Goal: Task Accomplishment & Management: Manage account settings

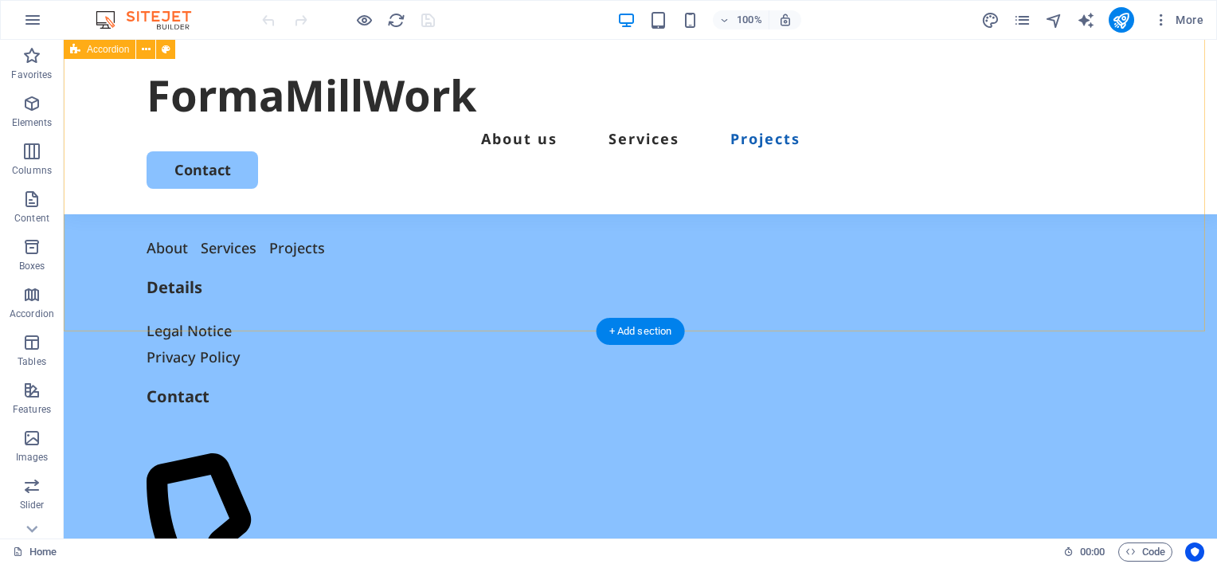
scroll to position [2086, 0]
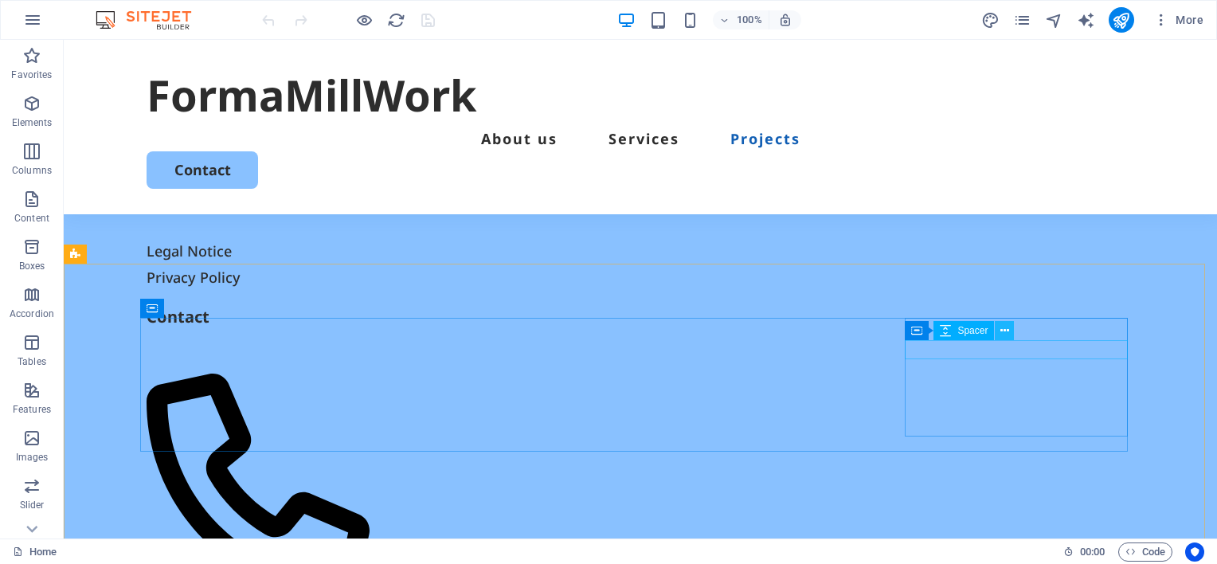
click at [1003, 334] on icon at bounding box center [1004, 331] width 9 height 17
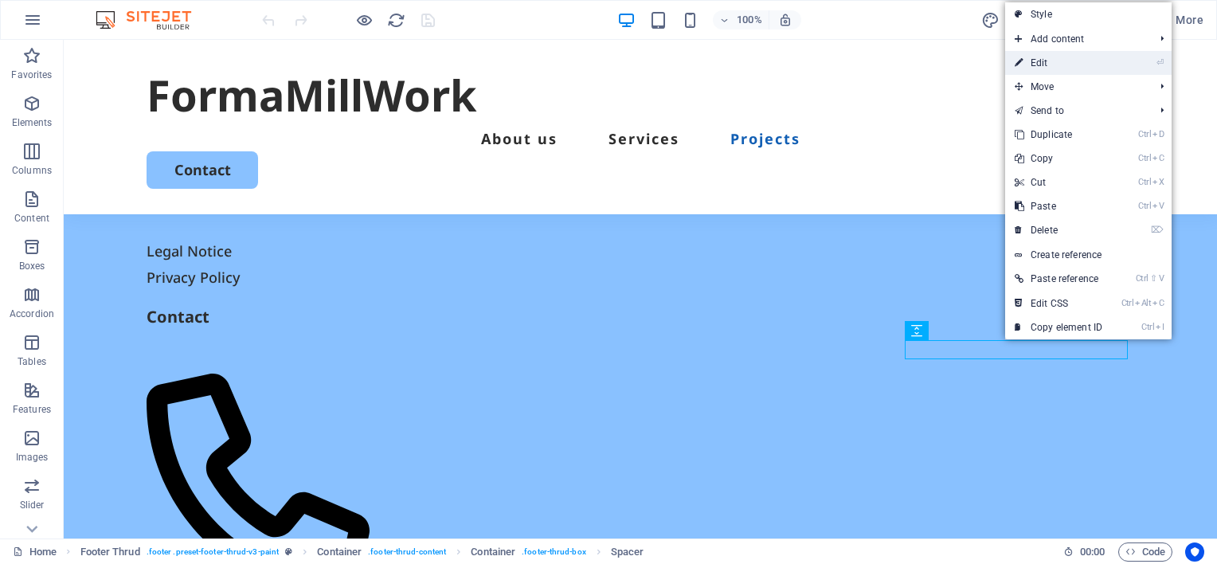
click at [1046, 60] on link "⏎ Edit" at bounding box center [1058, 63] width 107 height 24
select select "px"
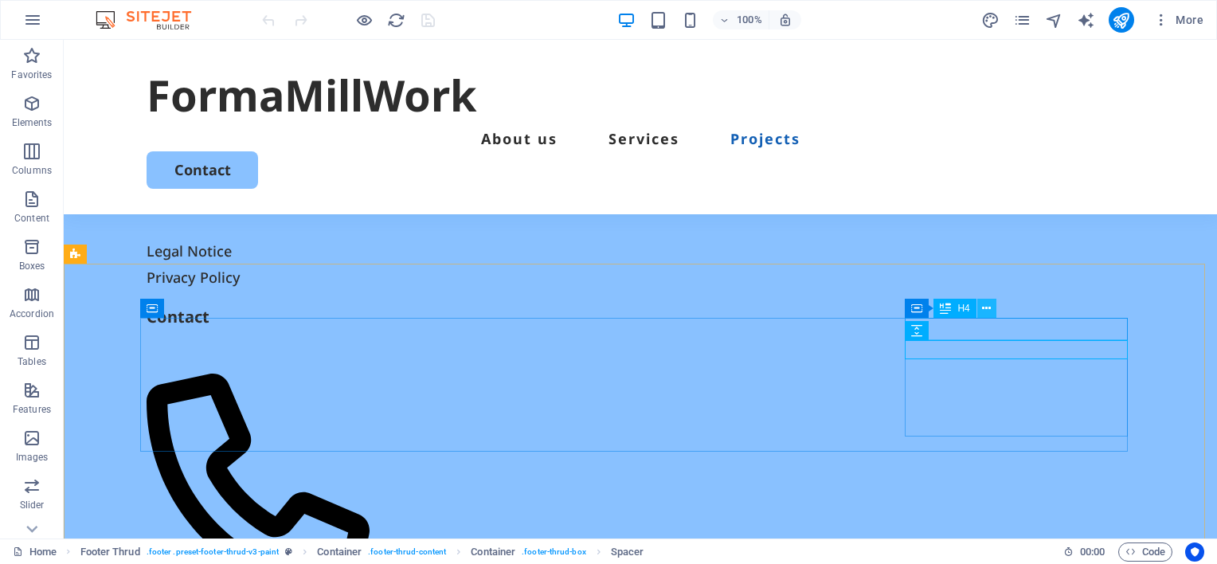
click at [987, 307] on icon at bounding box center [986, 308] width 9 height 17
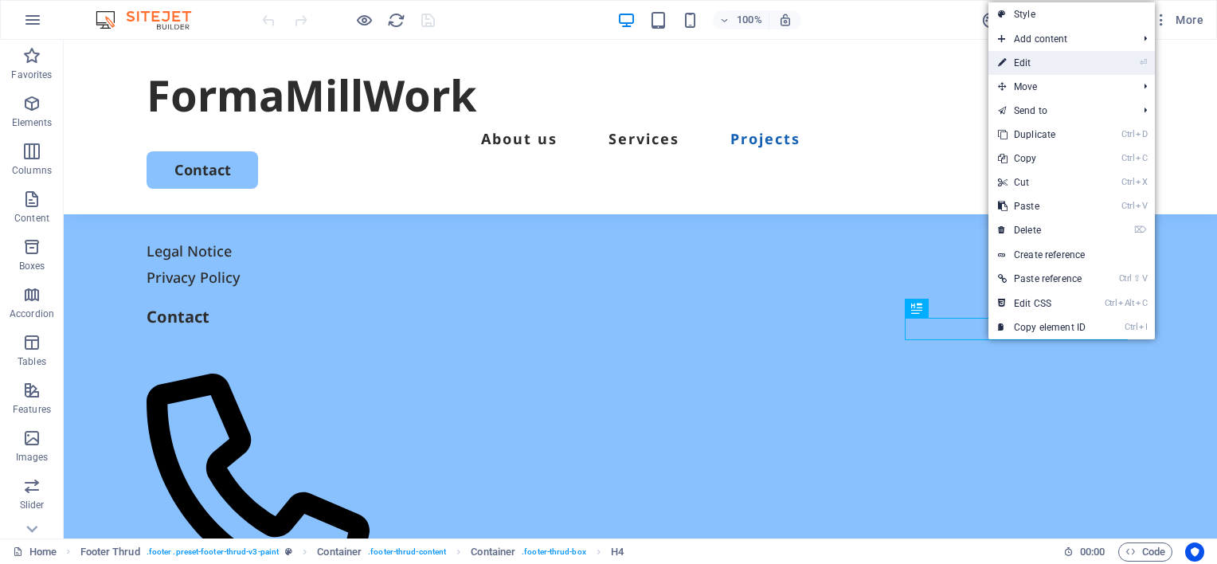
click at [1035, 64] on link "⏎ Edit" at bounding box center [1041, 63] width 107 height 24
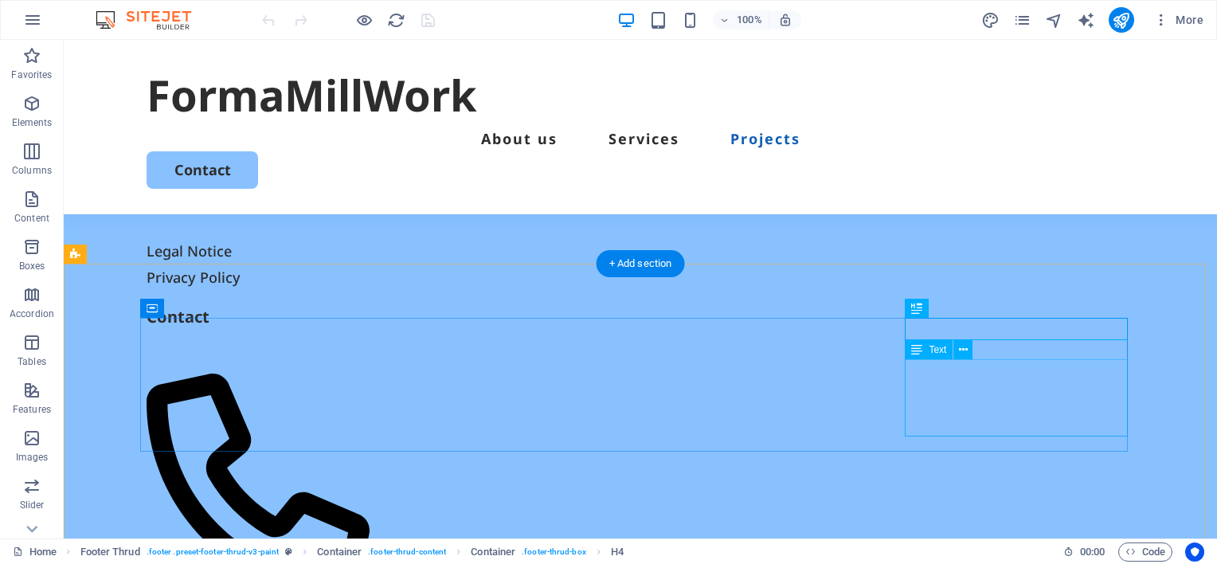
click at [959, 347] on icon at bounding box center [963, 350] width 9 height 17
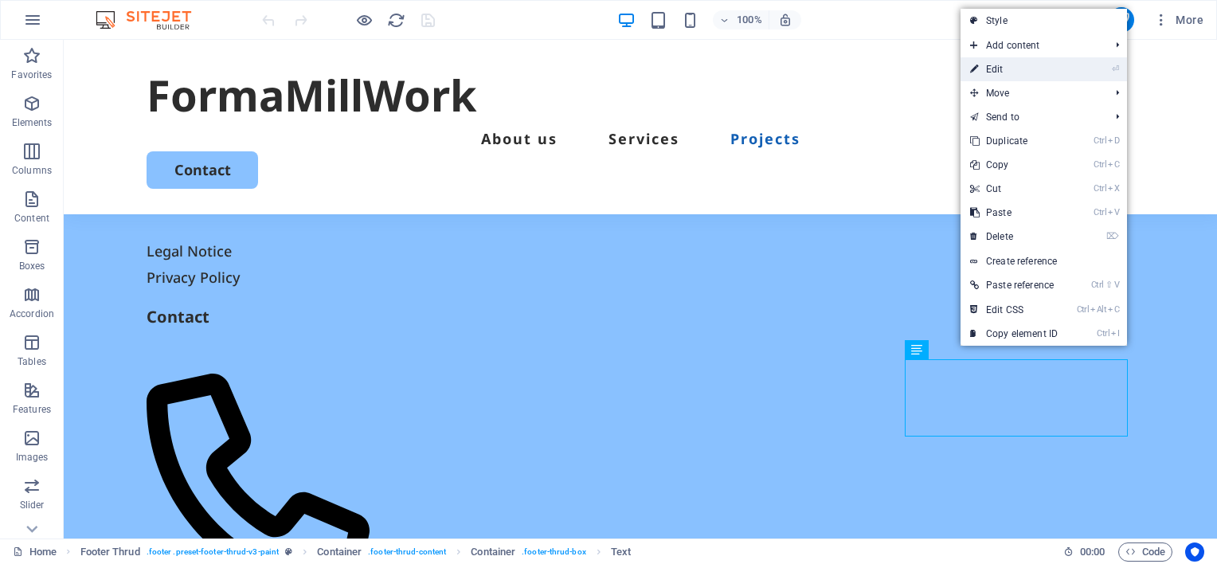
click at [1001, 69] on link "⏎ Edit" at bounding box center [1013, 69] width 107 height 24
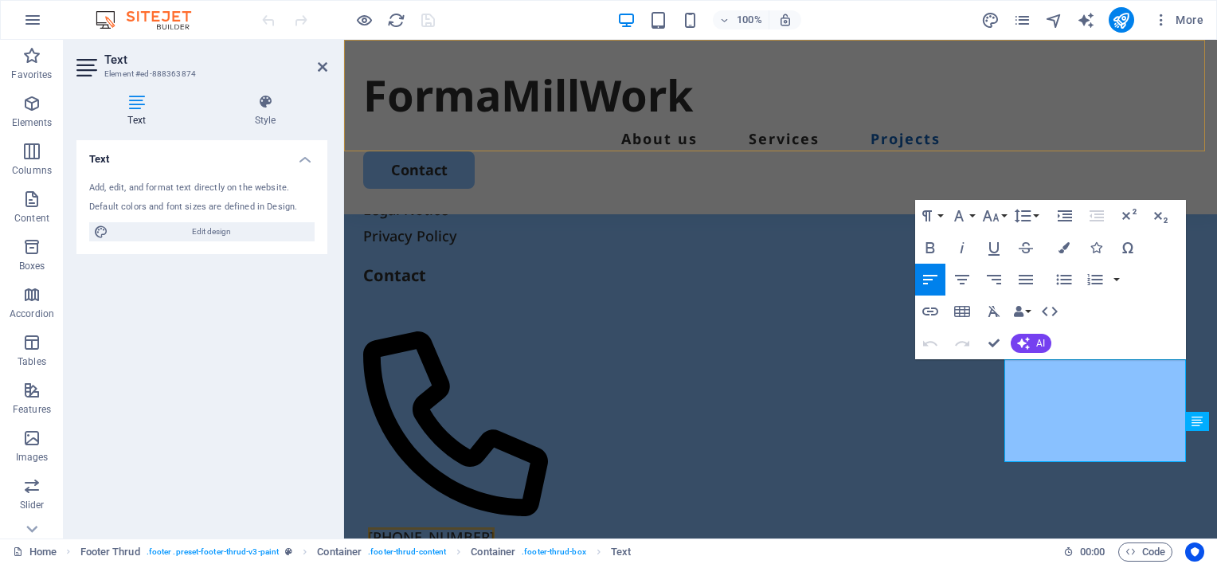
scroll to position [1972, 0]
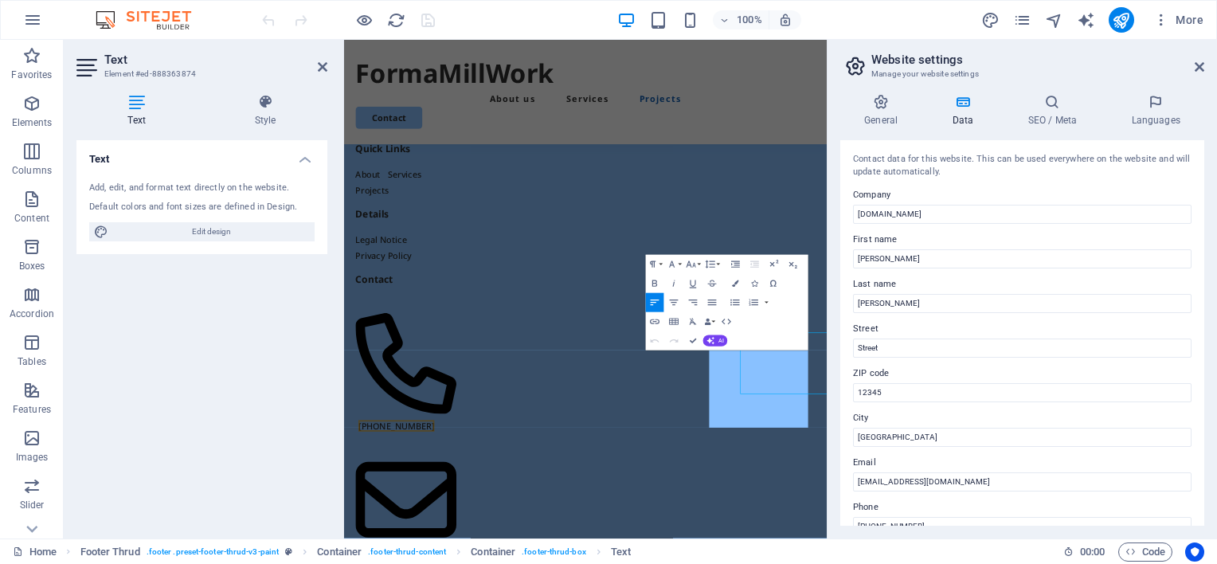
scroll to position [1804, 0]
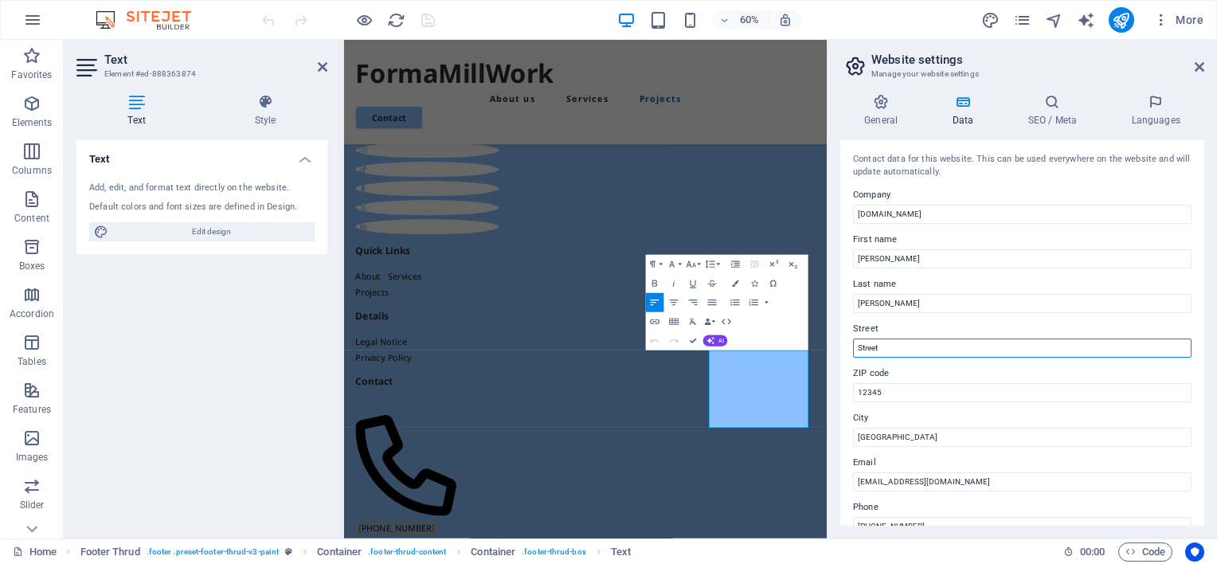
click at [909, 350] on input "Street" at bounding box center [1022, 347] width 338 height 19
type input "S"
type input "[STREET_ADDRESS]"
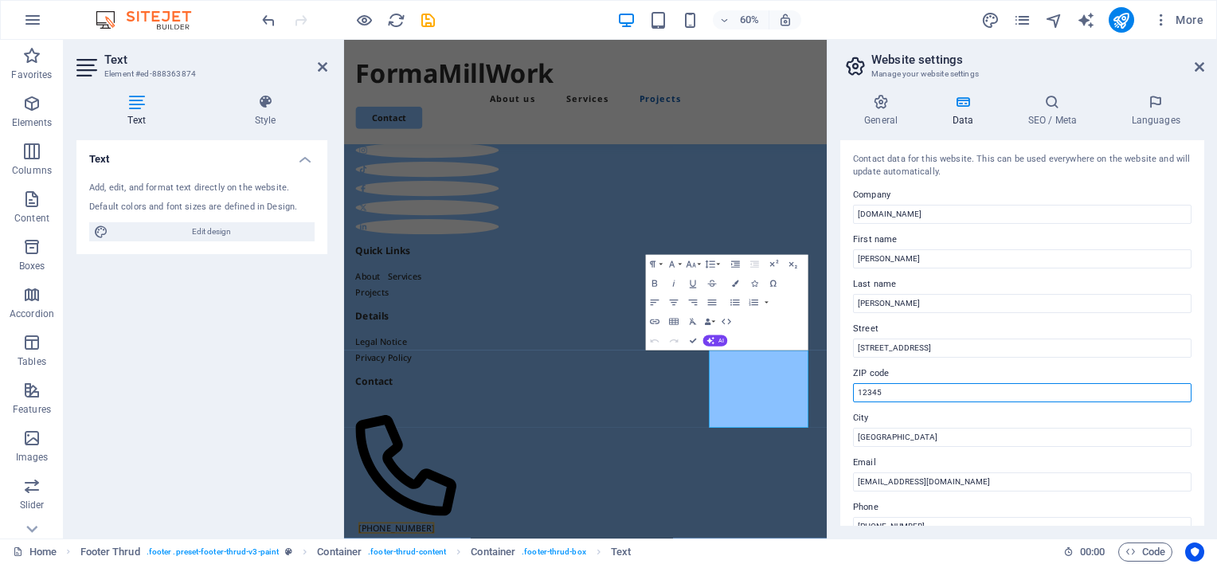
click at [892, 392] on input "12345" at bounding box center [1022, 392] width 338 height 19
type input "1"
type input "33054"
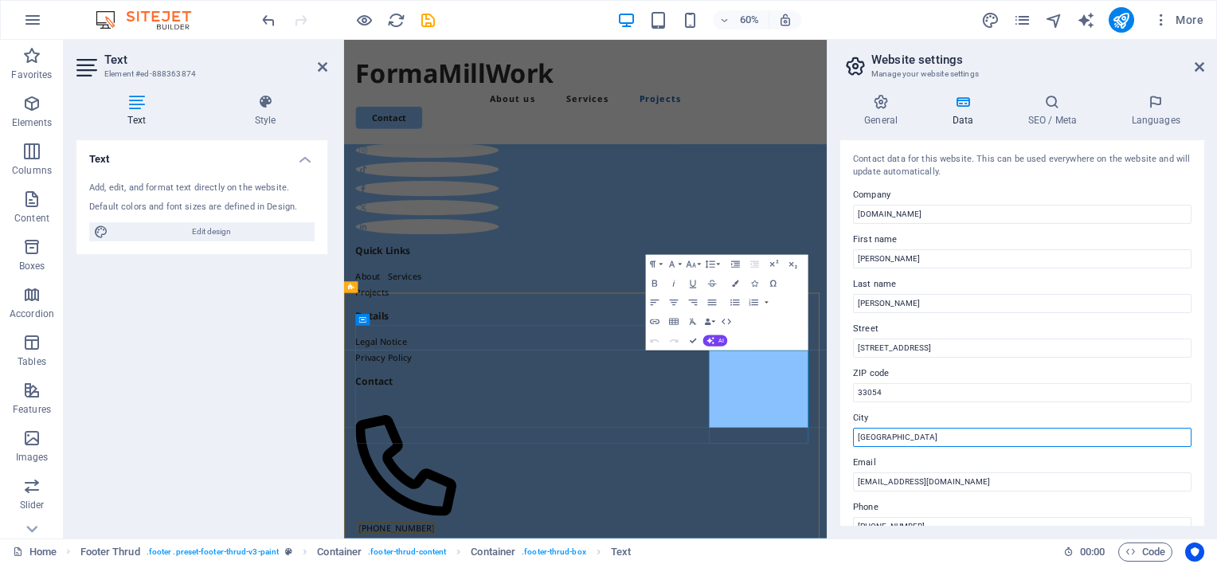
drag, startPoint x: 1235, startPoint y: 479, endPoint x: 1109, endPoint y: 703, distance: 257.4
click at [901, 439] on input "Miami" at bounding box center [1022, 437] width 338 height 19
type input "M"
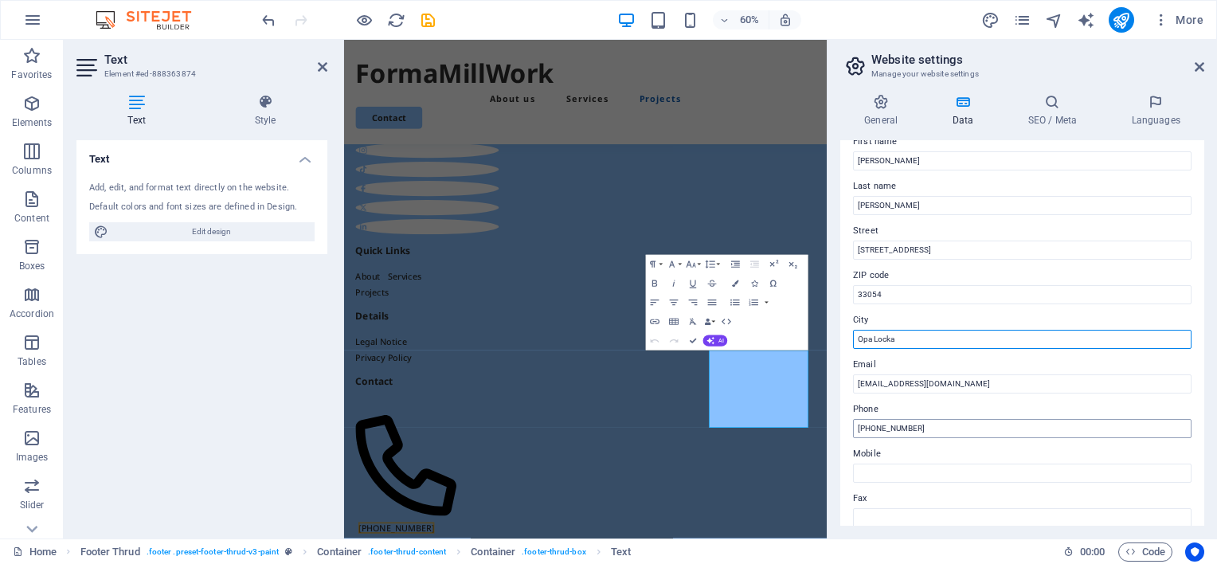
scroll to position [80, 0]
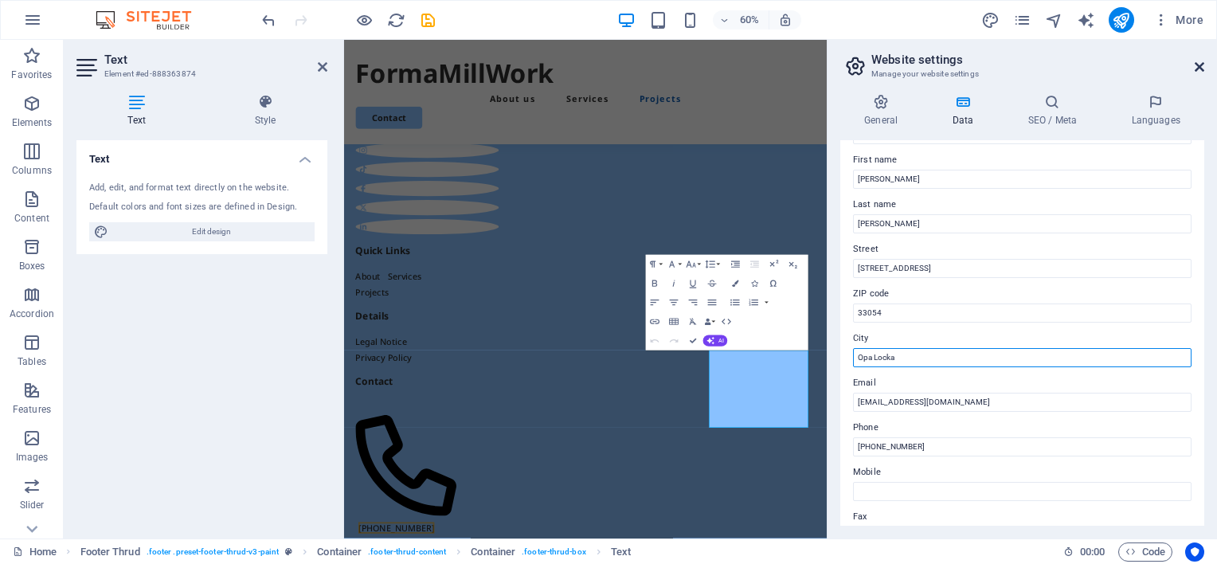
type input "Opa Locka"
click at [1198, 65] on icon at bounding box center [1199, 67] width 10 height 13
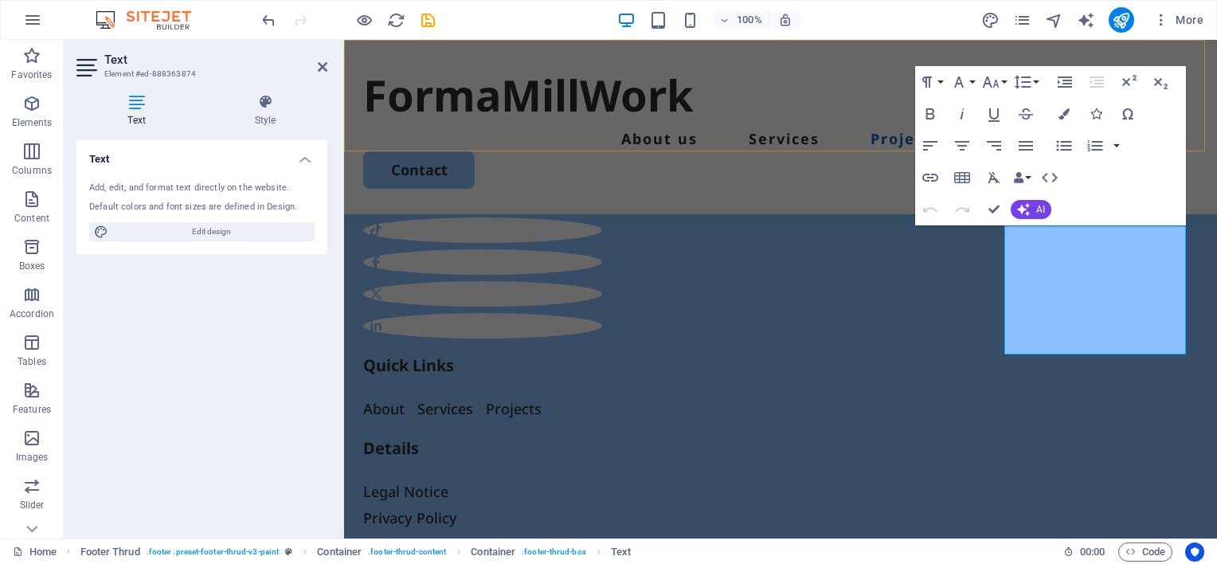
scroll to position [2105, 0]
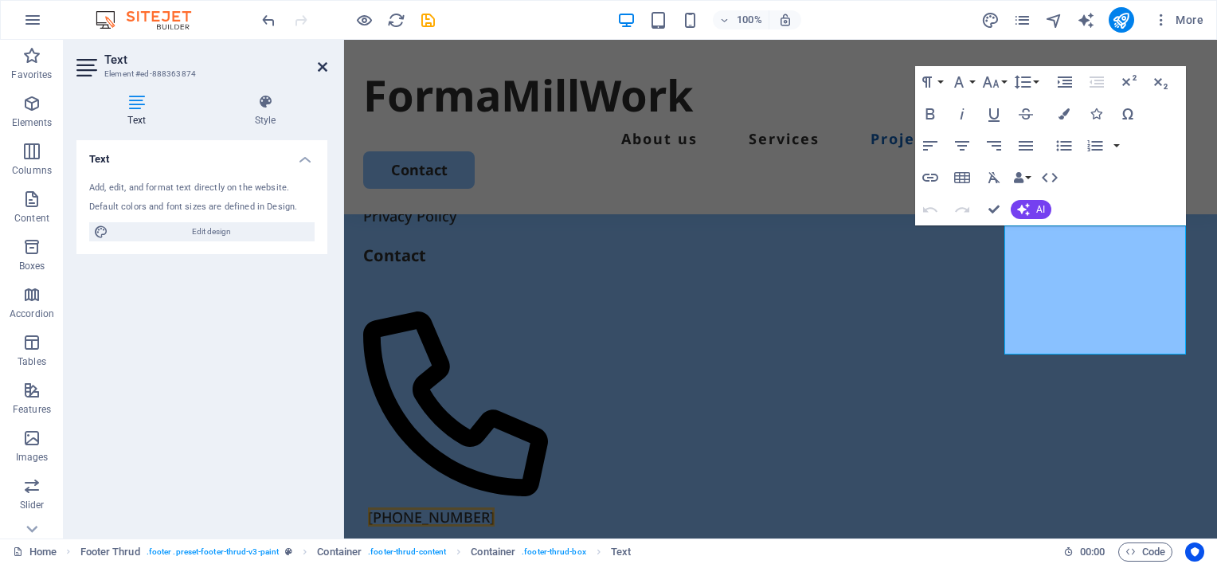
click at [322, 67] on icon at bounding box center [323, 67] width 10 height 13
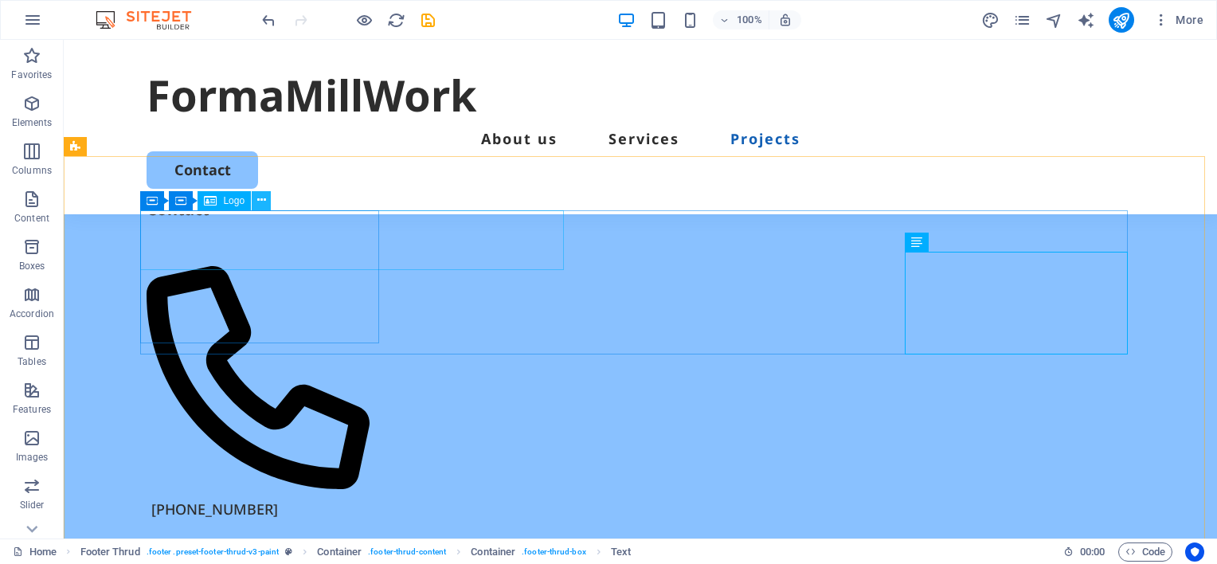
click at [261, 198] on icon at bounding box center [261, 200] width 9 height 17
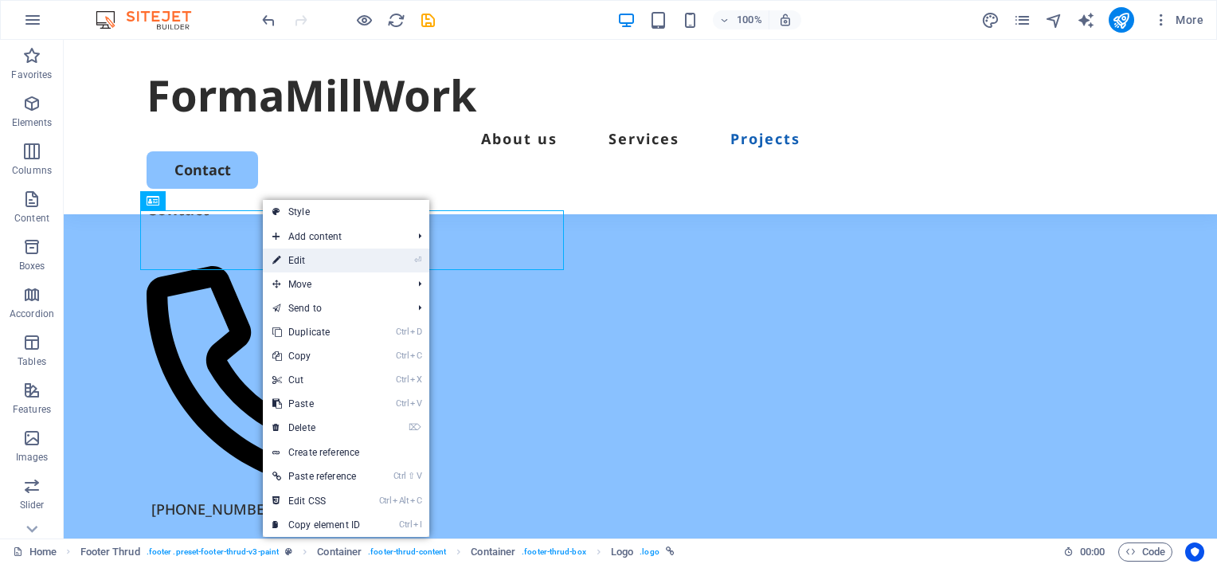
click at [300, 261] on link "⏎ Edit" at bounding box center [316, 260] width 107 height 24
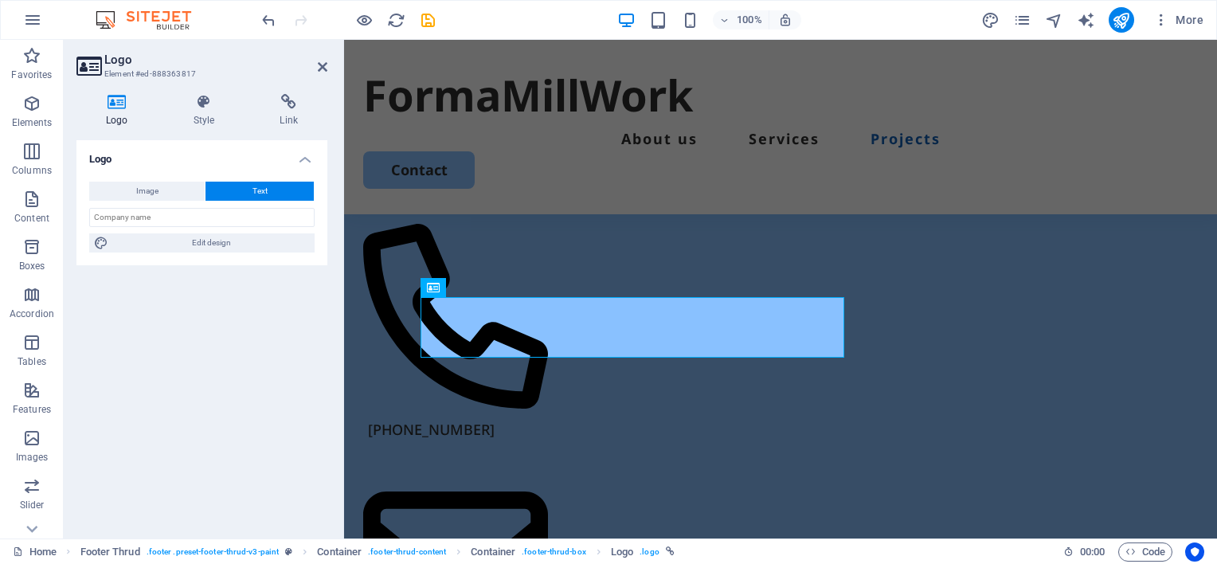
scroll to position [2105, 0]
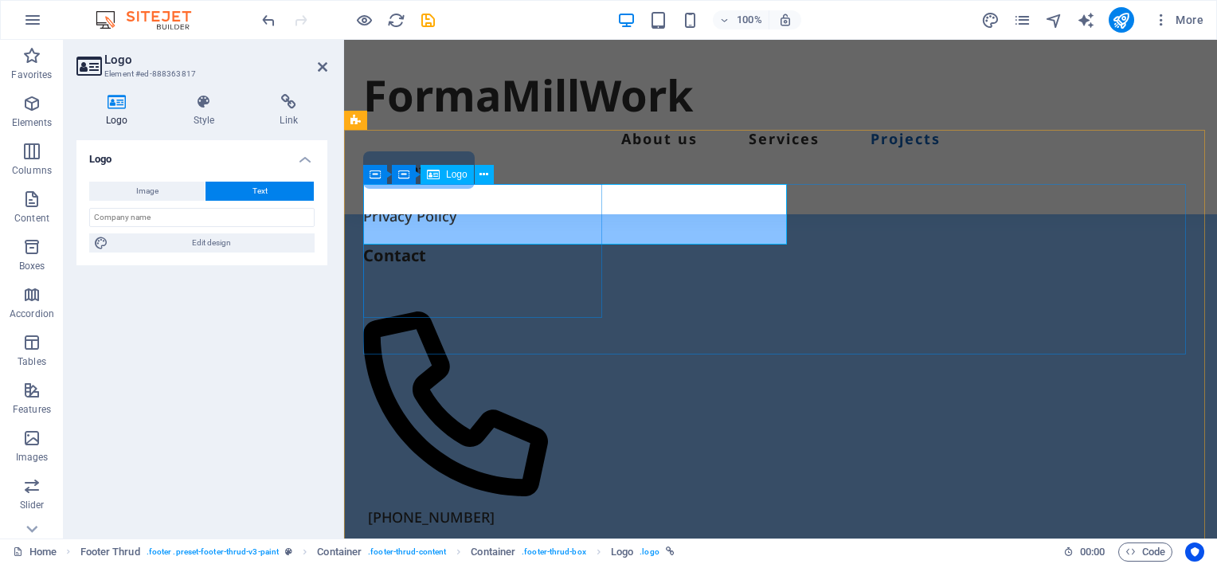
click at [201, 108] on icon at bounding box center [204, 102] width 80 height 16
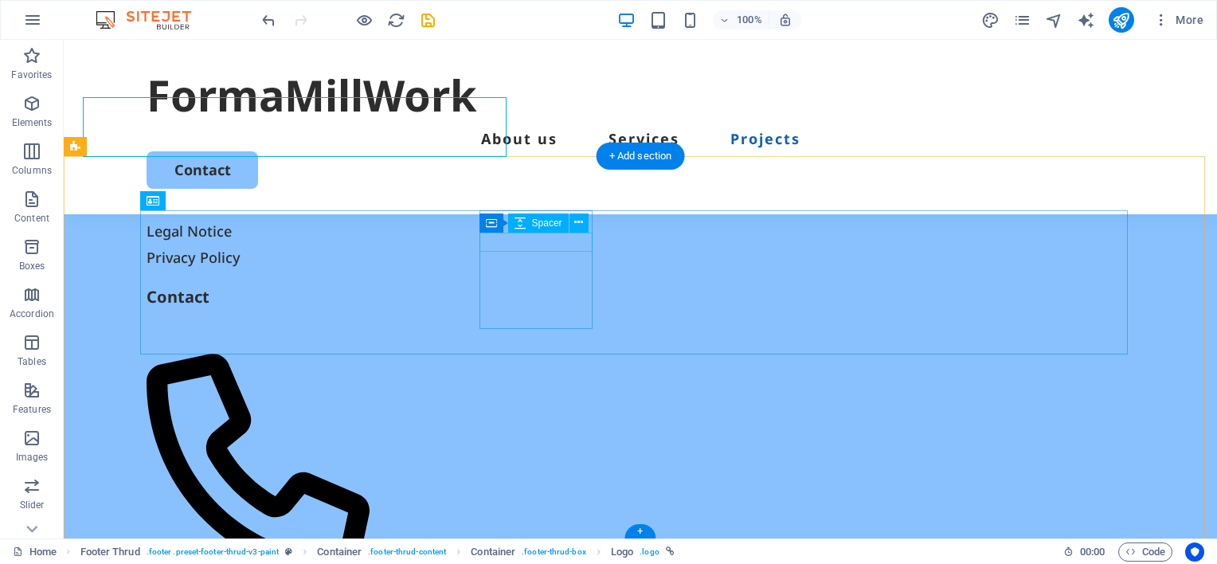
scroll to position [2193, 0]
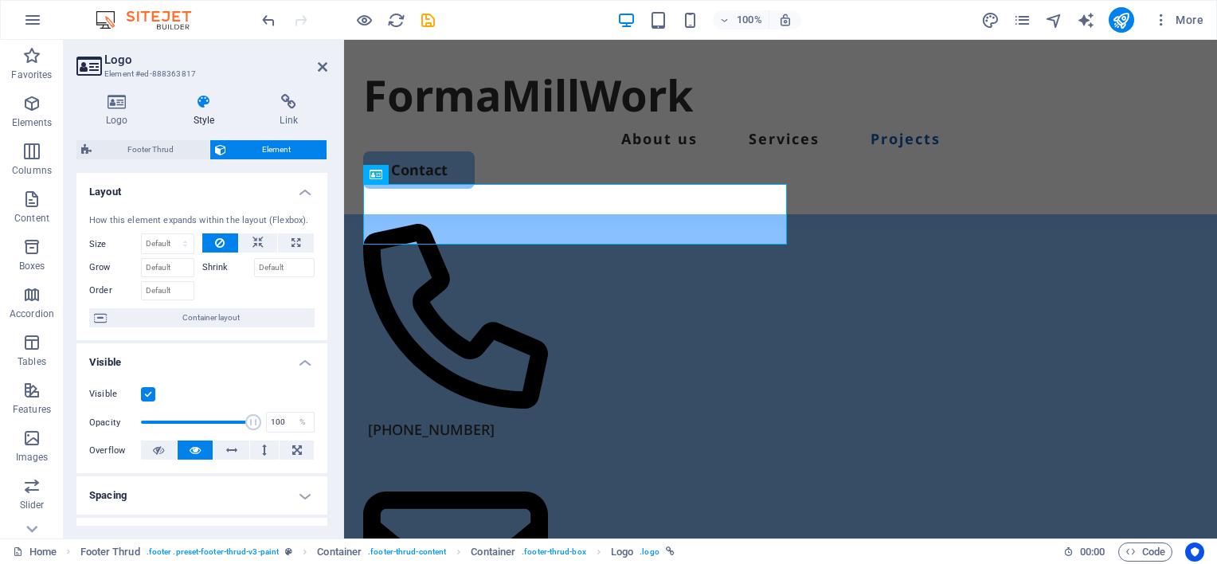
scroll to position [2105, 0]
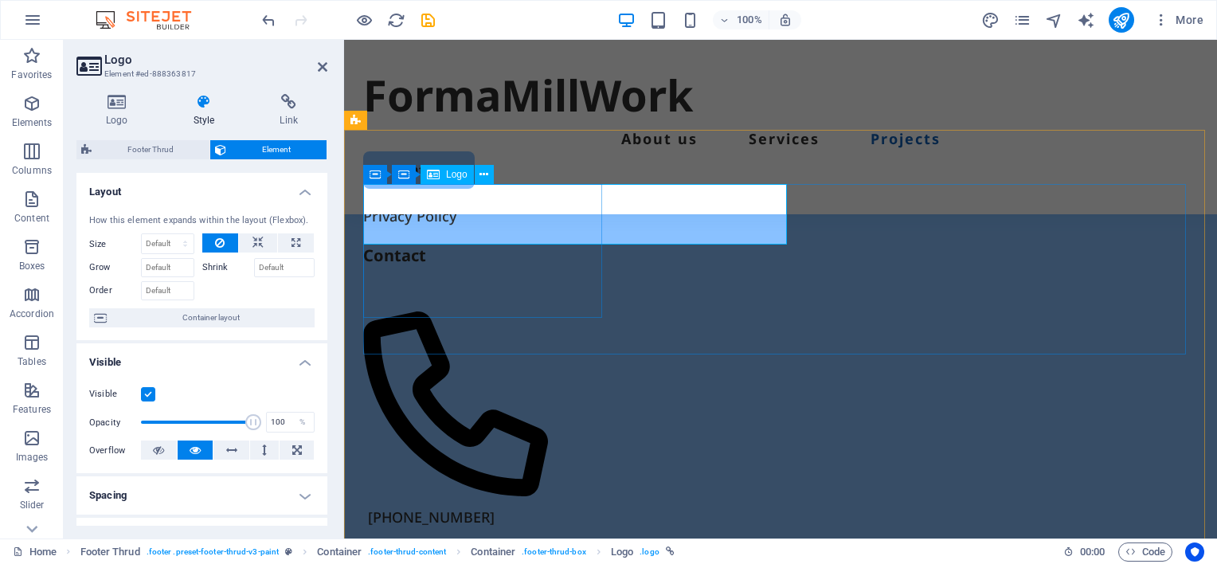
click at [481, 173] on icon at bounding box center [483, 174] width 9 height 17
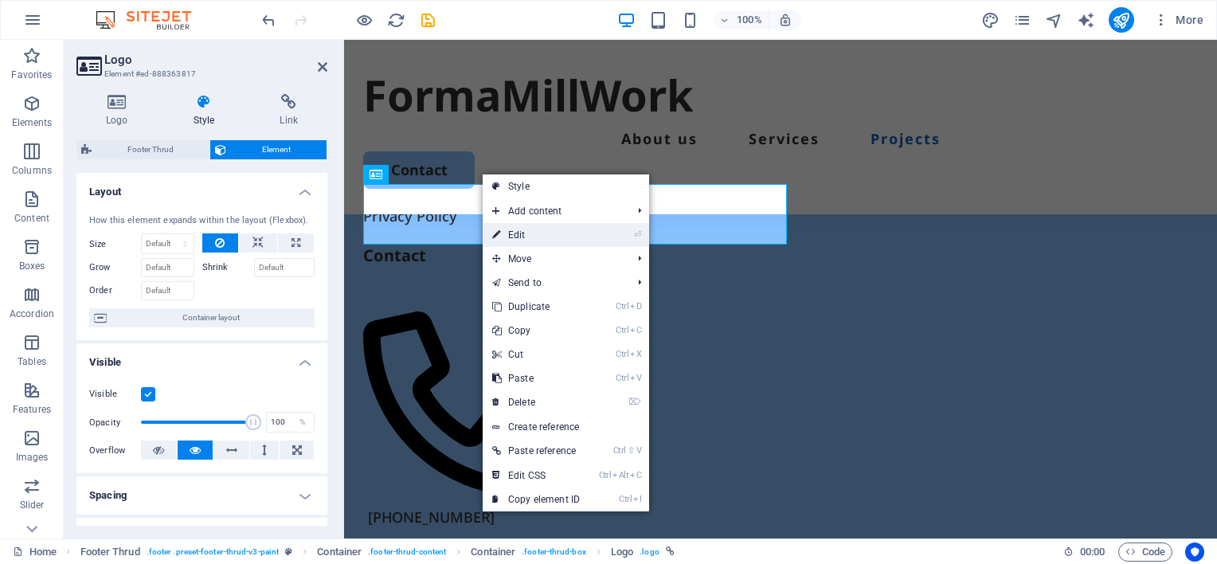
click at [523, 236] on link "⏎ Edit" at bounding box center [536, 235] width 107 height 24
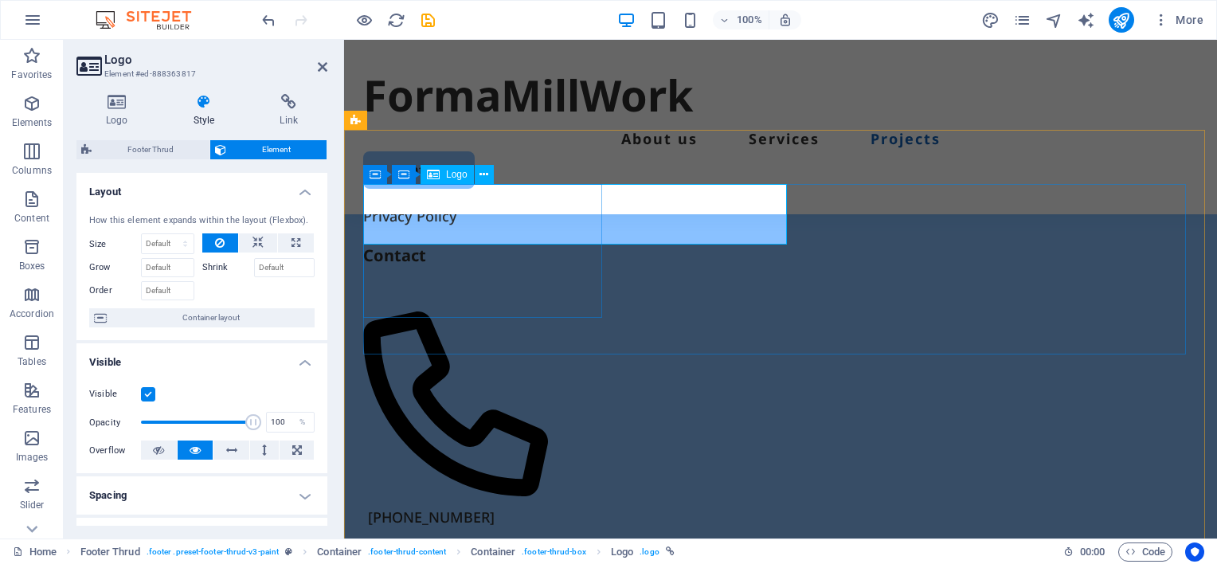
click at [473, 178] on icon at bounding box center [474, 174] width 9 height 17
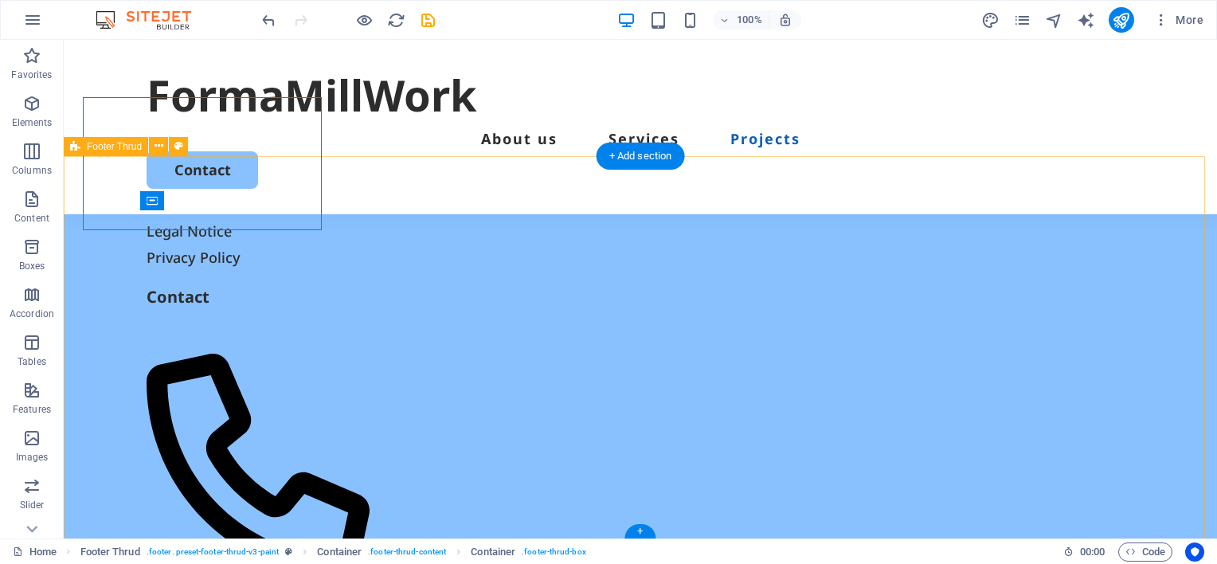
scroll to position [2193, 0]
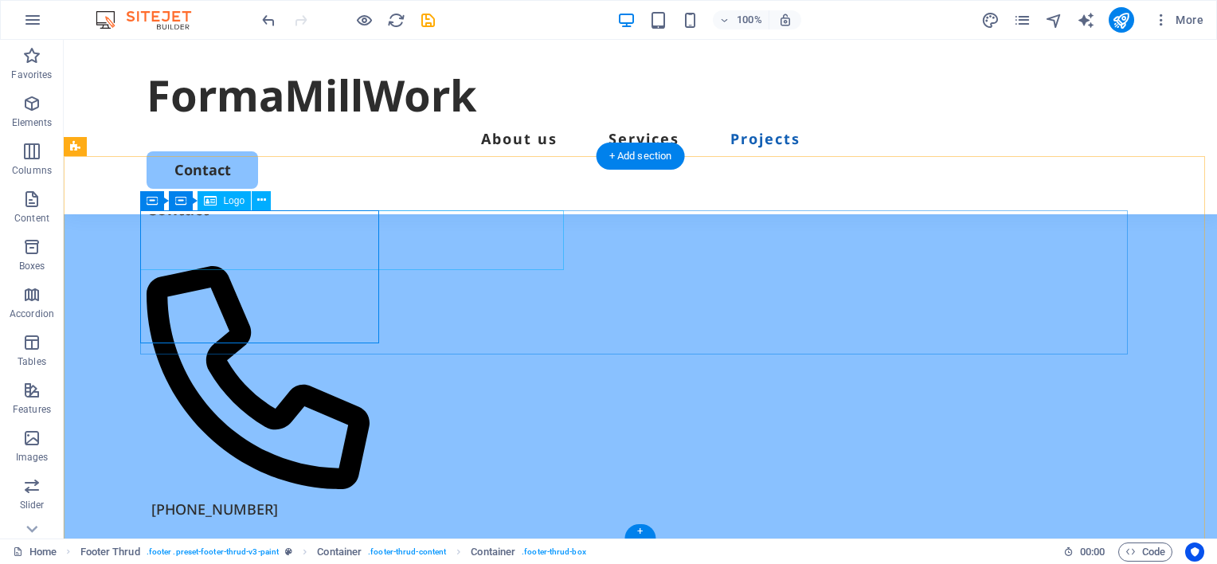
click at [261, 201] on icon at bounding box center [261, 200] width 9 height 17
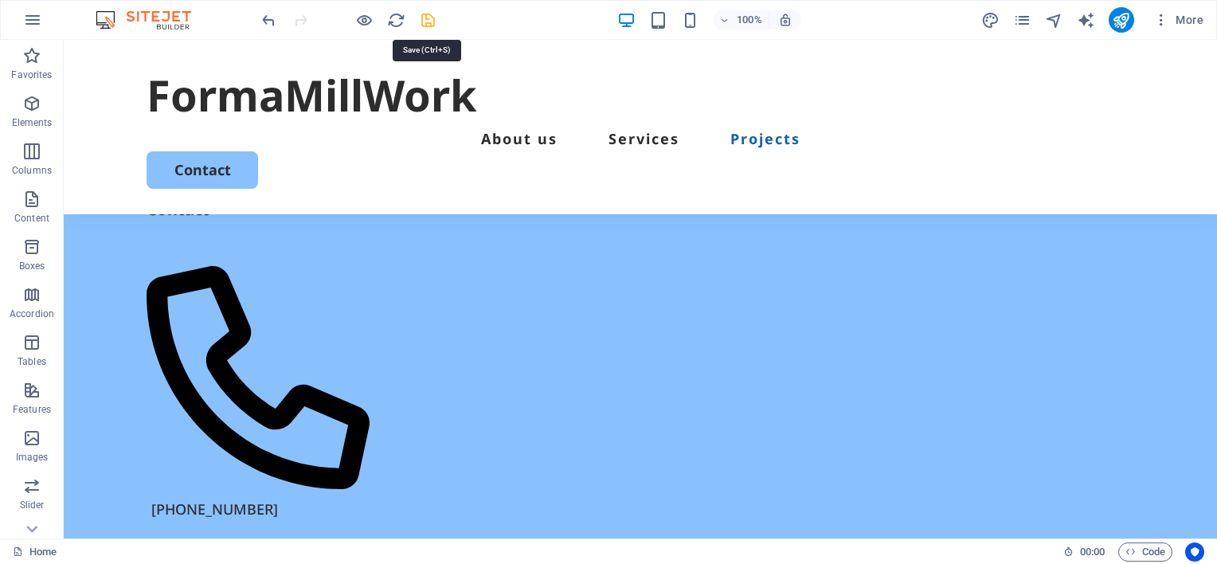
click at [430, 18] on icon "save" at bounding box center [428, 20] width 18 height 18
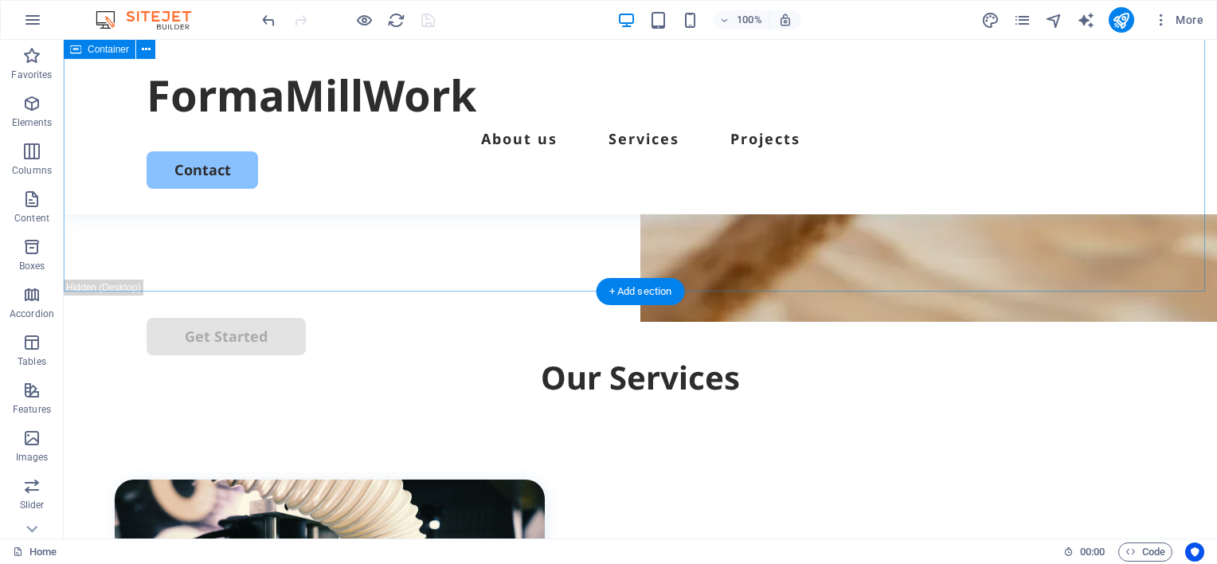
scroll to position [398, 0]
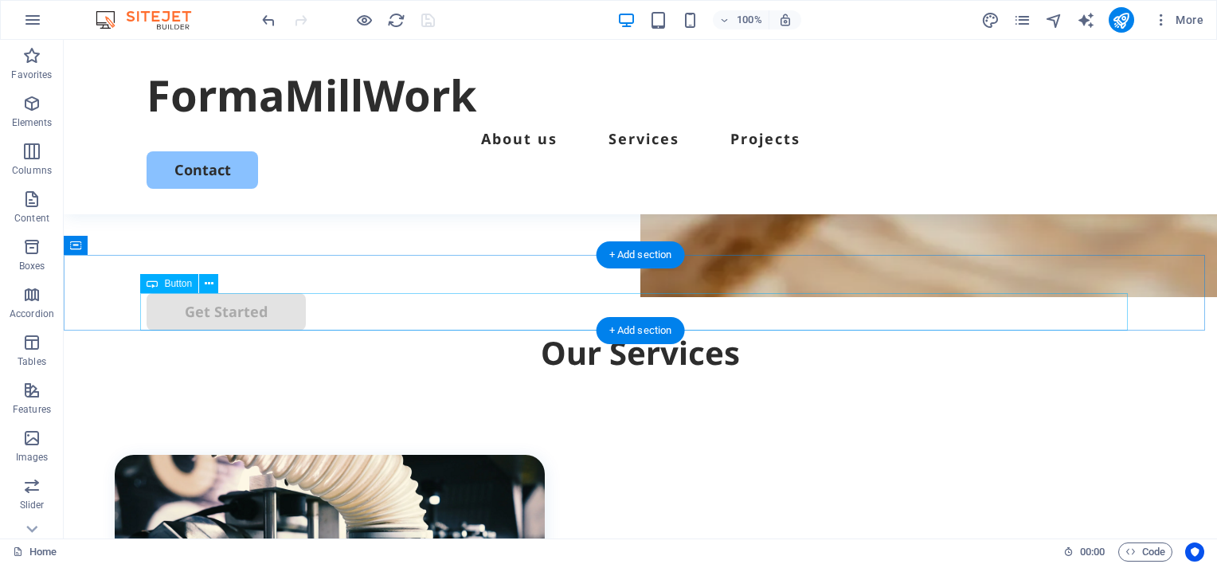
click at [395, 313] on div "Get Started" at bounding box center [640, 311] width 987 height 37
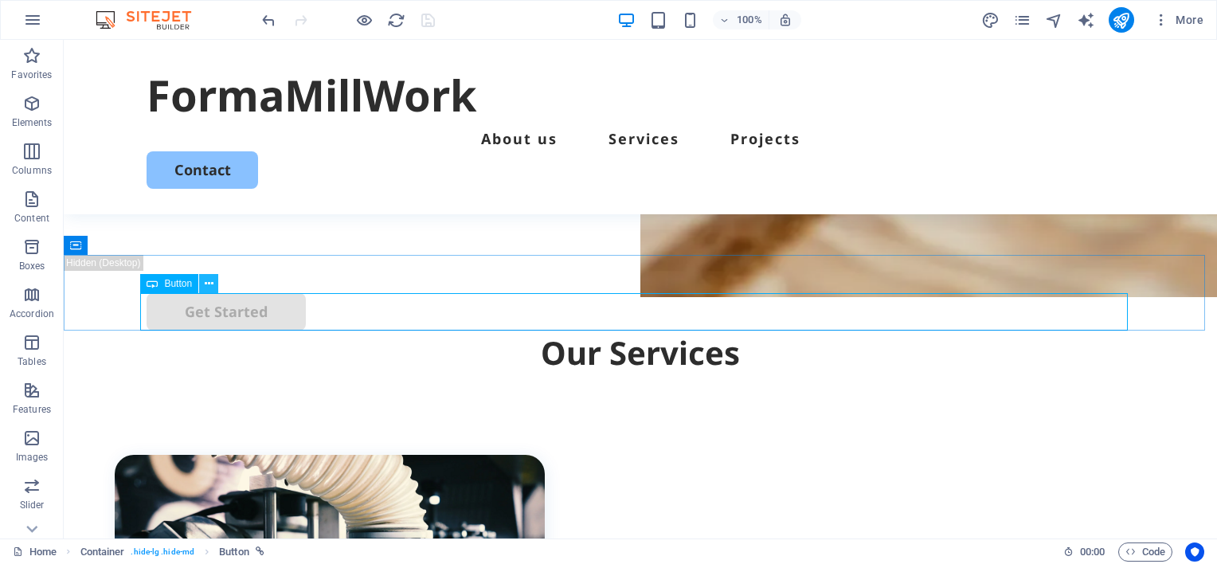
click at [209, 284] on icon at bounding box center [209, 284] width 9 height 17
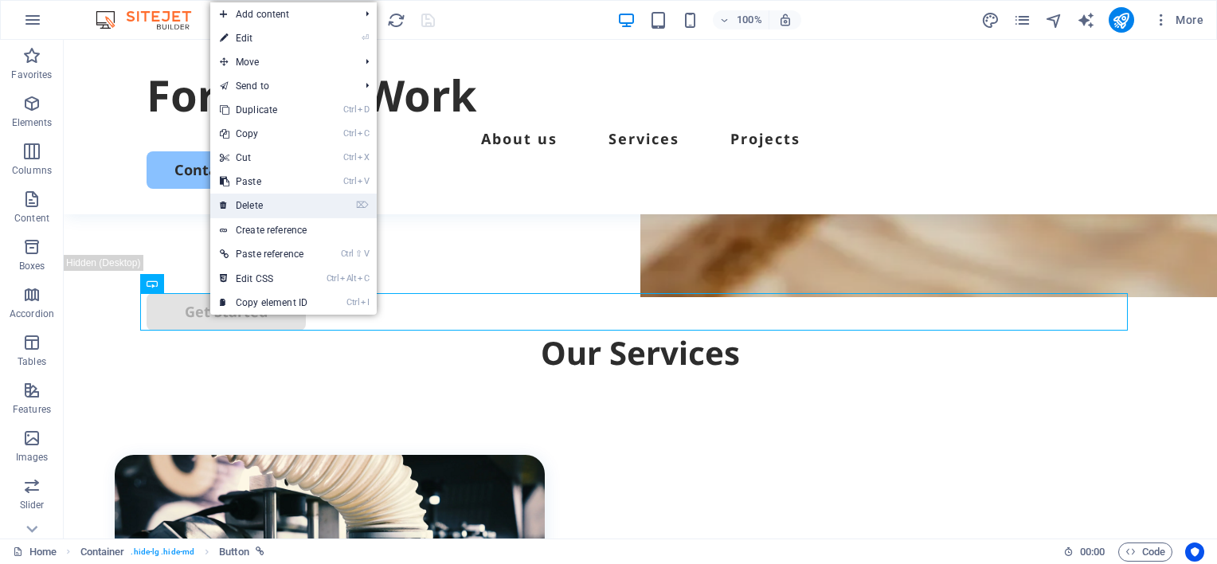
click at [258, 202] on link "⌦ Delete" at bounding box center [263, 206] width 107 height 24
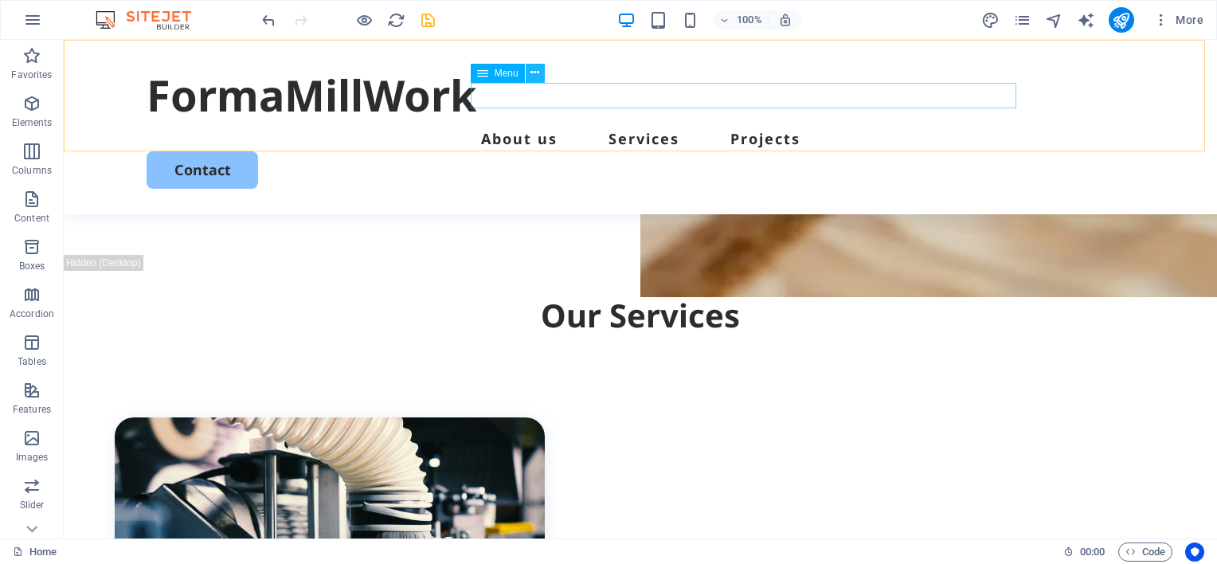
click at [532, 70] on icon at bounding box center [534, 73] width 9 height 17
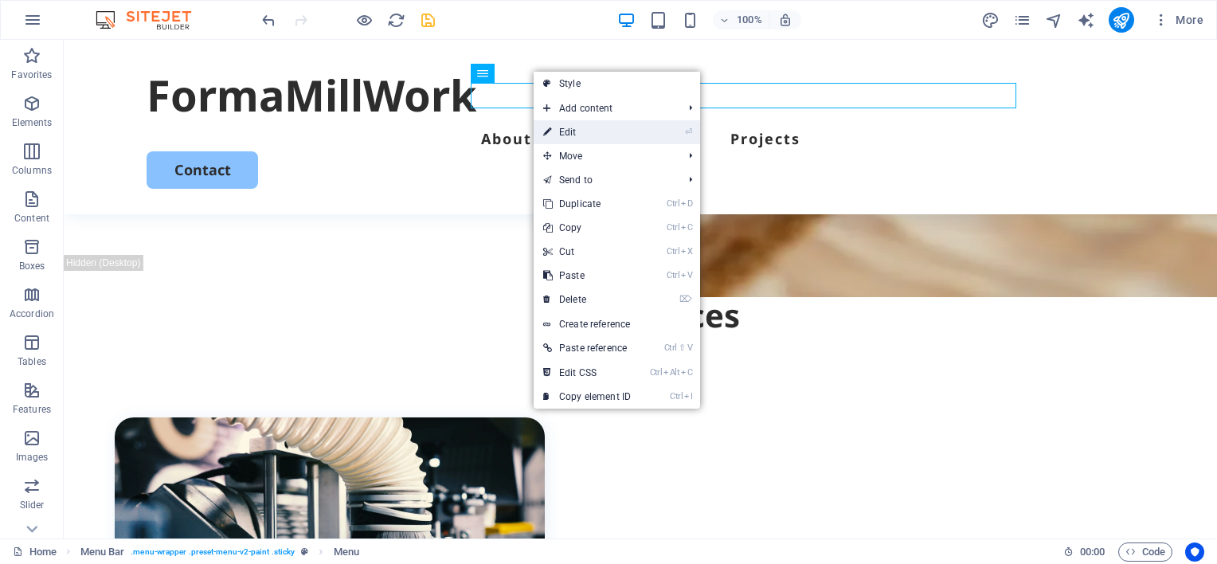
click at [571, 131] on link "⏎ Edit" at bounding box center [587, 132] width 107 height 24
select select
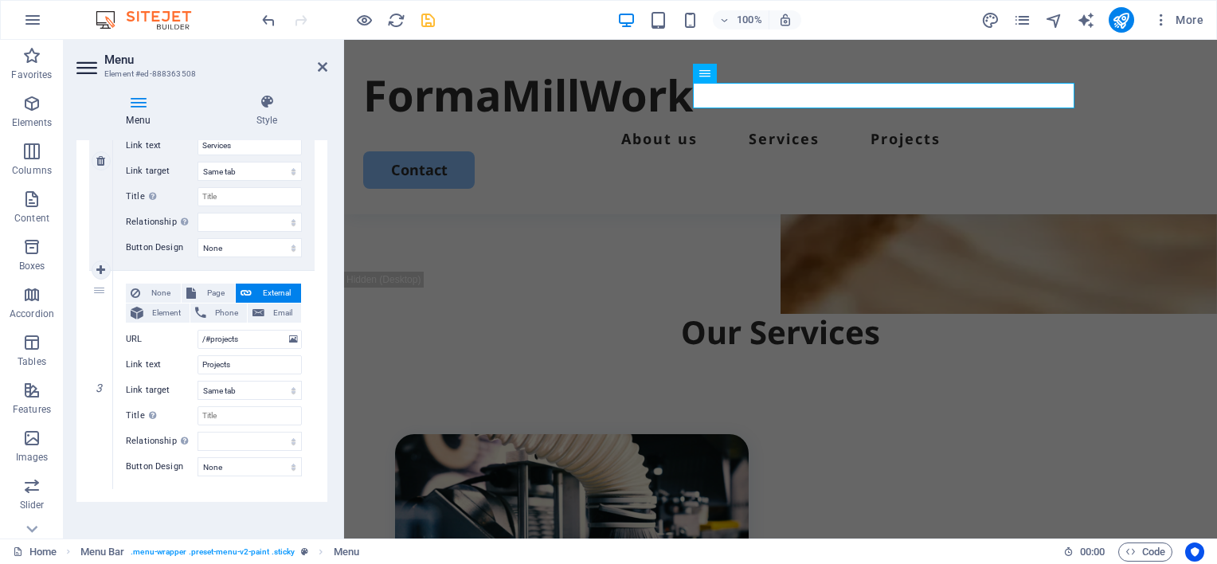
scroll to position [466, 0]
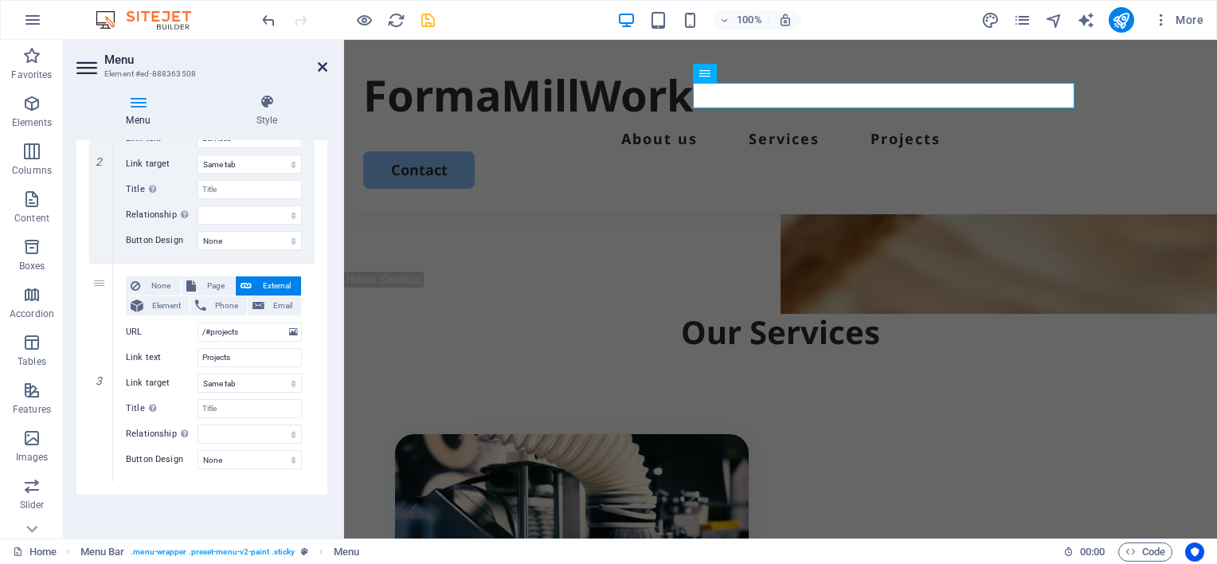
click at [320, 65] on icon at bounding box center [323, 67] width 10 height 13
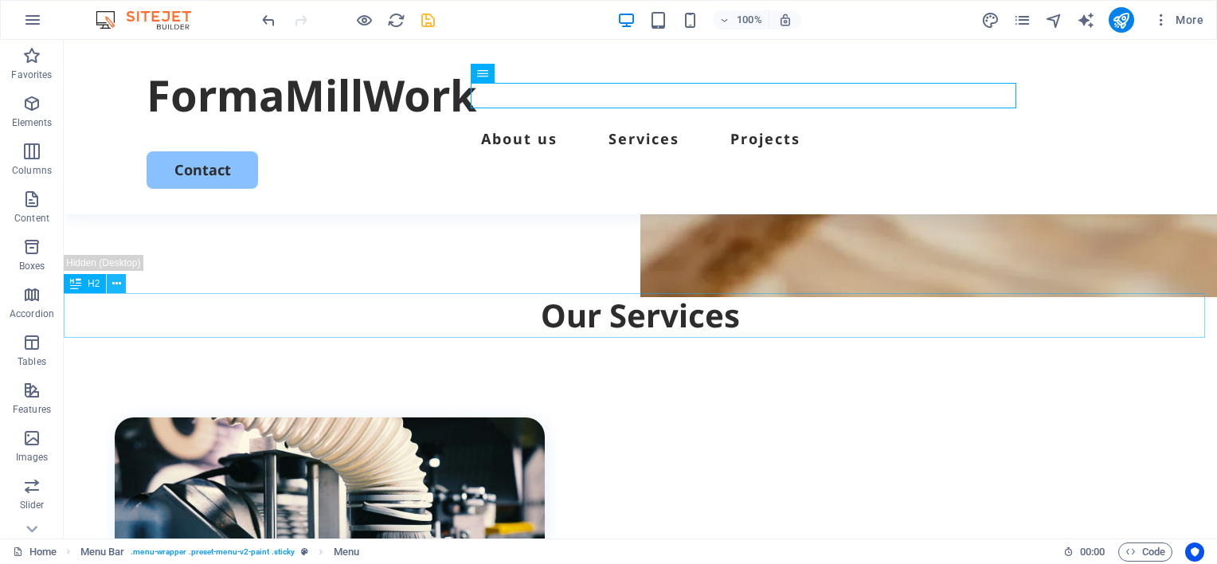
click at [117, 285] on icon at bounding box center [116, 284] width 9 height 17
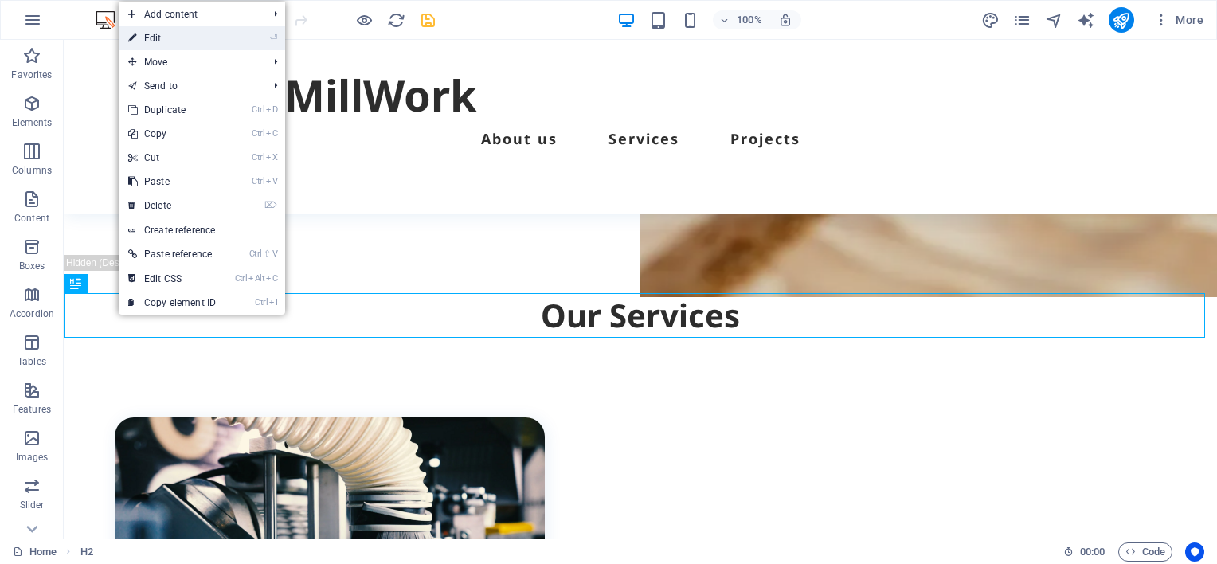
click at [156, 38] on link "⏎ Edit" at bounding box center [172, 38] width 107 height 24
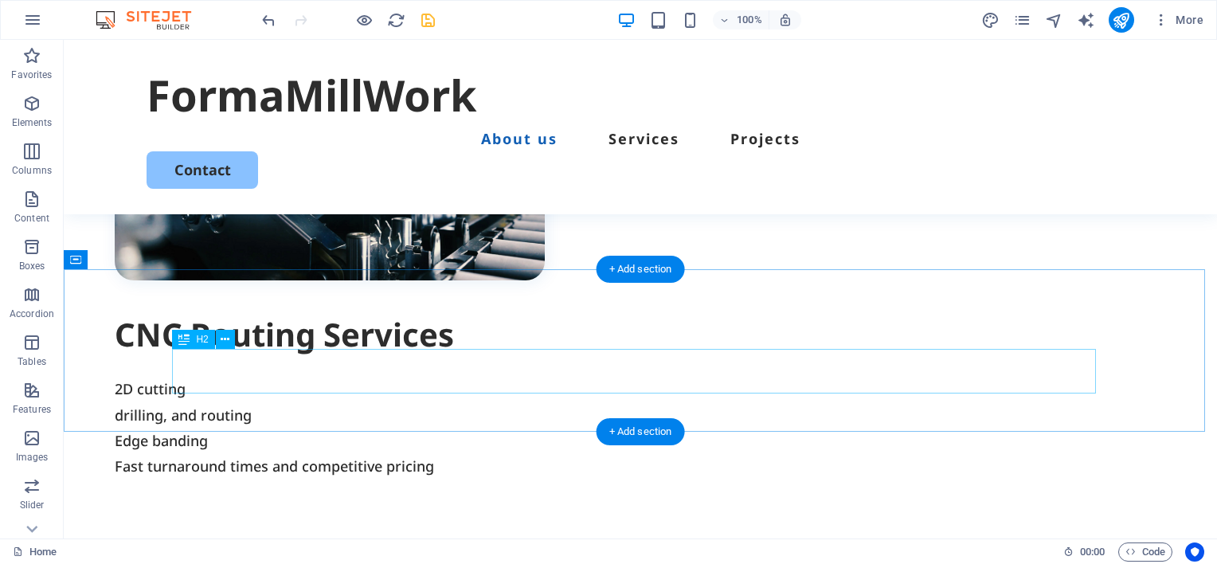
scroll to position [859, 0]
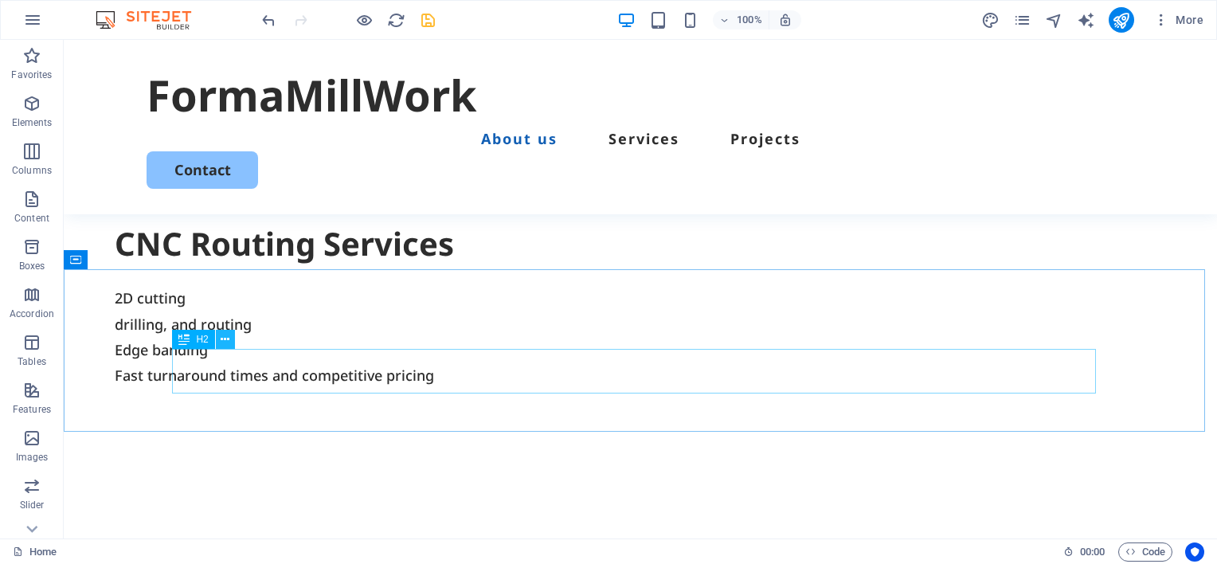
click at [224, 338] on icon at bounding box center [225, 339] width 9 height 17
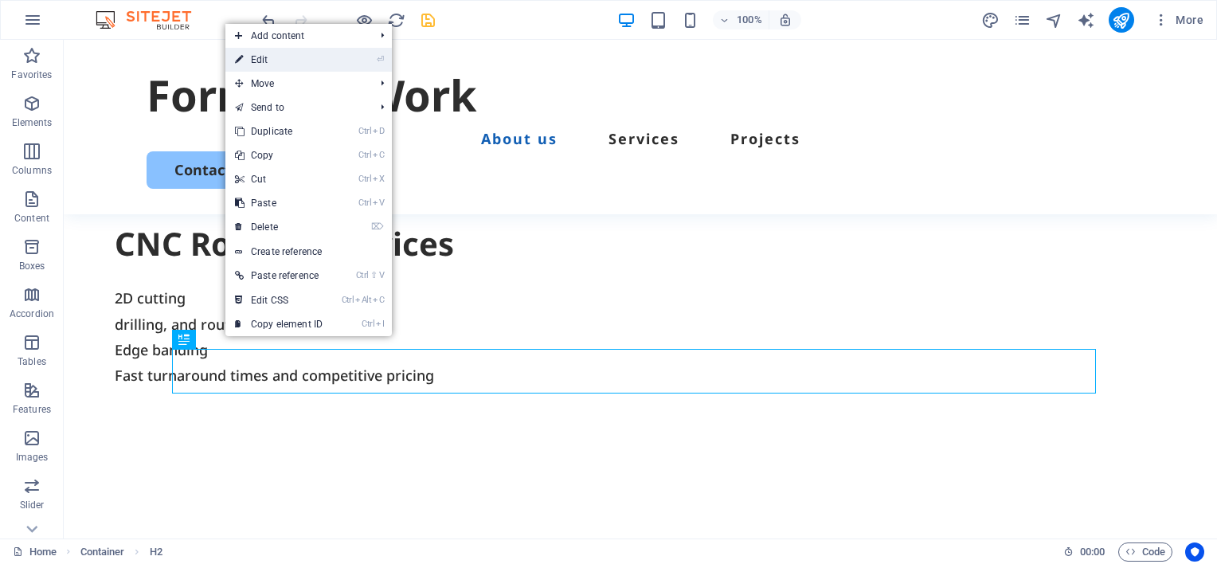
click at [261, 57] on link "⏎ Edit" at bounding box center [278, 60] width 107 height 24
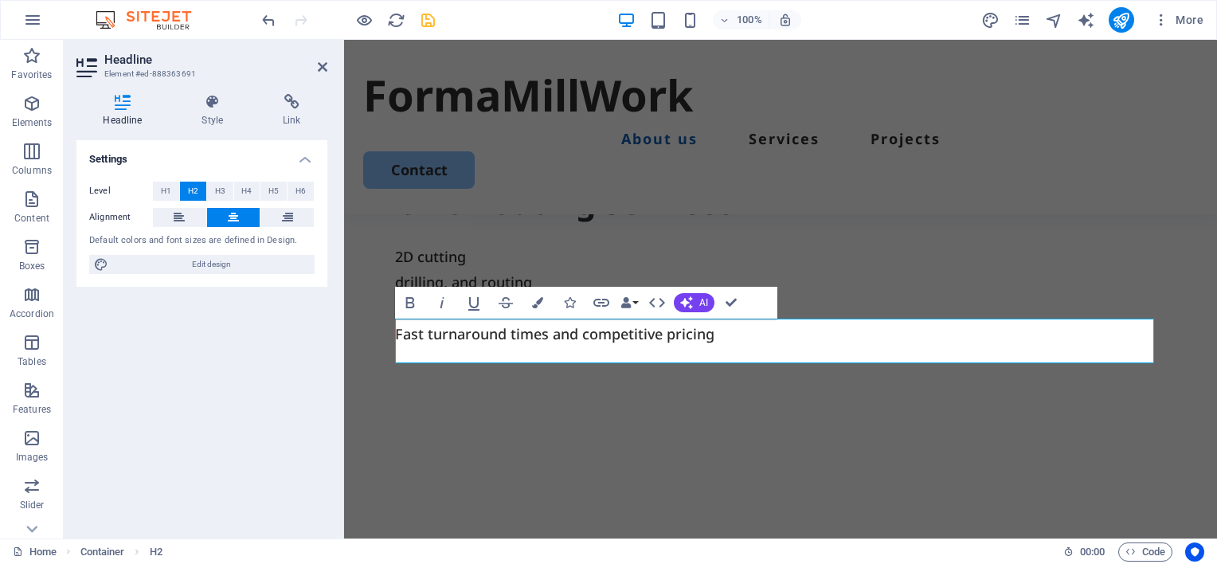
scroll to position [874, 0]
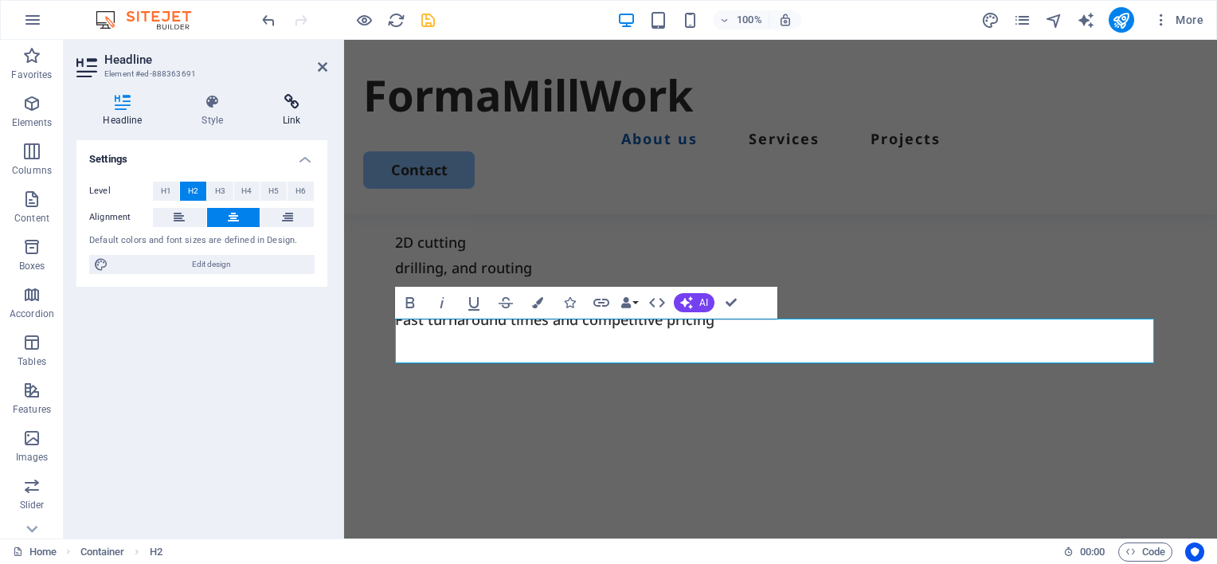
click at [288, 103] on icon at bounding box center [291, 102] width 71 height 16
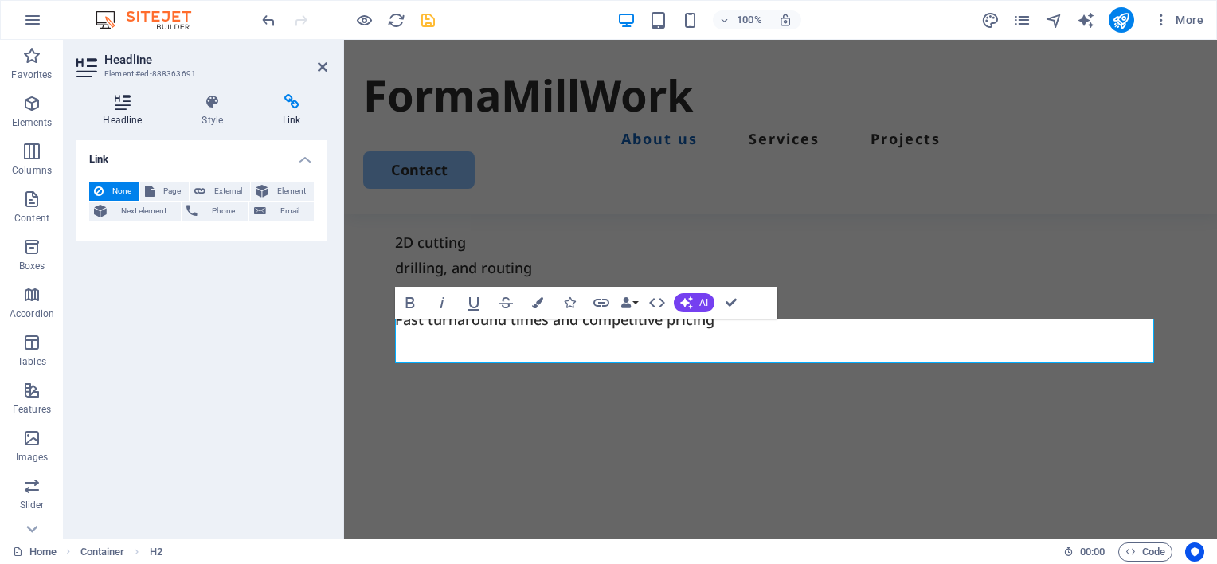
click at [116, 103] on icon at bounding box center [122, 102] width 92 height 16
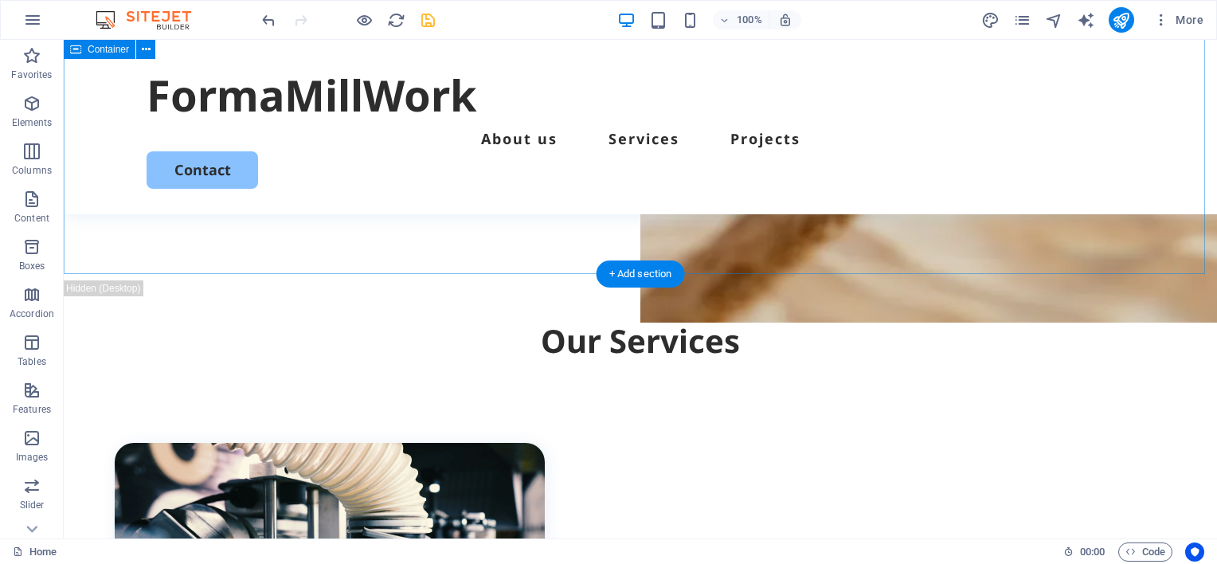
scroll to position [381, 0]
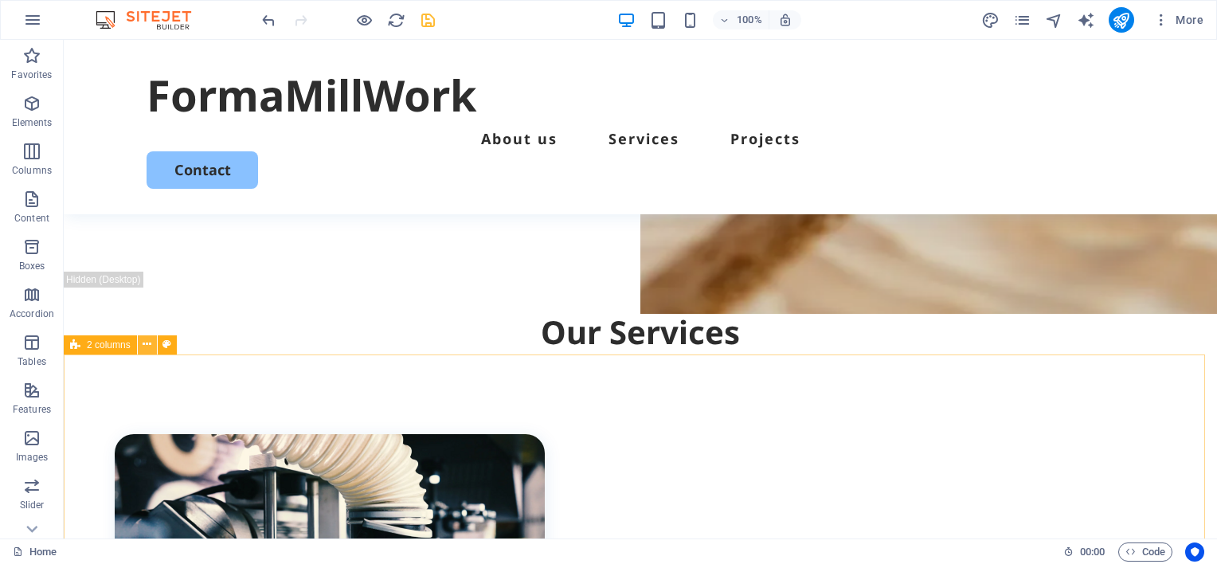
click at [143, 348] on icon at bounding box center [147, 344] width 9 height 17
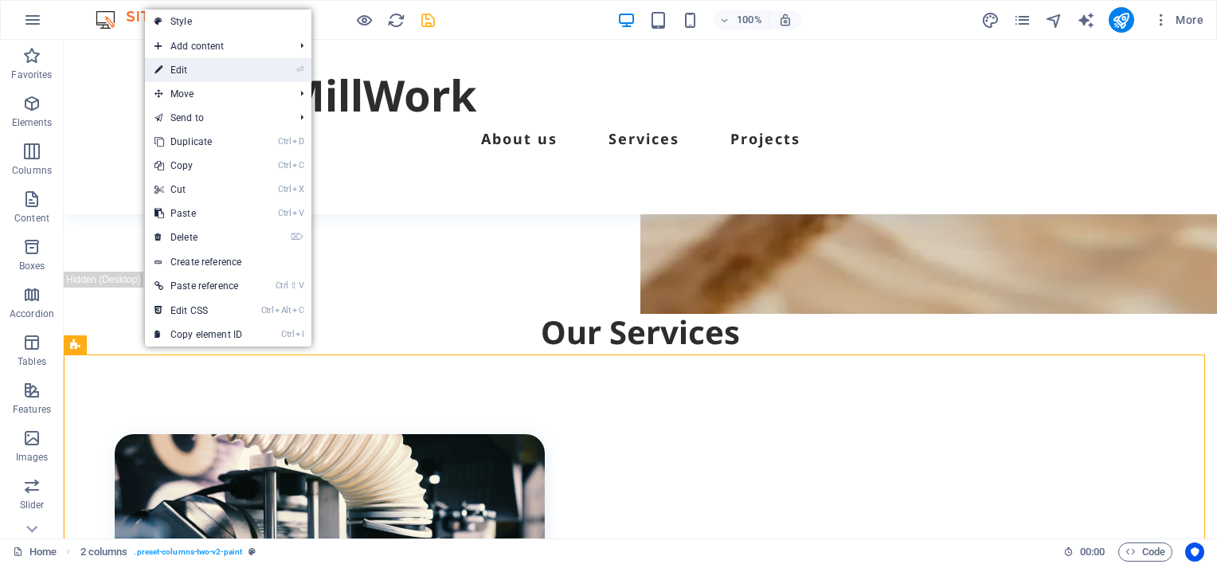
click at [178, 67] on link "⏎ Edit" at bounding box center [198, 70] width 107 height 24
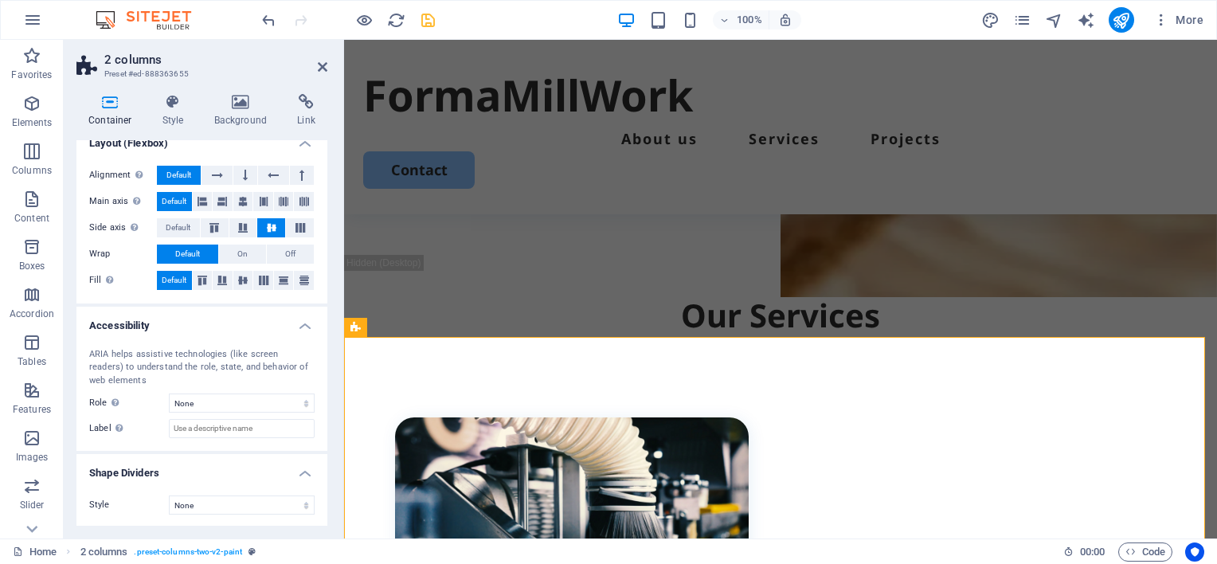
scroll to position [0, 0]
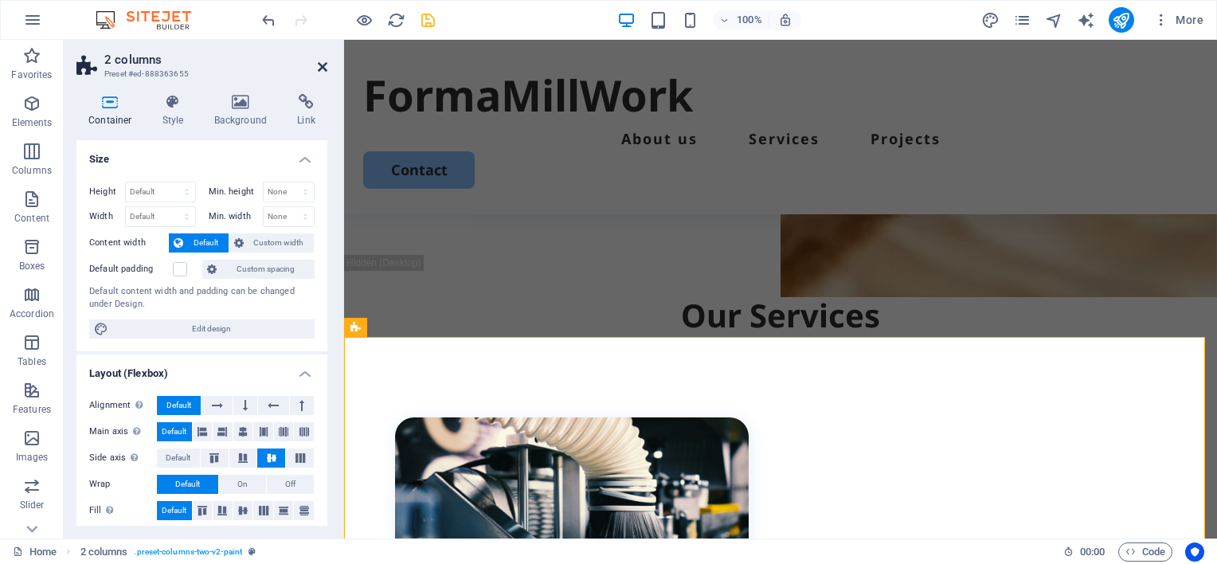
click at [323, 66] on icon at bounding box center [323, 67] width 10 height 13
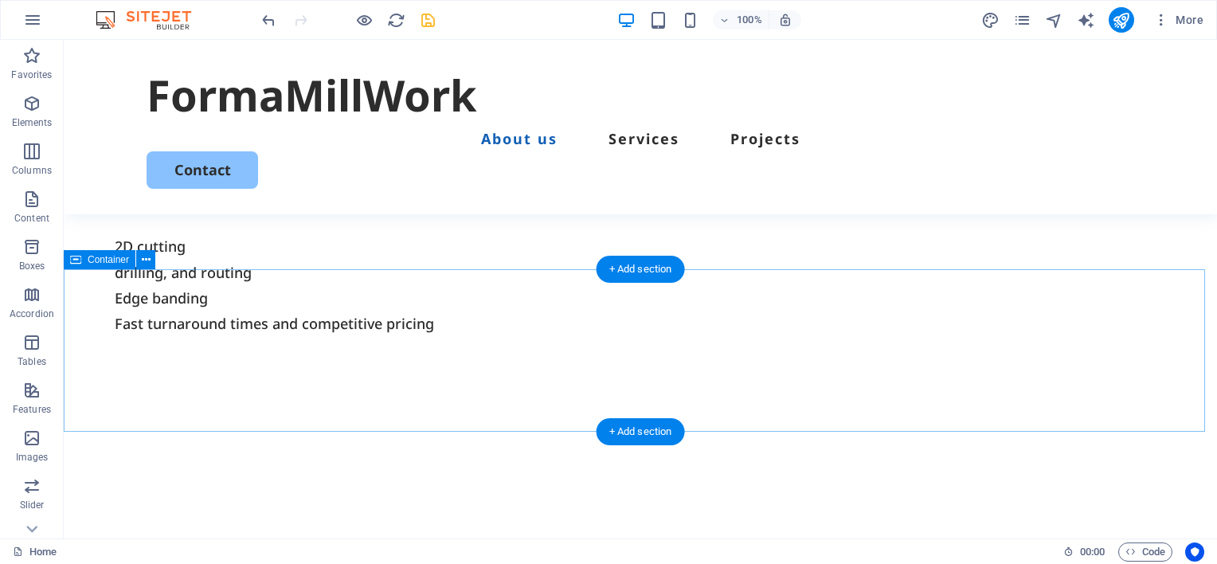
scroll to position [859, 0]
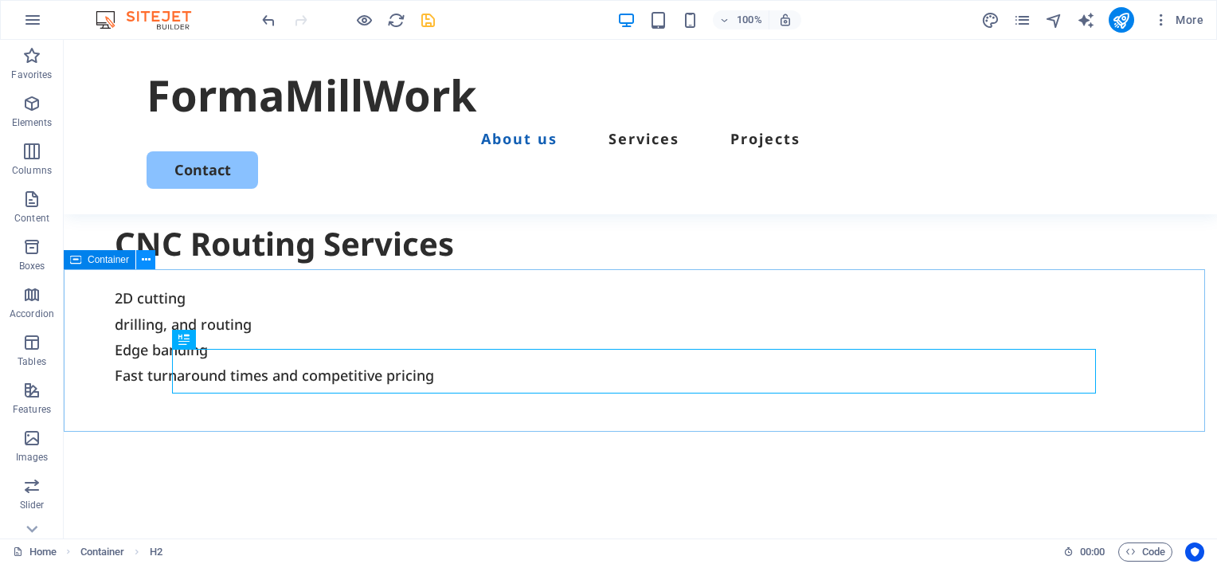
click at [147, 260] on icon at bounding box center [146, 260] width 9 height 17
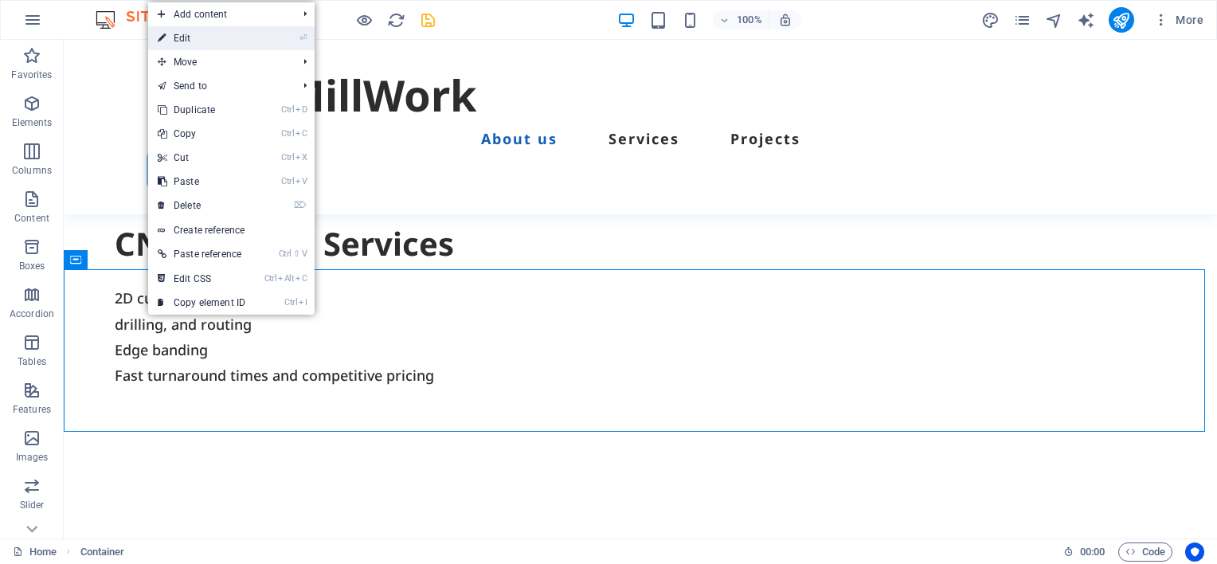
click at [181, 35] on link "⏎ Edit" at bounding box center [201, 38] width 107 height 24
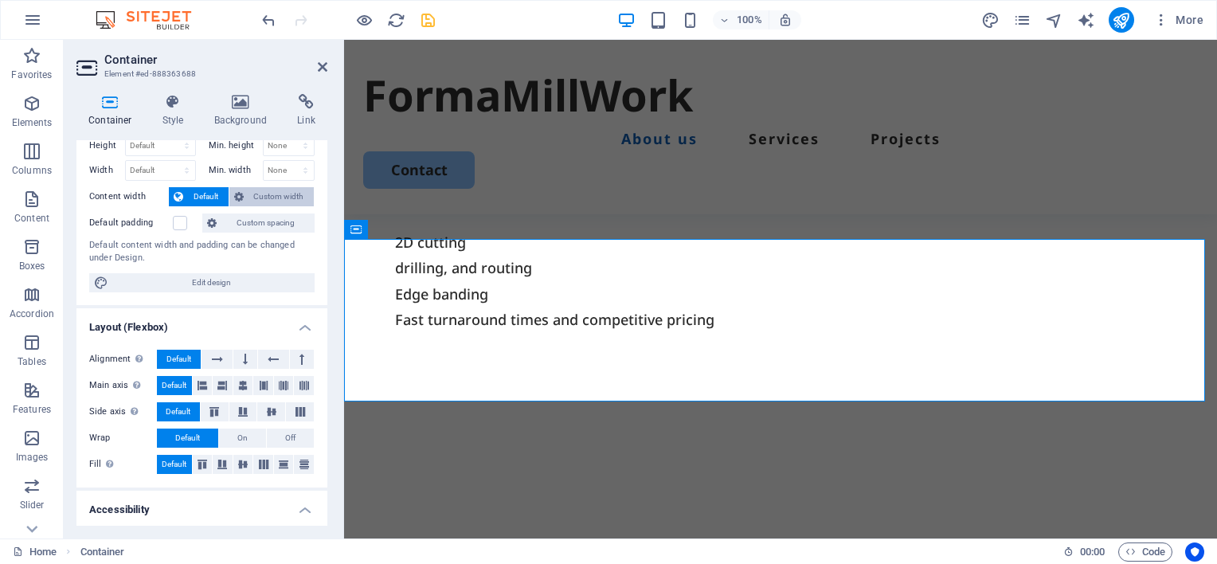
scroll to position [0, 0]
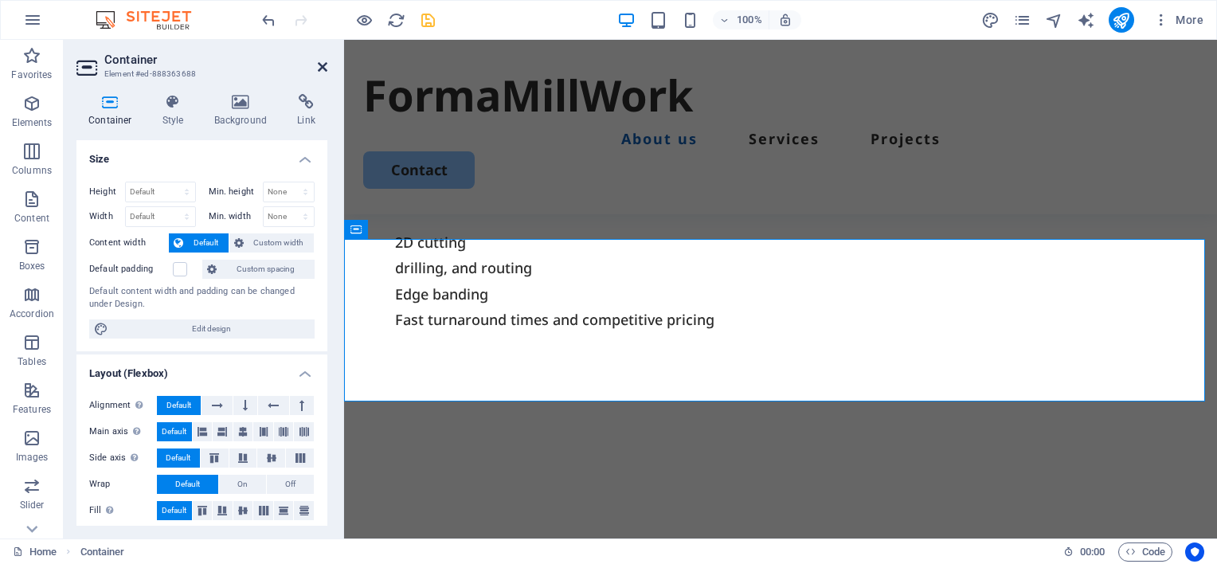
click at [323, 66] on icon at bounding box center [323, 67] width 10 height 13
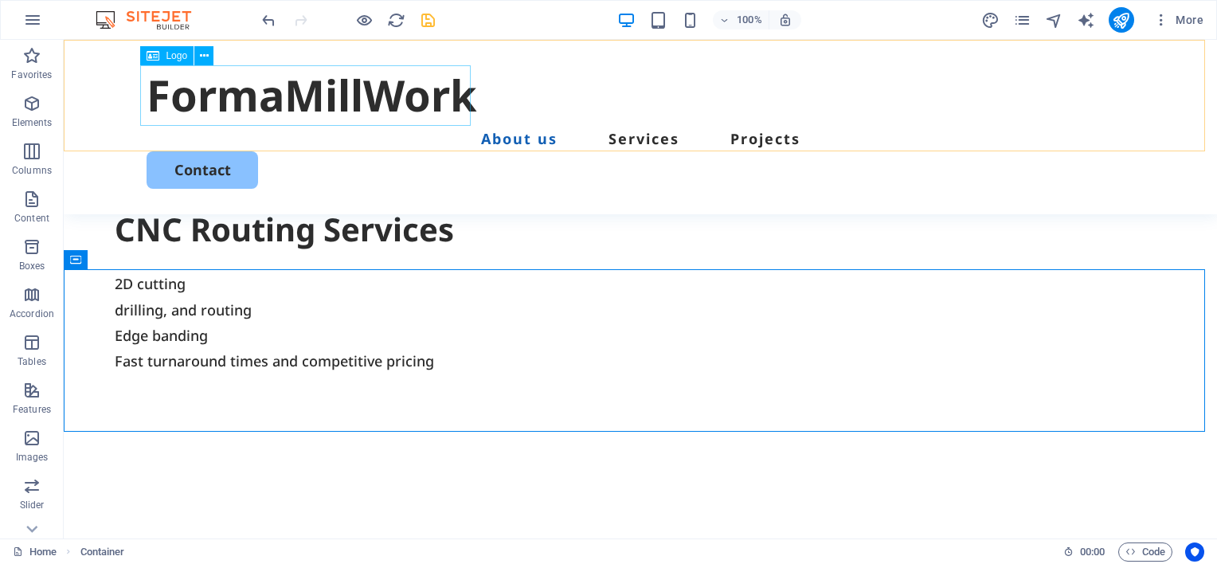
scroll to position [859, 0]
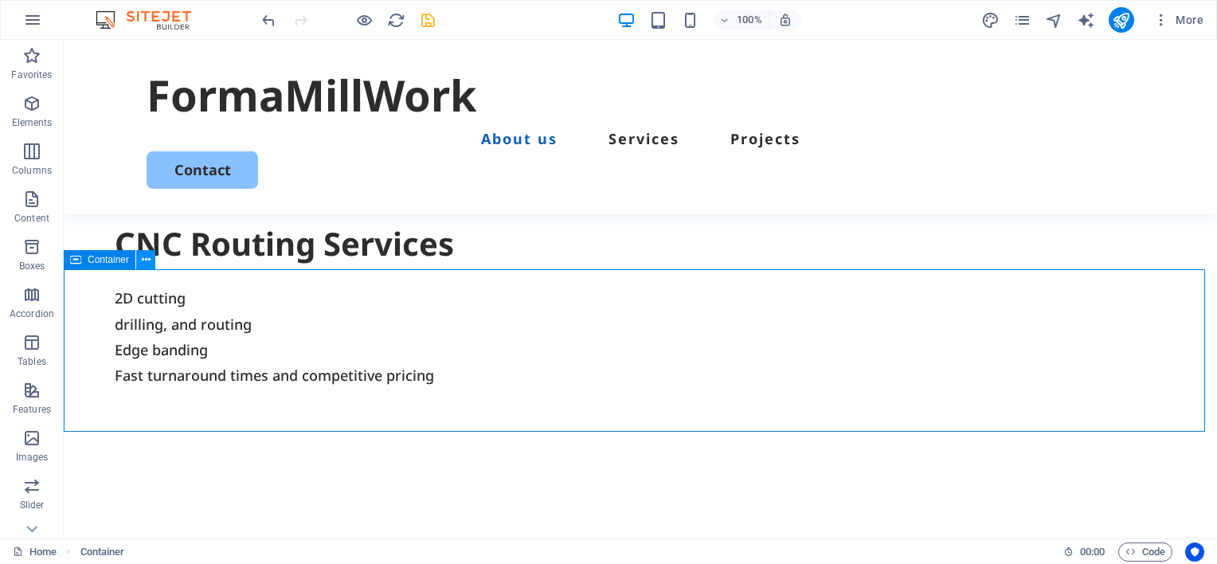
click at [143, 264] on icon at bounding box center [146, 260] width 9 height 17
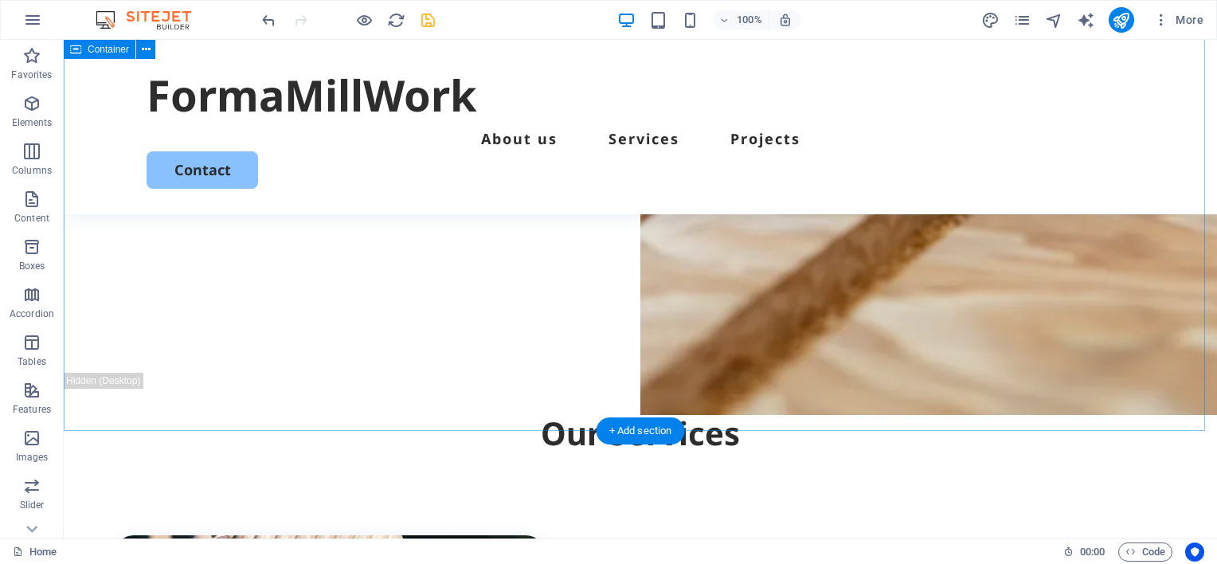
scroll to position [302, 0]
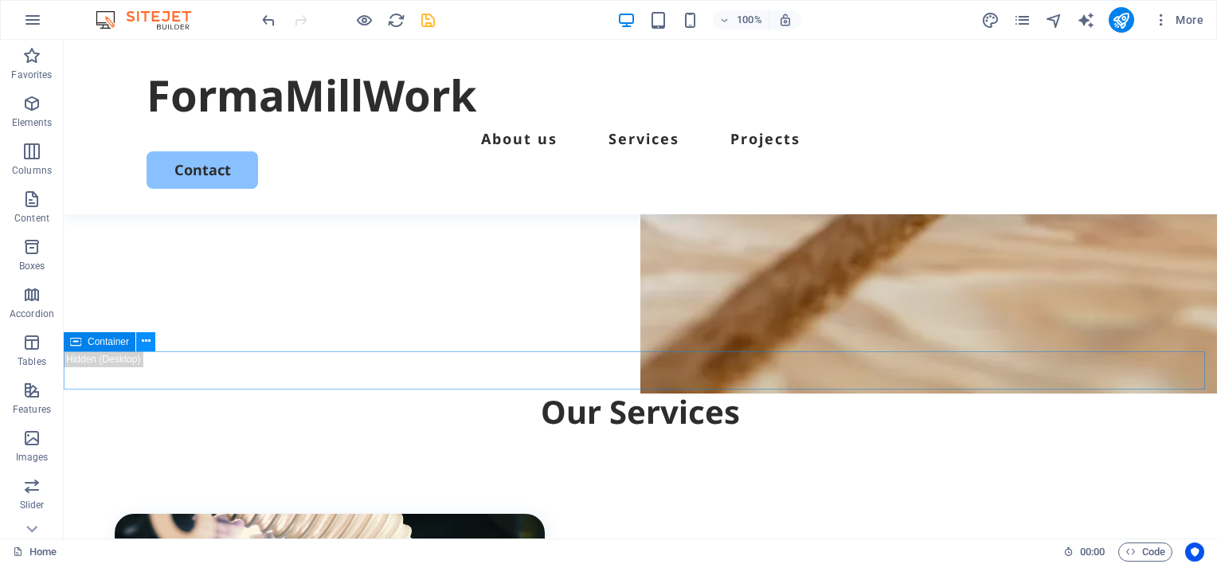
click at [143, 346] on icon at bounding box center [146, 341] width 9 height 17
click at [536, 72] on icon at bounding box center [534, 73] width 9 height 17
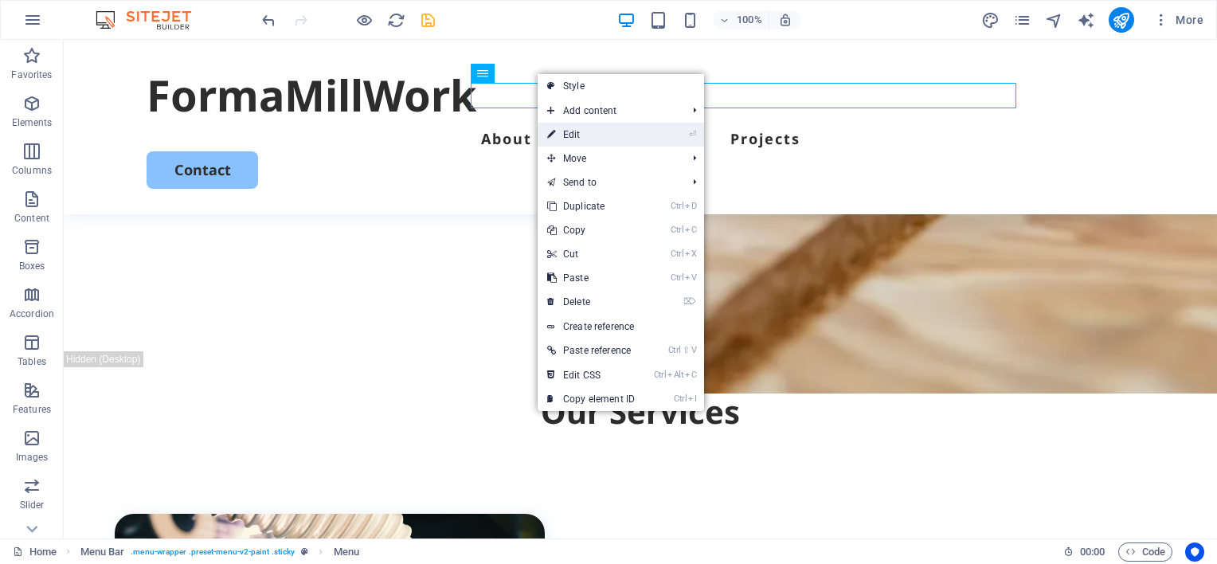
click at [577, 131] on link "⏎ Edit" at bounding box center [591, 135] width 107 height 24
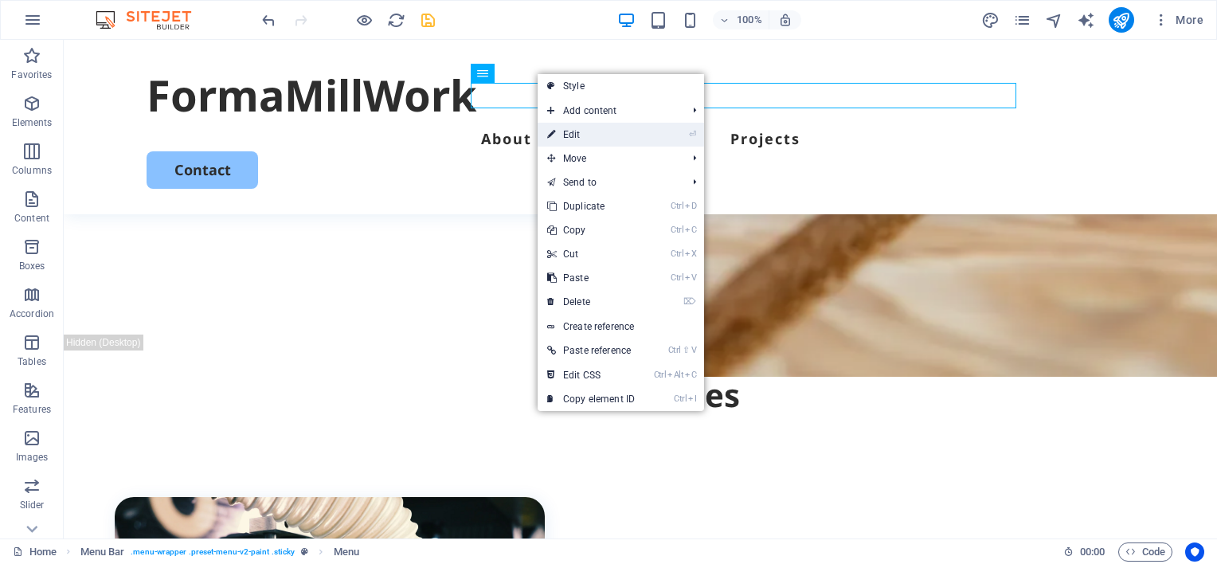
select select
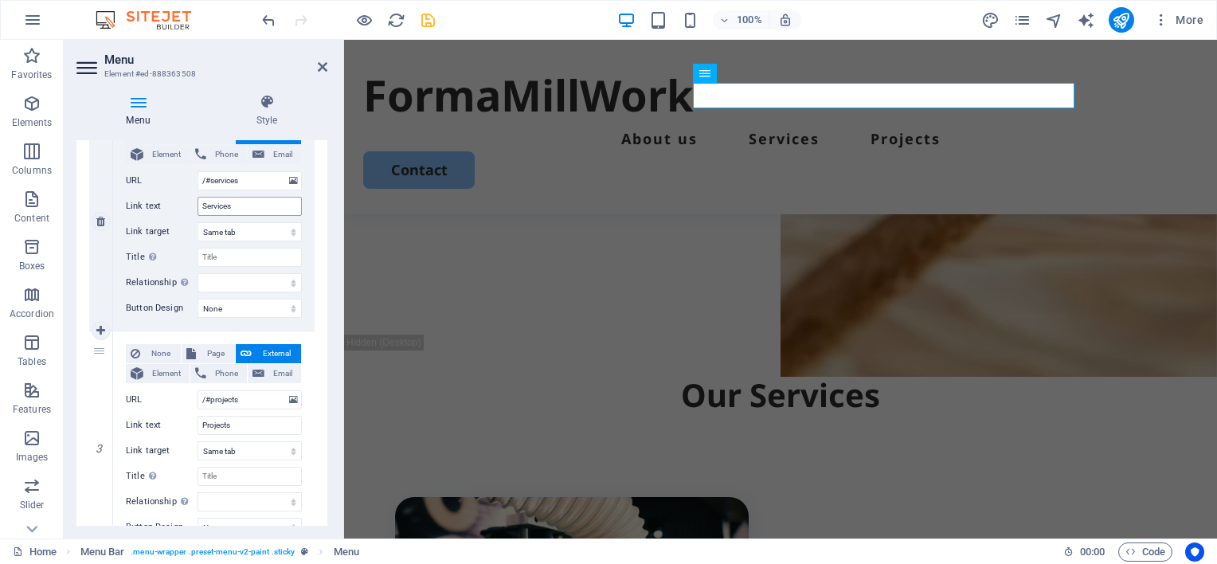
scroll to position [466, 0]
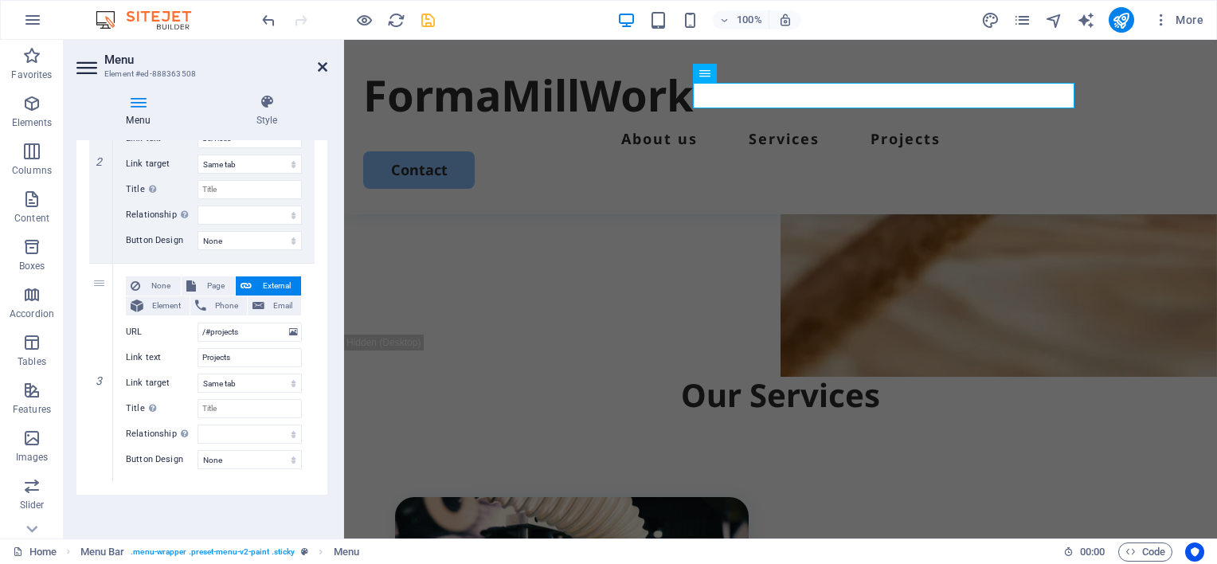
click at [324, 65] on icon at bounding box center [323, 67] width 10 height 13
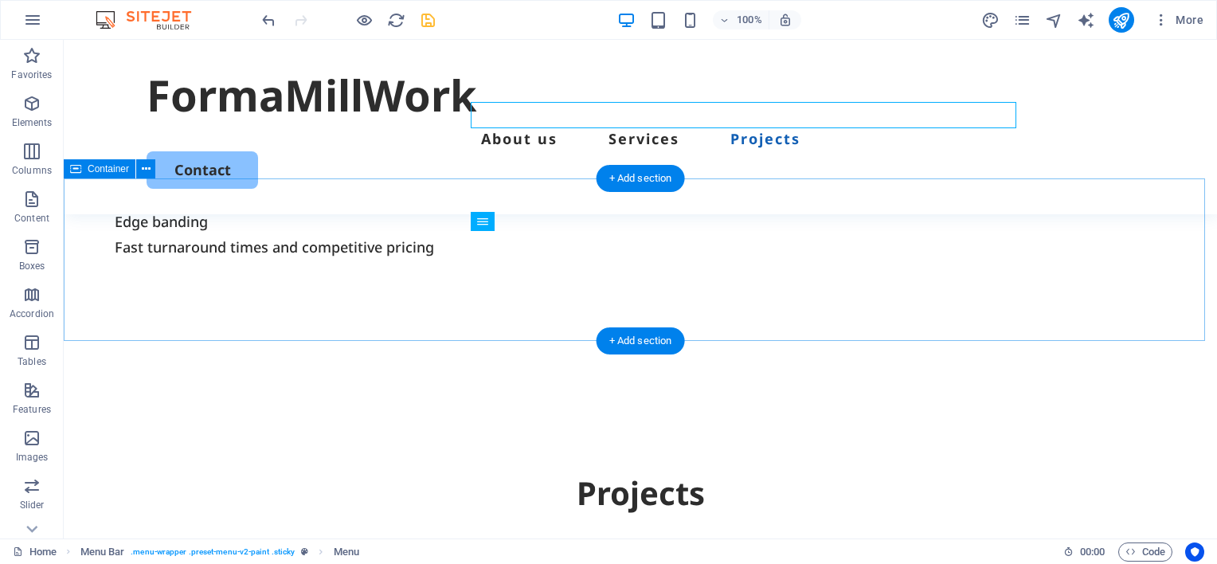
scroll to position [939, 0]
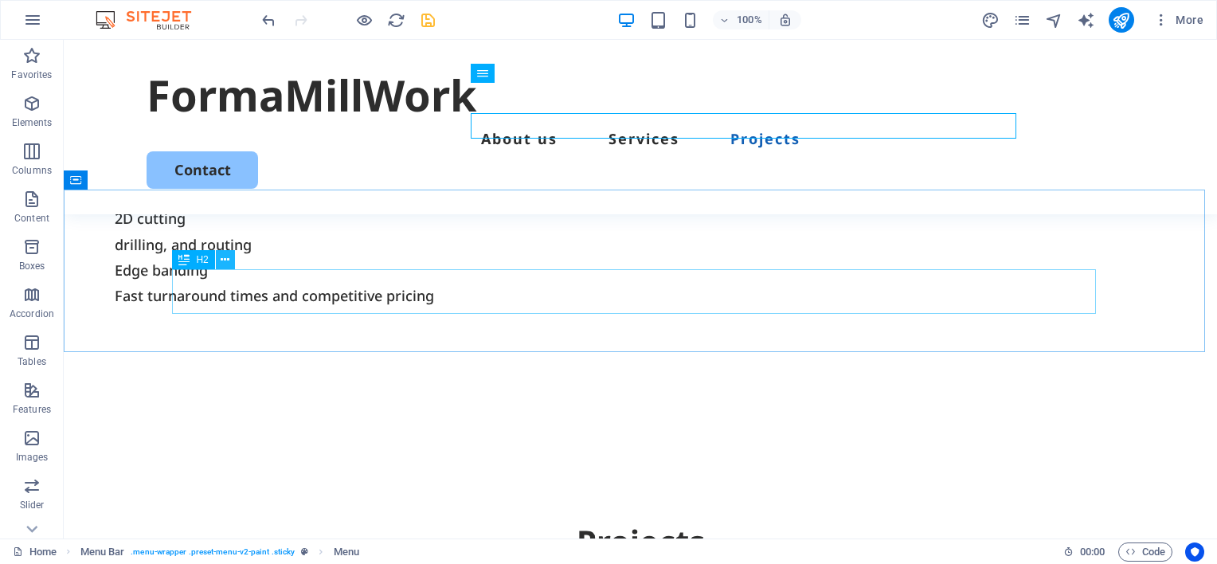
click at [223, 262] on icon at bounding box center [225, 260] width 9 height 17
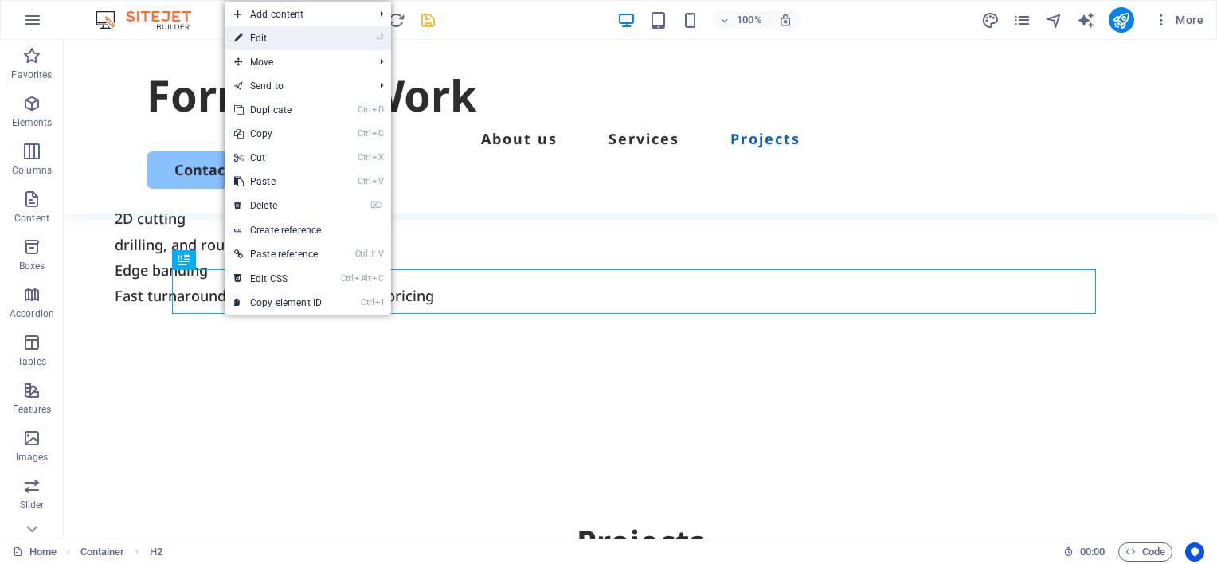
click at [261, 35] on link "⏎ Edit" at bounding box center [278, 38] width 107 height 24
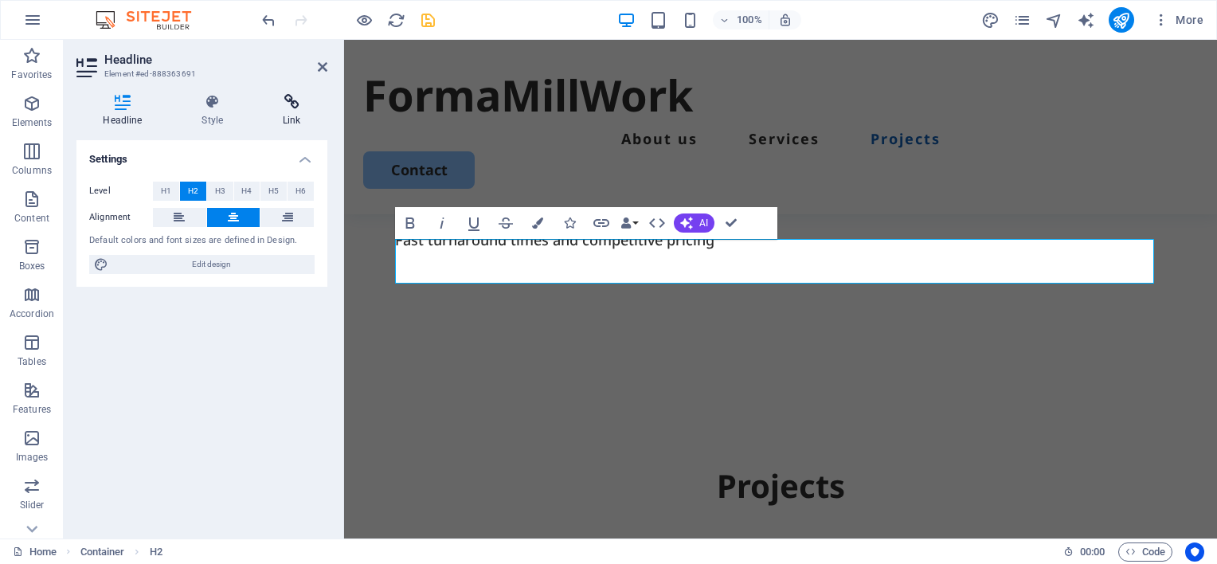
click at [290, 101] on icon at bounding box center [291, 102] width 71 height 16
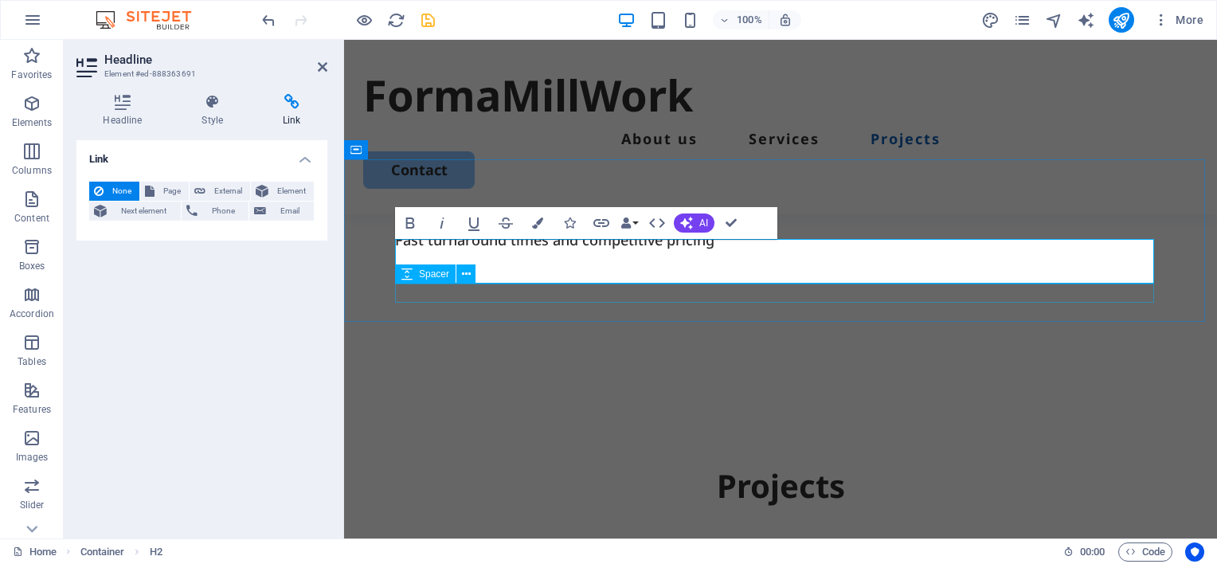
scroll to position [939, 0]
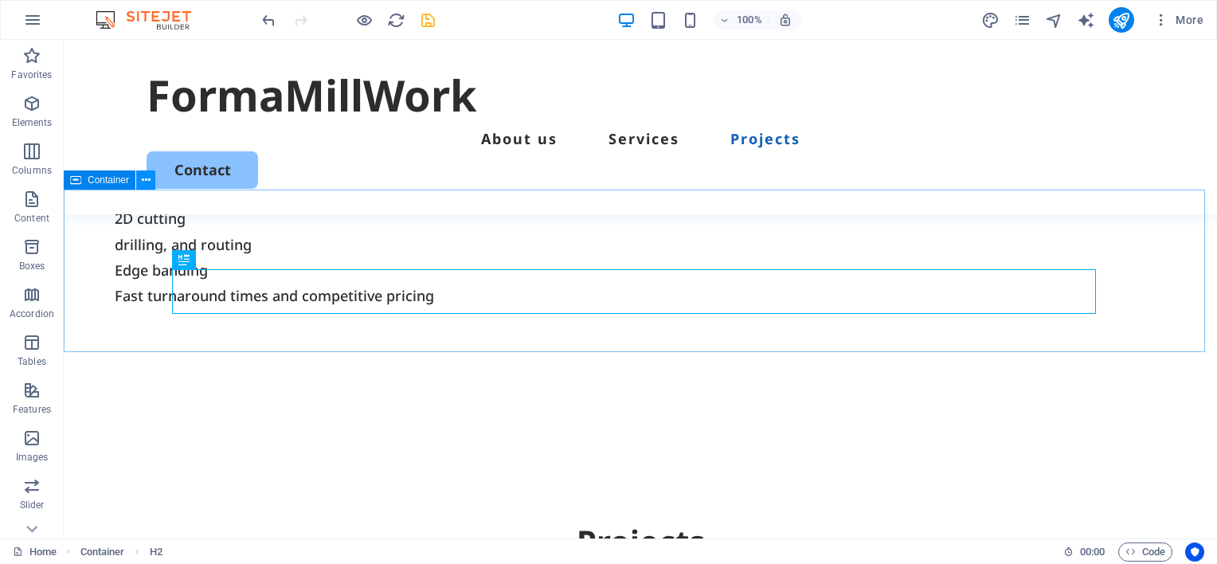
click at [144, 178] on icon at bounding box center [146, 180] width 9 height 17
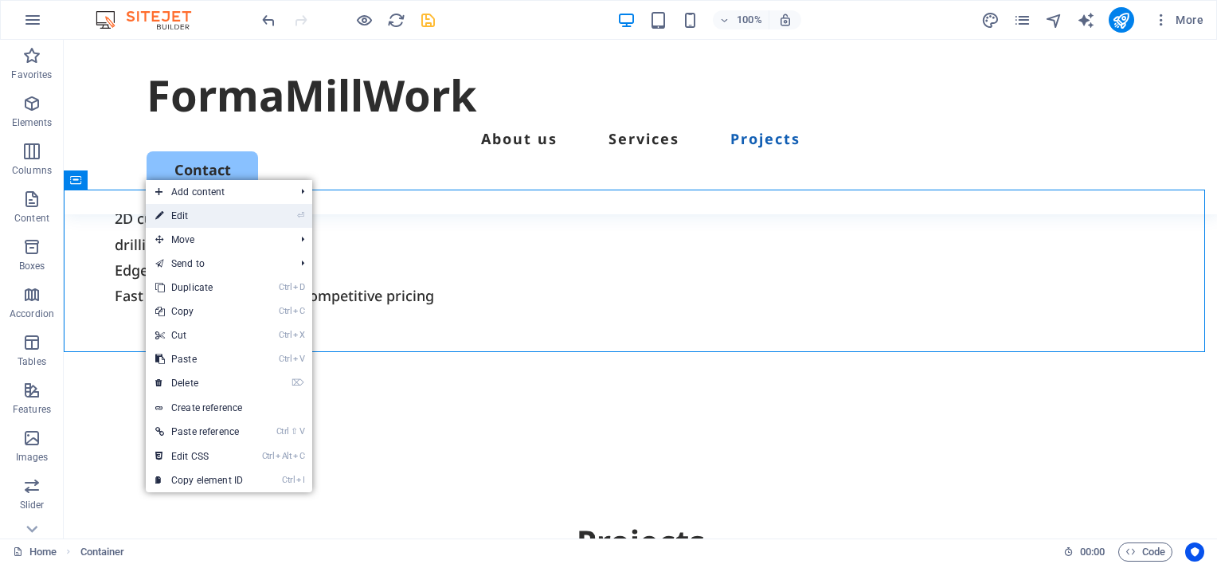
click at [205, 213] on link "⏎ Edit" at bounding box center [199, 216] width 107 height 24
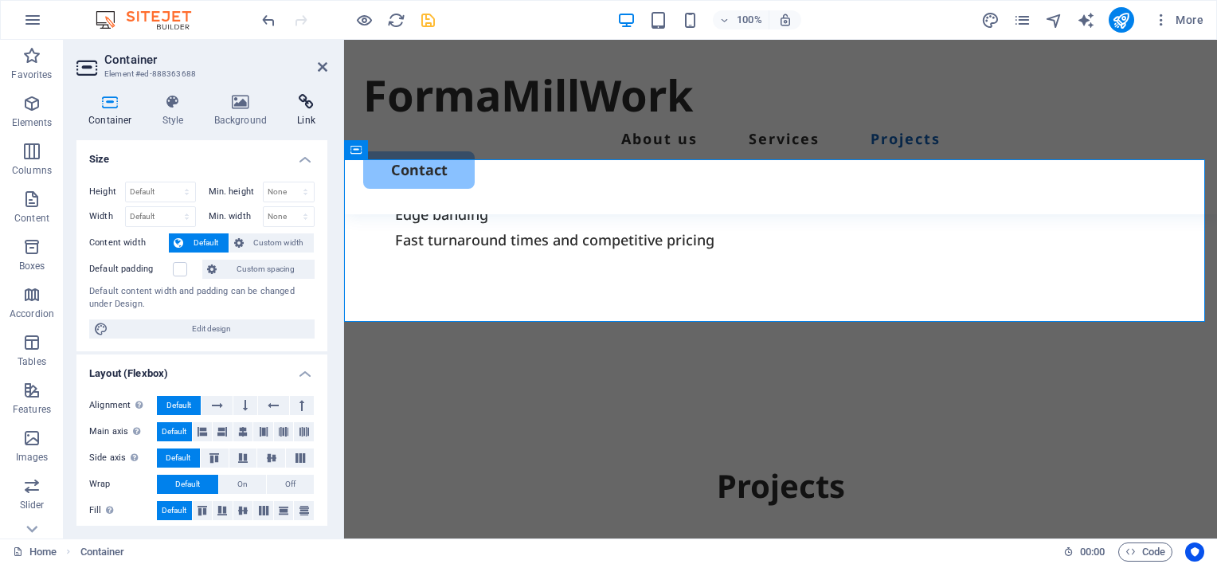
click at [306, 101] on icon at bounding box center [306, 102] width 42 height 16
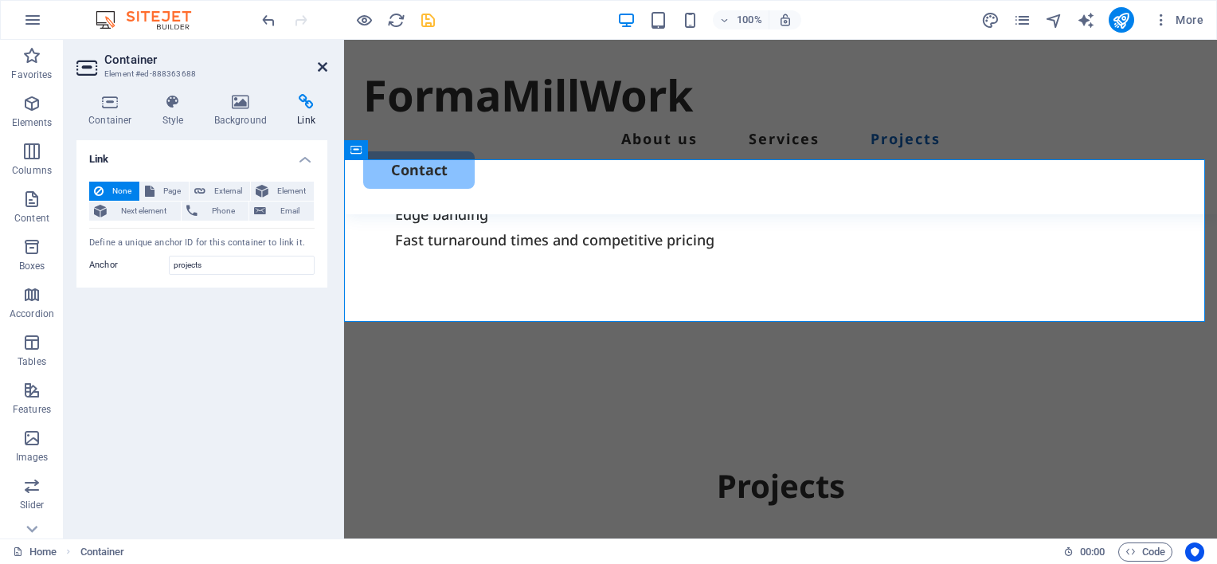
click at [321, 67] on icon at bounding box center [323, 67] width 10 height 13
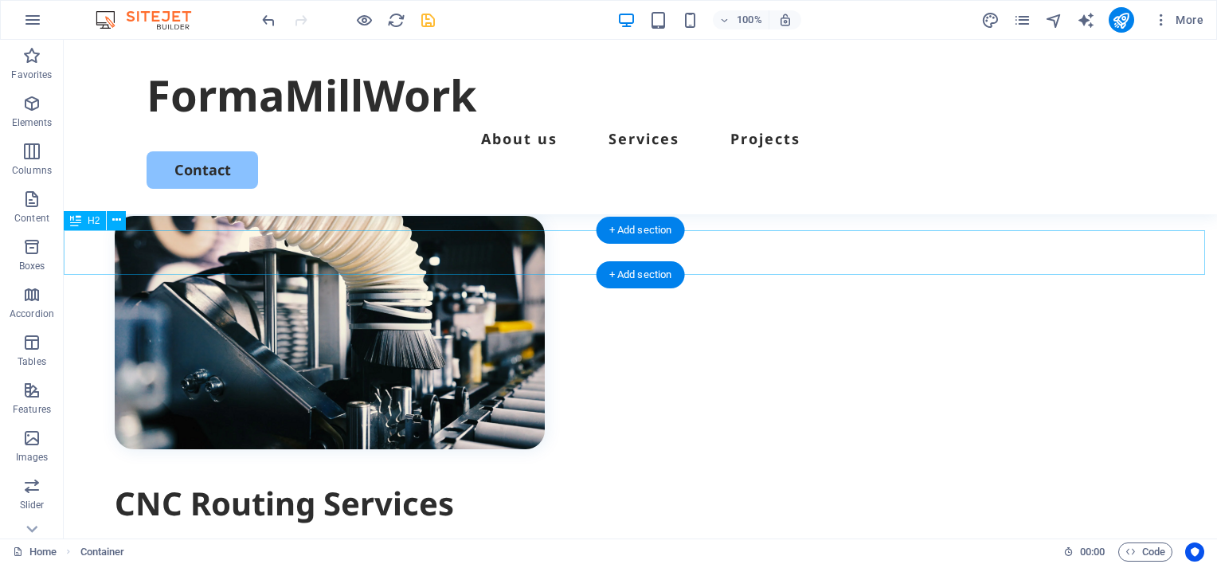
scroll to position [461, 0]
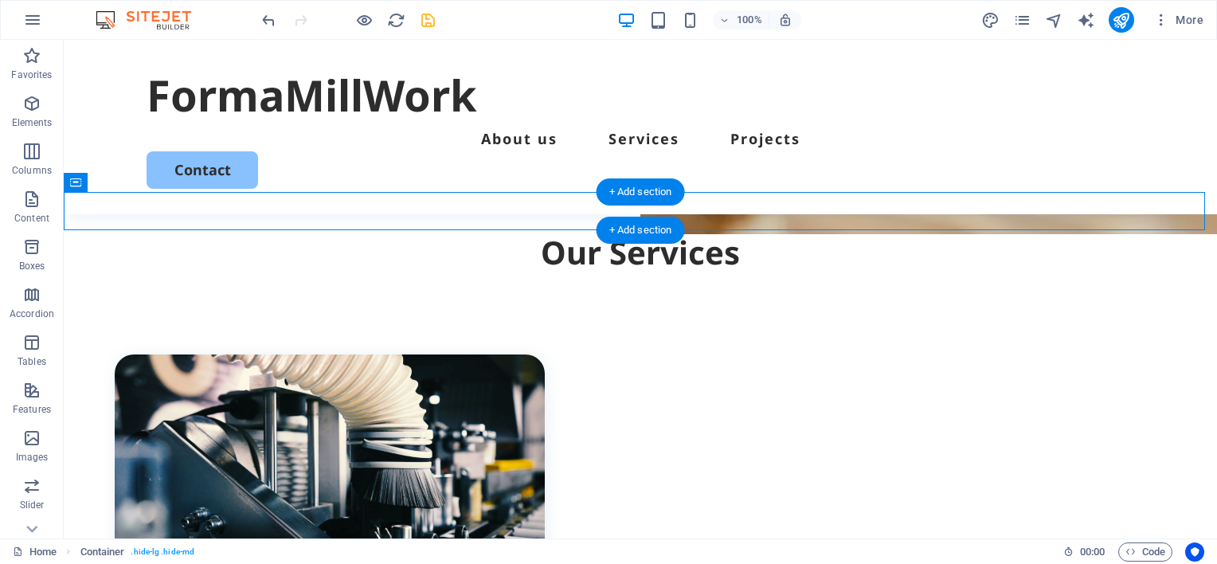
drag, startPoint x: 168, startPoint y: 219, endPoint x: 122, endPoint y: 221, distance: 46.2
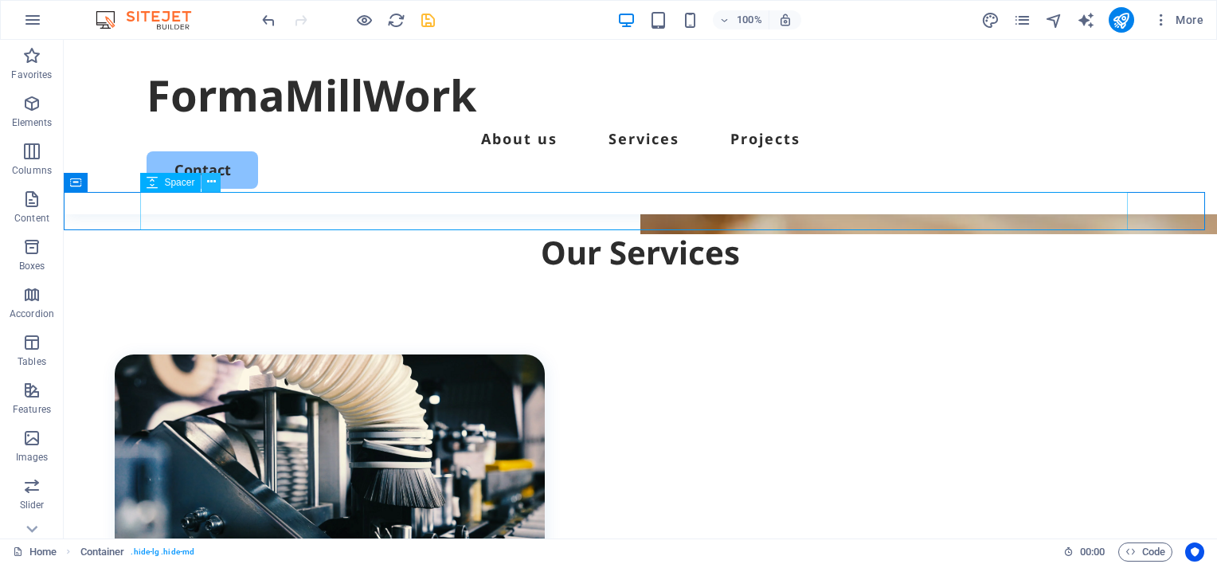
click at [210, 184] on icon at bounding box center [211, 182] width 9 height 17
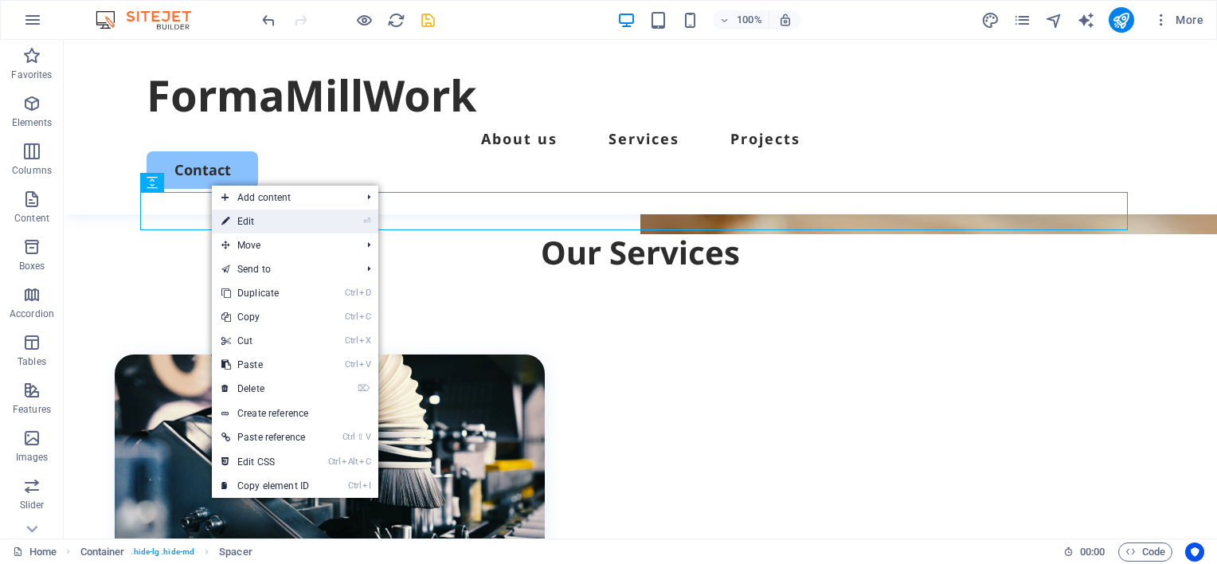
click at [249, 221] on link "⏎ Edit" at bounding box center [265, 221] width 107 height 24
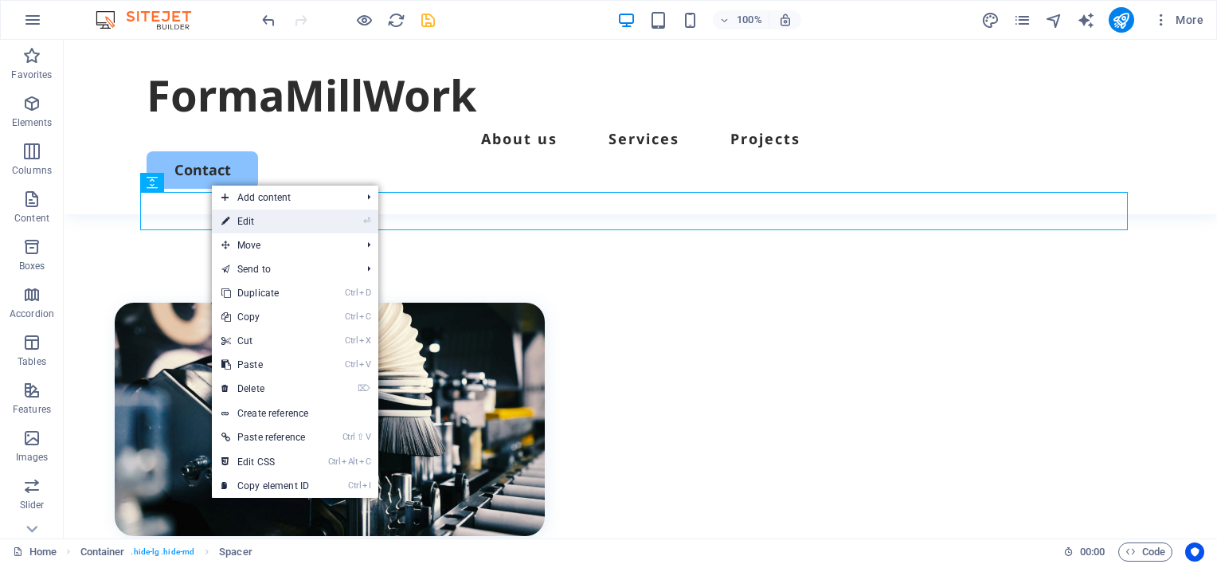
select select "px"
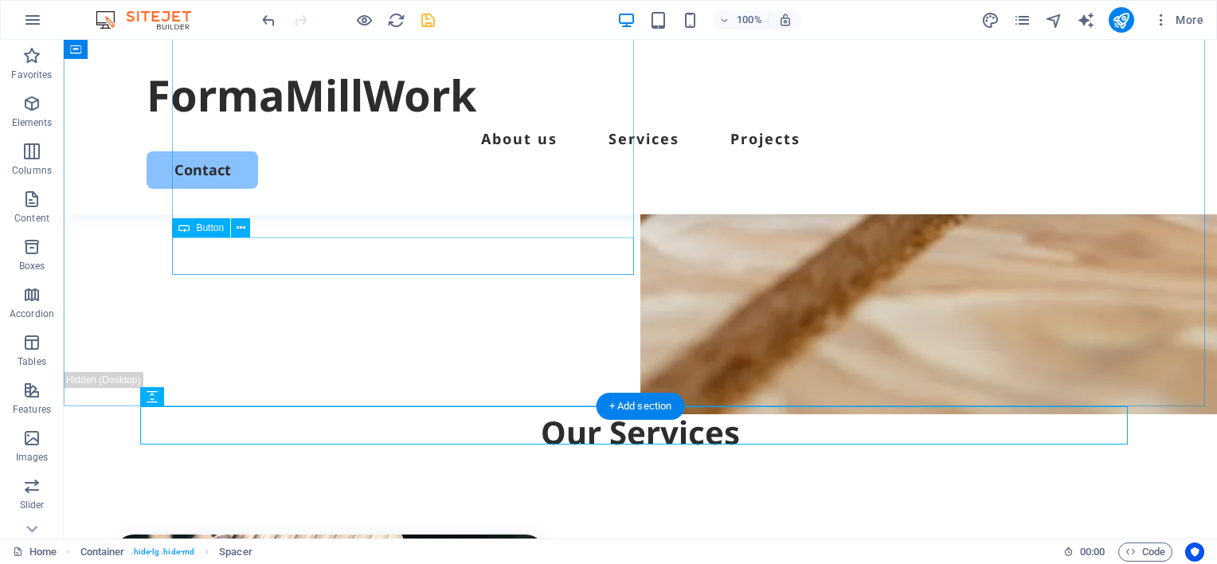
scroll to position [222, 0]
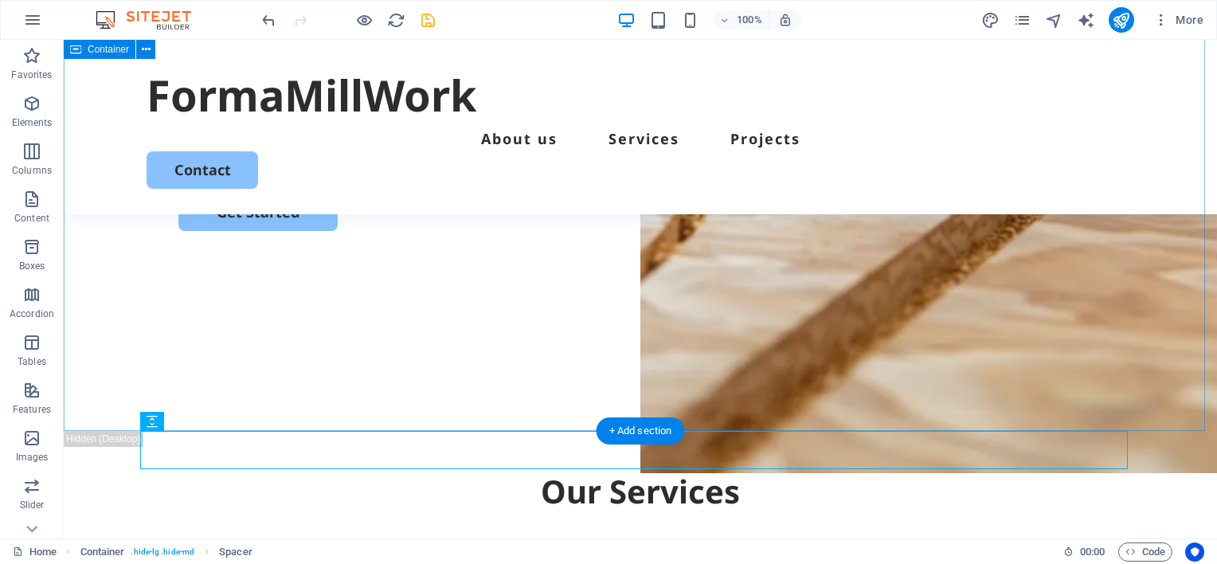
click at [209, 381] on div "We offer large format CNC routing services with direct drop off and pick up. Wa…" at bounding box center [640, 124] width 1153 height 613
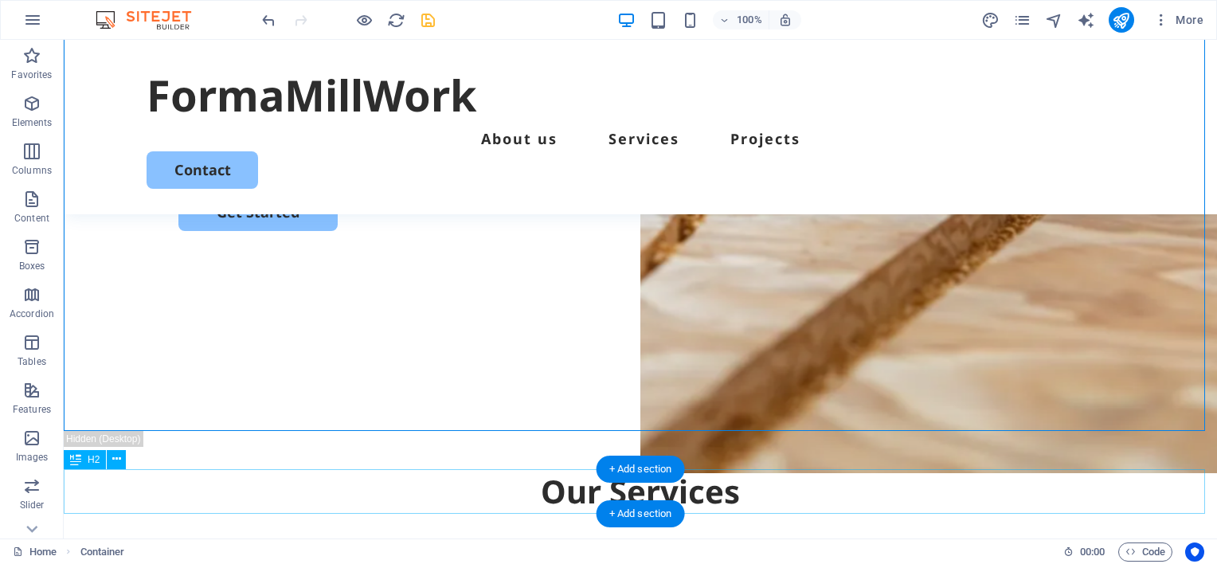
click at [201, 484] on div "Our Services" at bounding box center [640, 491] width 1153 height 45
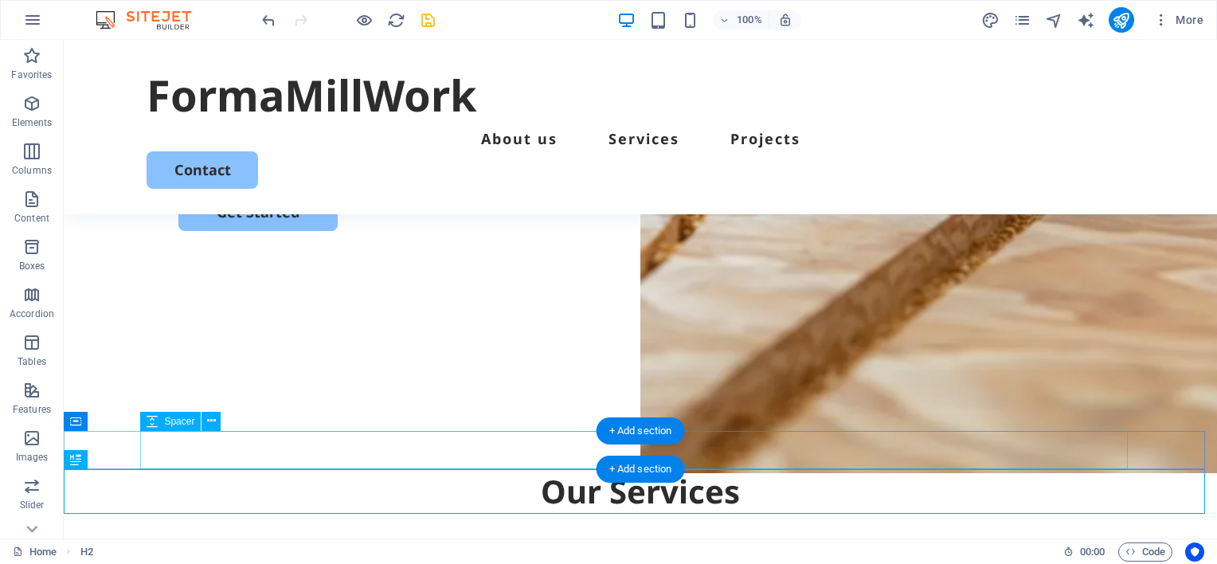
click at [172, 455] on div at bounding box center [640, 450] width 987 height 38
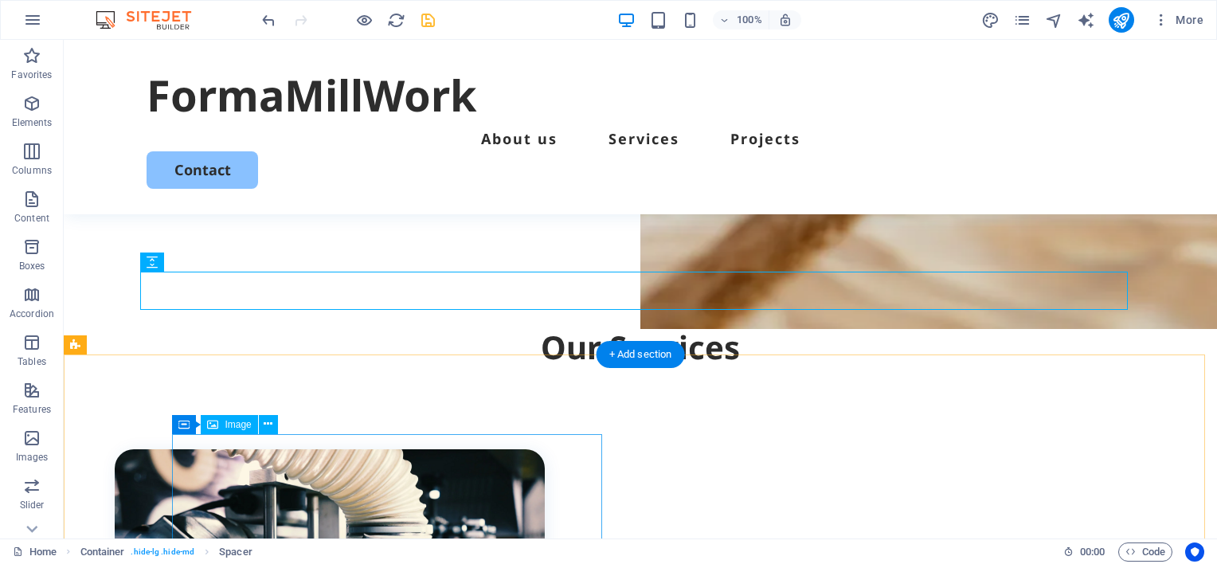
scroll to position [381, 0]
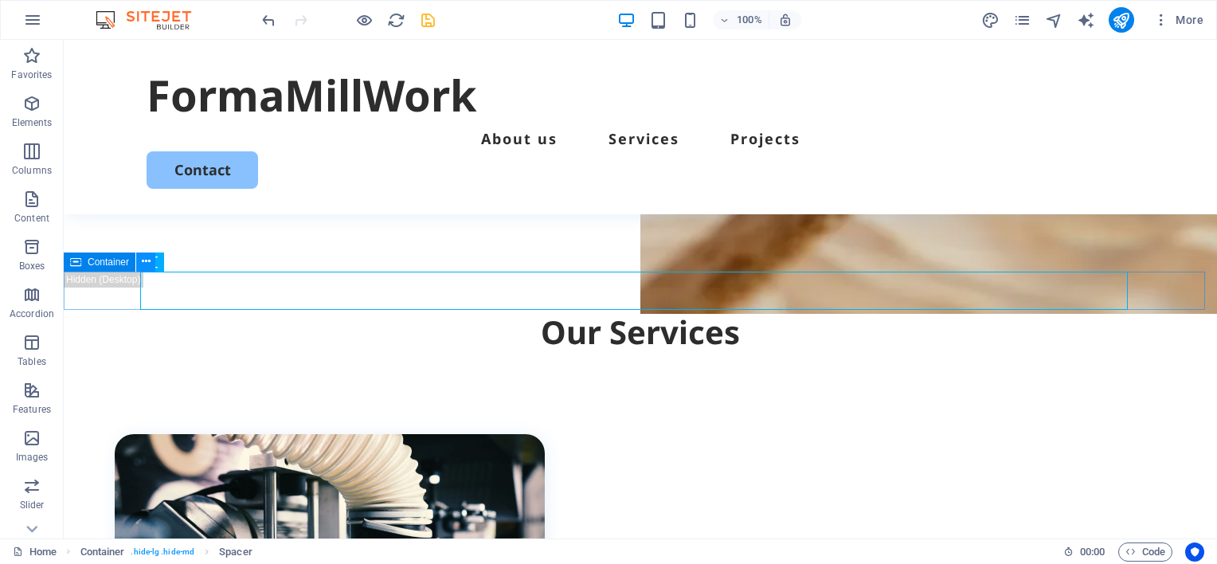
click at [143, 264] on icon at bounding box center [146, 261] width 9 height 17
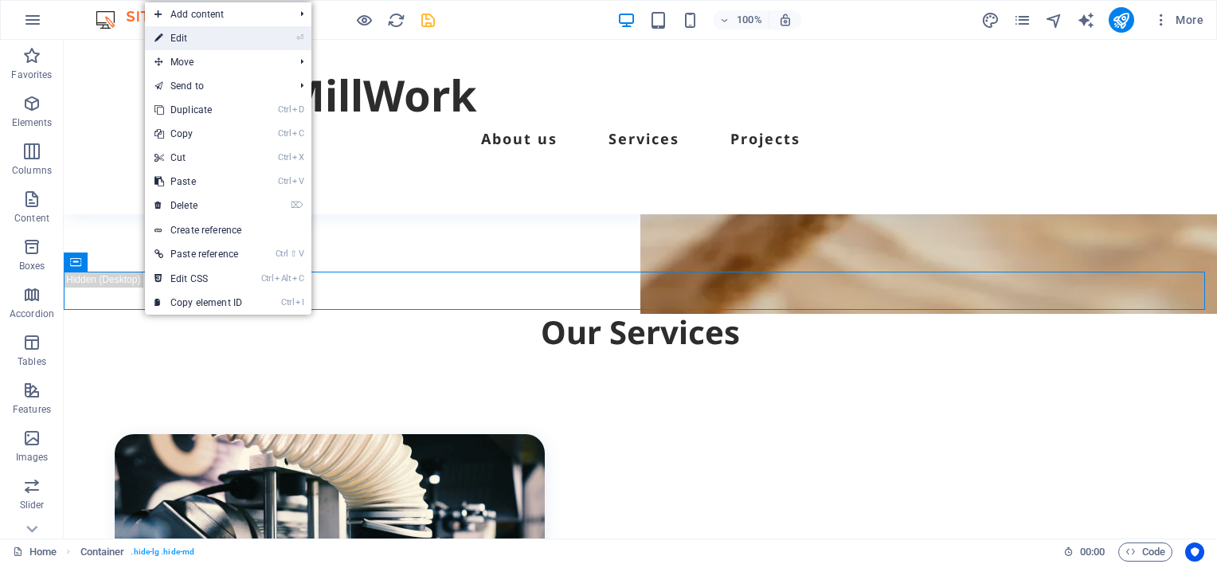
click at [234, 34] on link "⏎ Edit" at bounding box center [198, 38] width 107 height 24
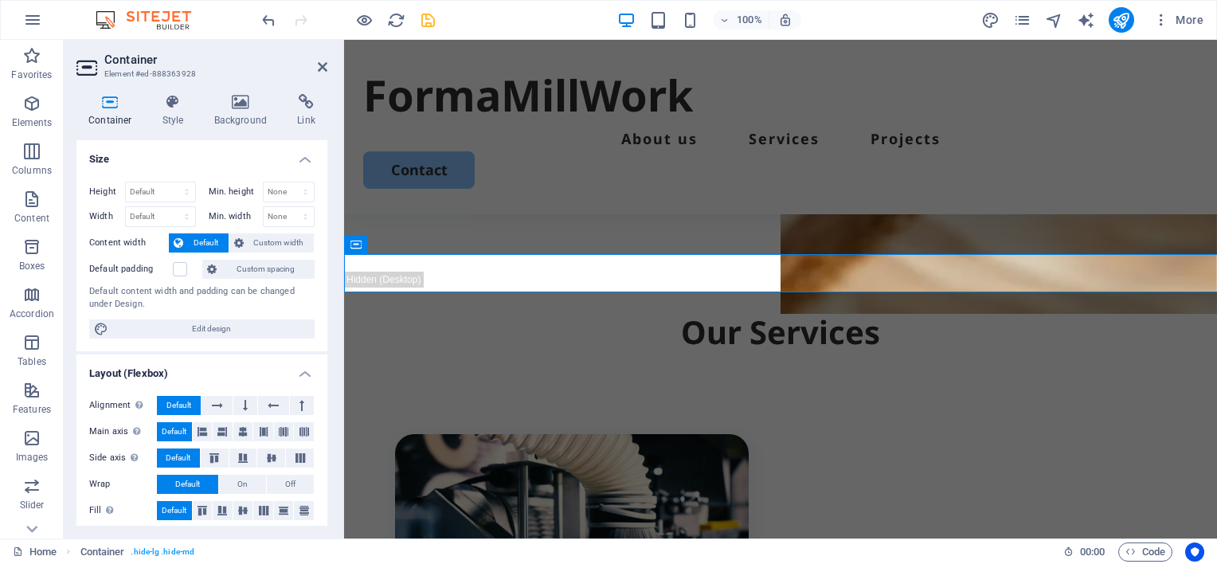
scroll to position [398, 0]
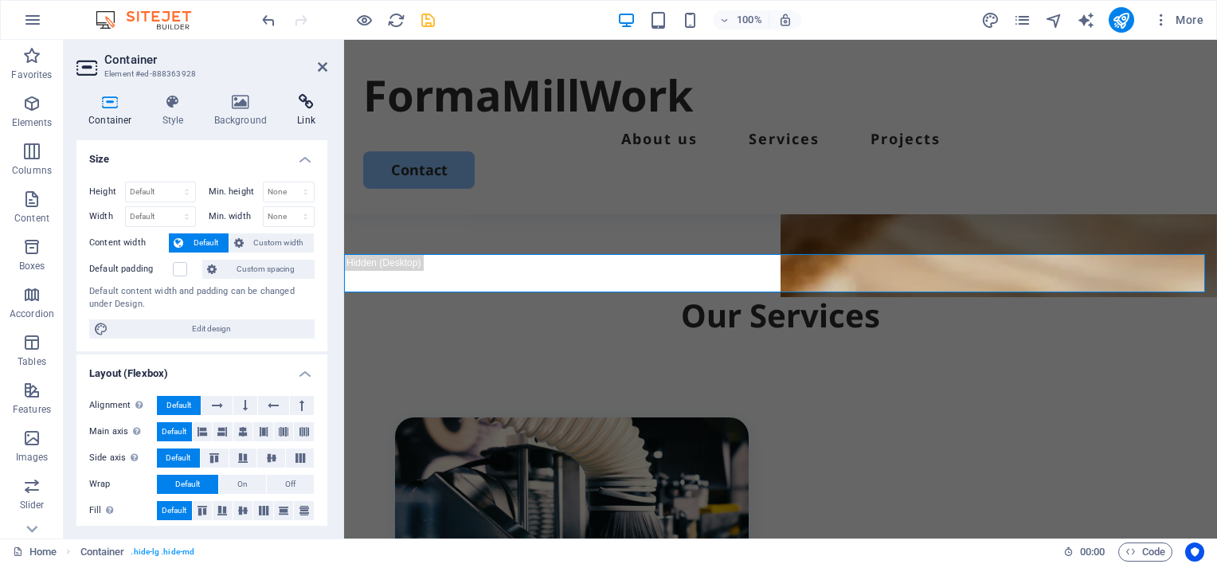
click at [305, 100] on icon at bounding box center [306, 102] width 42 height 16
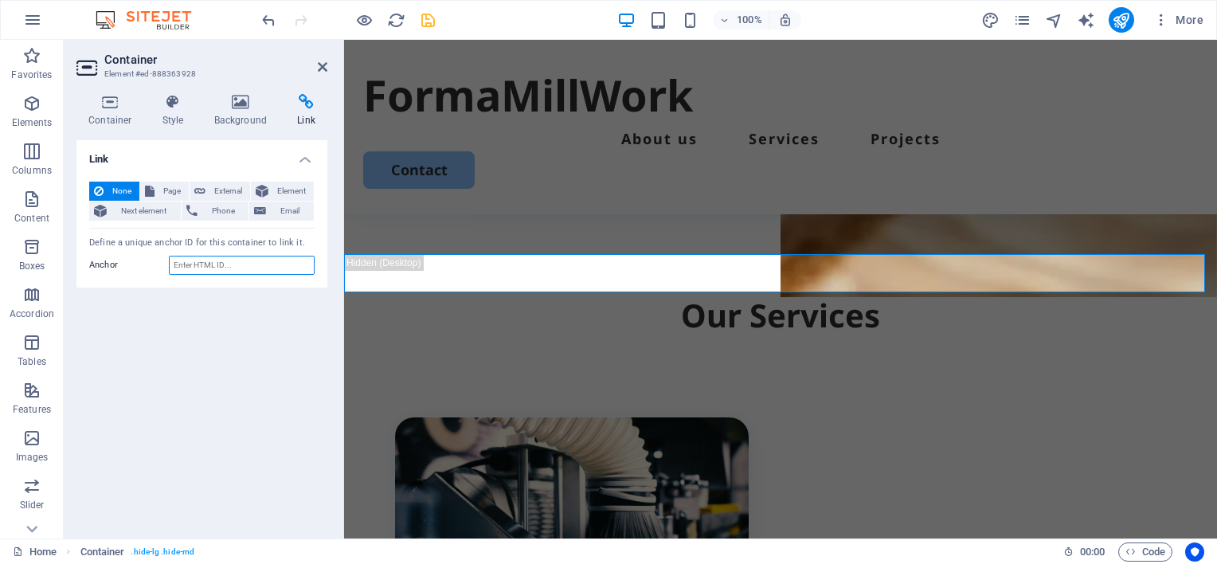
click at [234, 265] on input "Anchor" at bounding box center [242, 265] width 146 height 19
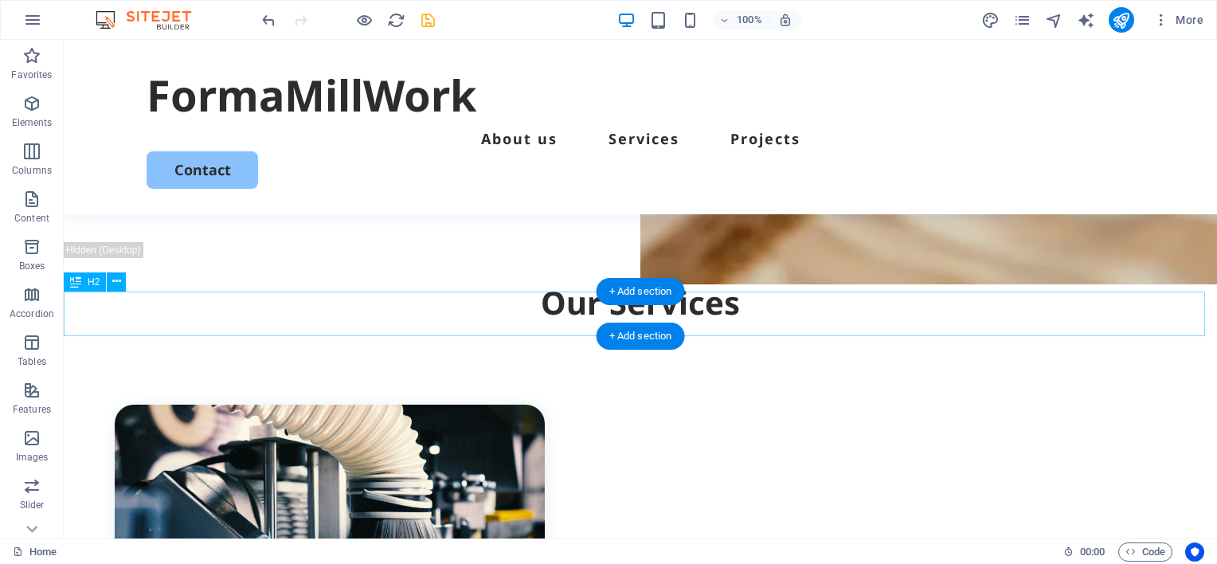
scroll to position [381, 0]
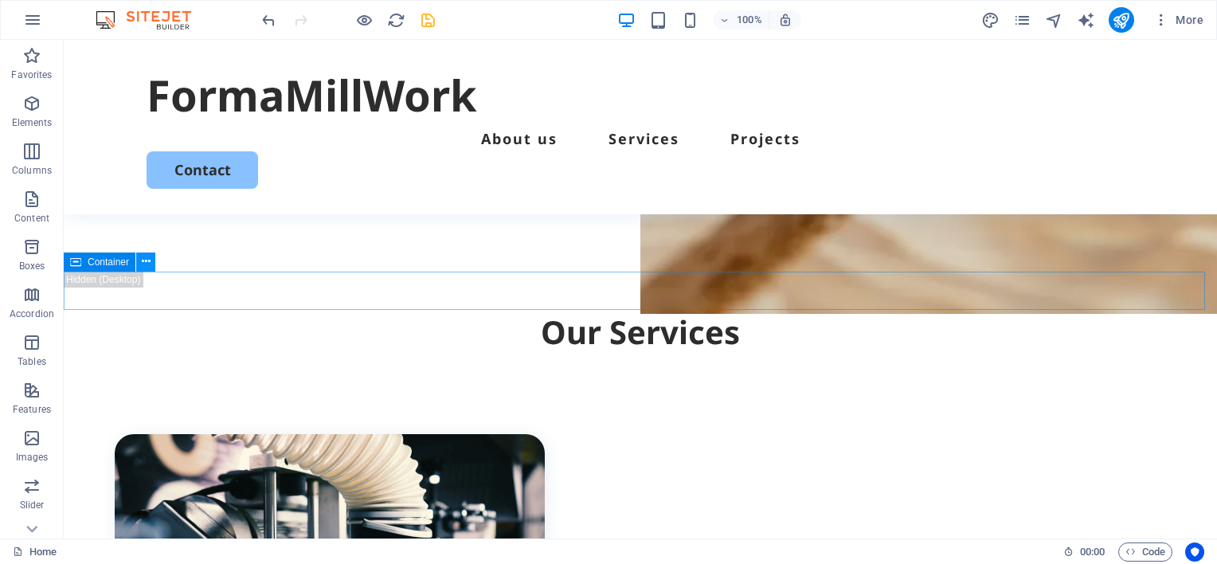
click at [145, 264] on icon at bounding box center [146, 261] width 9 height 17
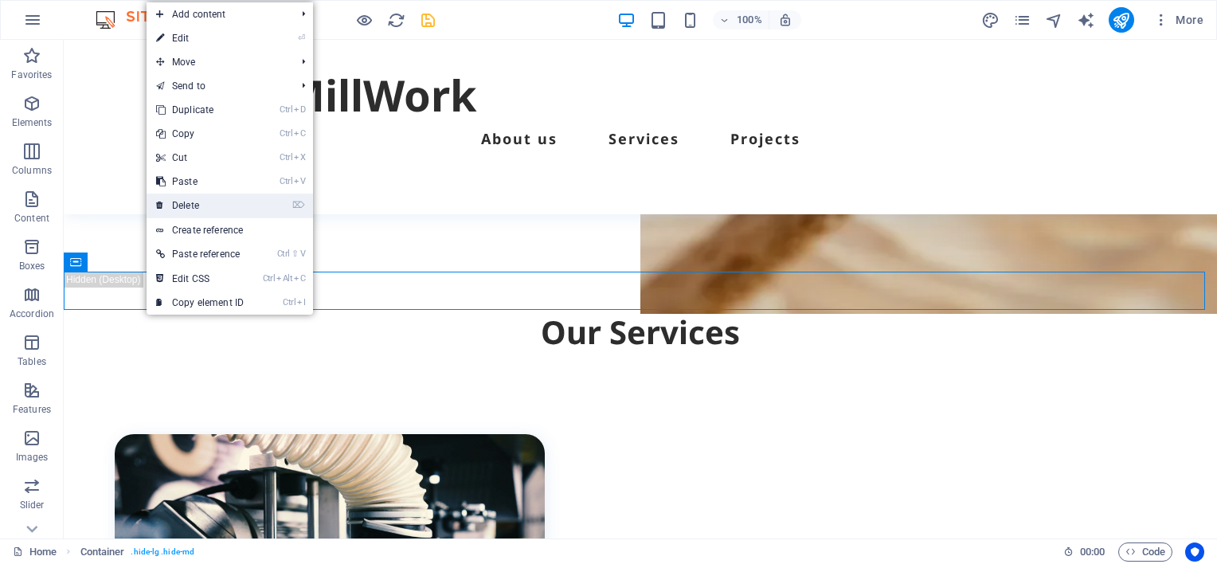
click at [193, 205] on link "⌦ Delete" at bounding box center [200, 206] width 107 height 24
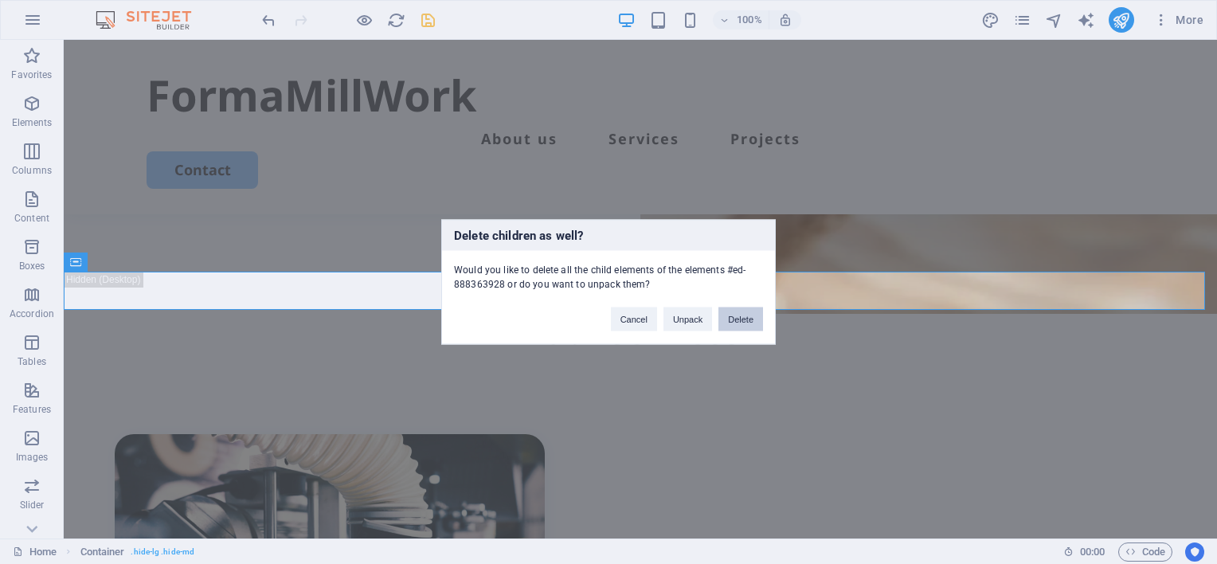
click at [744, 321] on button "Delete" at bounding box center [740, 319] width 45 height 24
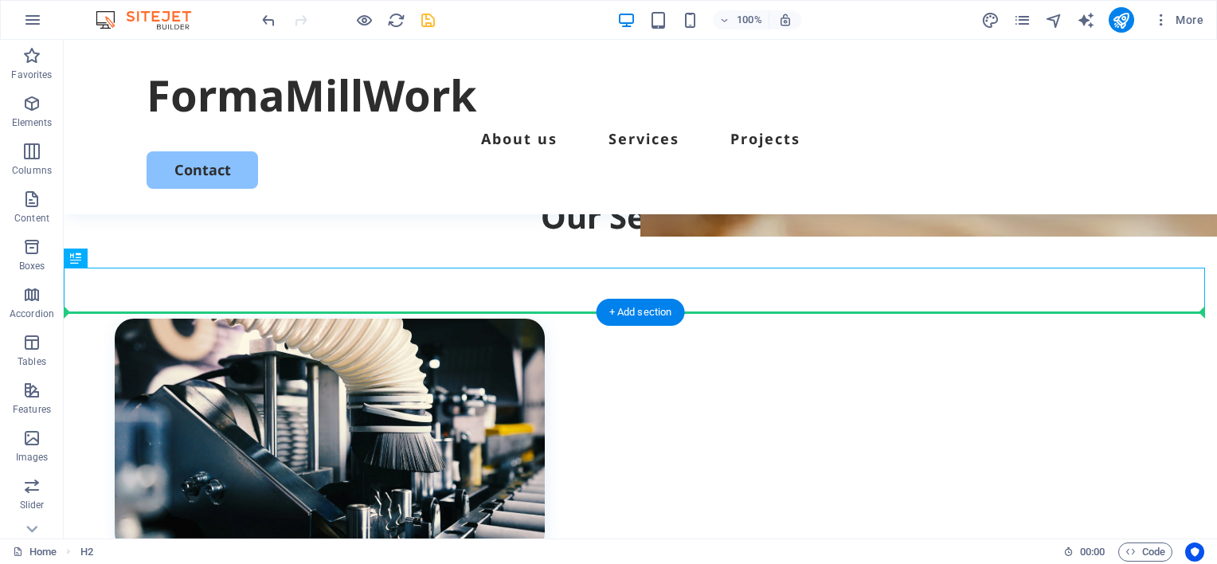
scroll to position [486, 0]
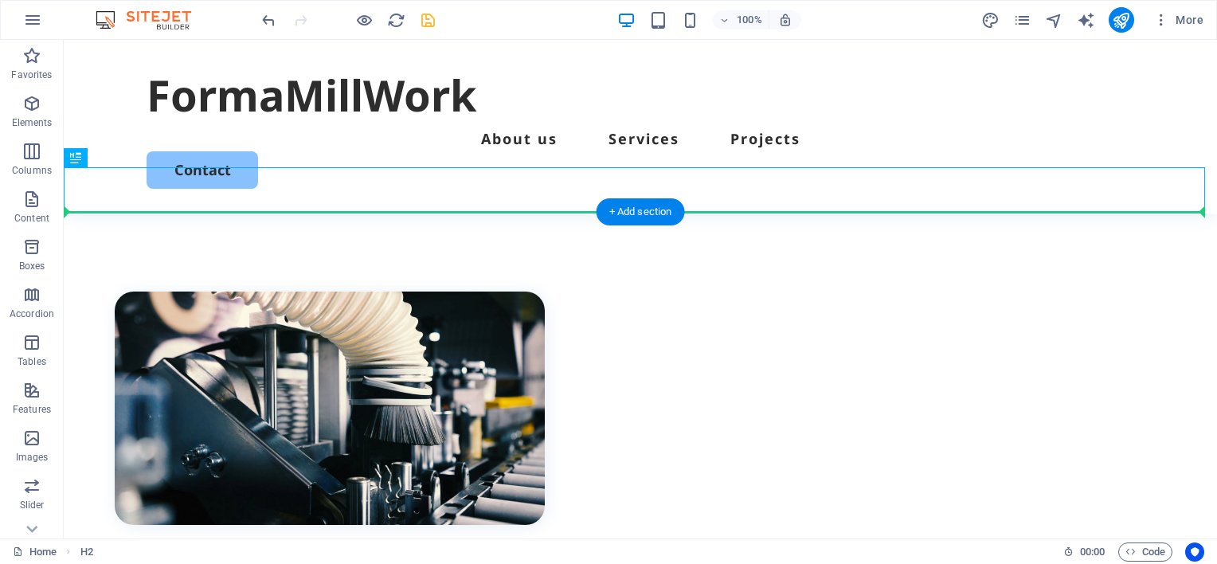
drag, startPoint x: 139, startPoint y: 457, endPoint x: 127, endPoint y: 268, distance: 189.9
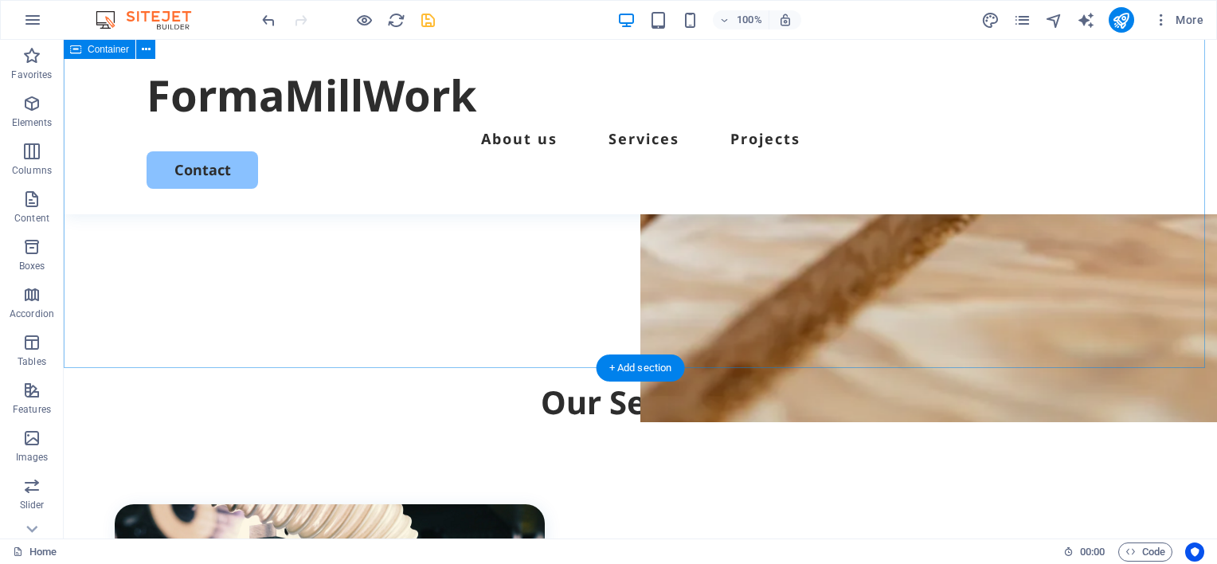
scroll to position [247, 0]
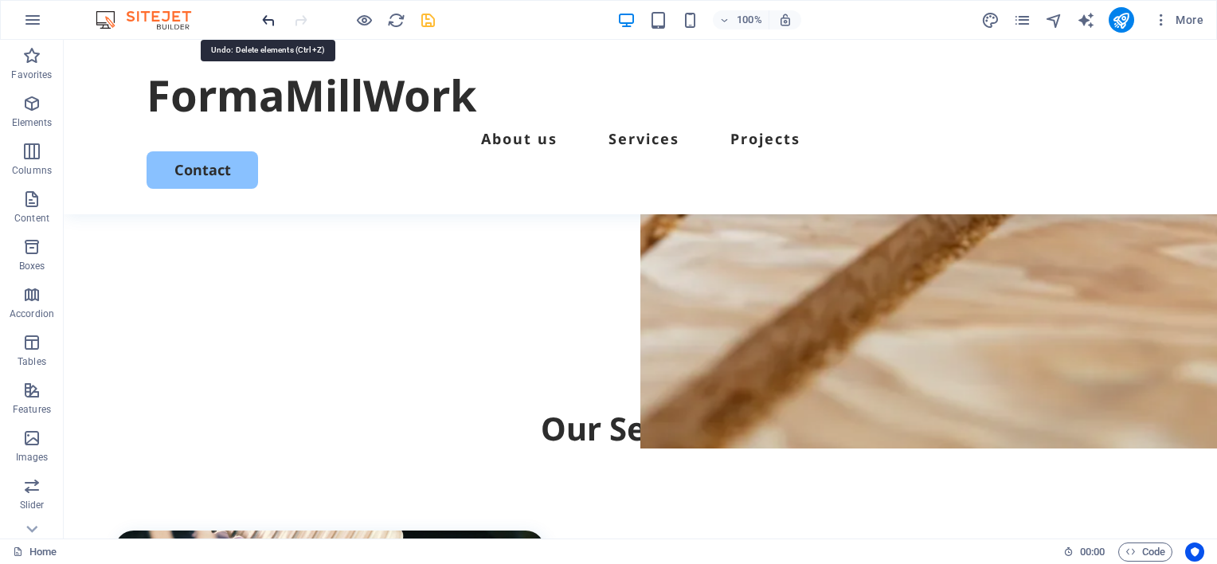
click at [266, 20] on icon "undo" at bounding box center [269, 20] width 18 height 18
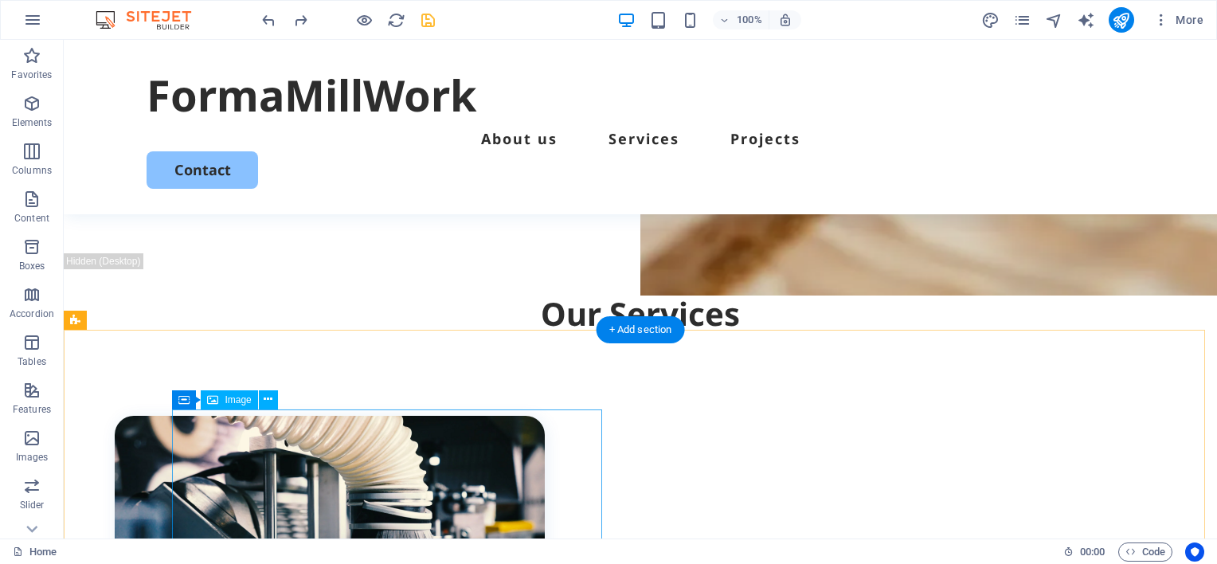
scroll to position [406, 0]
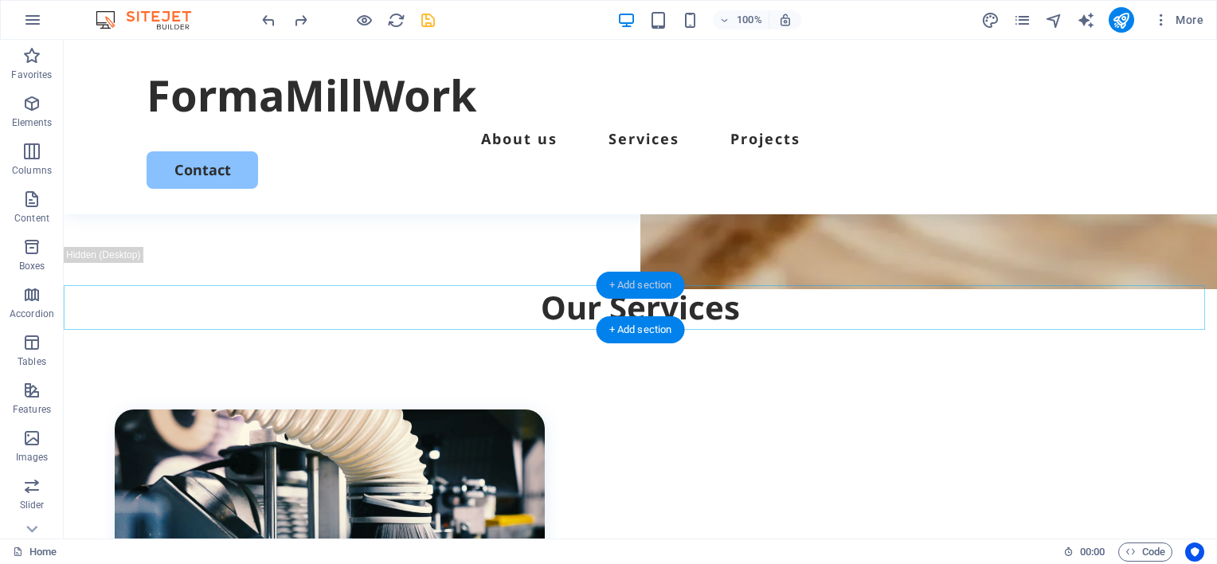
click at [628, 280] on div "+ Add section" at bounding box center [640, 285] width 88 height 27
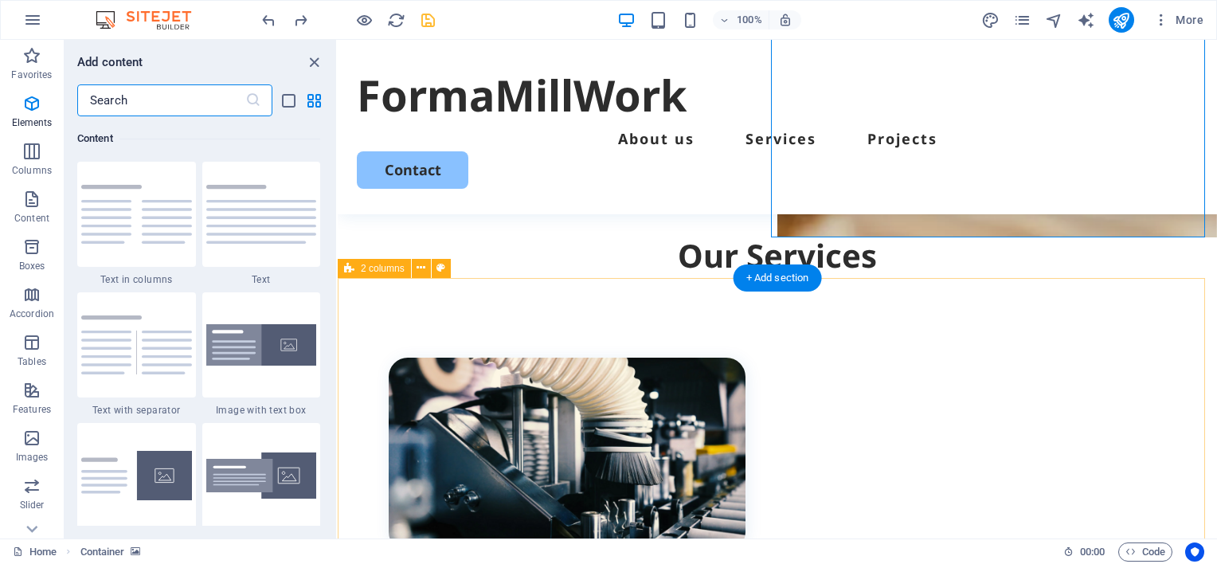
scroll to position [2786, 0]
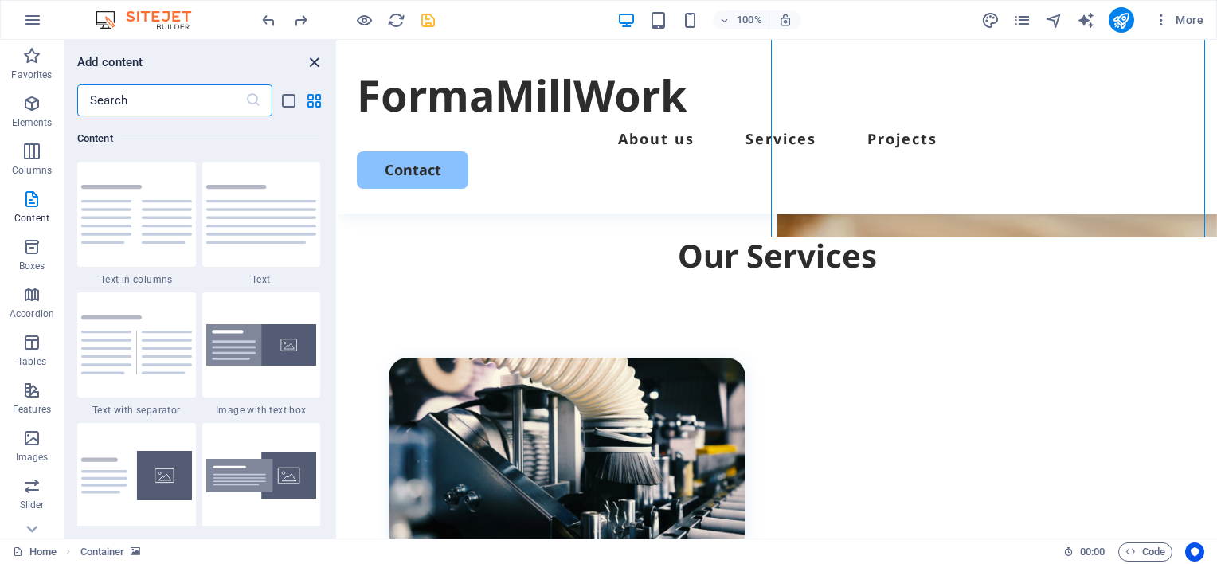
click at [314, 59] on icon "close panel" at bounding box center [314, 62] width 18 height 18
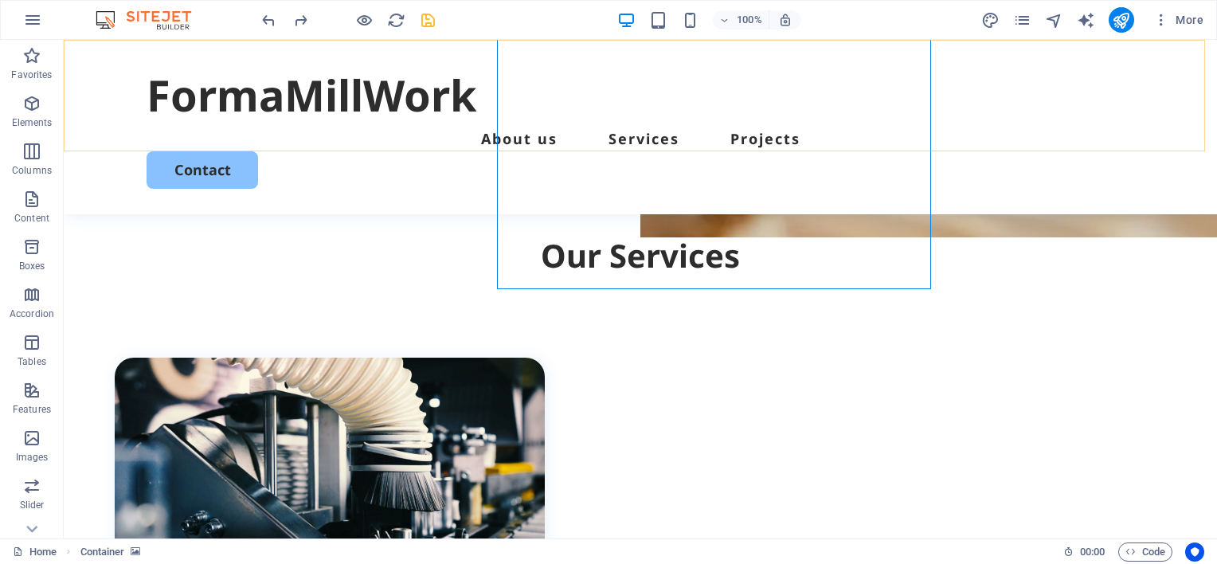
scroll to position [406, 0]
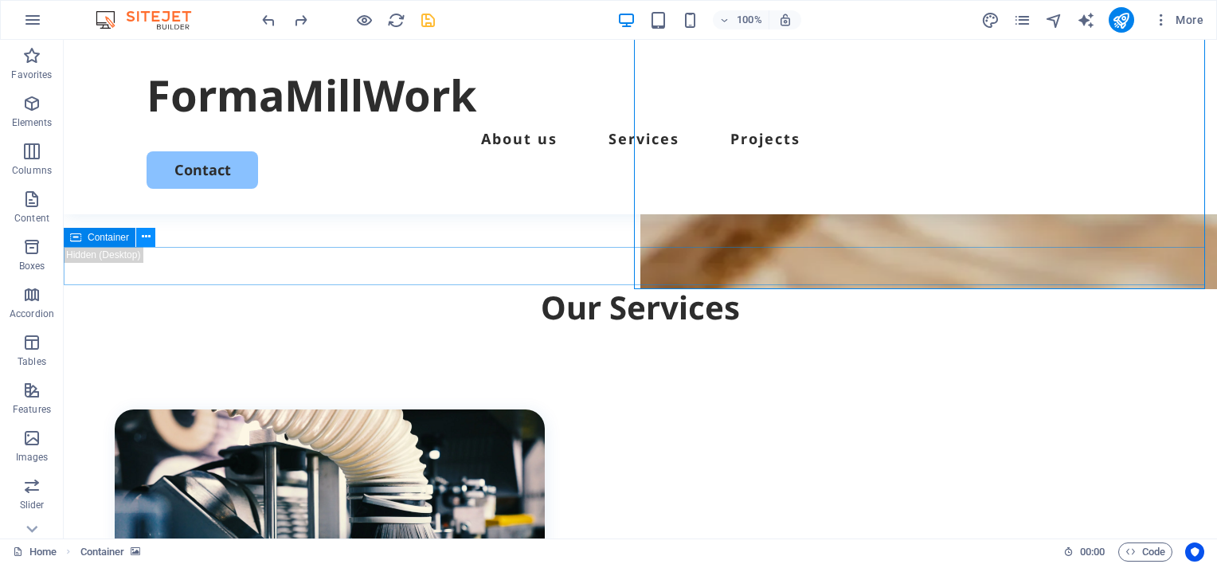
click at [146, 239] on icon at bounding box center [146, 237] width 9 height 17
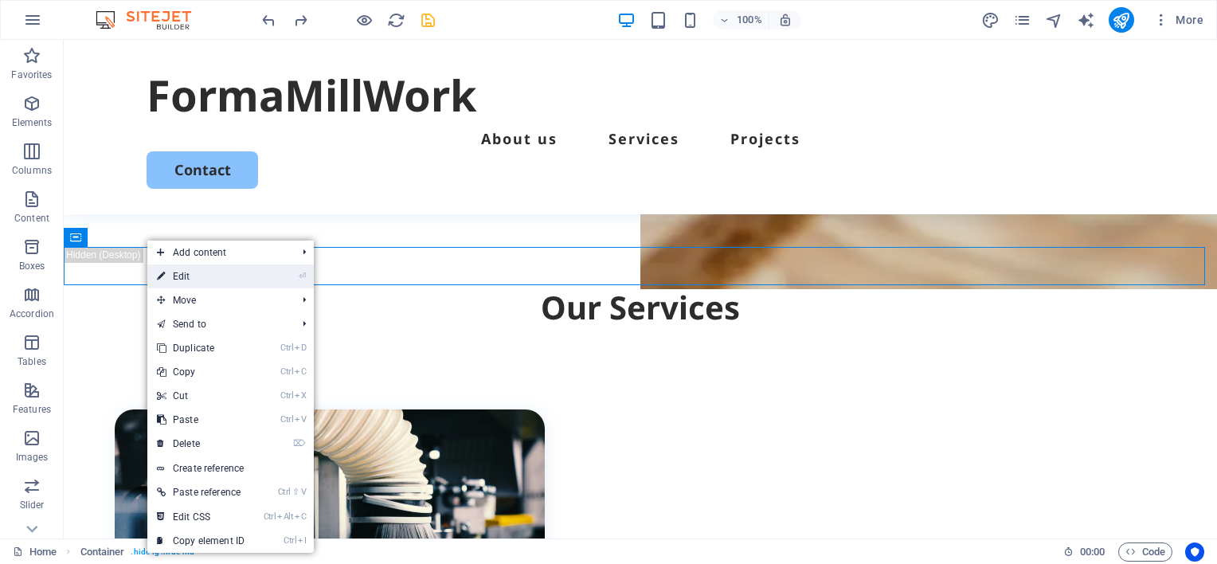
click at [183, 276] on link "⏎ Edit" at bounding box center [200, 276] width 107 height 24
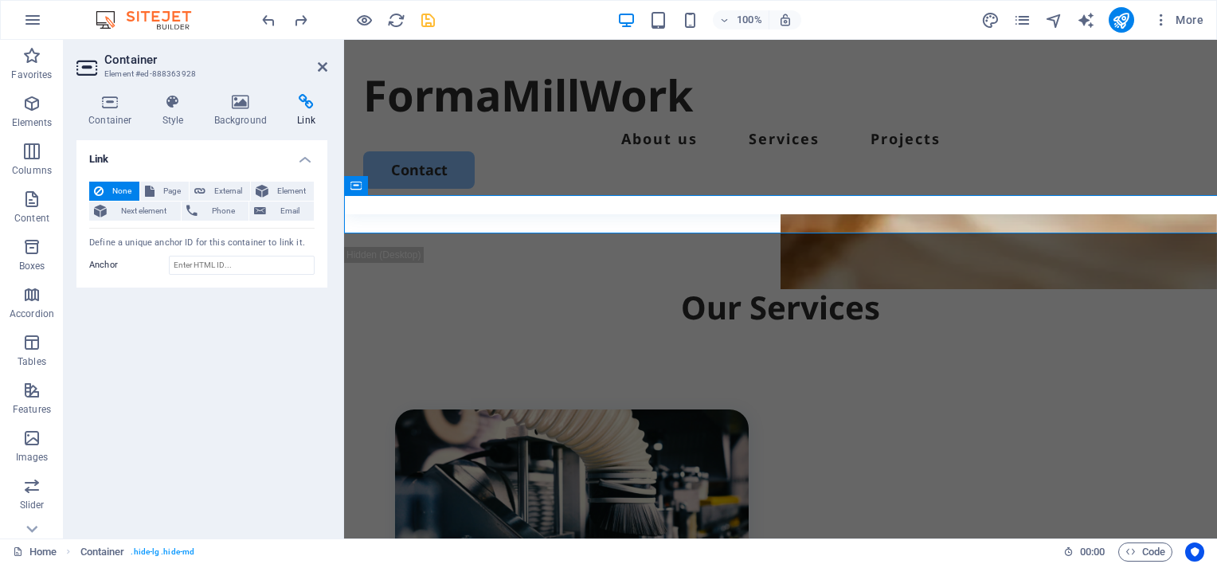
scroll to position [458, 0]
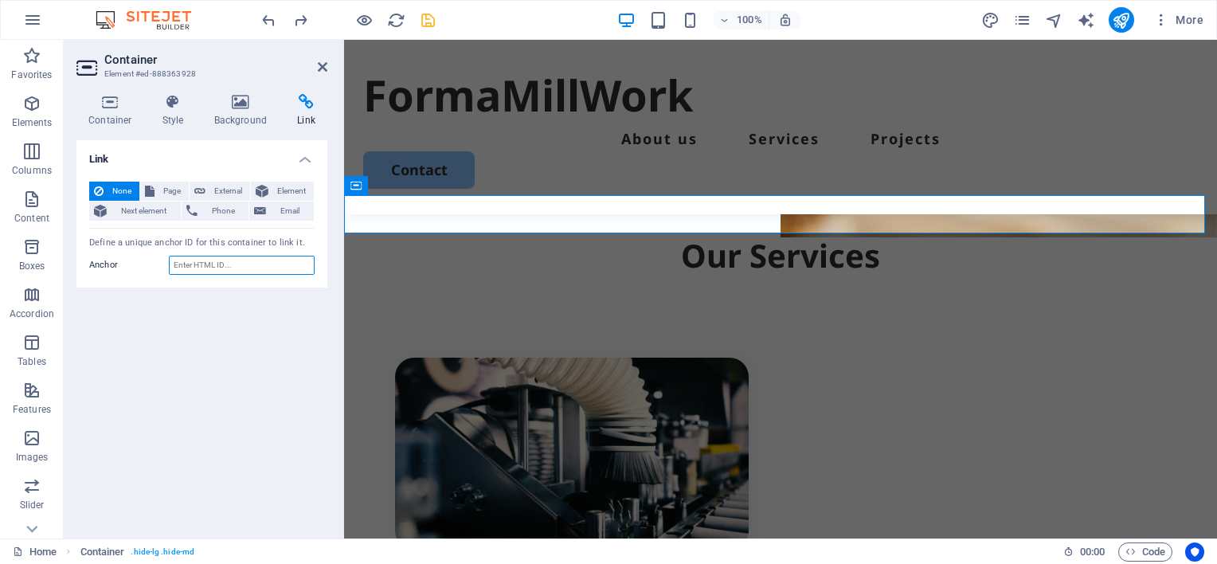
click at [248, 263] on input "Anchor" at bounding box center [242, 265] width 146 height 19
type input "services"
click at [323, 67] on icon at bounding box center [323, 67] width 10 height 13
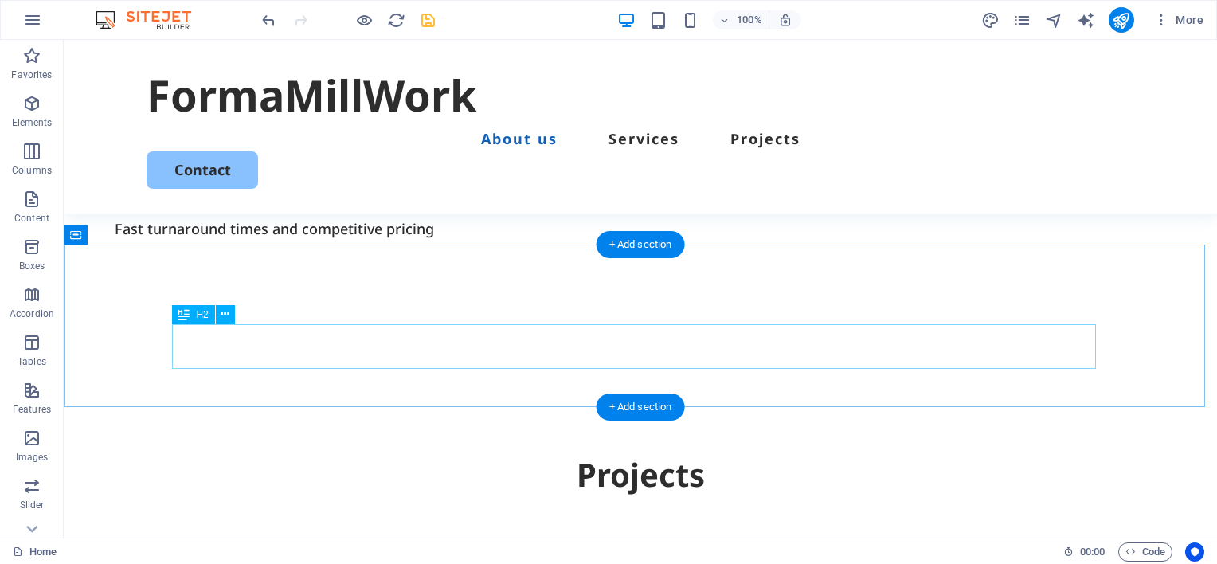
scroll to position [884, 0]
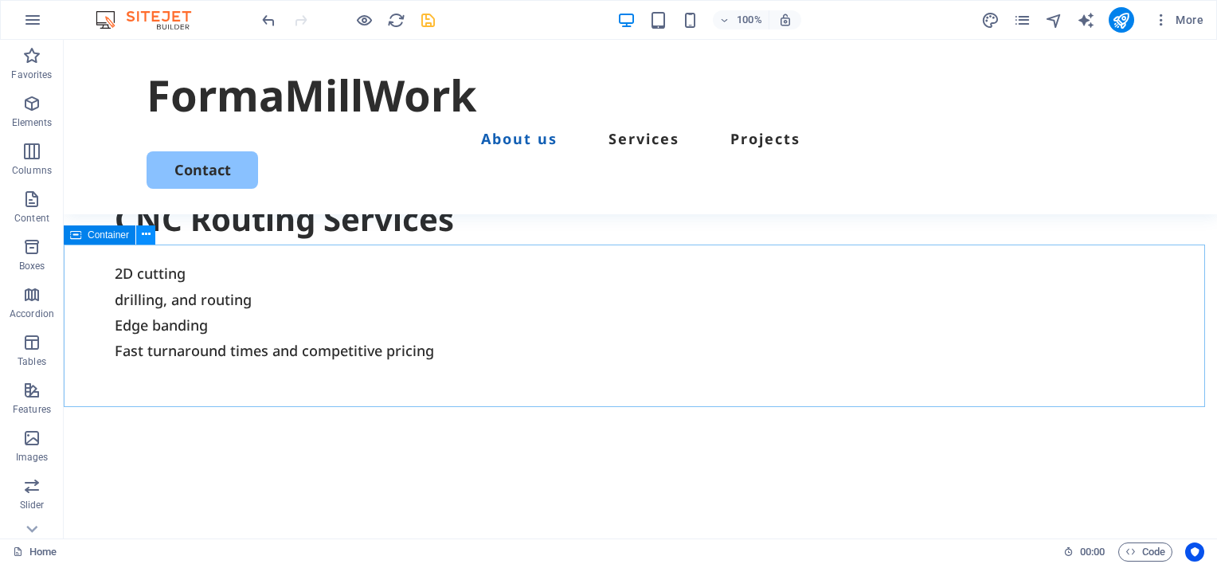
click at [142, 237] on icon at bounding box center [146, 234] width 9 height 17
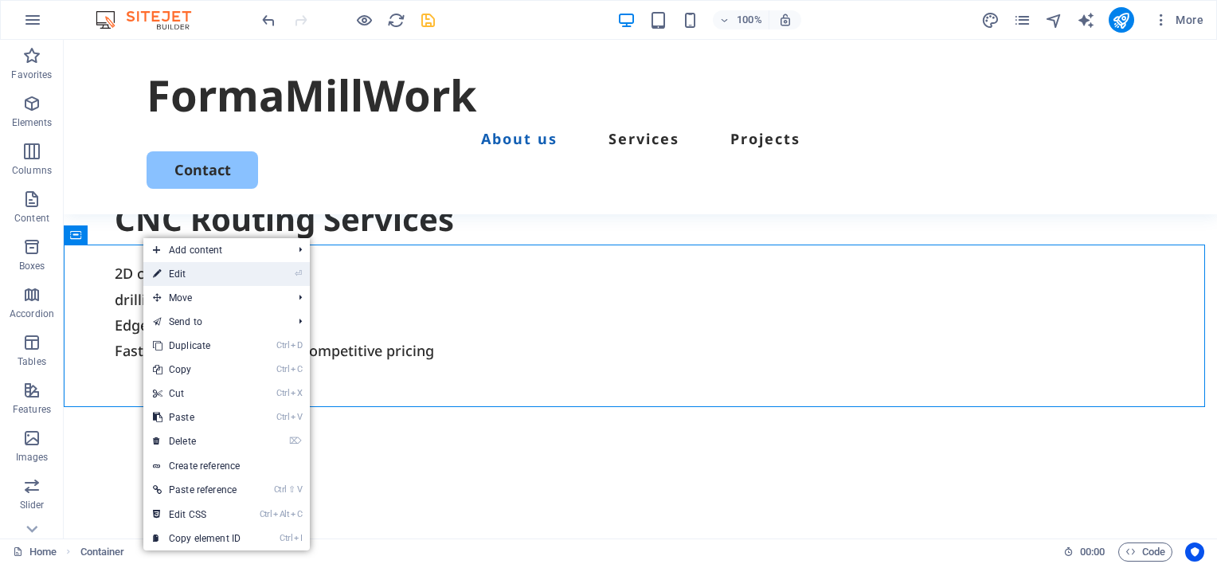
click at [178, 272] on link "⏎ Edit" at bounding box center [196, 274] width 107 height 24
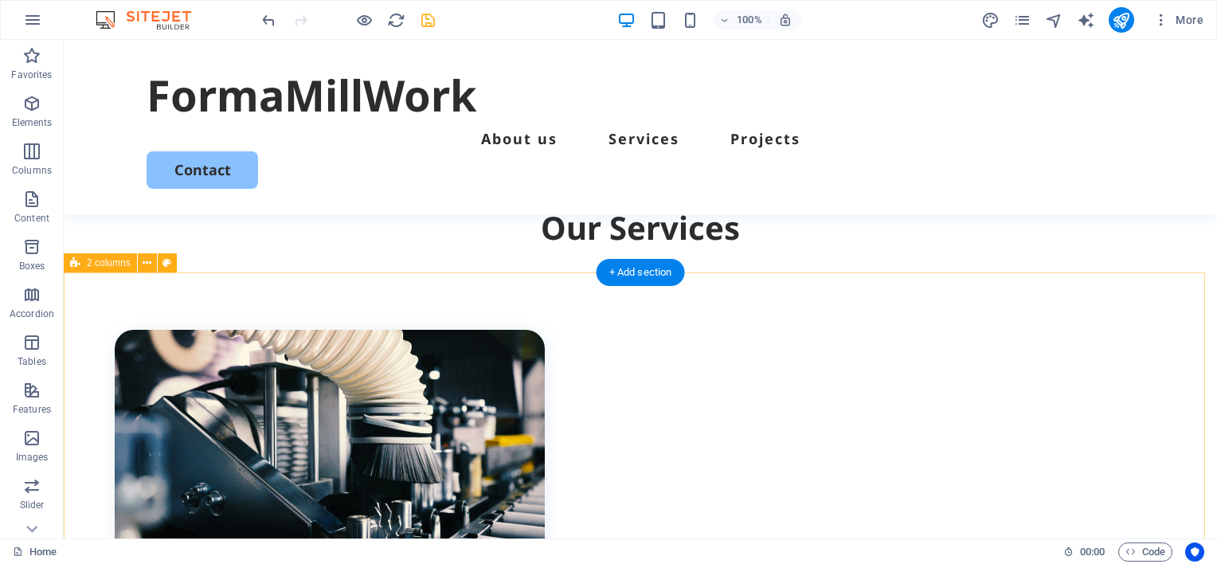
scroll to position [406, 0]
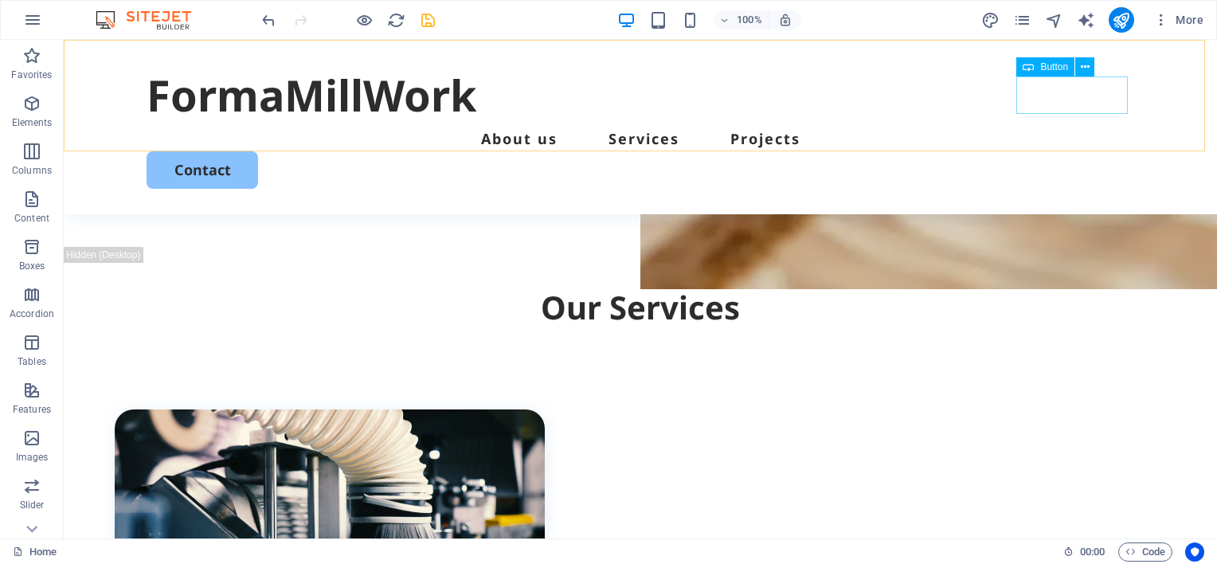
click at [1094, 151] on div "Contact" at bounding box center [640, 169] width 987 height 37
click at [1081, 64] on icon at bounding box center [1085, 67] width 9 height 17
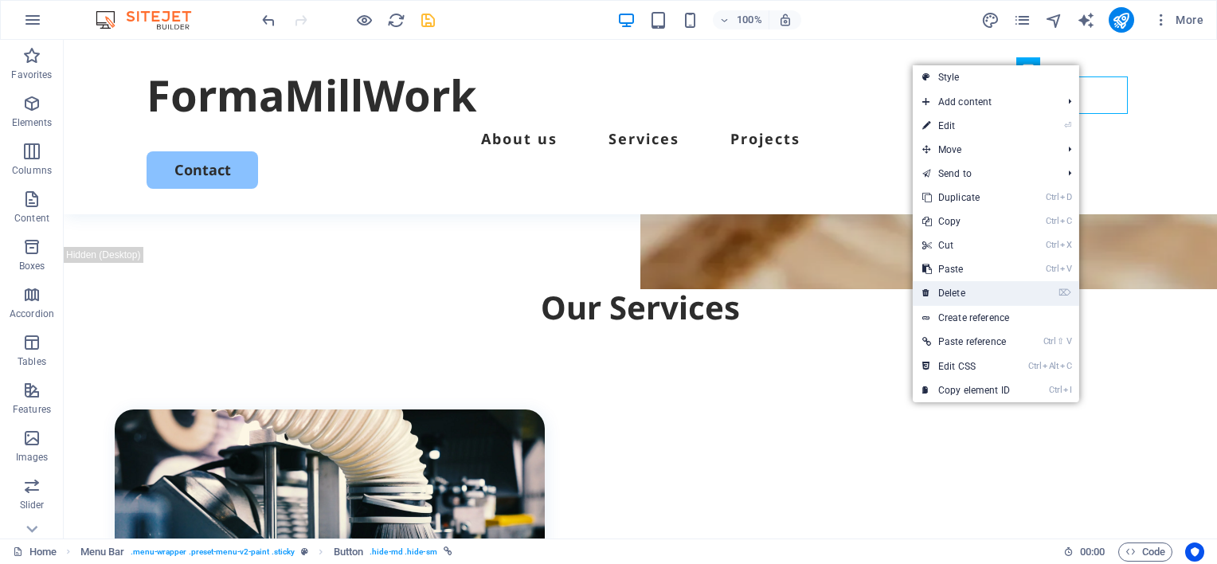
click at [953, 291] on link "⌦ Delete" at bounding box center [966, 293] width 107 height 24
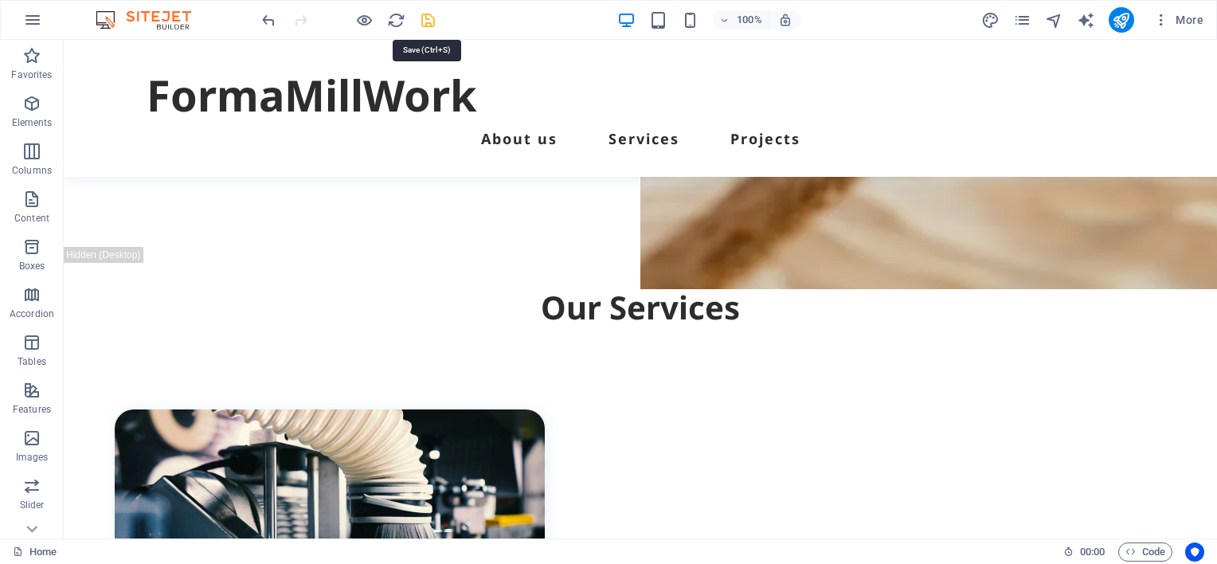
click at [427, 18] on icon "save" at bounding box center [428, 20] width 18 height 18
click at [1124, 18] on icon "publish" at bounding box center [1121, 20] width 18 height 18
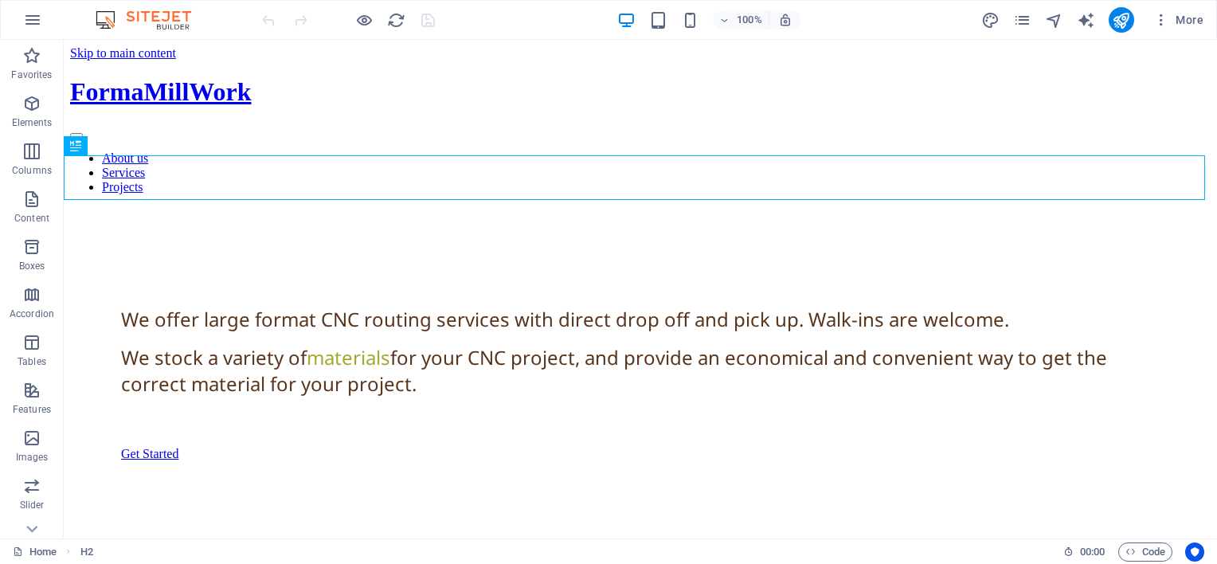
scroll to position [535, 0]
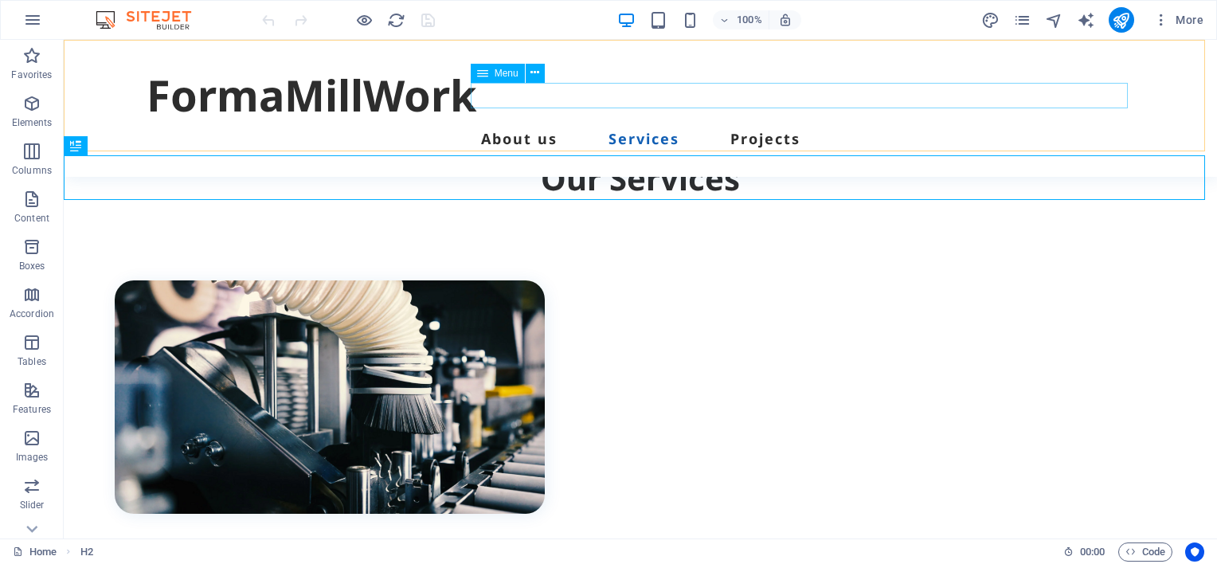
click at [661, 126] on nav "About us Services Projects" at bounding box center [640, 138] width 987 height 25
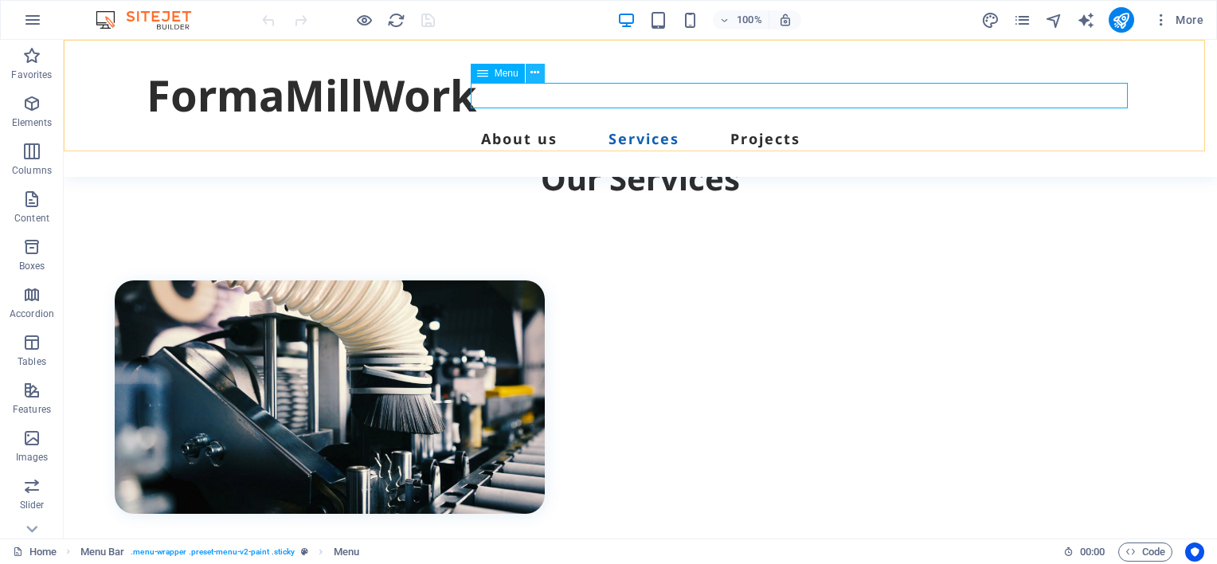
click at [538, 73] on icon at bounding box center [534, 73] width 9 height 17
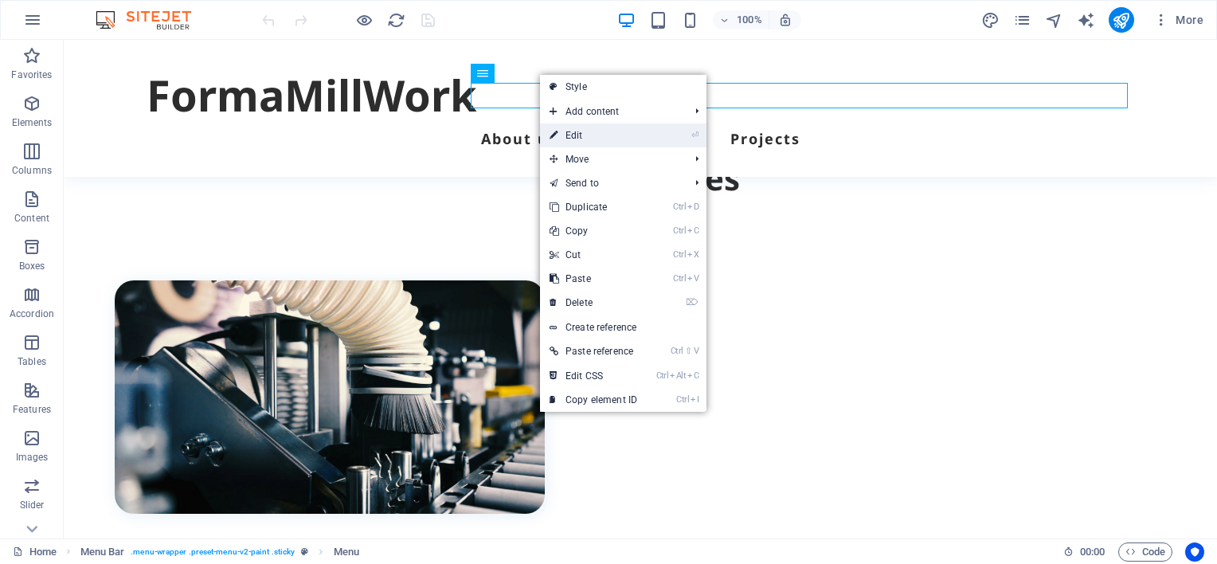
click at [578, 135] on link "⏎ Edit" at bounding box center [593, 135] width 107 height 24
select select
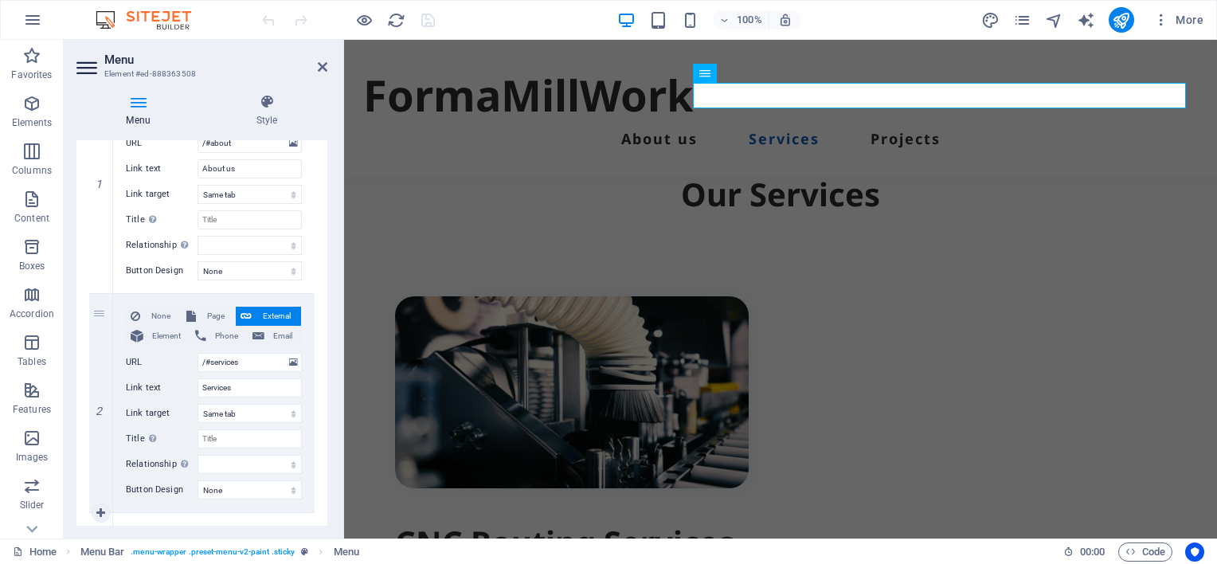
scroll to position [147, 0]
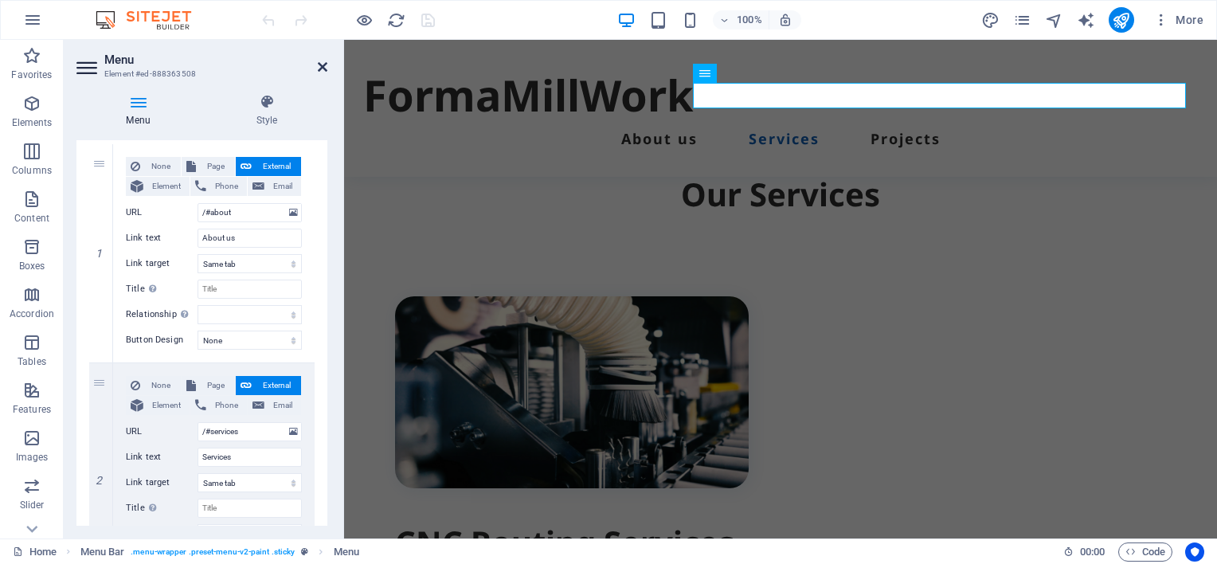
click at [321, 69] on icon at bounding box center [323, 67] width 10 height 13
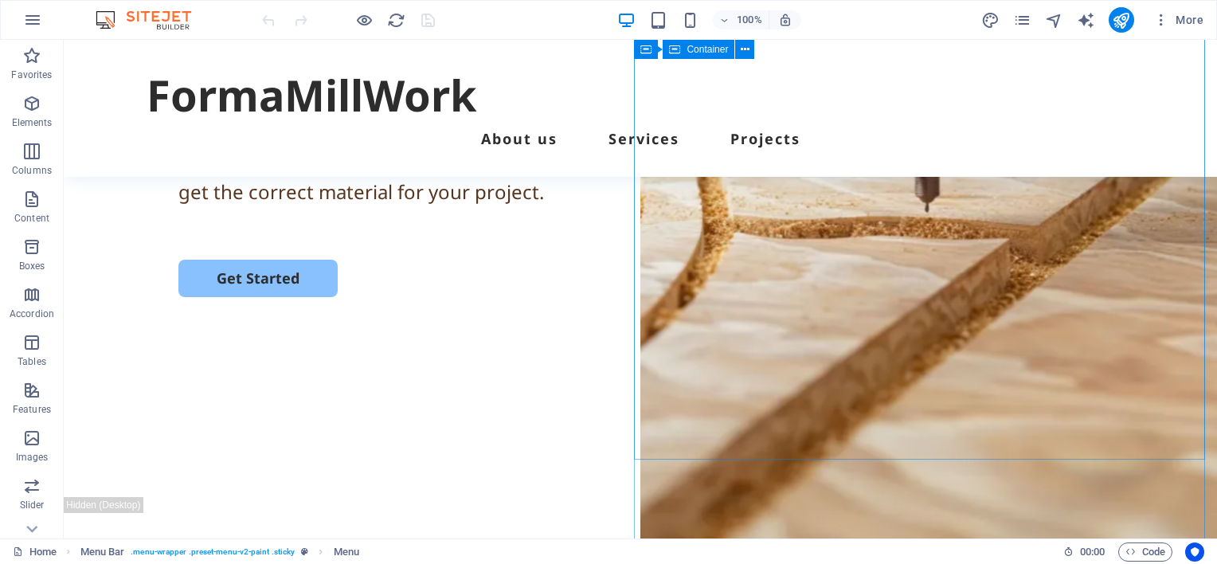
scroll to position [296, 0]
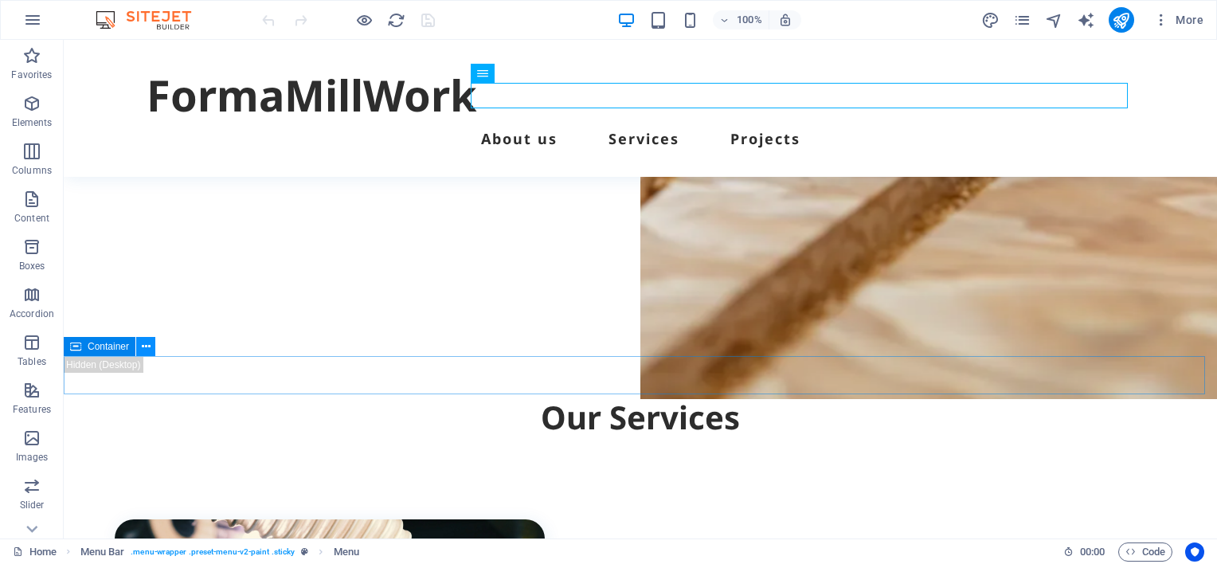
click at [147, 346] on icon at bounding box center [146, 346] width 9 height 17
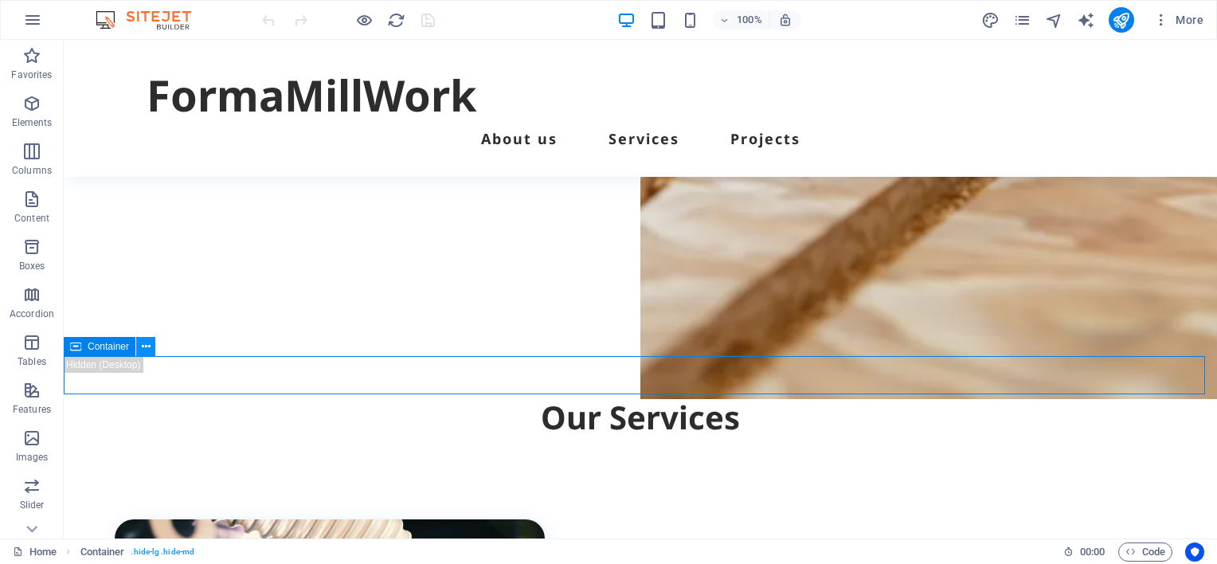
click at [147, 347] on icon at bounding box center [146, 346] width 9 height 17
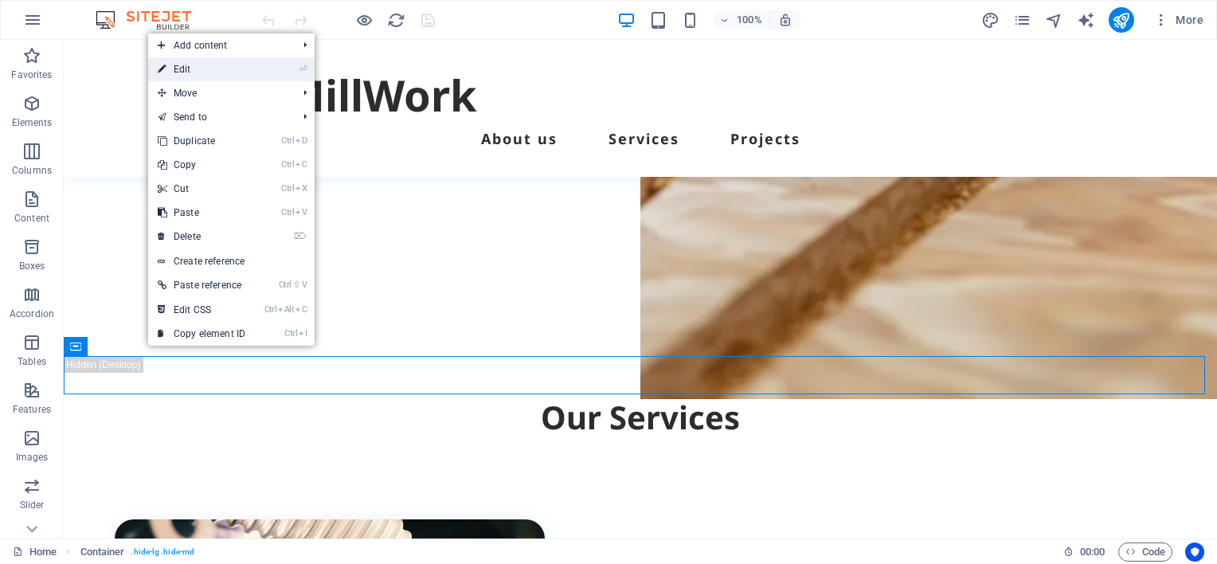
click at [217, 68] on link "⏎ Edit" at bounding box center [201, 69] width 107 height 24
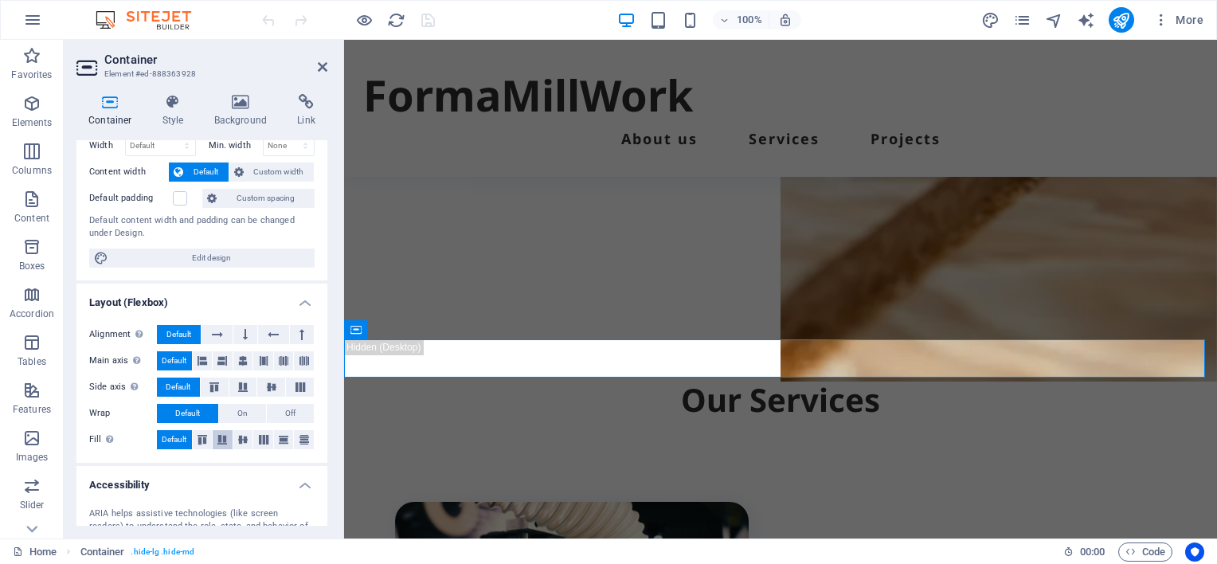
scroll to position [0, 0]
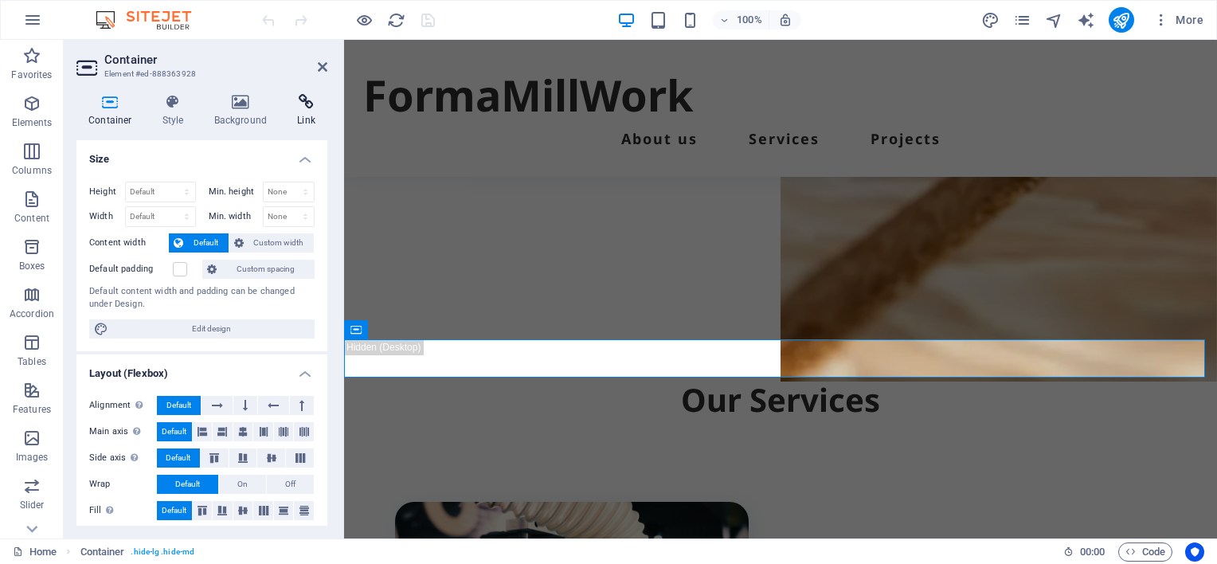
click at [309, 100] on icon at bounding box center [306, 102] width 42 height 16
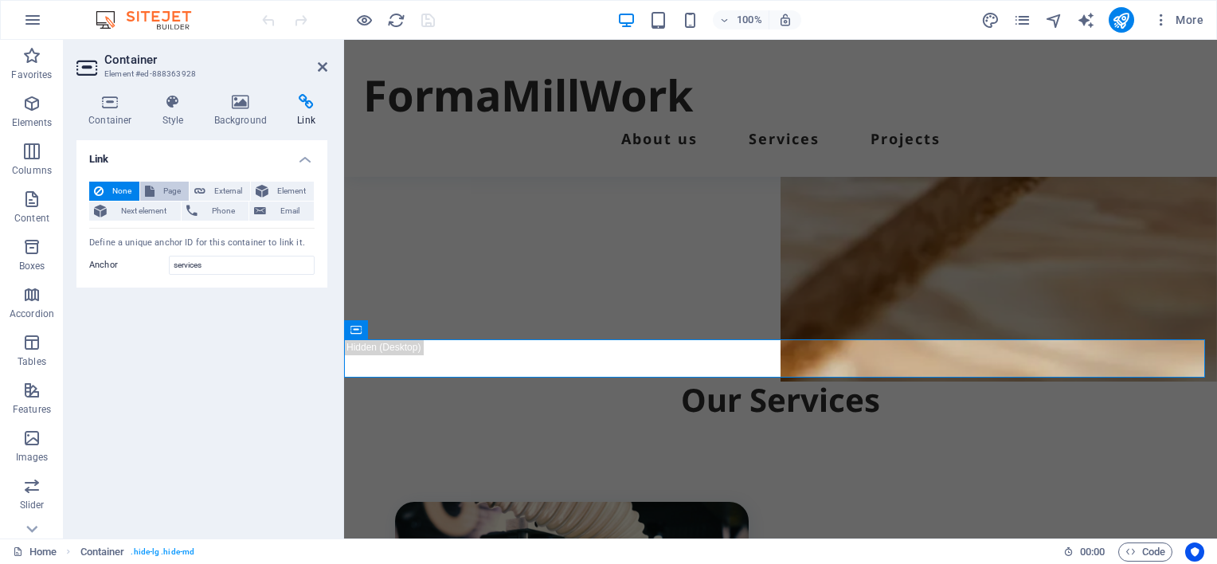
click at [169, 191] on span "Page" at bounding box center [171, 191] width 25 height 19
select select
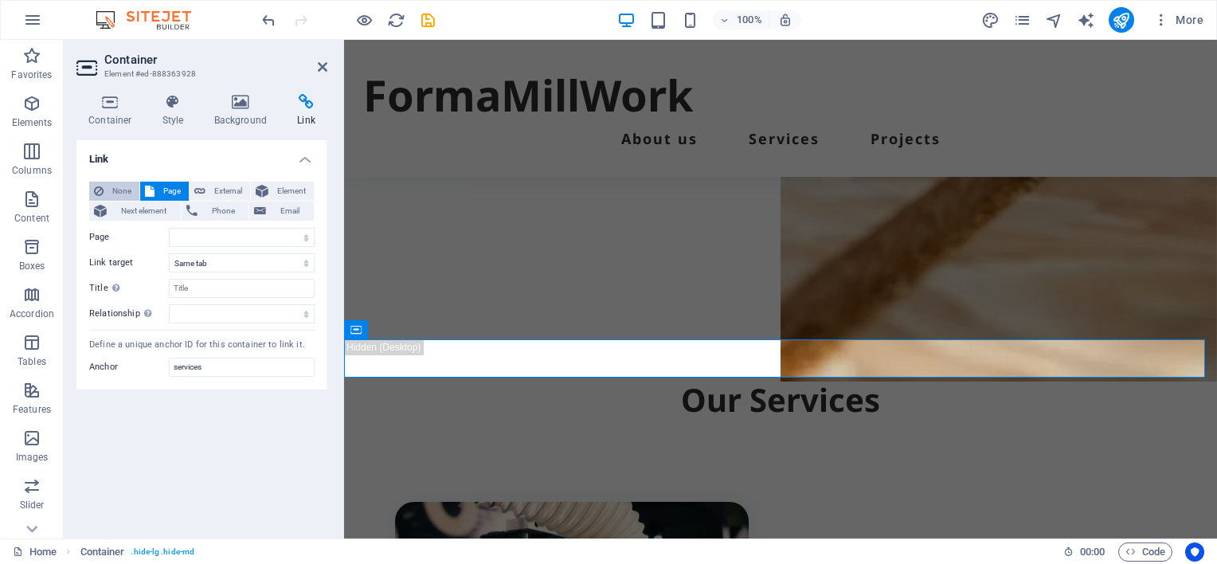
click at [115, 191] on span "None" at bounding box center [121, 191] width 26 height 19
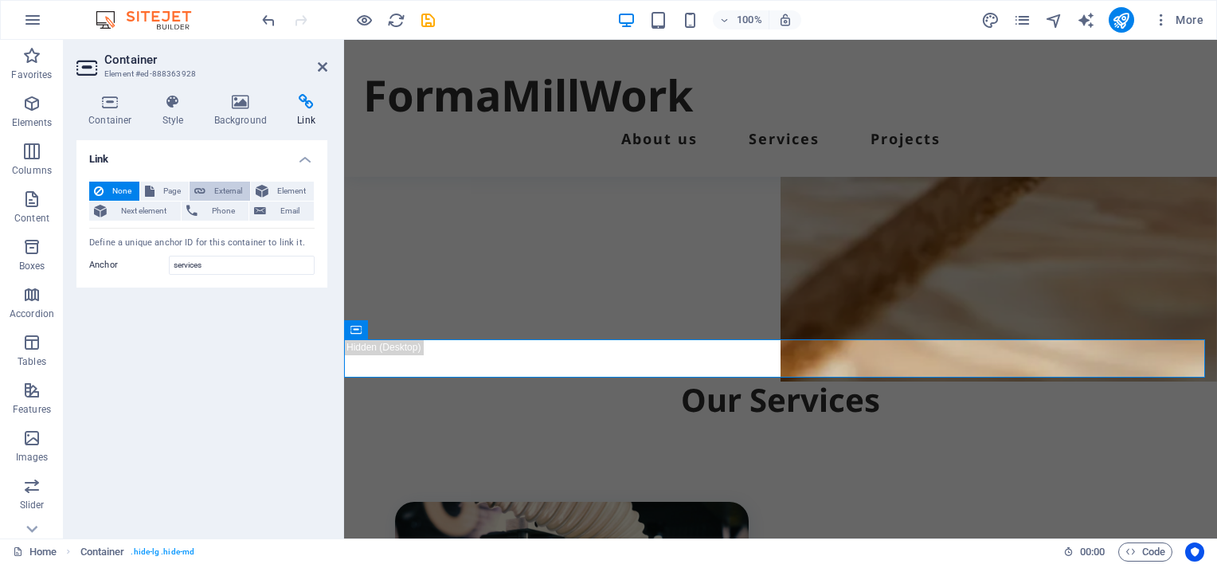
click at [223, 190] on span "External" at bounding box center [227, 191] width 35 height 19
select select "blank"
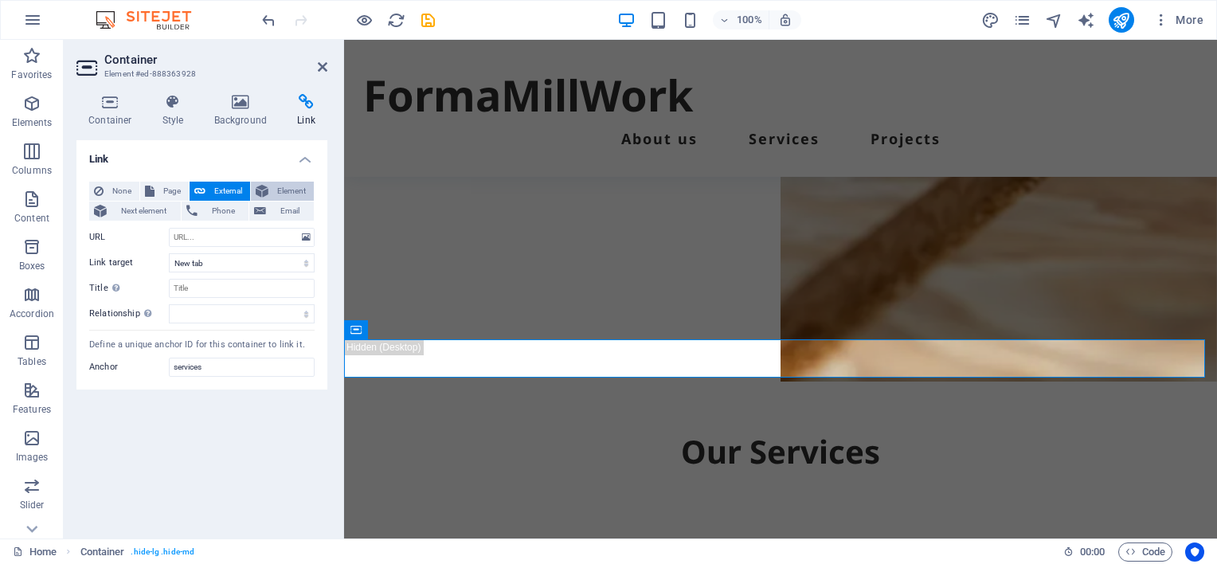
click at [289, 191] on span "Element" at bounding box center [291, 191] width 36 height 19
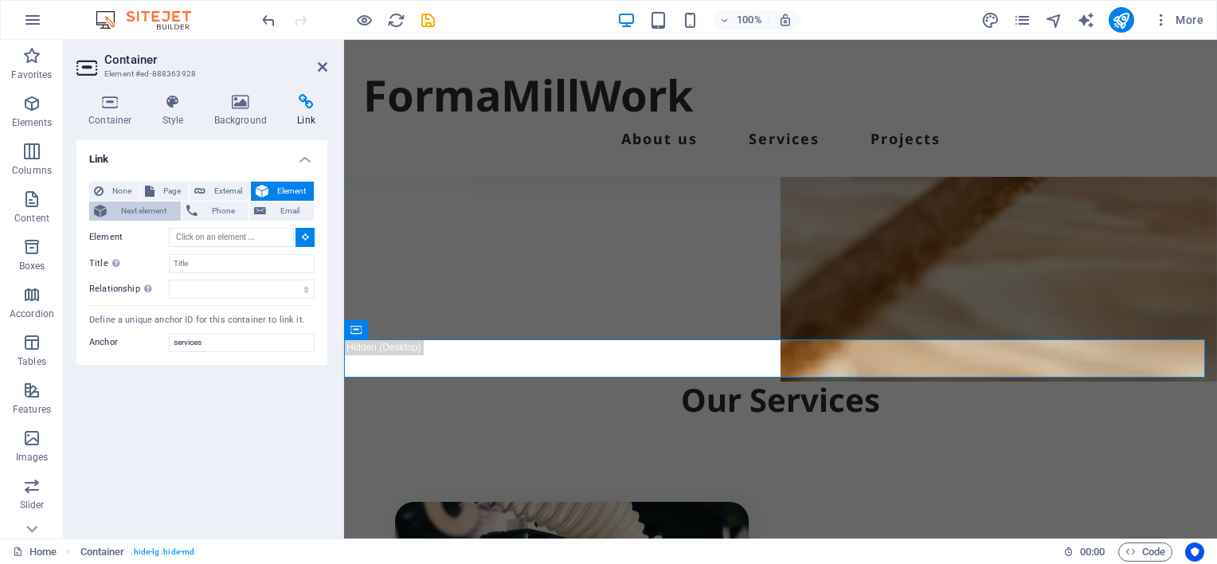
click at [131, 213] on span "Next element" at bounding box center [143, 210] width 65 height 19
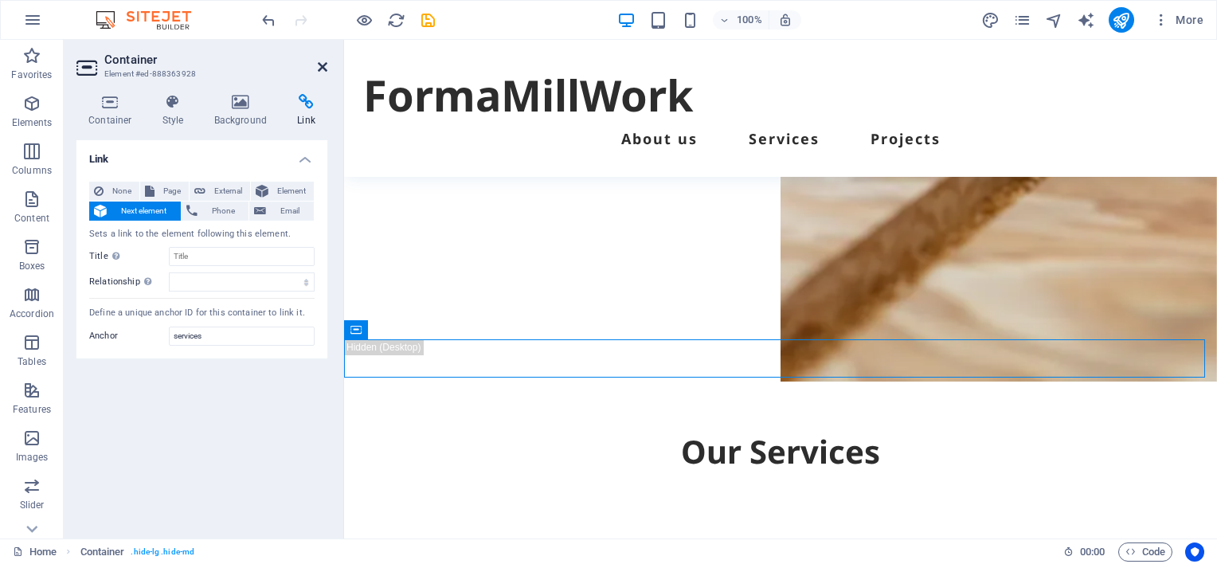
click at [320, 68] on icon at bounding box center [323, 67] width 10 height 13
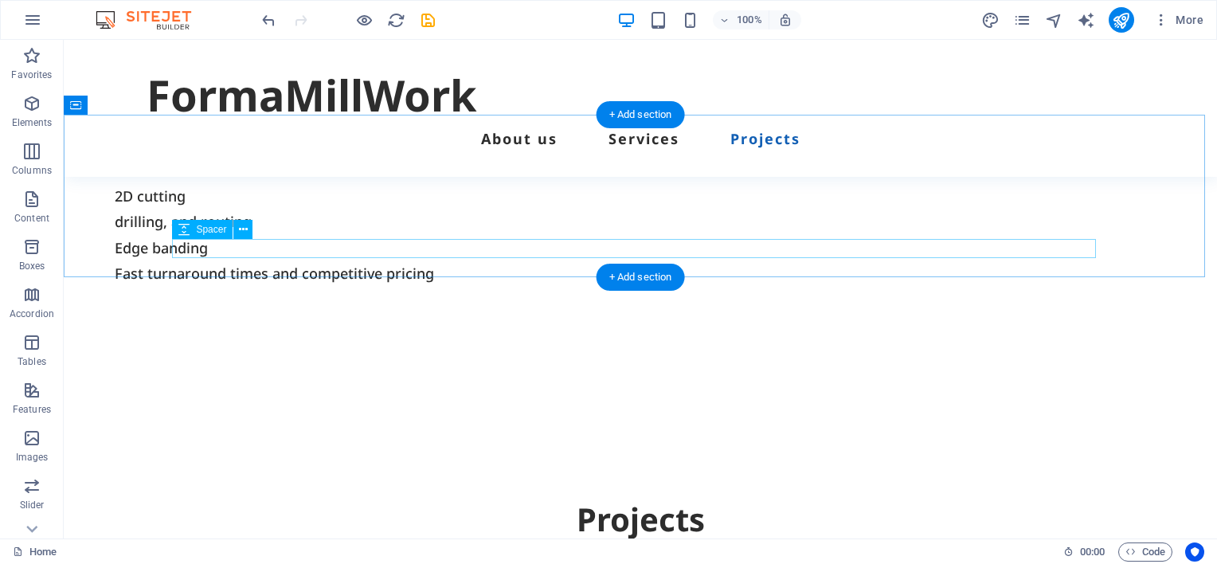
scroll to position [854, 0]
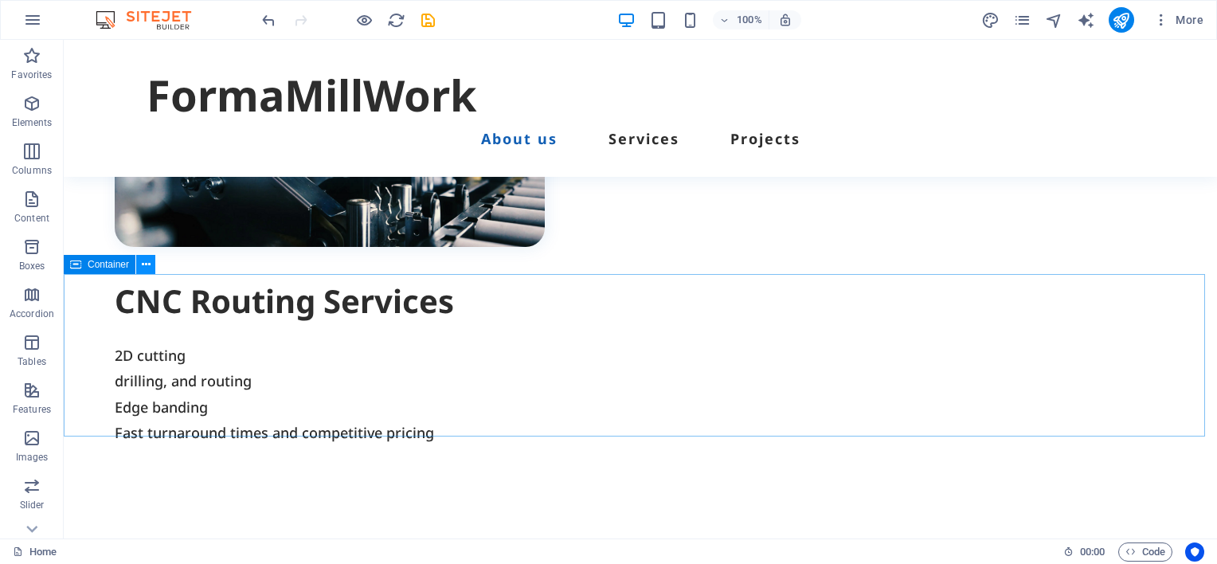
click at [143, 264] on icon at bounding box center [146, 264] width 9 height 17
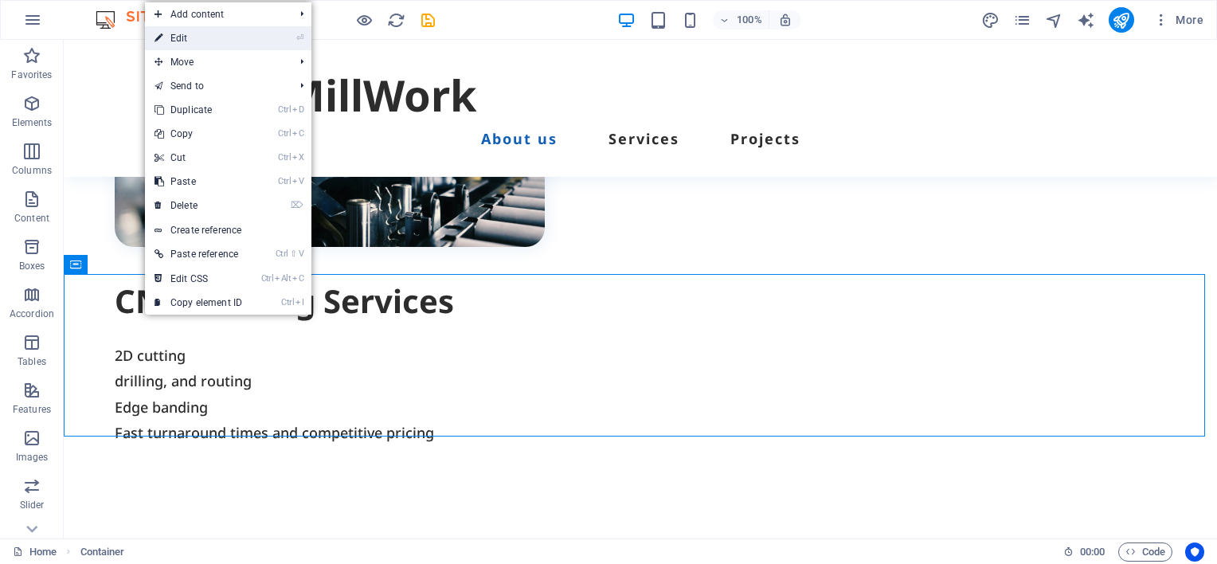
click at [226, 35] on link "⏎ Edit" at bounding box center [198, 38] width 107 height 24
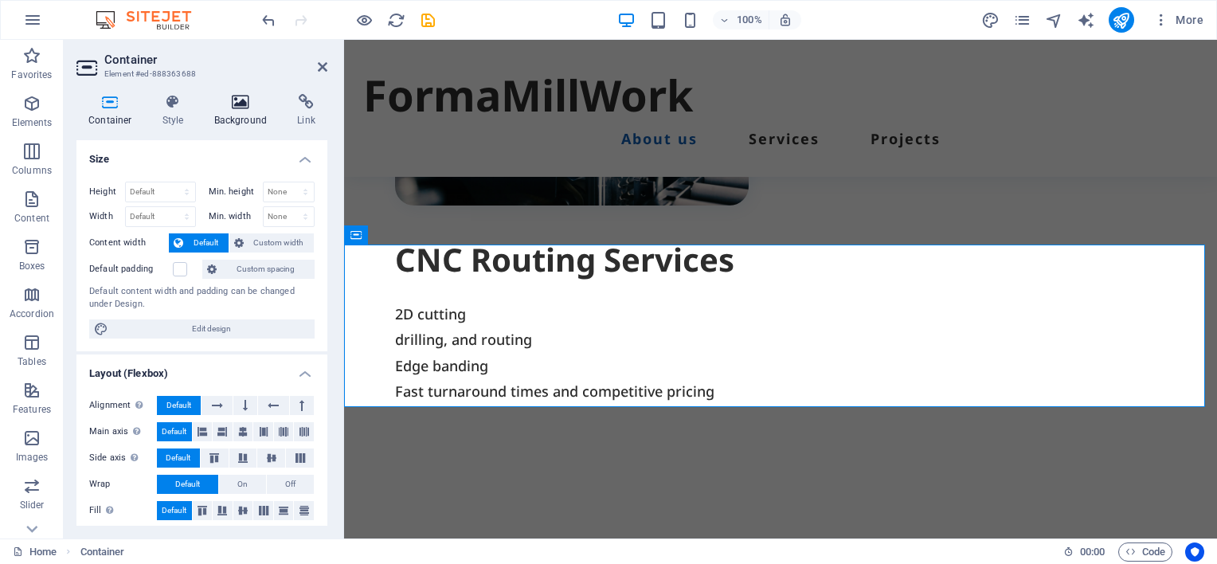
scroll to position [869, 0]
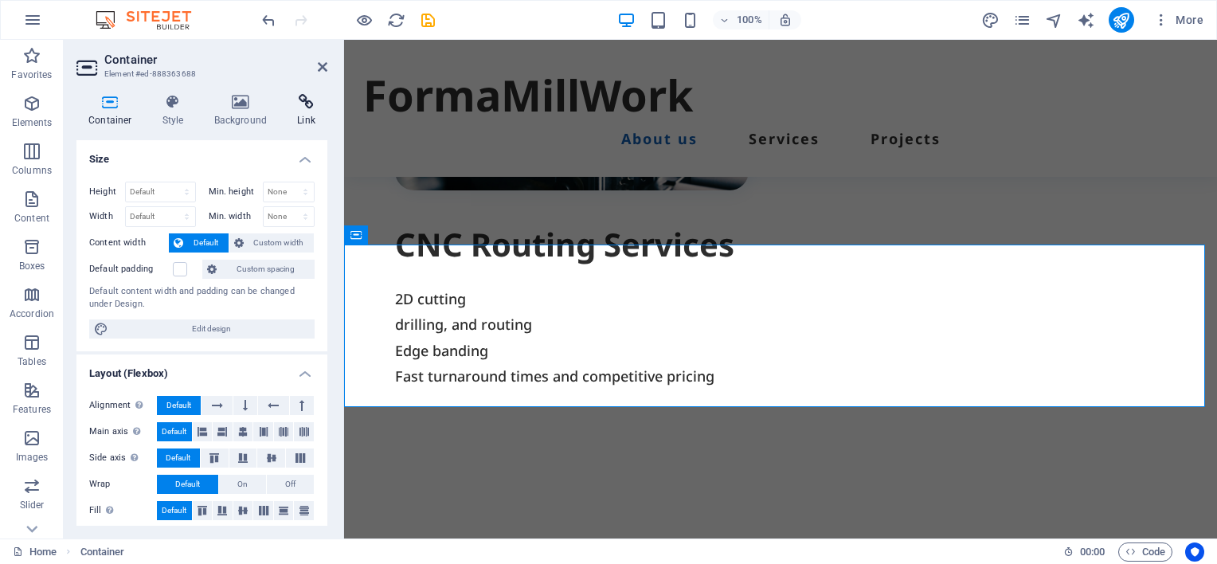
click at [308, 107] on icon at bounding box center [306, 102] width 42 height 16
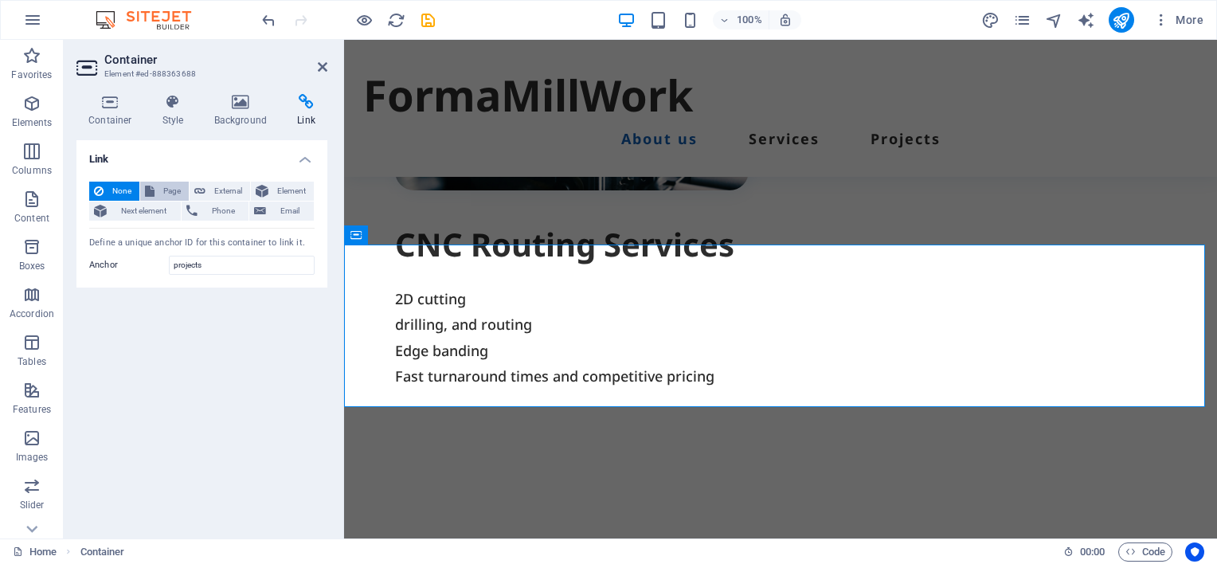
click at [166, 190] on span "Page" at bounding box center [171, 191] width 25 height 19
select select
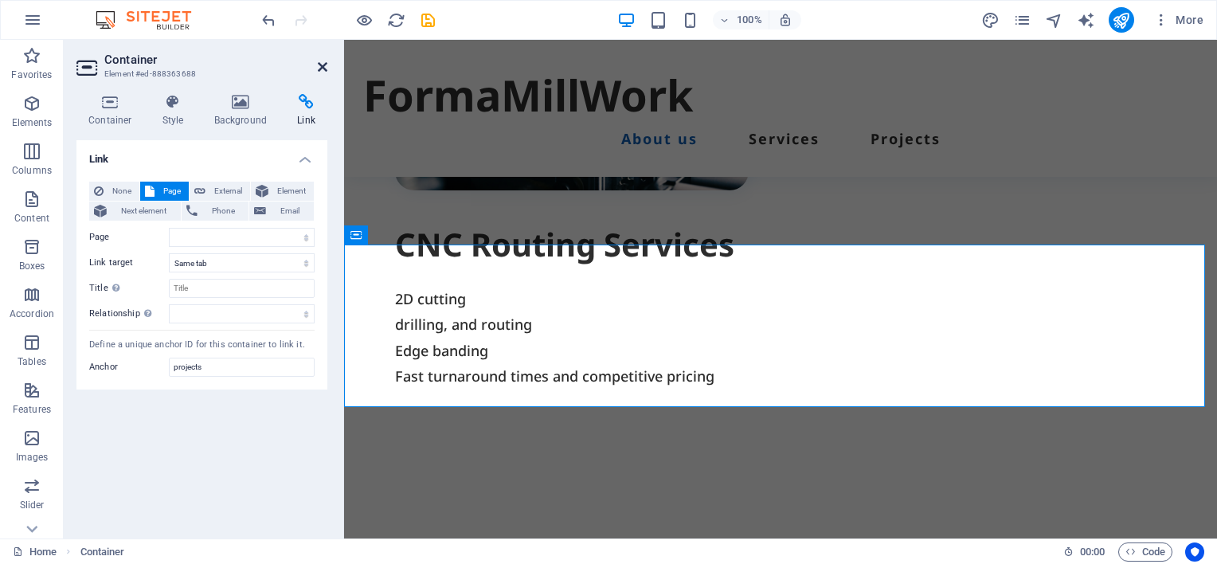
click at [320, 61] on icon at bounding box center [323, 67] width 10 height 13
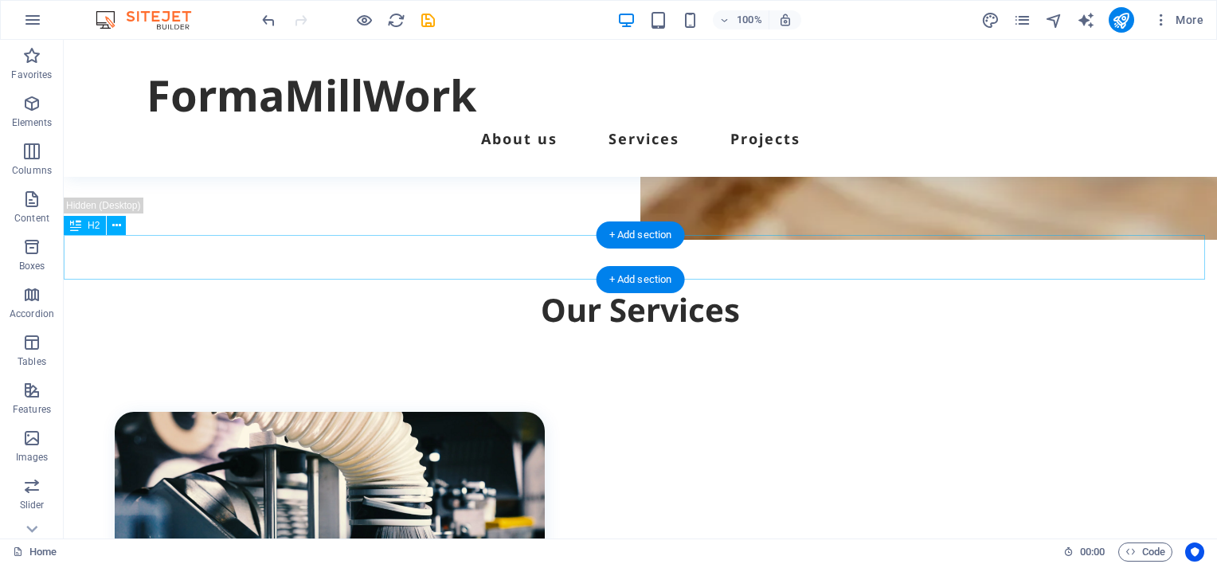
scroll to position [376, 0]
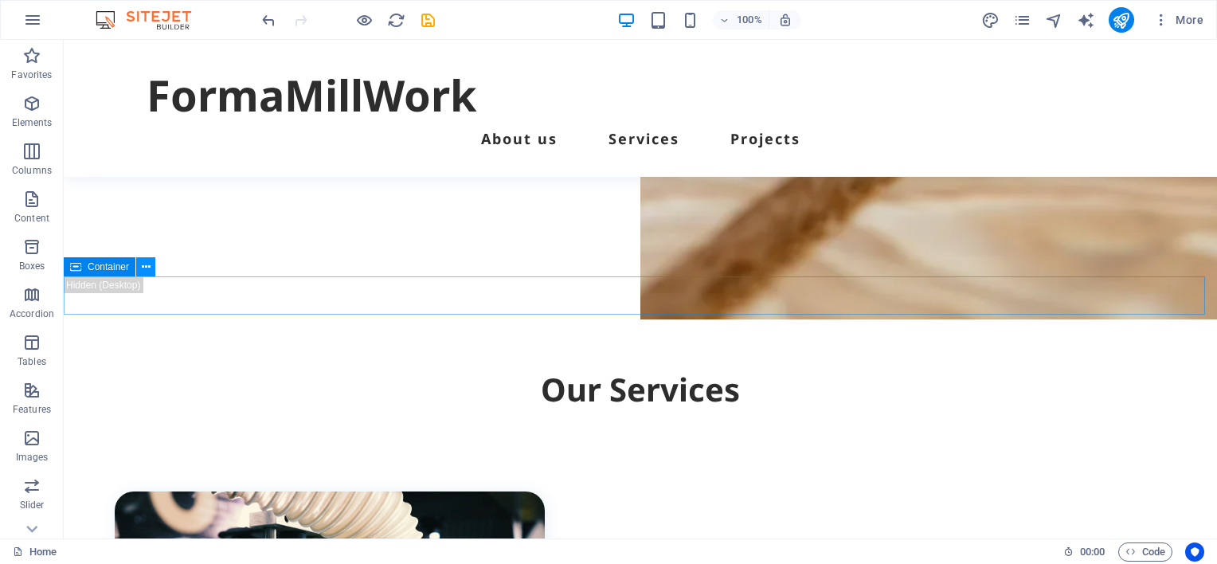
click at [144, 270] on icon at bounding box center [146, 267] width 9 height 17
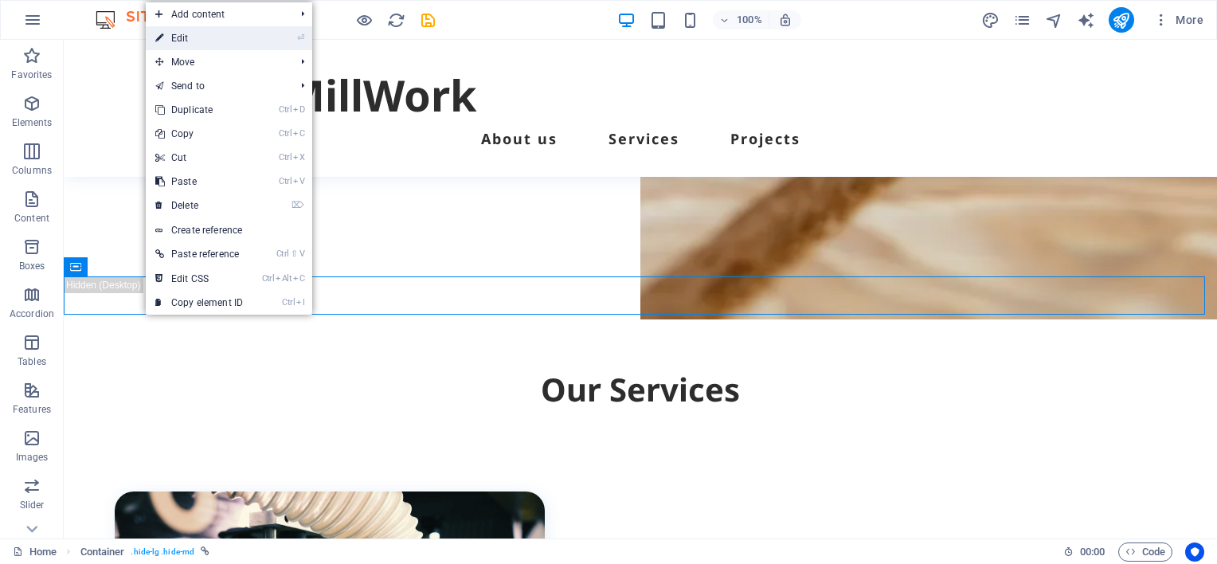
click at [244, 35] on link "⏎ Edit" at bounding box center [199, 38] width 107 height 24
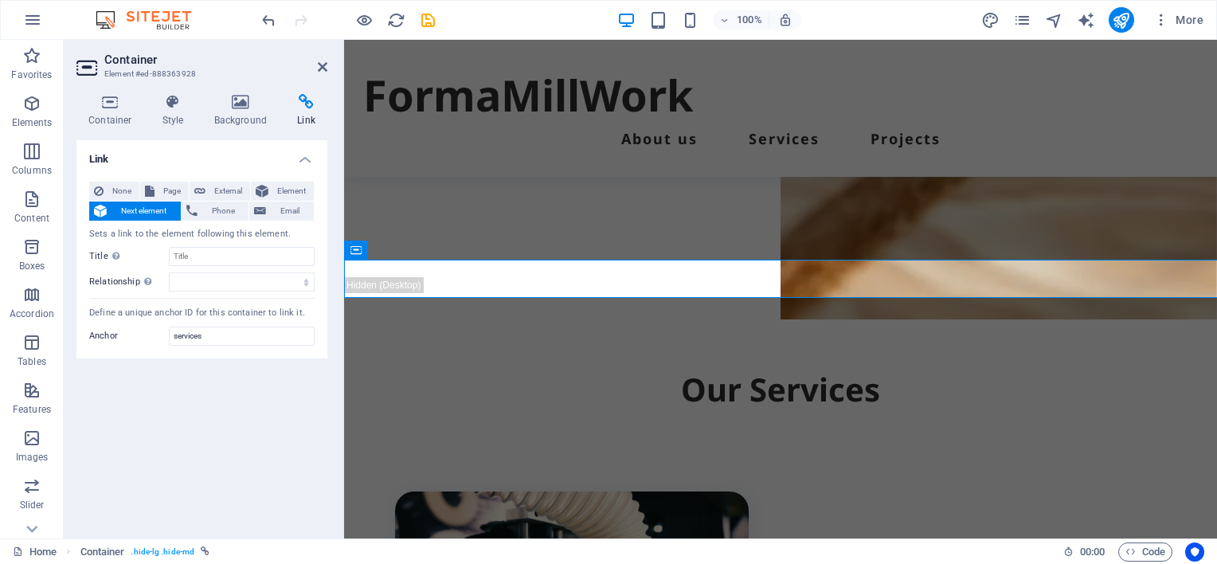
scroll to position [393, 0]
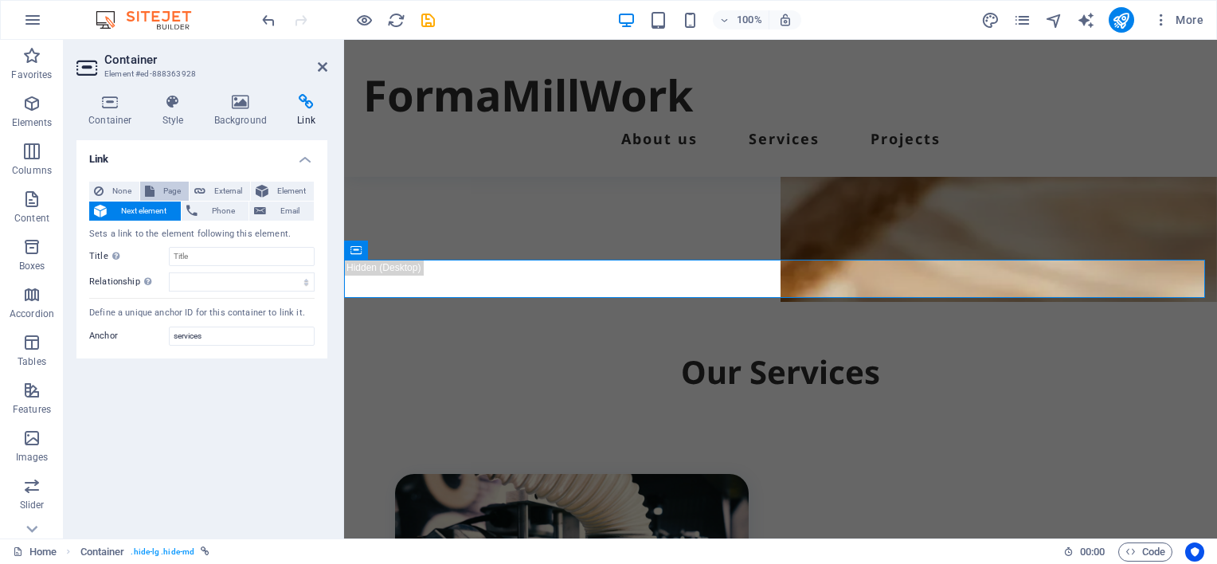
click at [169, 188] on span "Page" at bounding box center [171, 191] width 25 height 19
select select
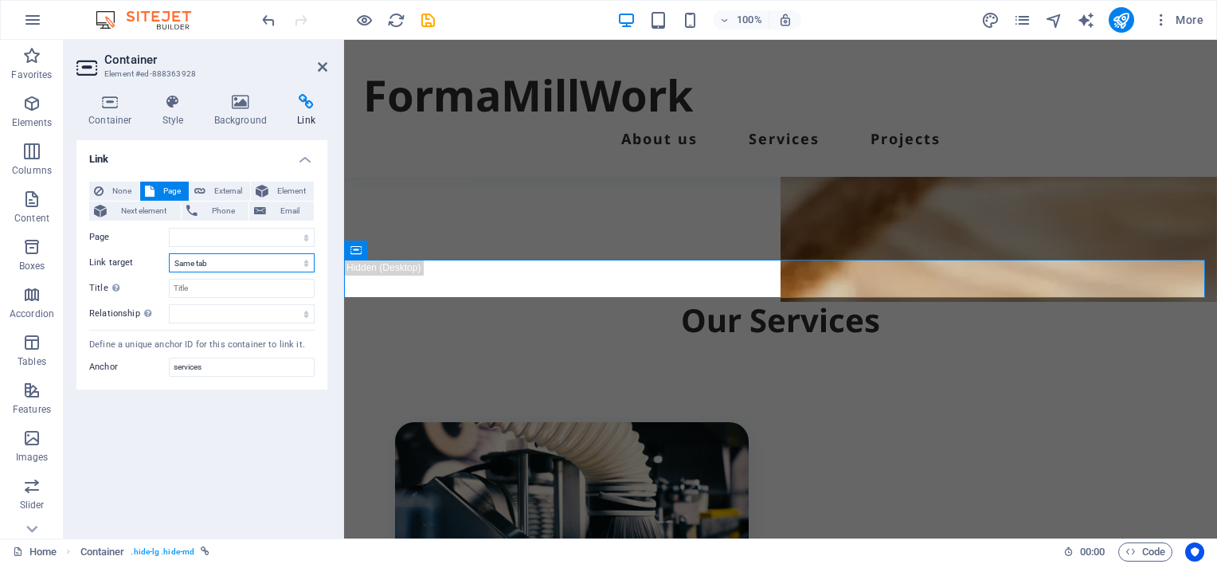
click at [220, 264] on select "New tab Same tab Overlay" at bounding box center [242, 262] width 146 height 19
click at [213, 235] on select "Home Legal Notice Privacy Subpage" at bounding box center [242, 237] width 146 height 19
click at [115, 188] on span "None" at bounding box center [121, 191] width 26 height 19
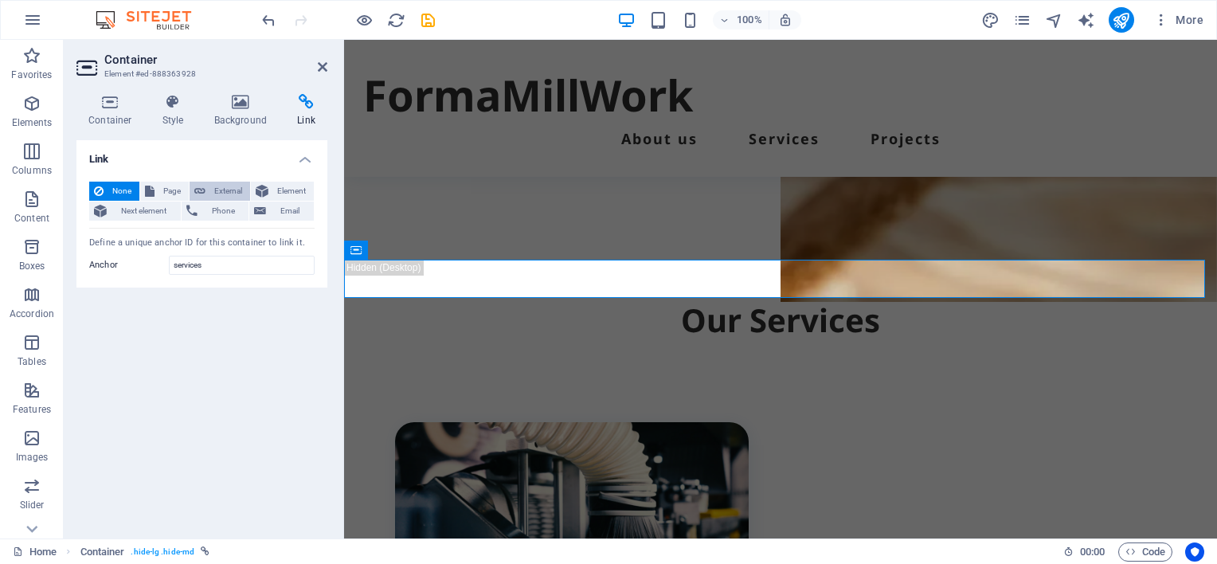
click at [212, 188] on span "External" at bounding box center [227, 191] width 35 height 19
select select "blank"
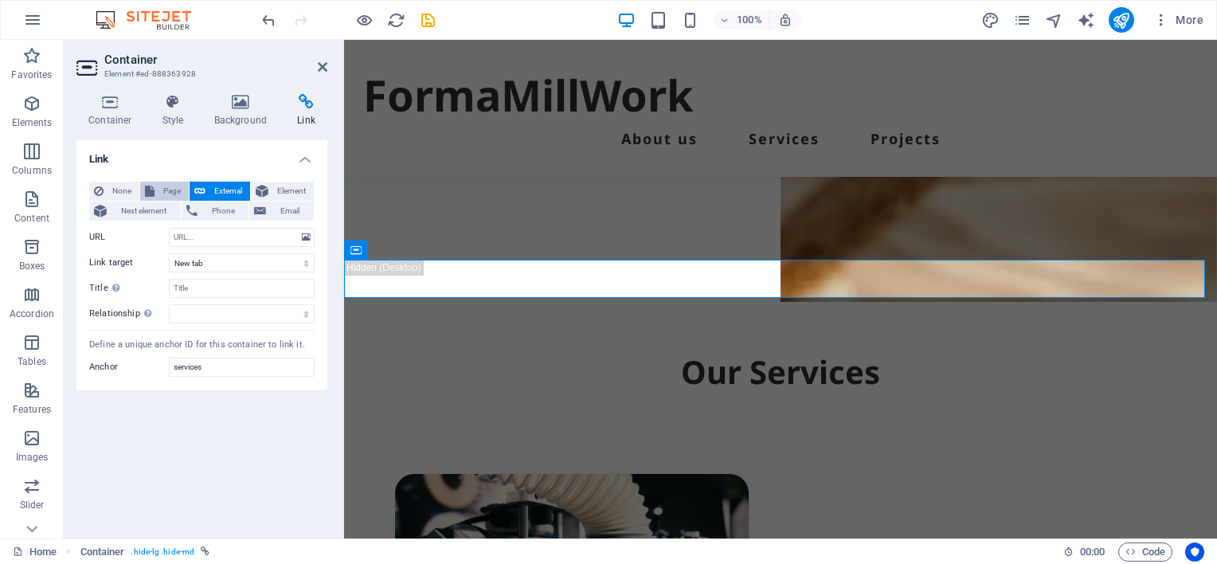
click at [165, 190] on span "Page" at bounding box center [171, 191] width 25 height 19
select select
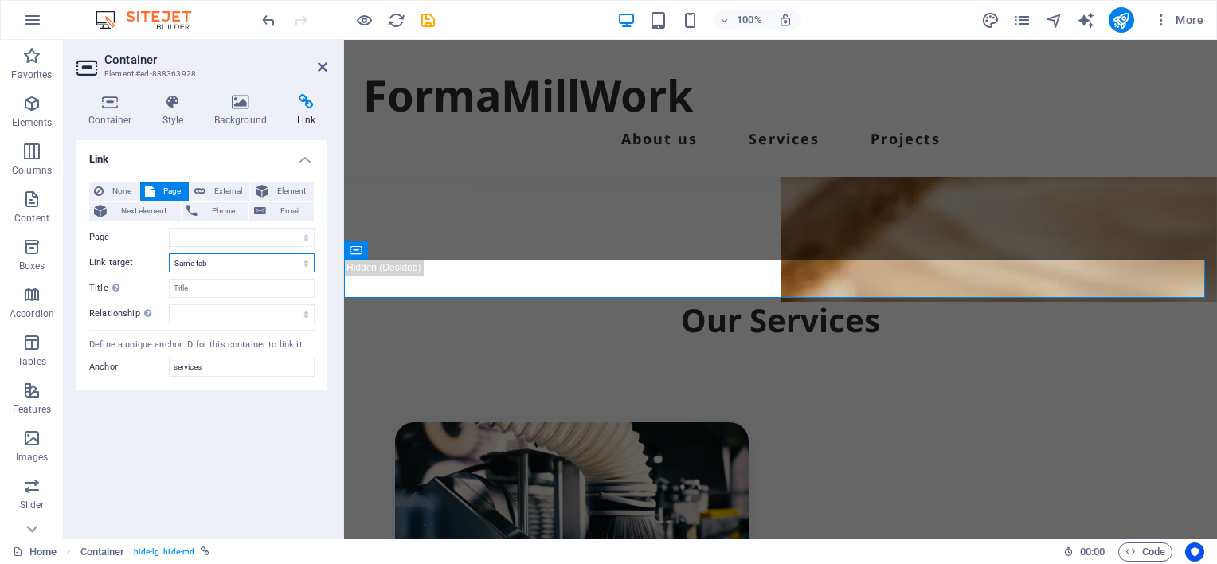
click at [220, 266] on select "New tab Same tab Overlay" at bounding box center [242, 262] width 146 height 19
click at [218, 443] on div "Link None Page External Element Next element Phone Email Page Home Legal Notice…" at bounding box center [201, 332] width 251 height 385
click at [225, 264] on select "New tab Same tab Overlay" at bounding box center [242, 262] width 146 height 19
click at [191, 428] on div "Link None Page External Element Next element Phone Email Page Home Legal Notice…" at bounding box center [201, 332] width 251 height 385
click at [118, 190] on span "None" at bounding box center [121, 191] width 26 height 19
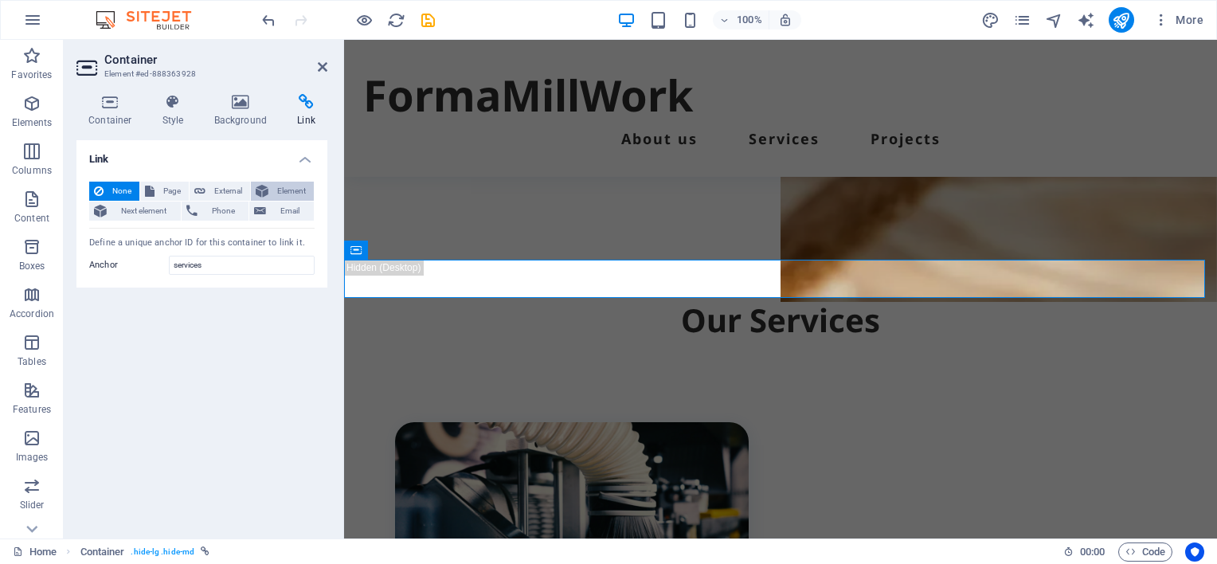
click at [283, 188] on span "Element" at bounding box center [291, 191] width 36 height 19
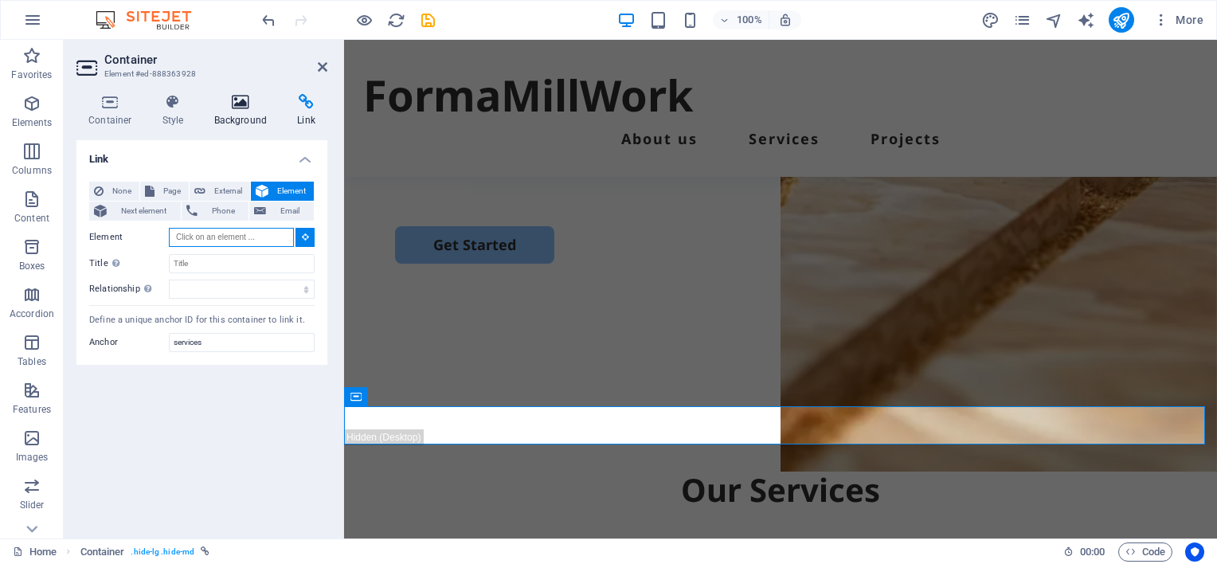
scroll to position [170, 0]
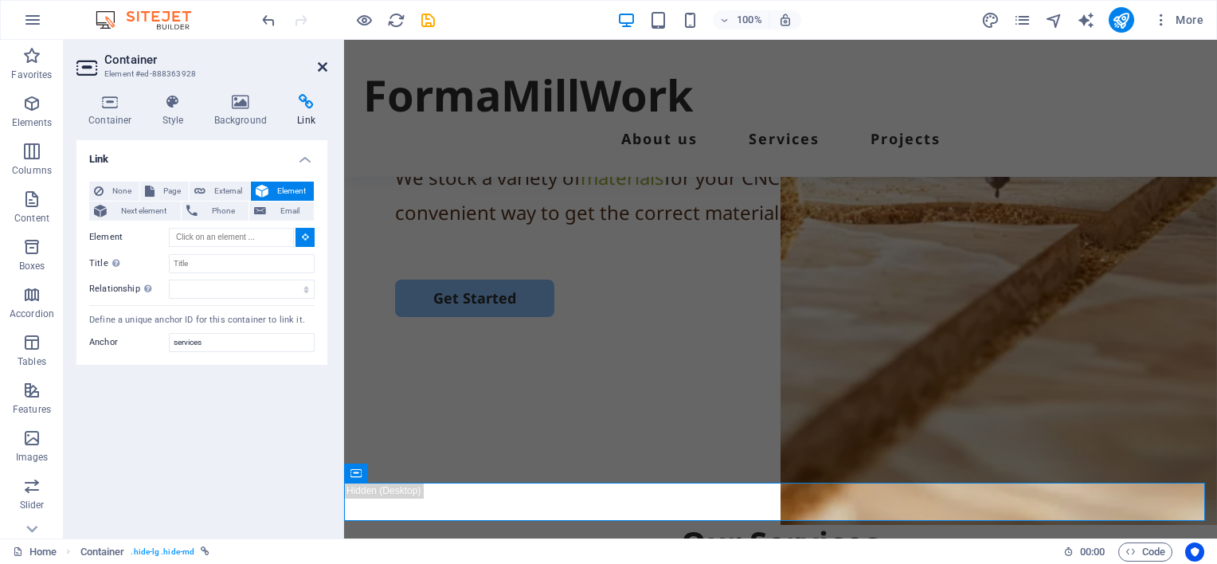
click at [323, 65] on icon at bounding box center [323, 67] width 10 height 13
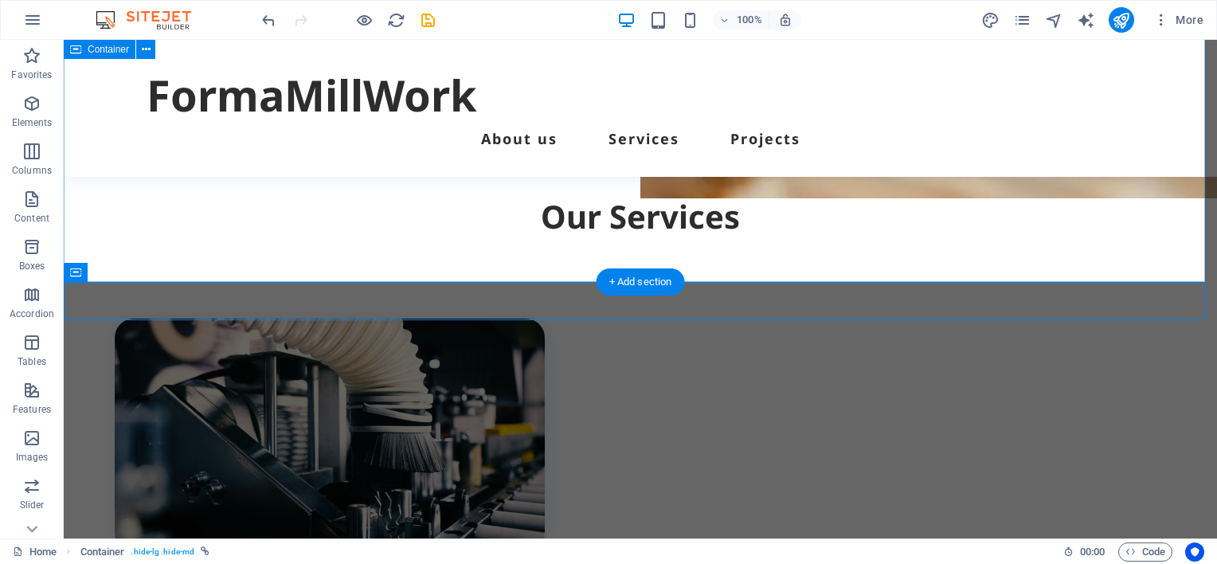
scroll to position [506, 0]
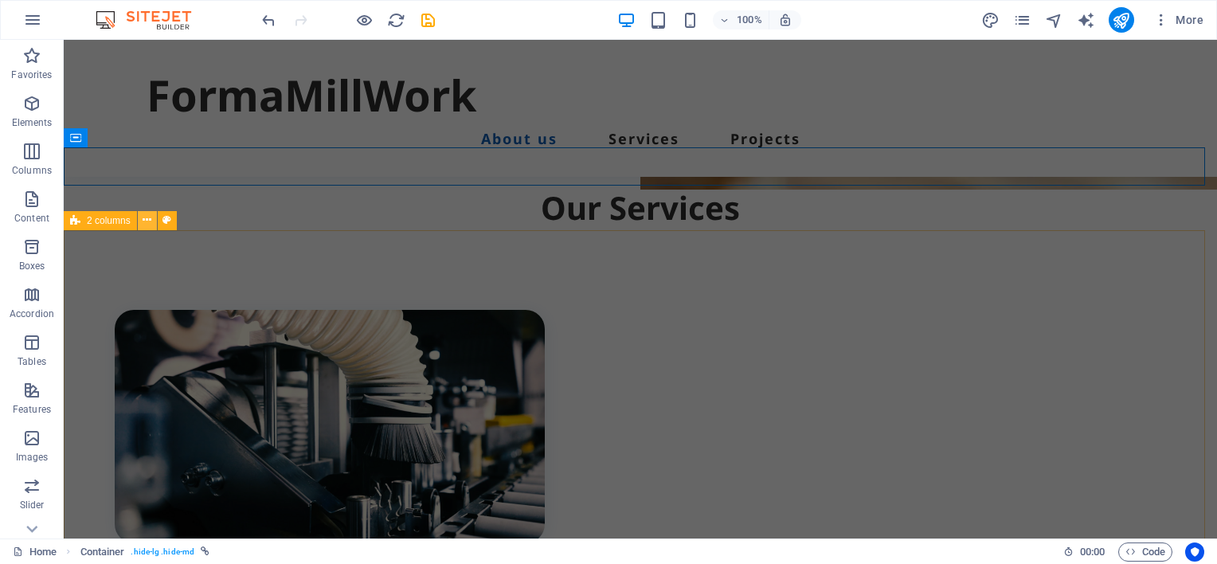
click at [148, 217] on icon at bounding box center [147, 220] width 9 height 17
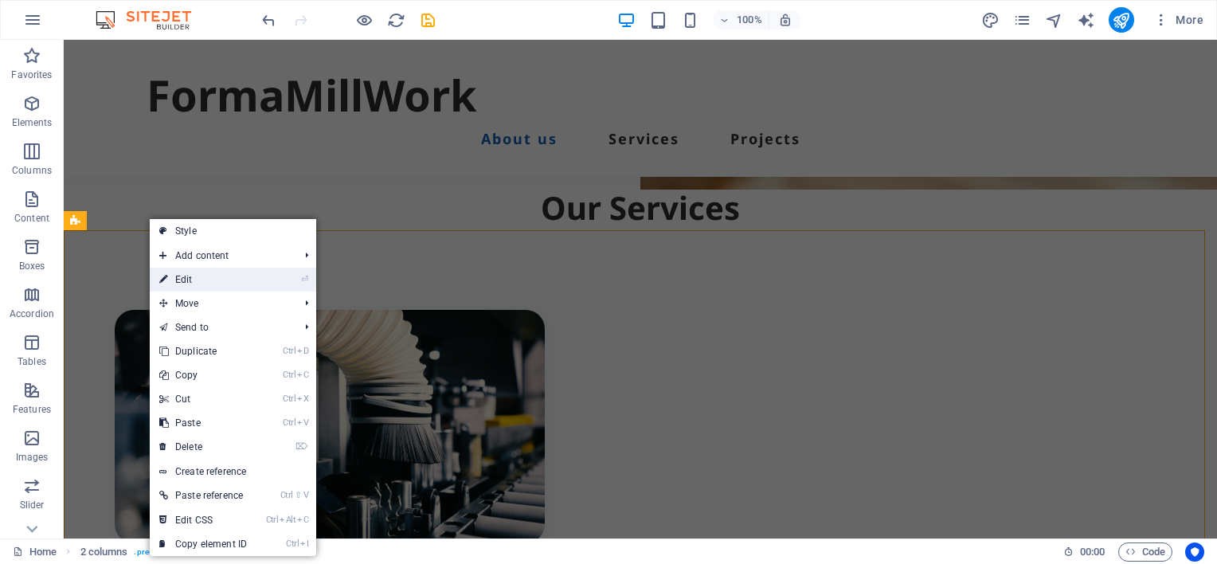
click at [197, 280] on link "⏎ Edit" at bounding box center [203, 280] width 107 height 24
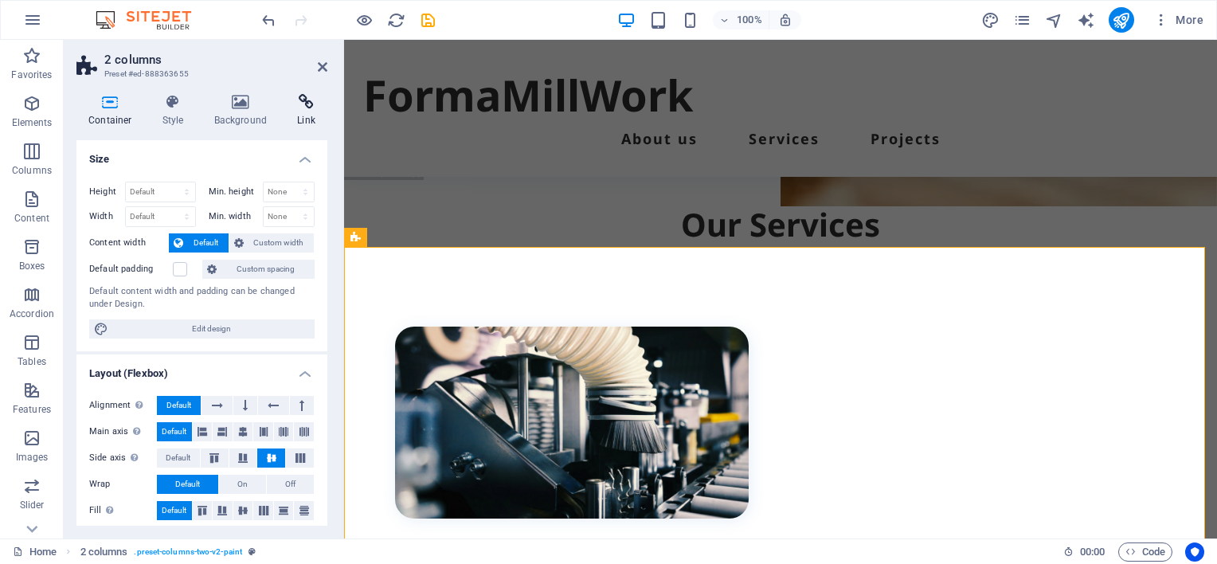
click at [309, 101] on icon at bounding box center [306, 102] width 42 height 16
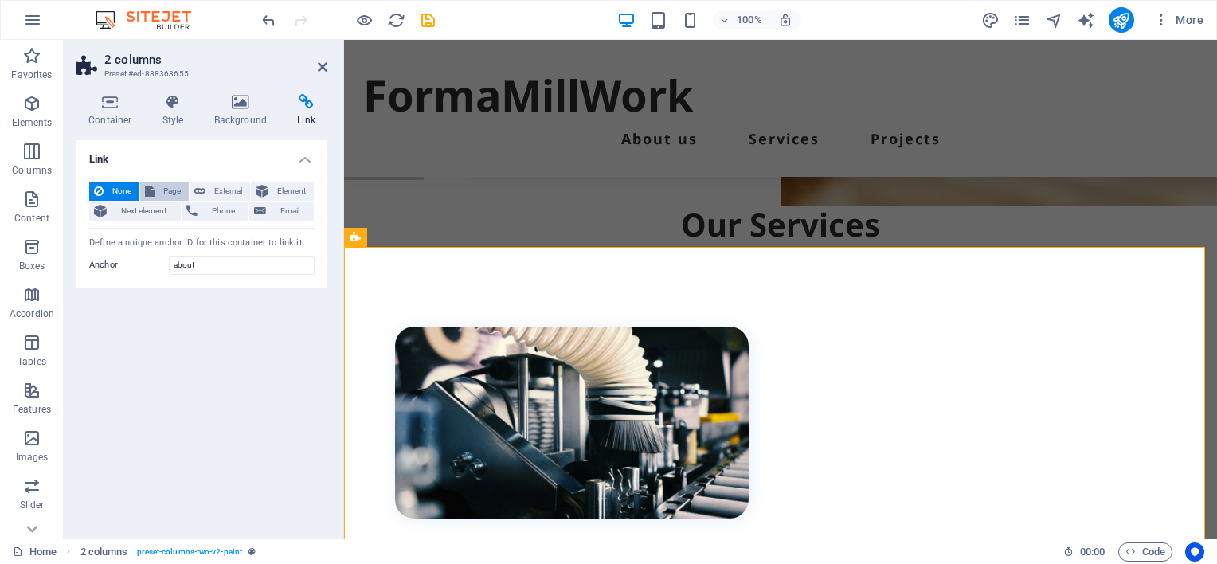
click at [170, 188] on span "Page" at bounding box center [171, 191] width 25 height 19
select select
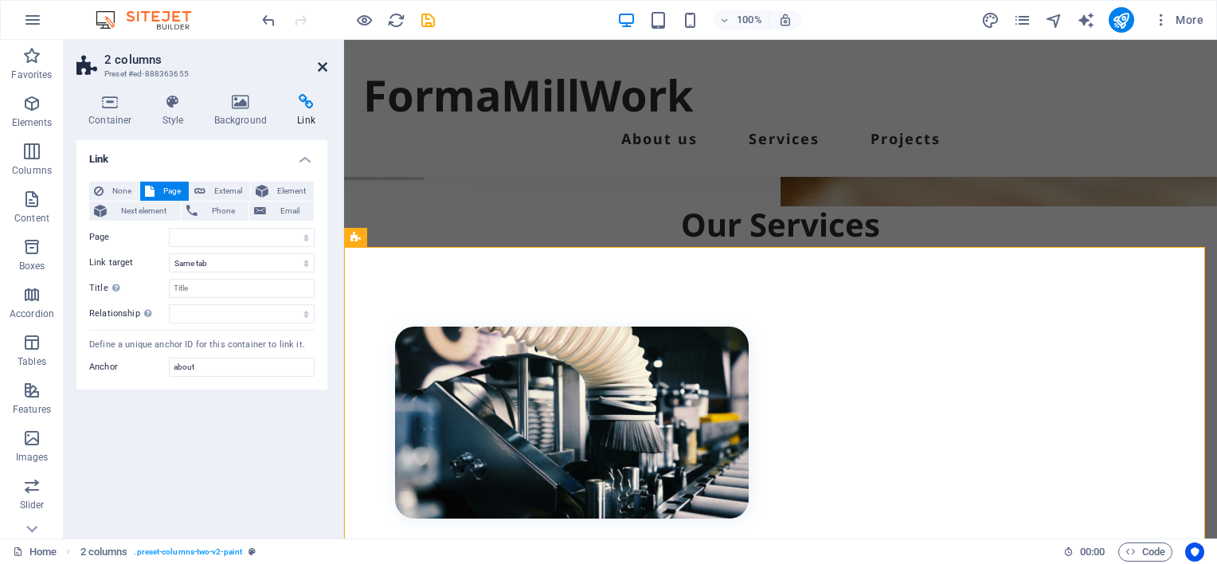
click at [319, 61] on icon at bounding box center [323, 67] width 10 height 13
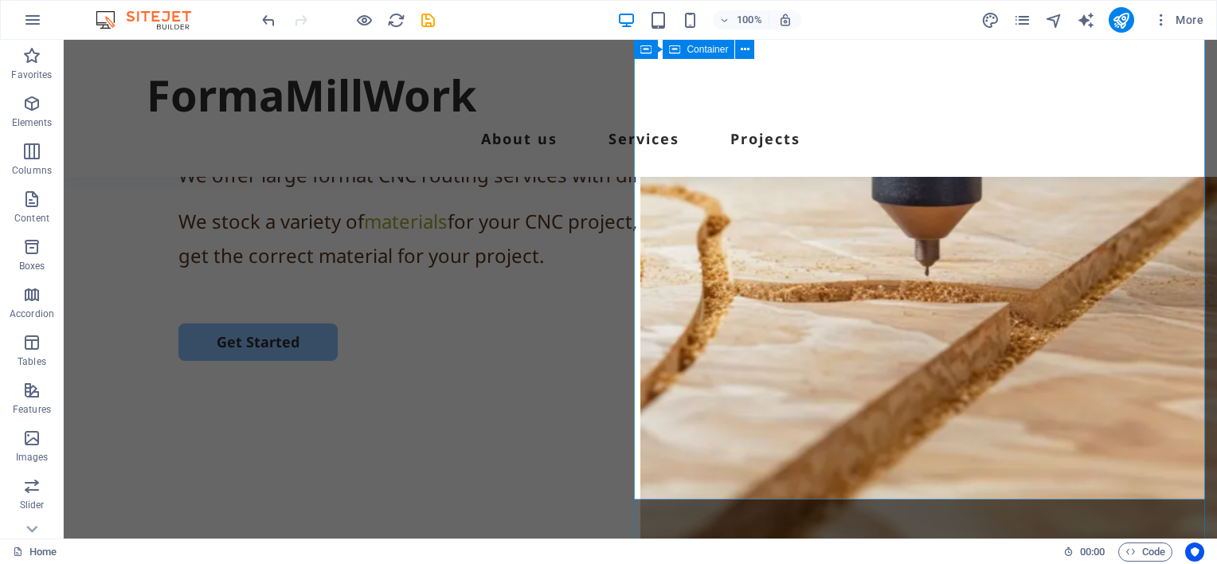
scroll to position [187, 0]
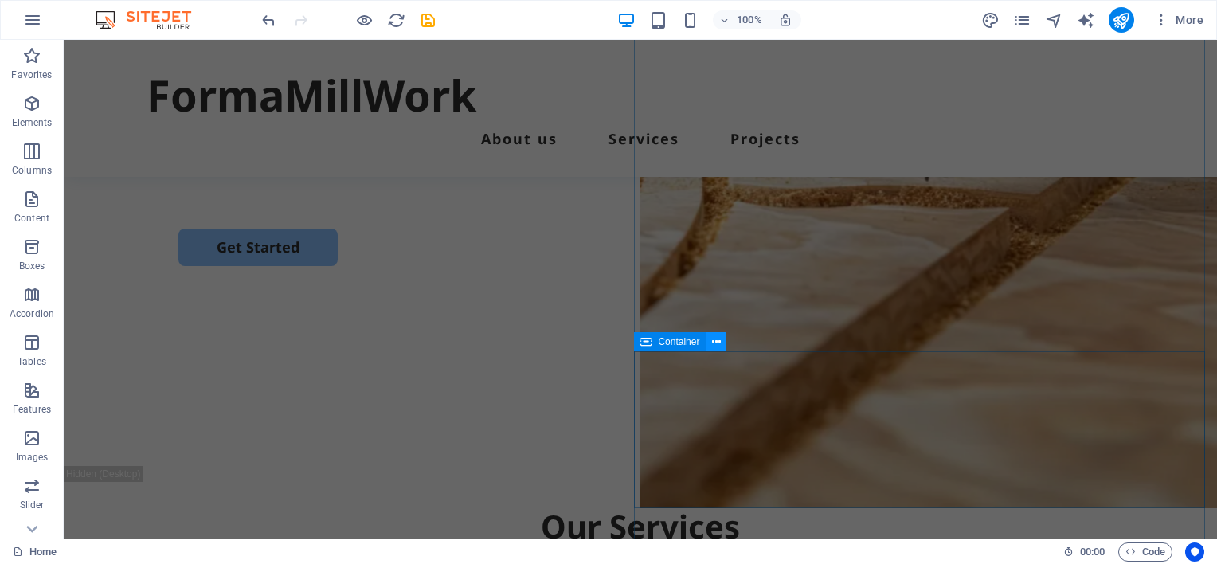
click at [717, 342] on icon at bounding box center [716, 342] width 9 height 17
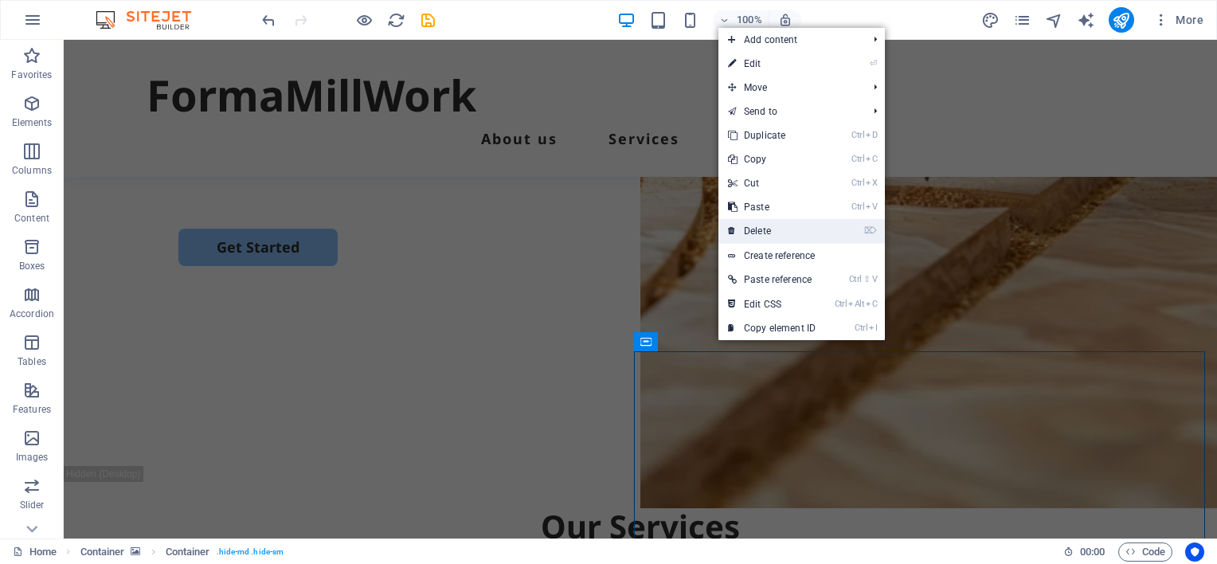
click at [768, 229] on link "⌦ Delete" at bounding box center [771, 231] width 107 height 24
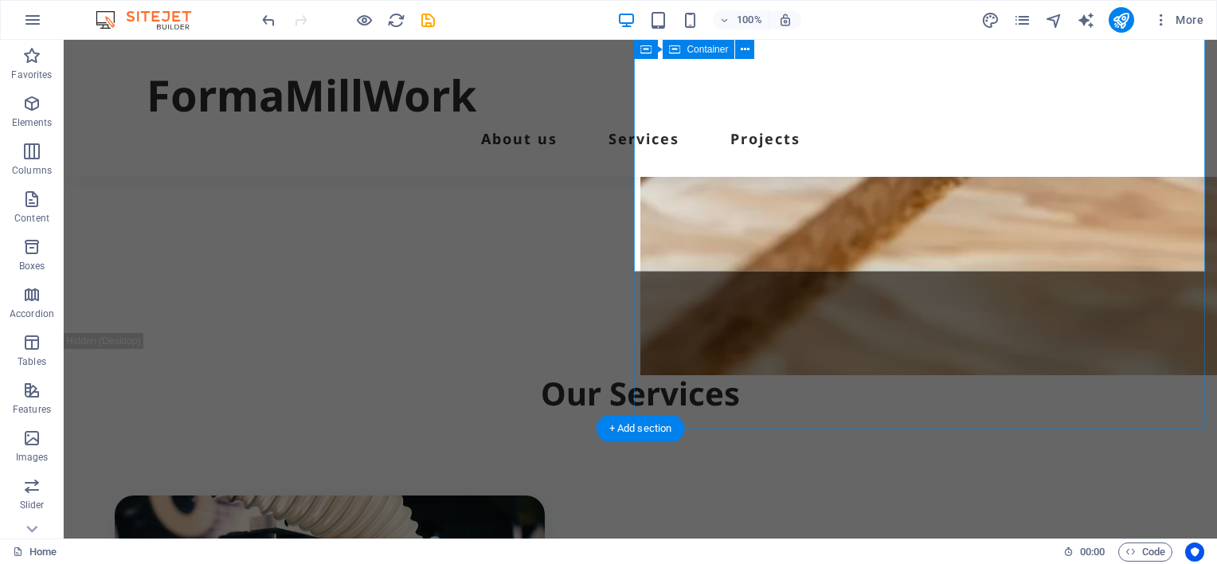
scroll to position [346, 0]
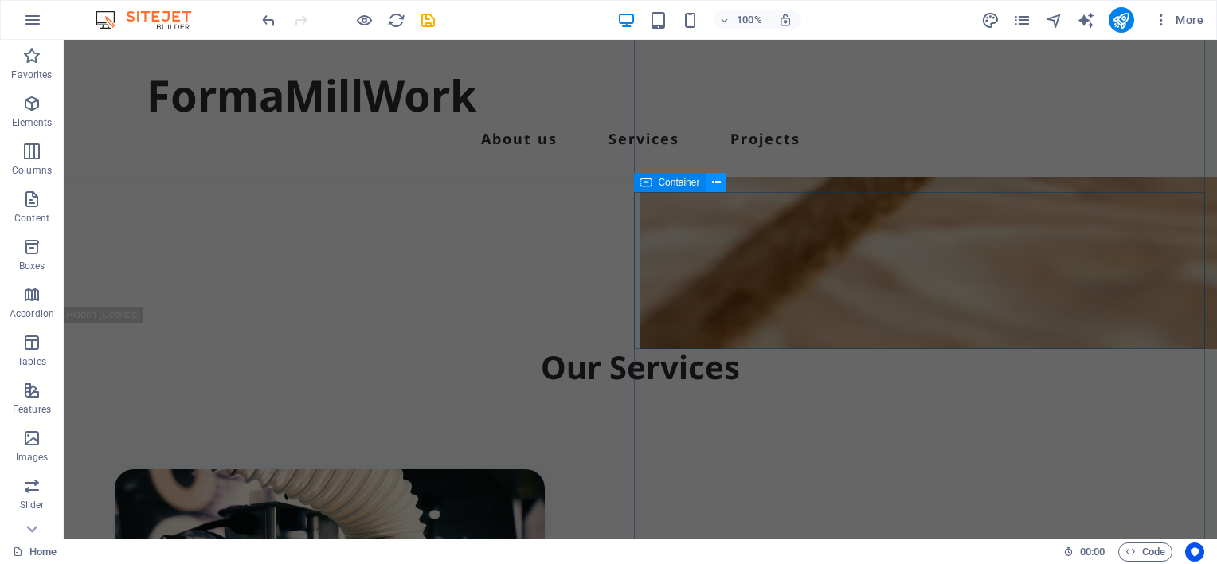
click at [717, 182] on icon at bounding box center [716, 182] width 9 height 17
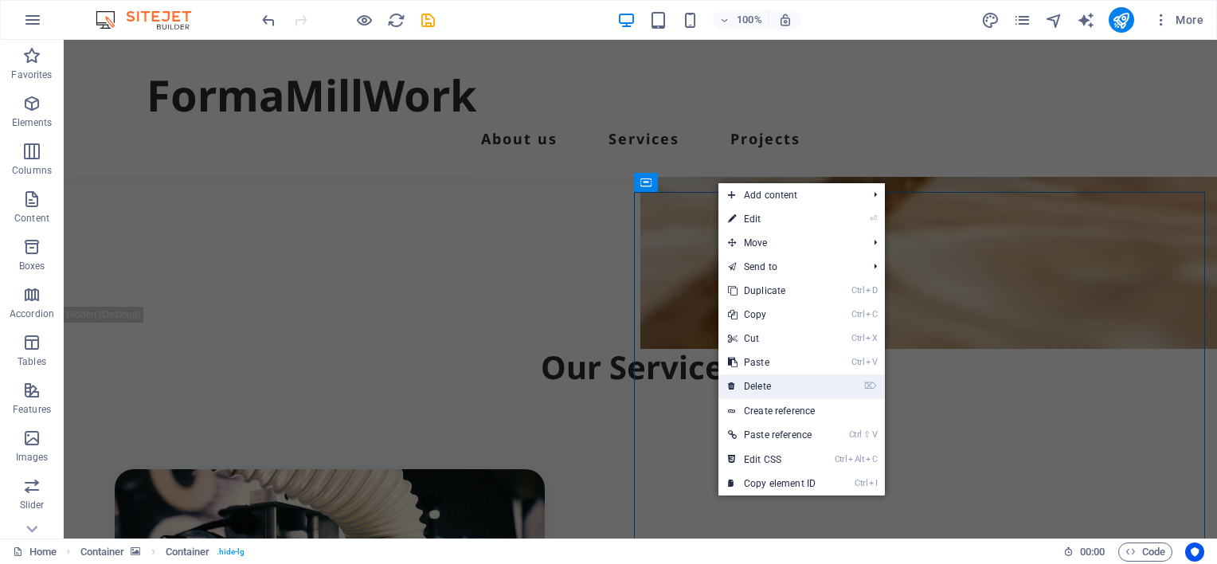
click at [761, 385] on link "⌦ Delete" at bounding box center [771, 386] width 107 height 24
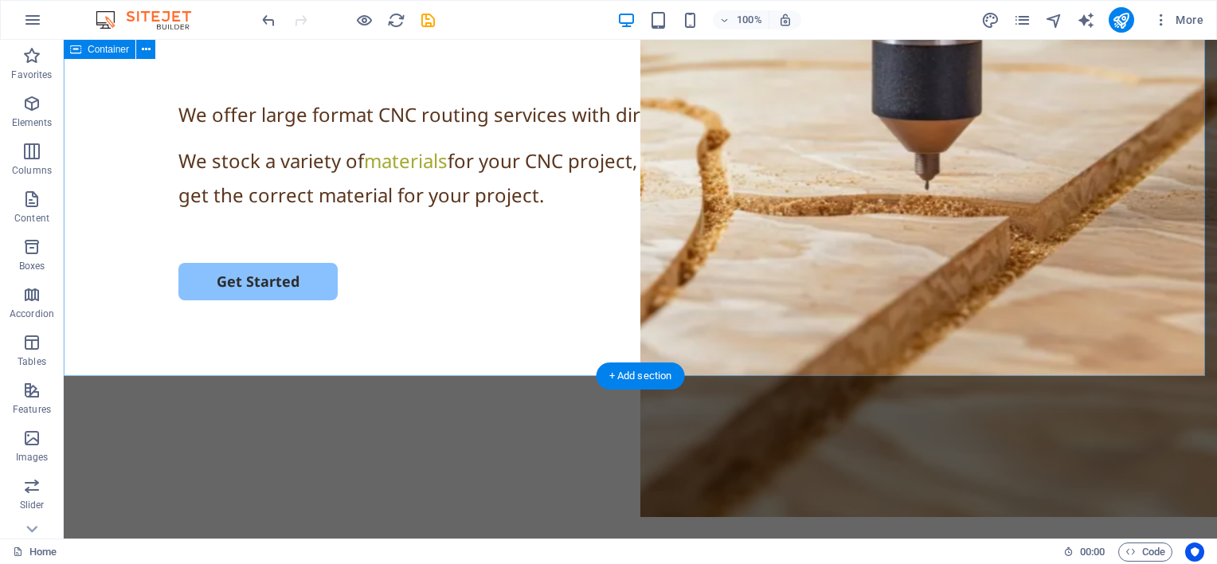
scroll to position [28, 0]
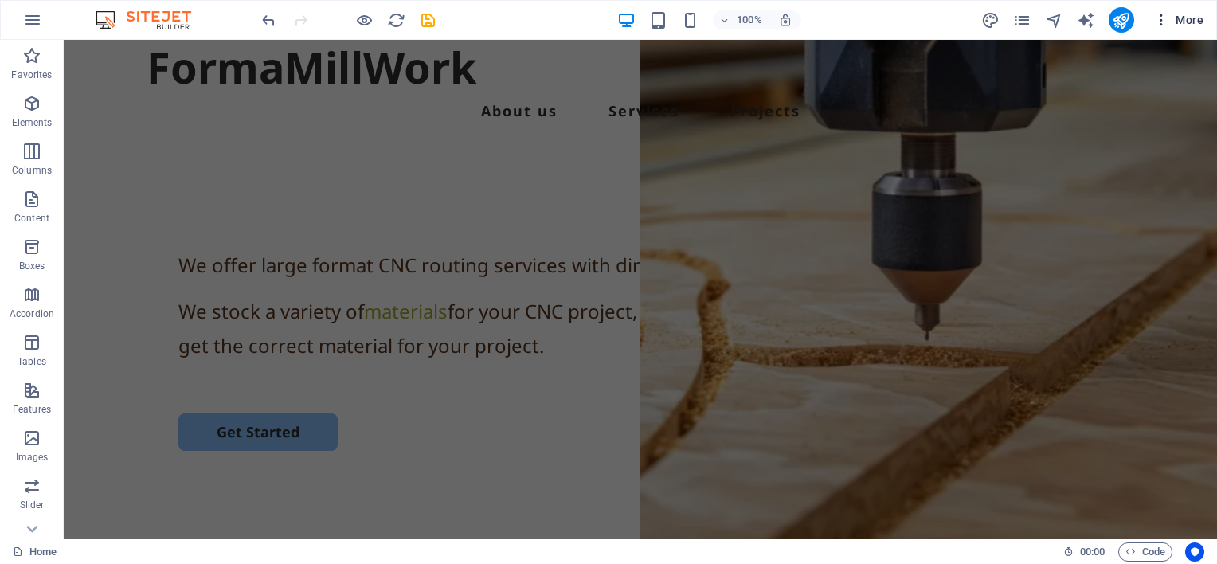
click at [1187, 20] on span "More" at bounding box center [1178, 20] width 50 height 16
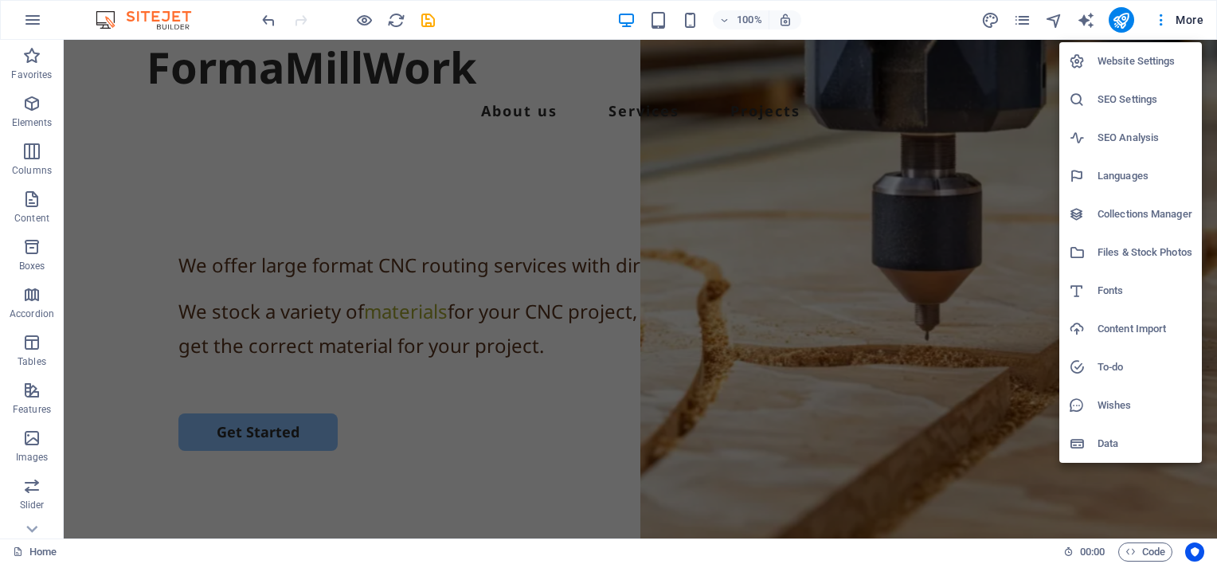
click at [500, 16] on div at bounding box center [608, 282] width 1217 height 564
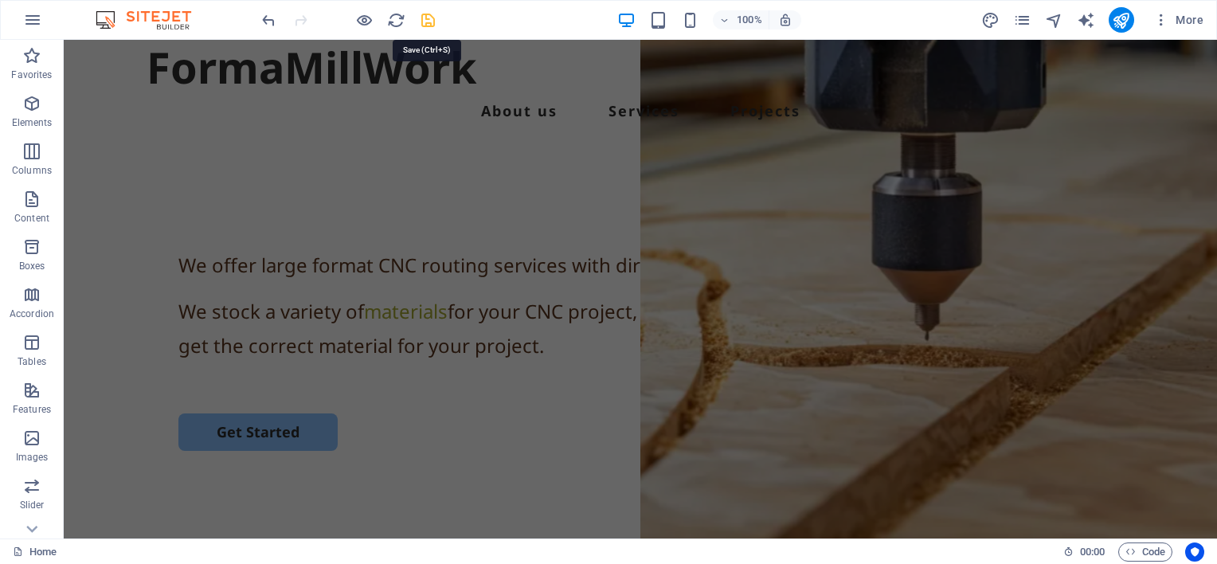
click at [427, 18] on icon "save" at bounding box center [428, 20] width 18 height 18
click at [1124, 19] on icon "publish" at bounding box center [1121, 20] width 18 height 18
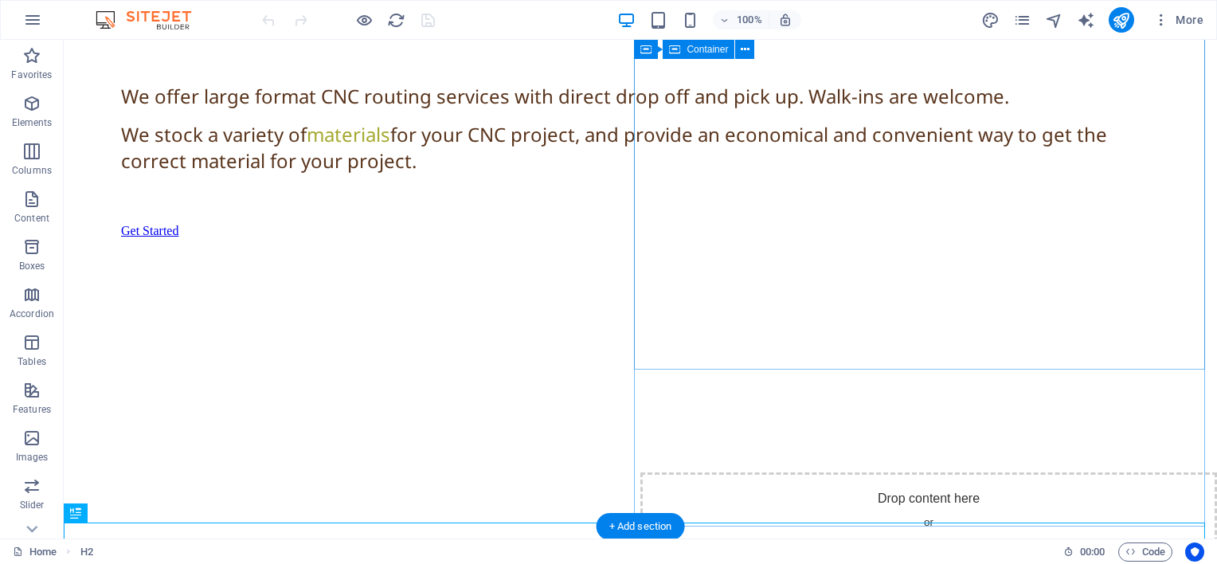
scroll to position [137, 0]
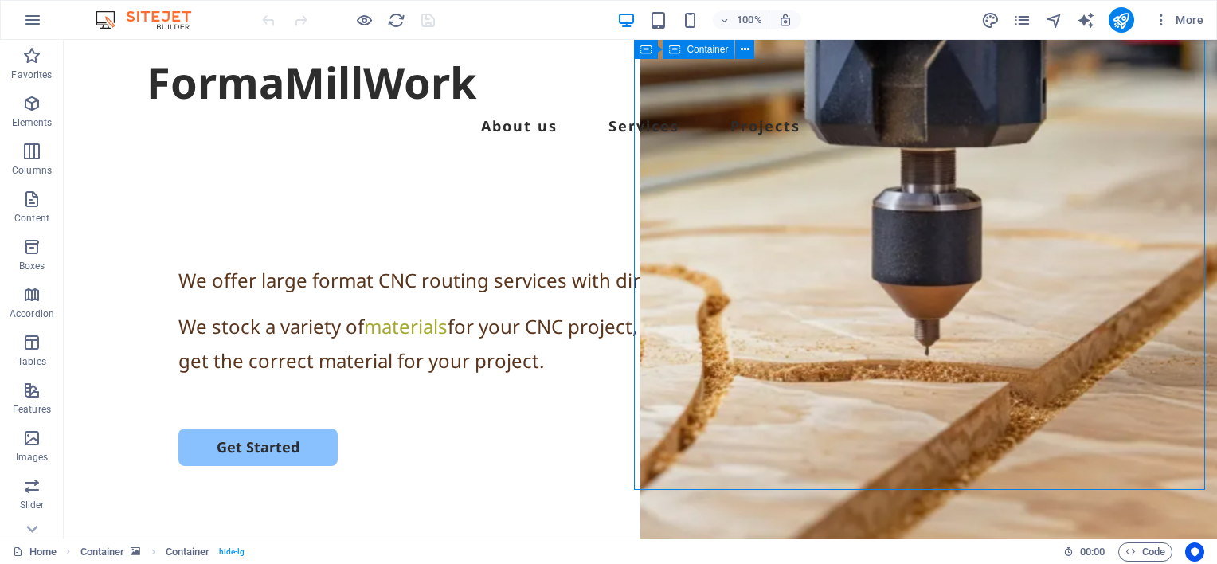
scroll to position [0, 0]
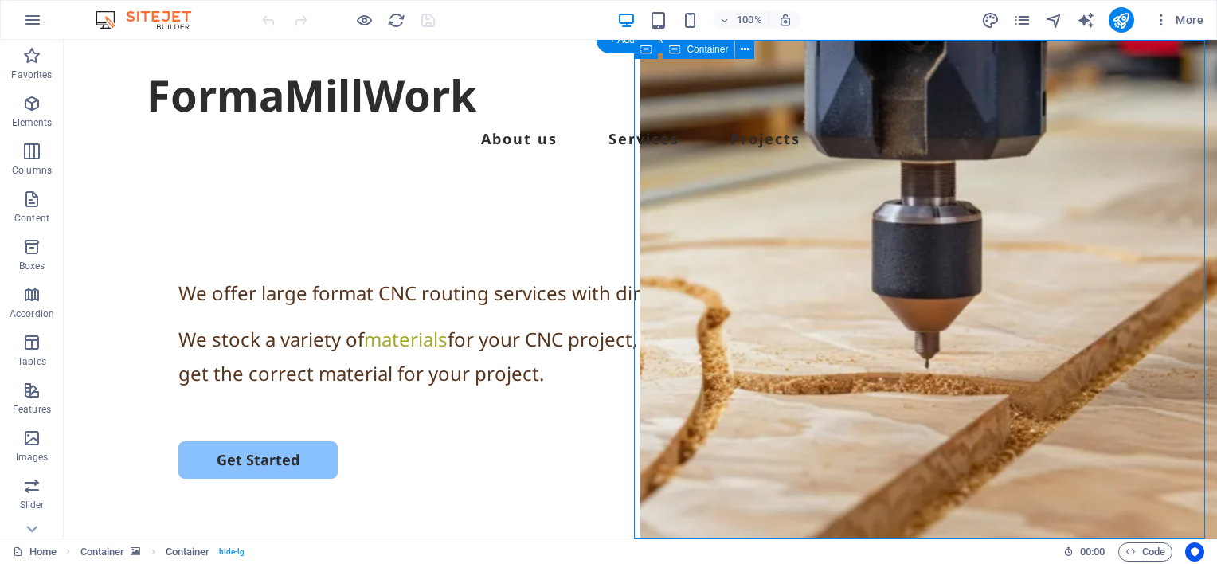
click at [733, 52] on icon at bounding box center [736, 49] width 12 height 17
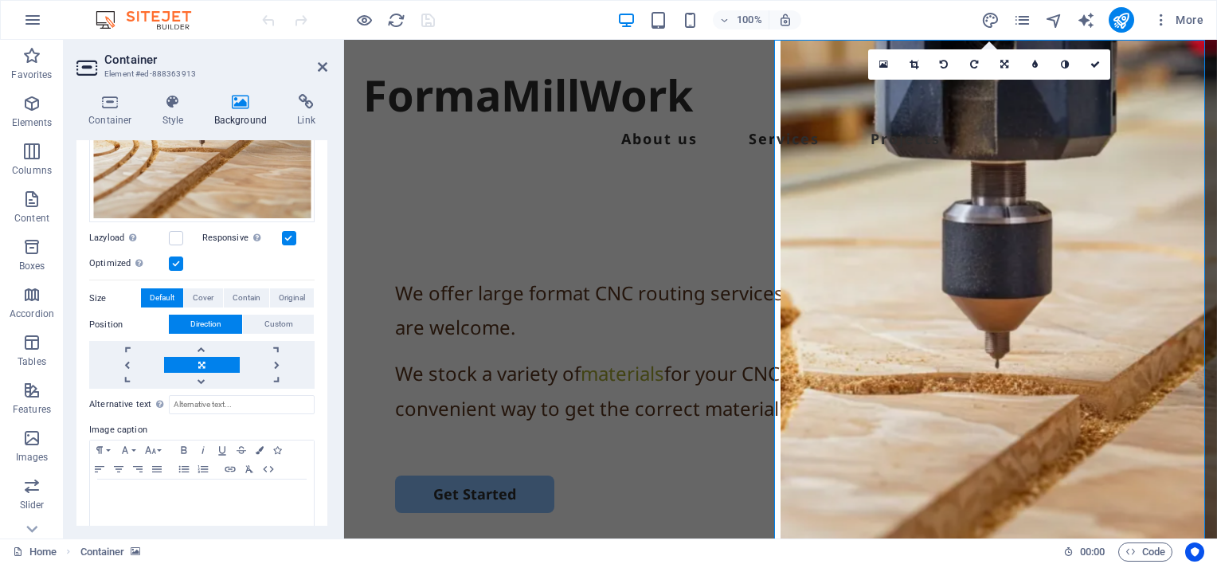
scroll to position [224, 0]
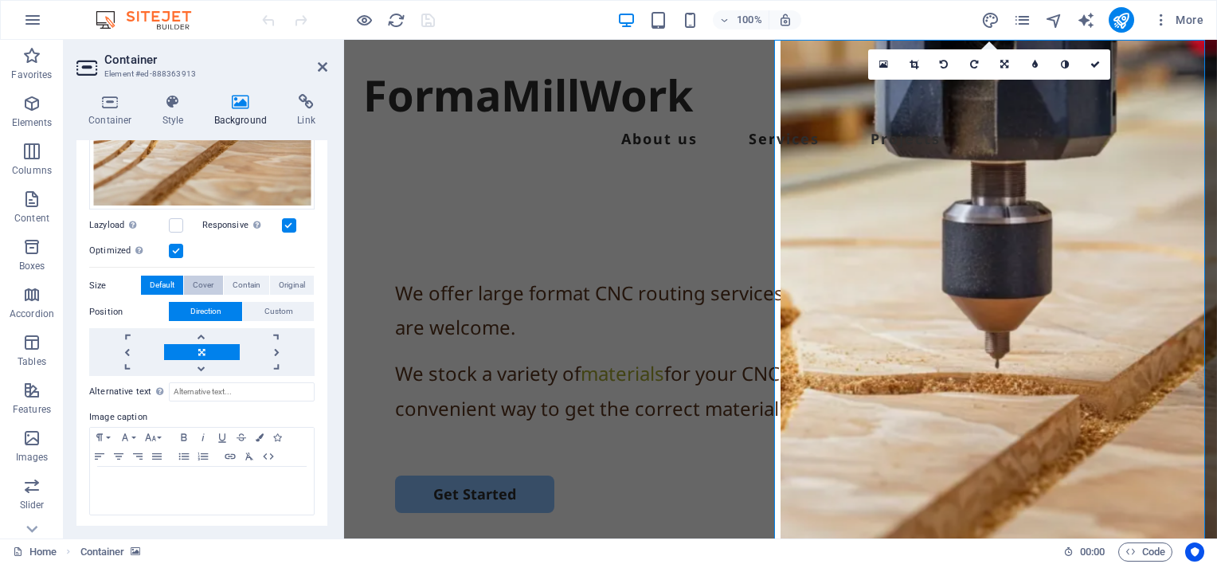
click at [198, 279] on span "Cover" at bounding box center [203, 285] width 21 height 19
click at [240, 277] on span "Contain" at bounding box center [247, 285] width 28 height 19
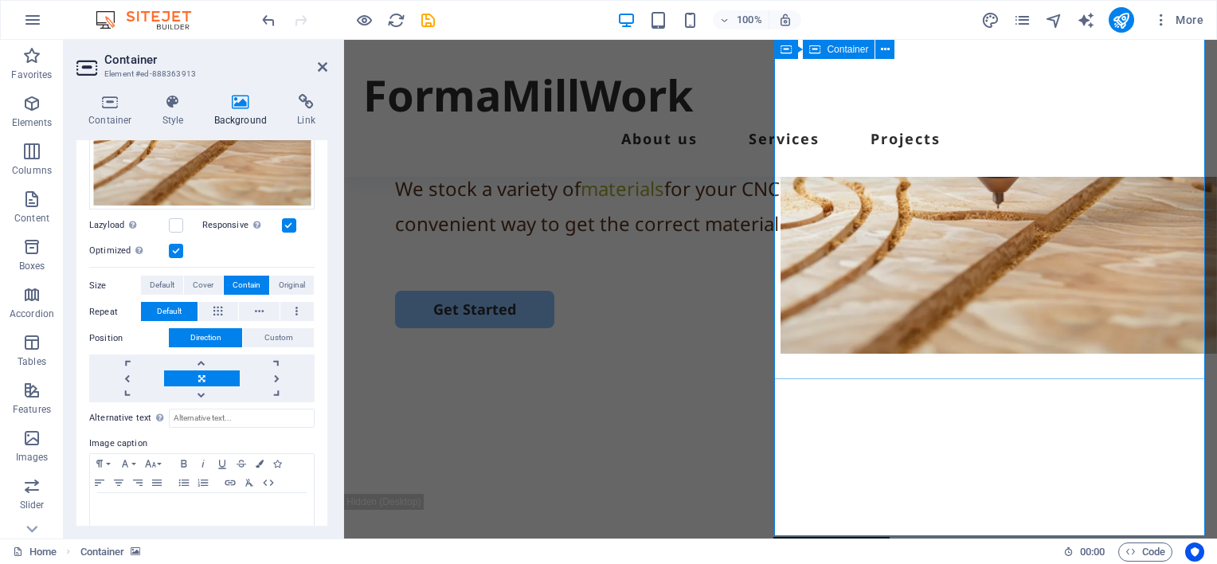
scroll to position [239, 0]
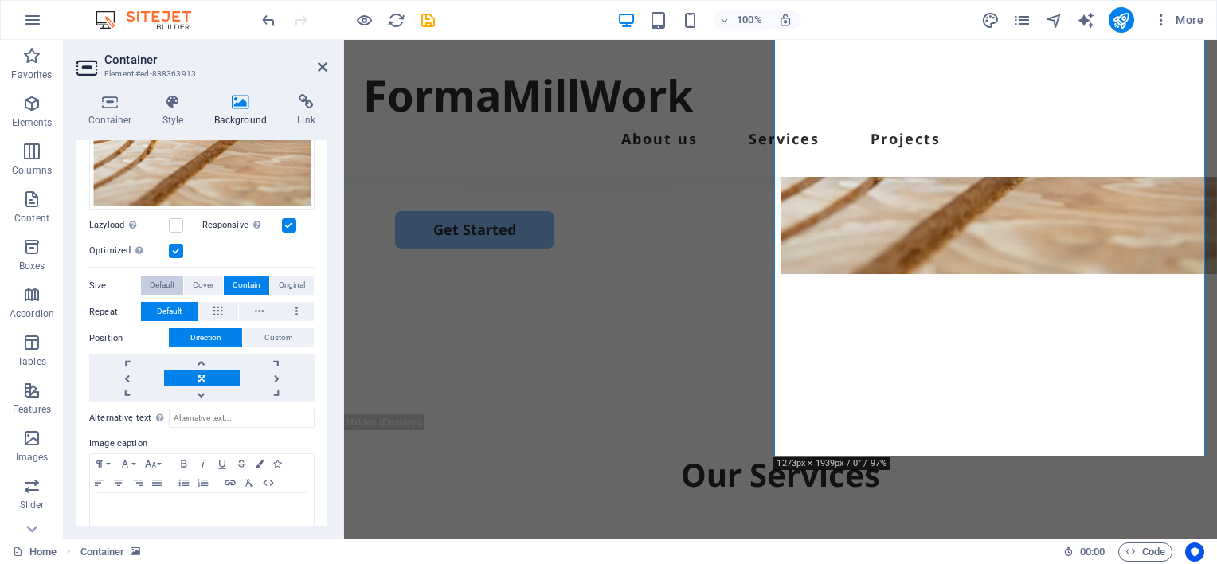
click at [156, 287] on span "Default" at bounding box center [162, 285] width 25 height 19
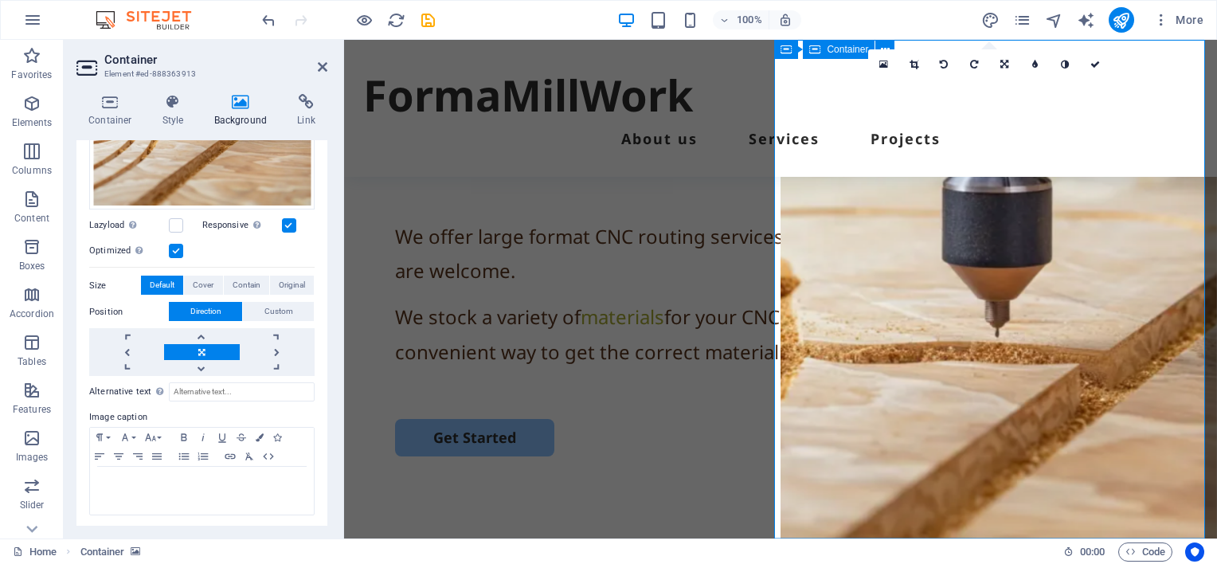
scroll to position [0, 0]
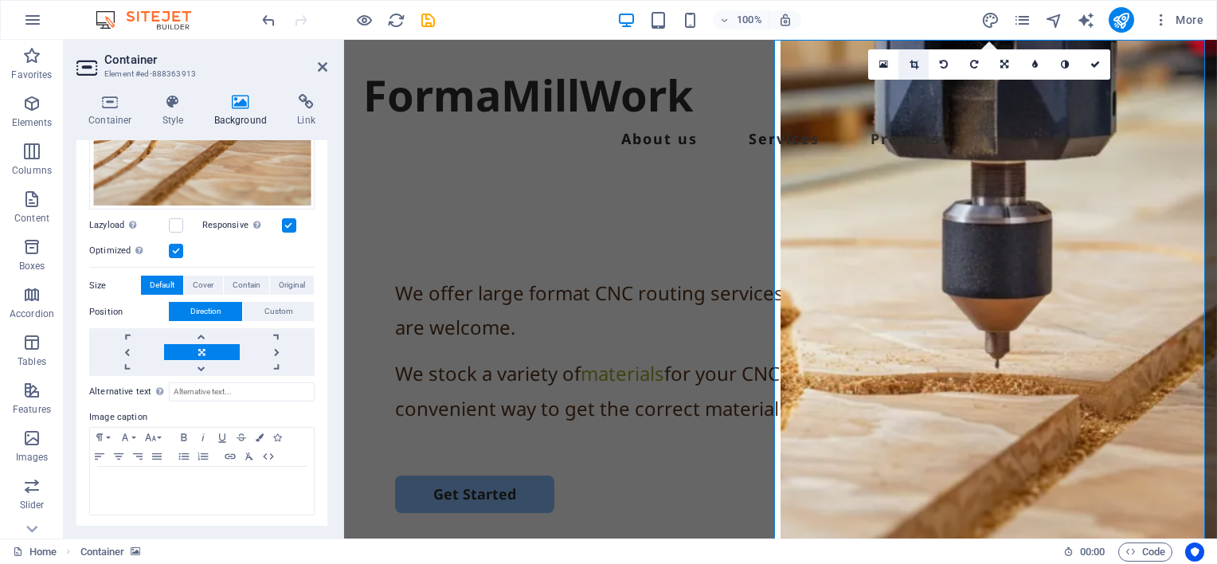
click at [913, 63] on icon at bounding box center [913, 65] width 9 height 10
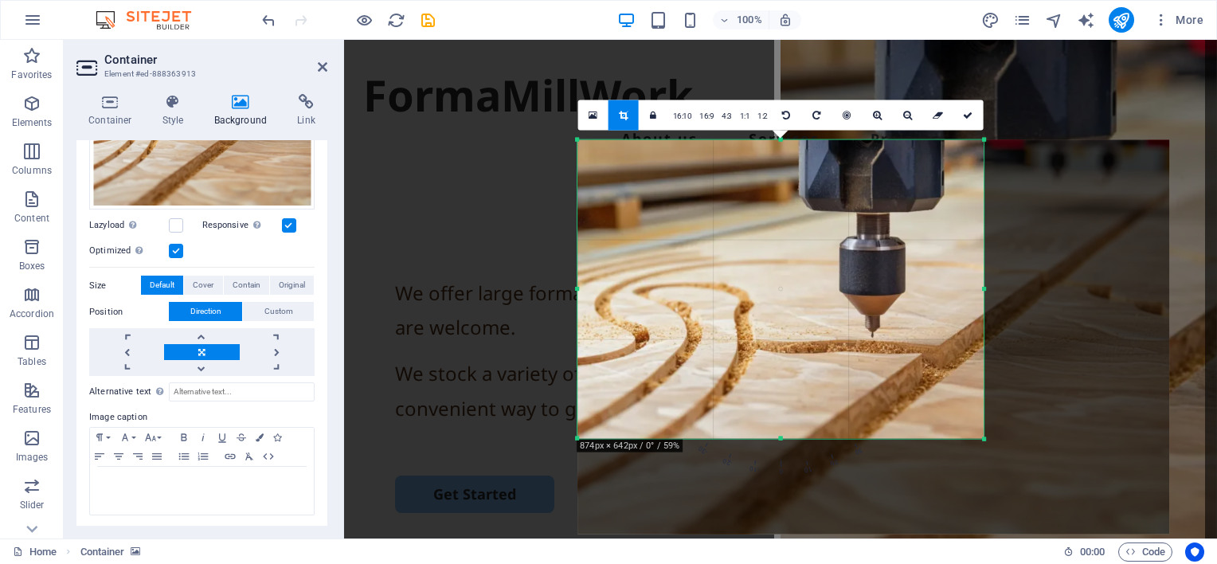
drag, startPoint x: 1081, startPoint y: 488, endPoint x: 888, endPoint y: 389, distance: 216.9
click at [888, 389] on div "180 170 160 150 140 130 120 110 100 90 80 70 60 50 40 30 20 10 0 -10 -20 -30 -4…" at bounding box center [780, 289] width 406 height 299
click at [968, 114] on icon at bounding box center [968, 116] width 10 height 10
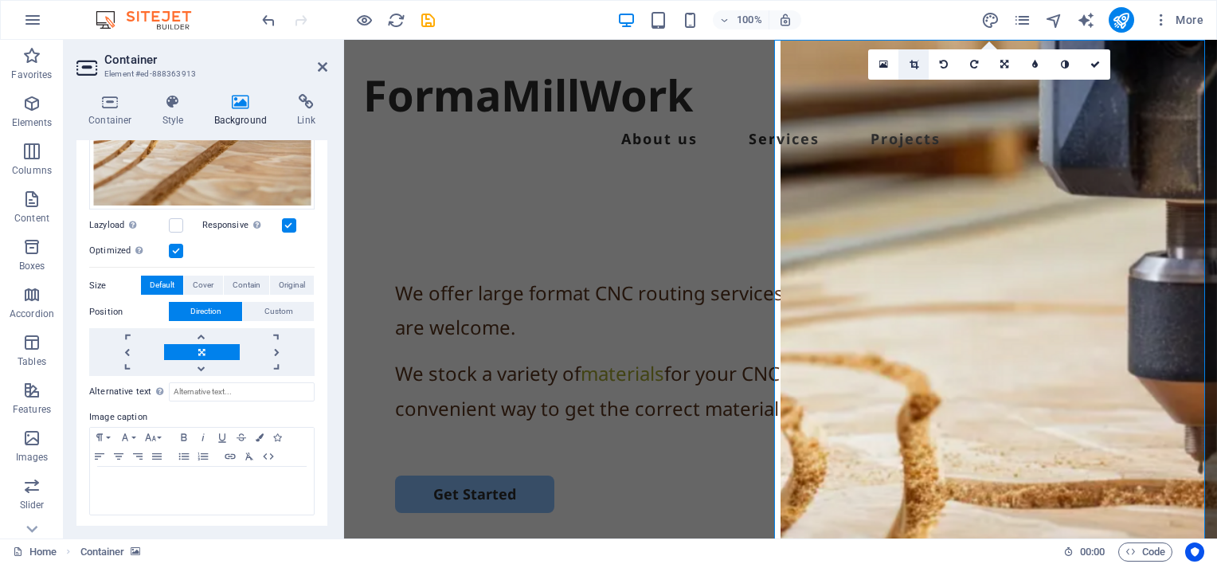
click at [909, 64] on icon at bounding box center [913, 65] width 9 height 10
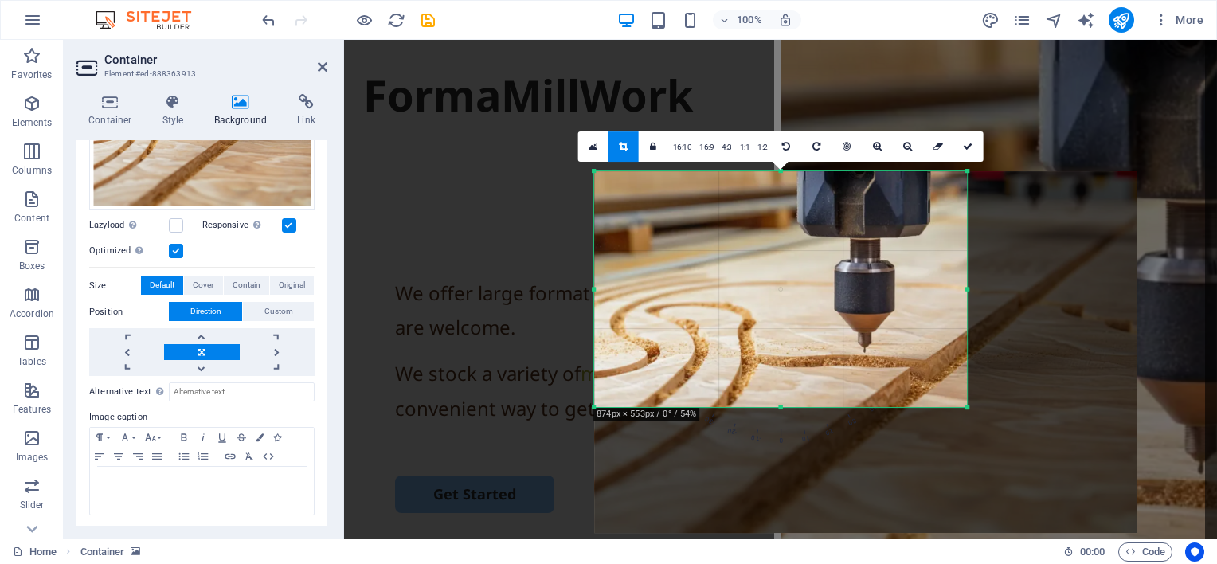
drag, startPoint x: 780, startPoint y: 424, endPoint x: 784, endPoint y: 385, distance: 38.4
click at [784, 385] on div "180 170 160 150 140 130 120 110 100 90 80 70 60 50 40 30 20 10 0 -10 -20 -30 -4…" at bounding box center [780, 289] width 373 height 236
click at [968, 147] on icon at bounding box center [968, 147] width 10 height 10
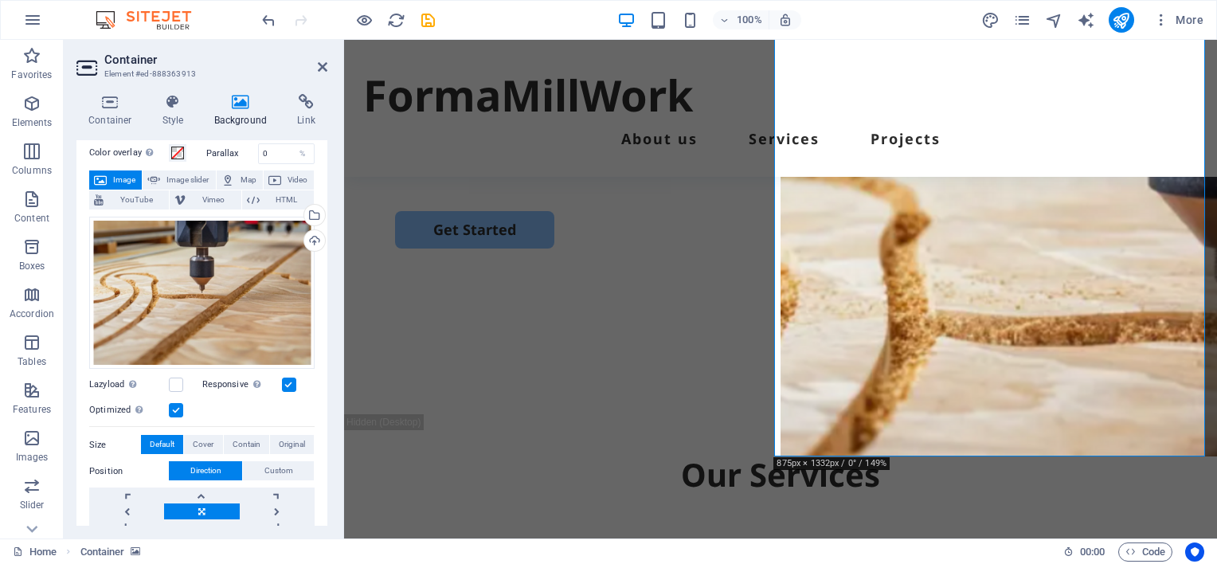
scroll to position [224, 0]
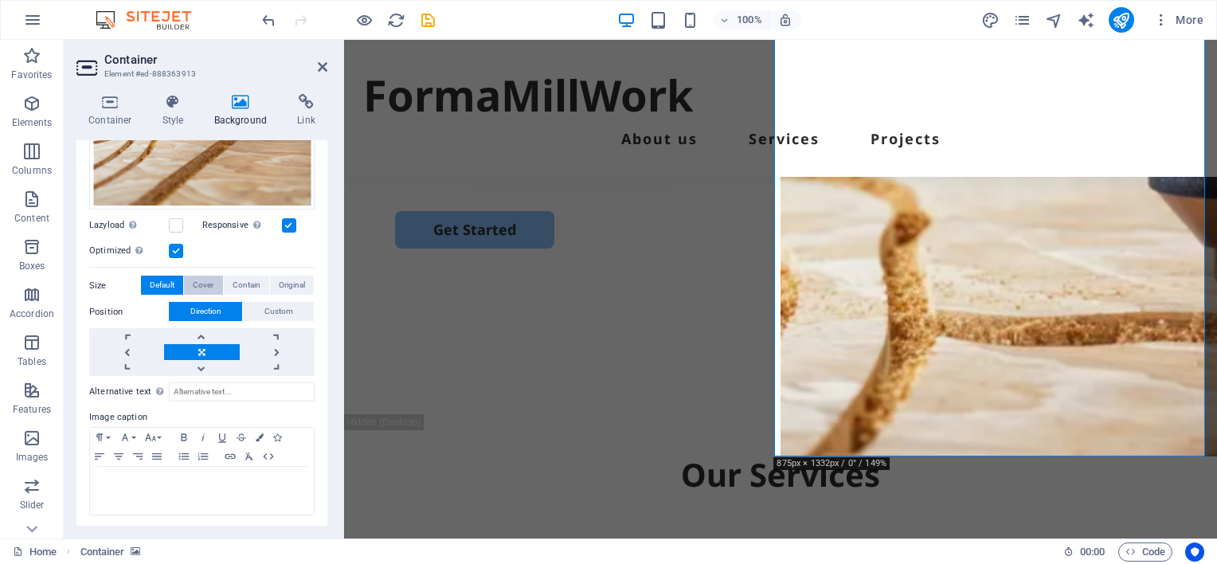
click at [204, 283] on span "Cover" at bounding box center [203, 285] width 21 height 19
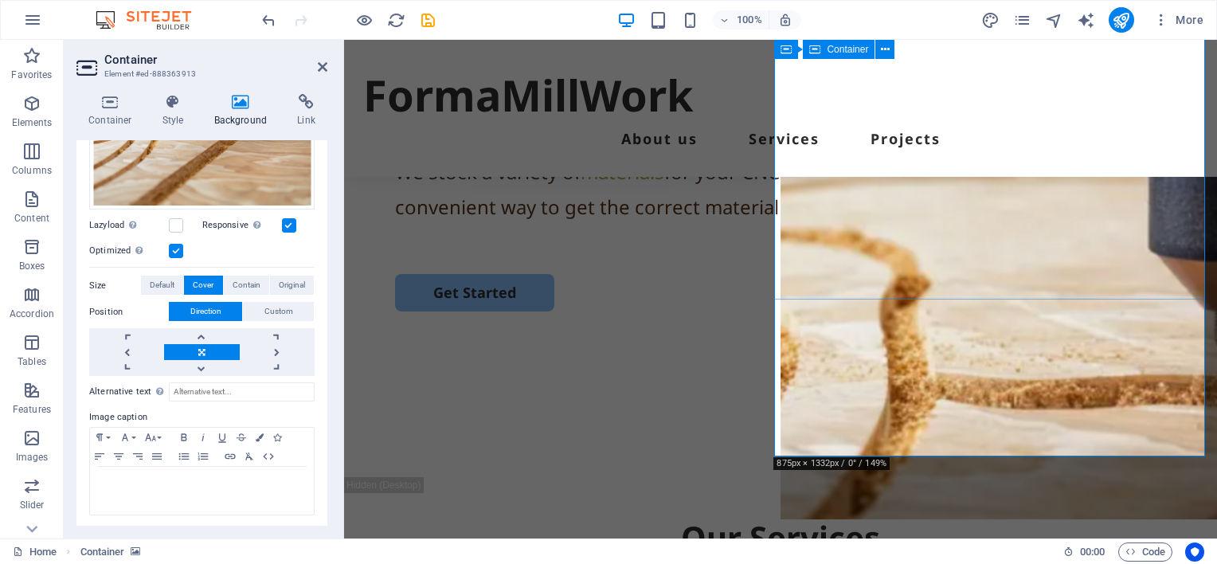
scroll to position [0, 0]
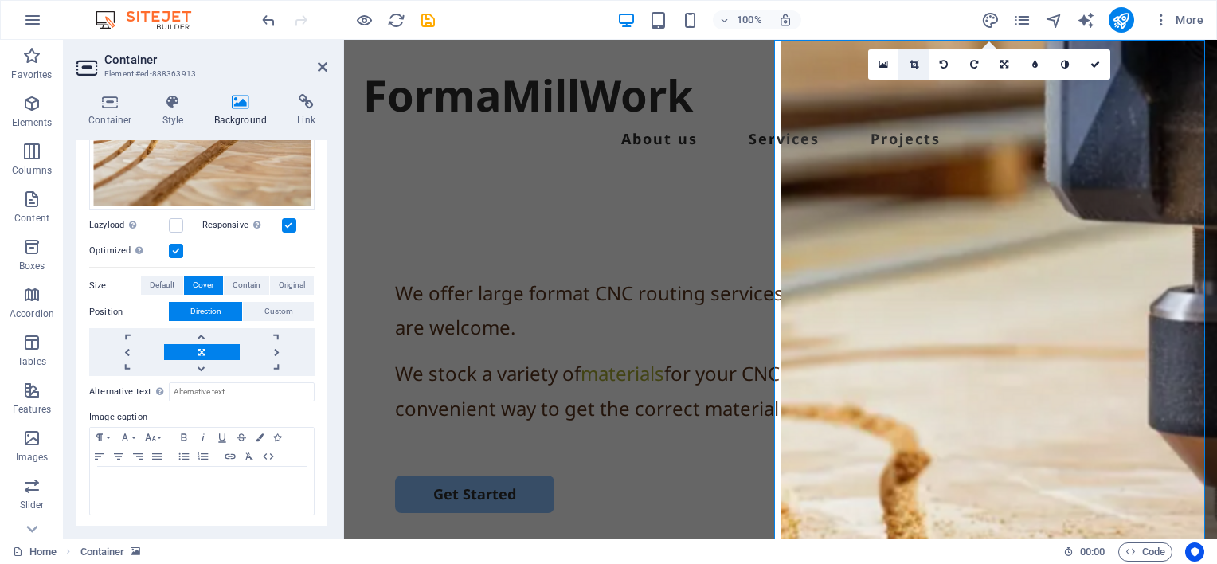
click at [912, 63] on icon at bounding box center [913, 65] width 9 height 10
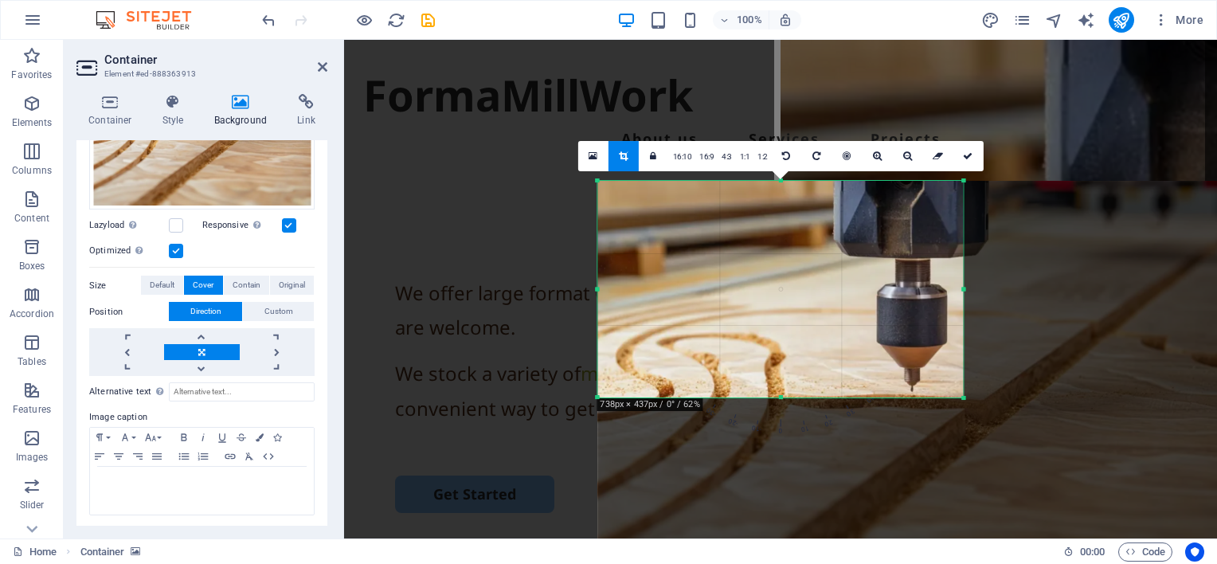
drag, startPoint x: 997, startPoint y: 426, endPoint x: 929, endPoint y: 369, distance: 88.7
click at [929, 369] on div "180 170 160 150 140 130 120 110 100 90 80 70 60 50 40 30 20 10 0 -10 -20 -30 -4…" at bounding box center [780, 289] width 366 height 217
click at [968, 156] on icon at bounding box center [968, 156] width 10 height 10
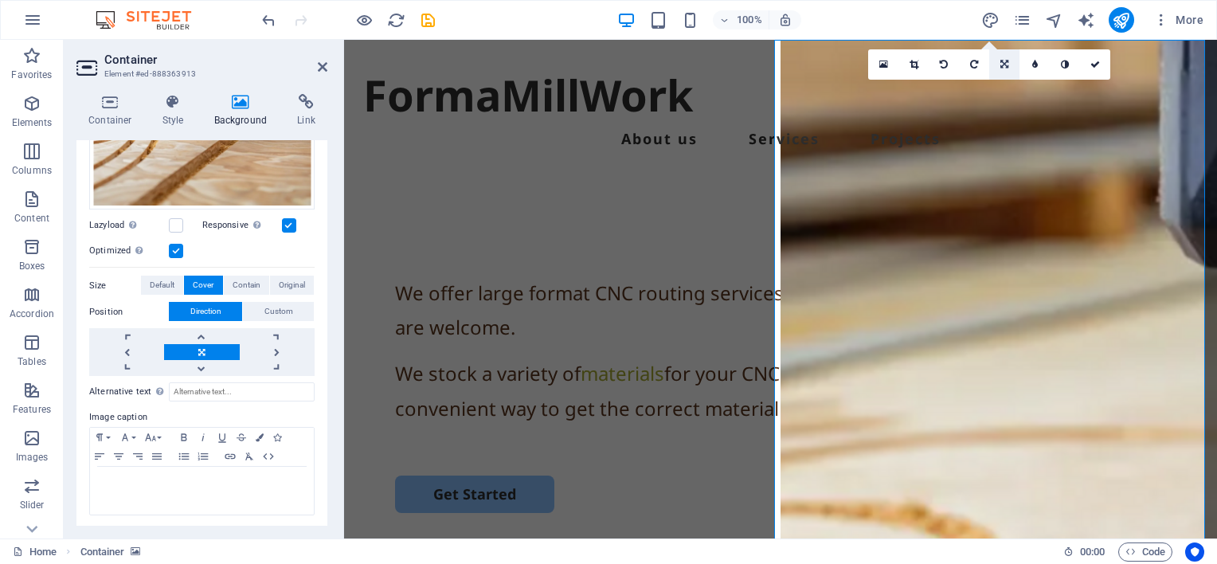
click at [1003, 67] on icon at bounding box center [1004, 65] width 8 height 10
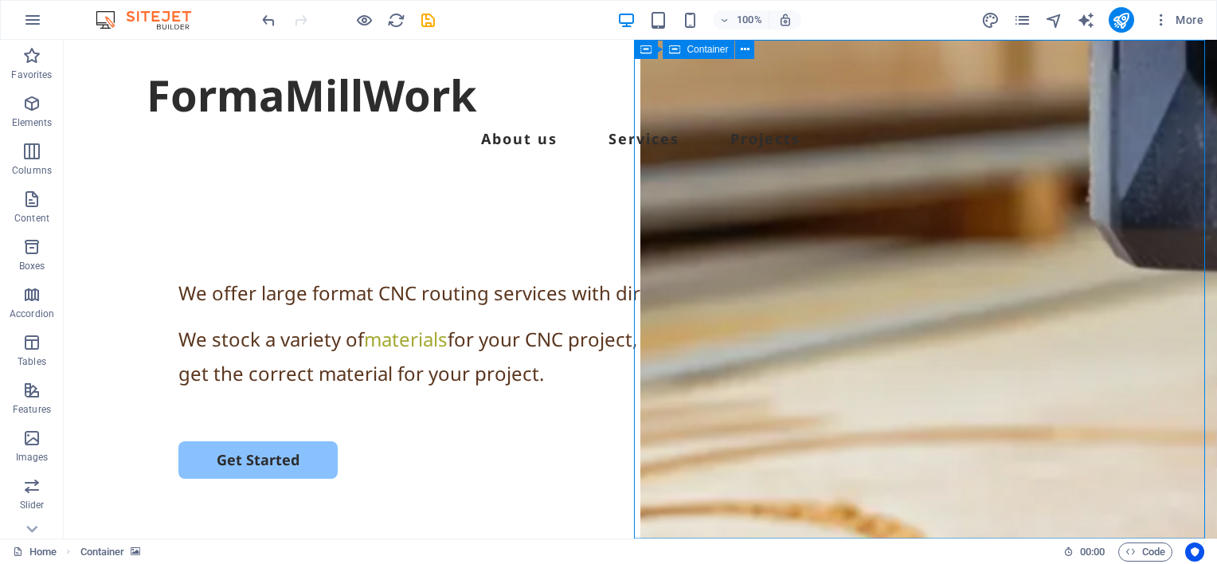
click at [732, 47] on icon at bounding box center [736, 49] width 12 height 17
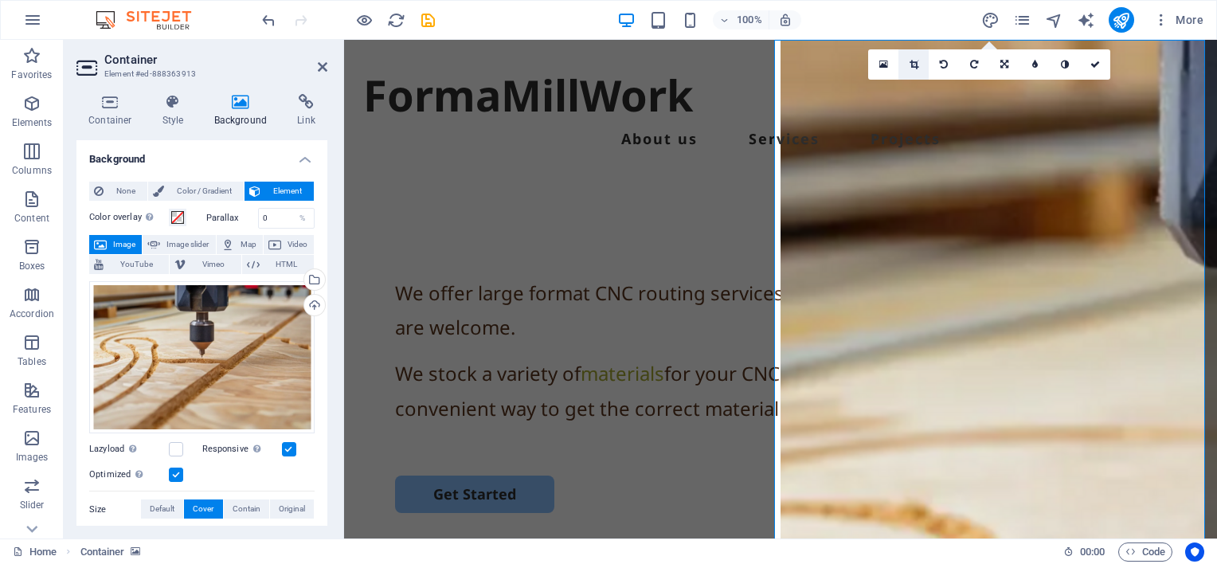
click at [913, 65] on icon at bounding box center [913, 65] width 9 height 10
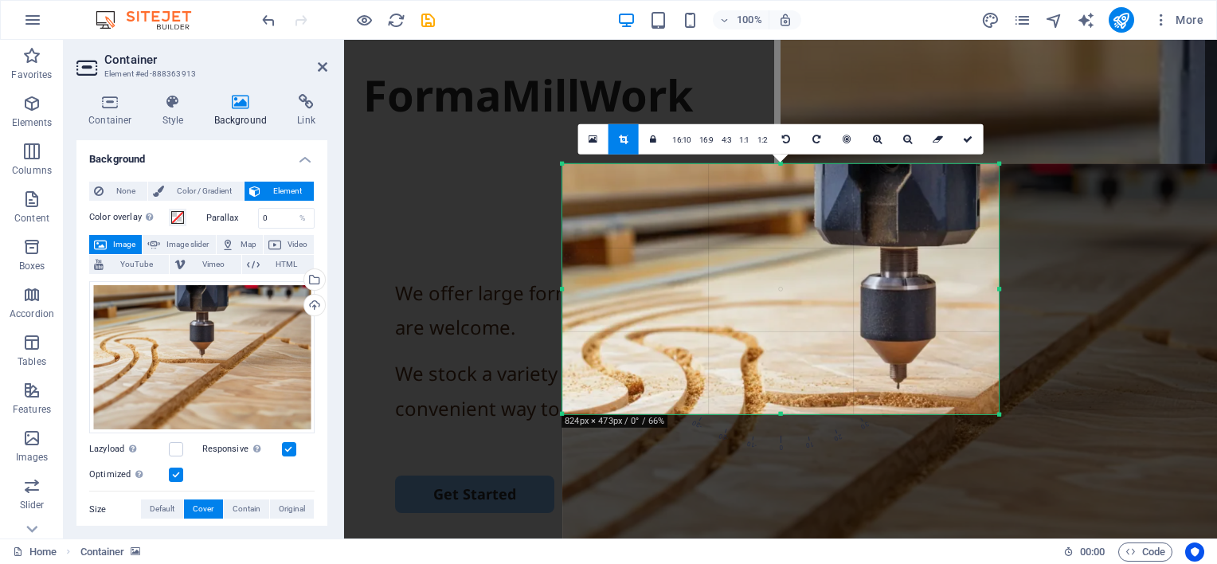
drag, startPoint x: 972, startPoint y: 401, endPoint x: 984, endPoint y: 404, distance: 13.1
click at [999, 414] on div "180 170 160 150 140 130 120 110 100 90 80 70 60 50 40 30 20 10 0 -10 -20 -30 -4…" at bounding box center [780, 289] width 436 height 250
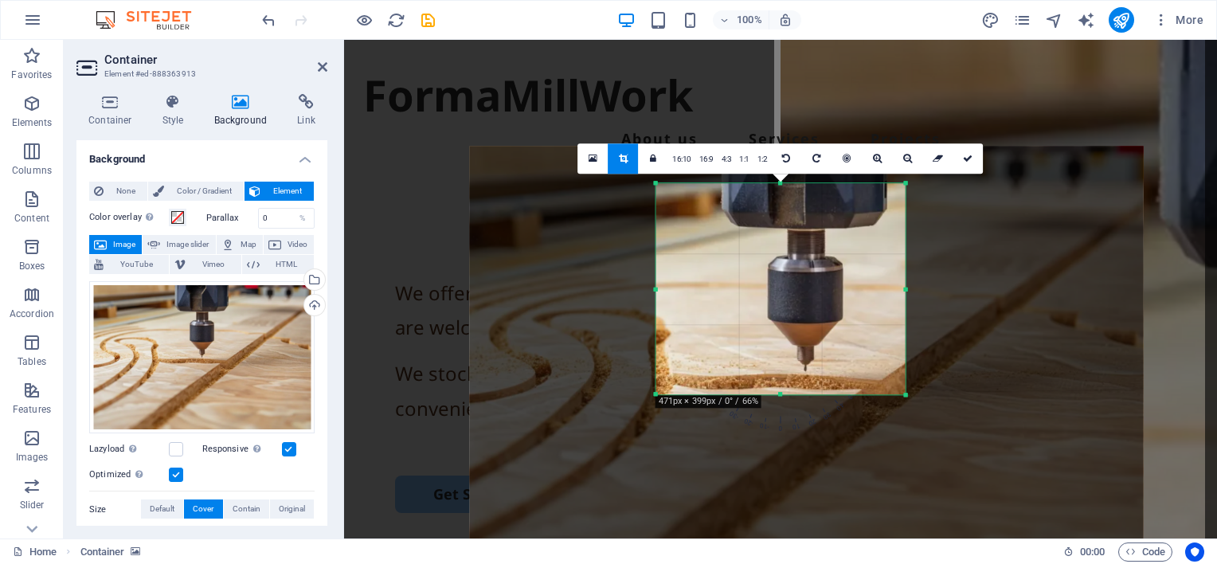
drag, startPoint x: 561, startPoint y: 164, endPoint x: 748, endPoint y: 201, distance: 190.1
click at [748, 201] on div "180 170 160 150 140 130 120 110 100 90 80 70 60 50 40 30 20 10 0 -10 -20 -30 -4…" at bounding box center [780, 288] width 249 height 211
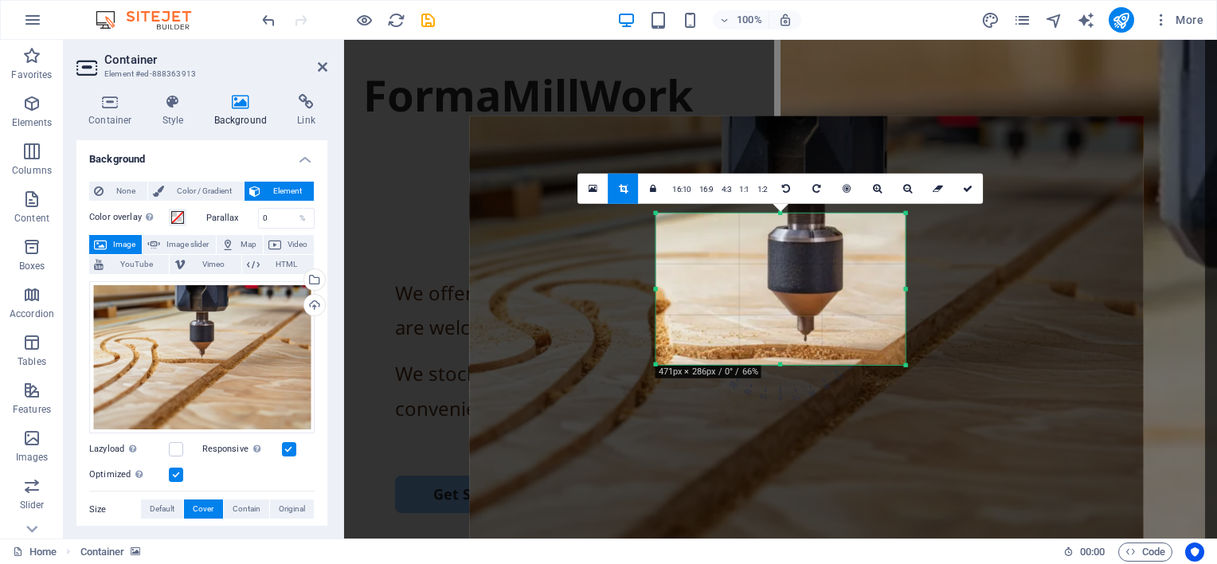
drag, startPoint x: 780, startPoint y: 183, endPoint x: 793, endPoint y: 243, distance: 61.2
click at [793, 243] on div "180 170 160 150 140 130 120 110 100 90 80 70 60 50 40 30 20 10 0 -10 -20 -30 -4…" at bounding box center [780, 288] width 249 height 151
click at [968, 186] on icon at bounding box center [968, 189] width 10 height 10
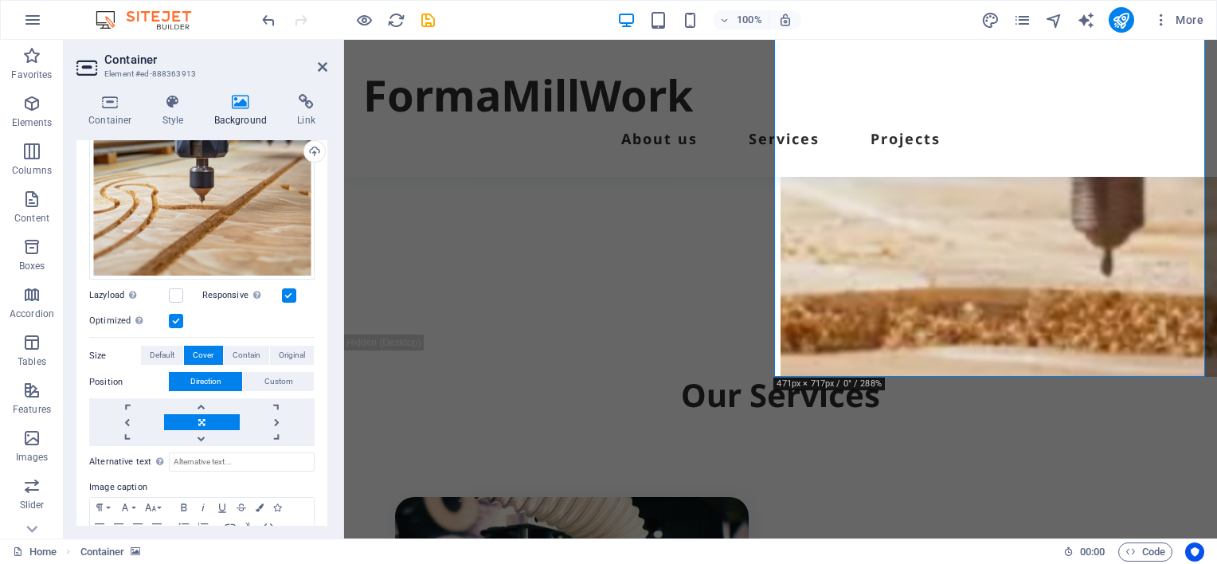
scroll to position [159, 0]
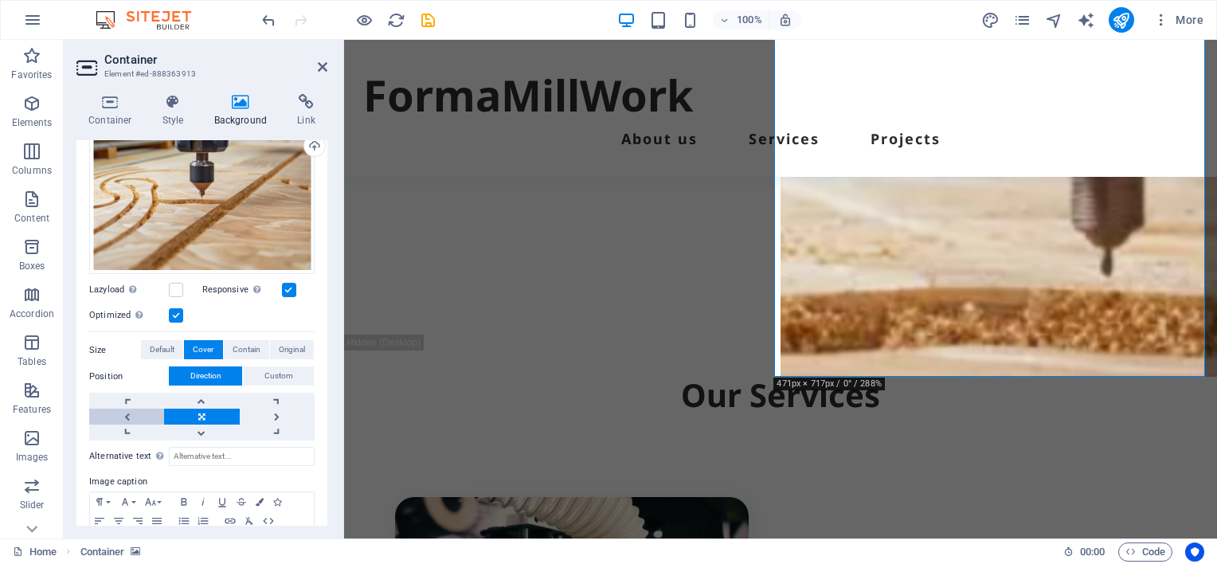
click at [127, 416] on link at bounding box center [126, 417] width 75 height 16
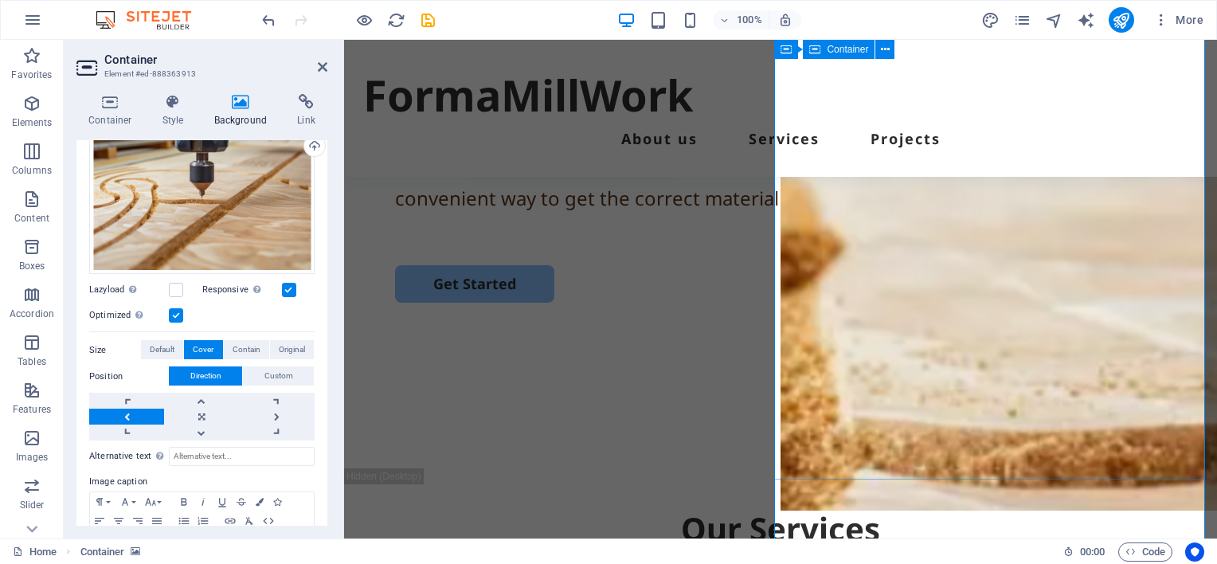
scroll to position [0, 0]
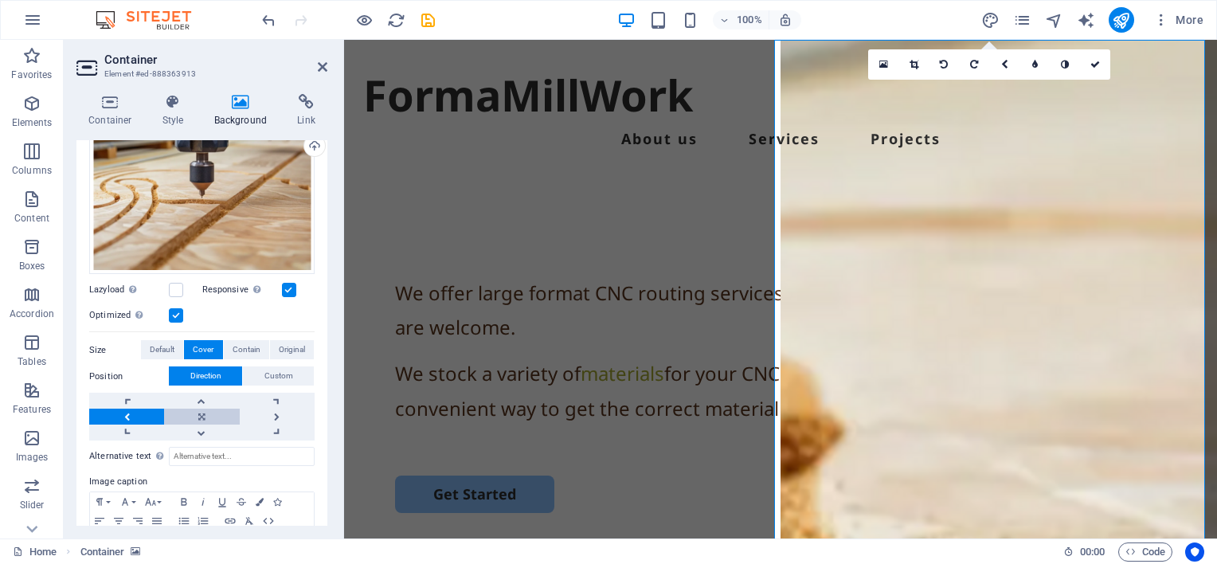
click at [203, 411] on link at bounding box center [201, 417] width 75 height 16
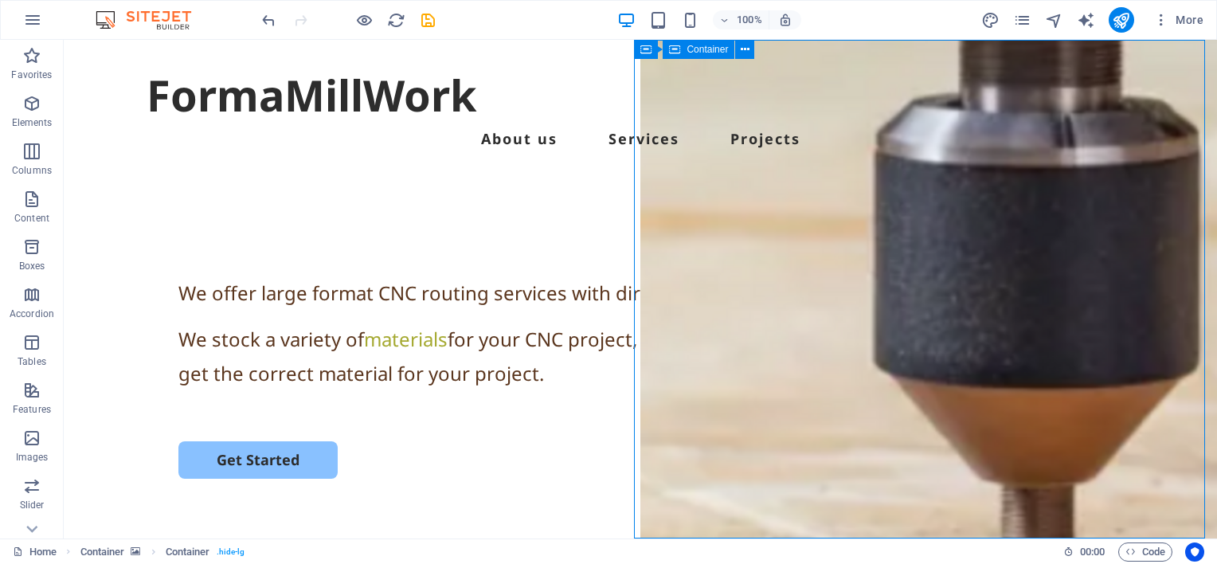
drag, startPoint x: 815, startPoint y: 296, endPoint x: 965, endPoint y: 307, distance: 150.9
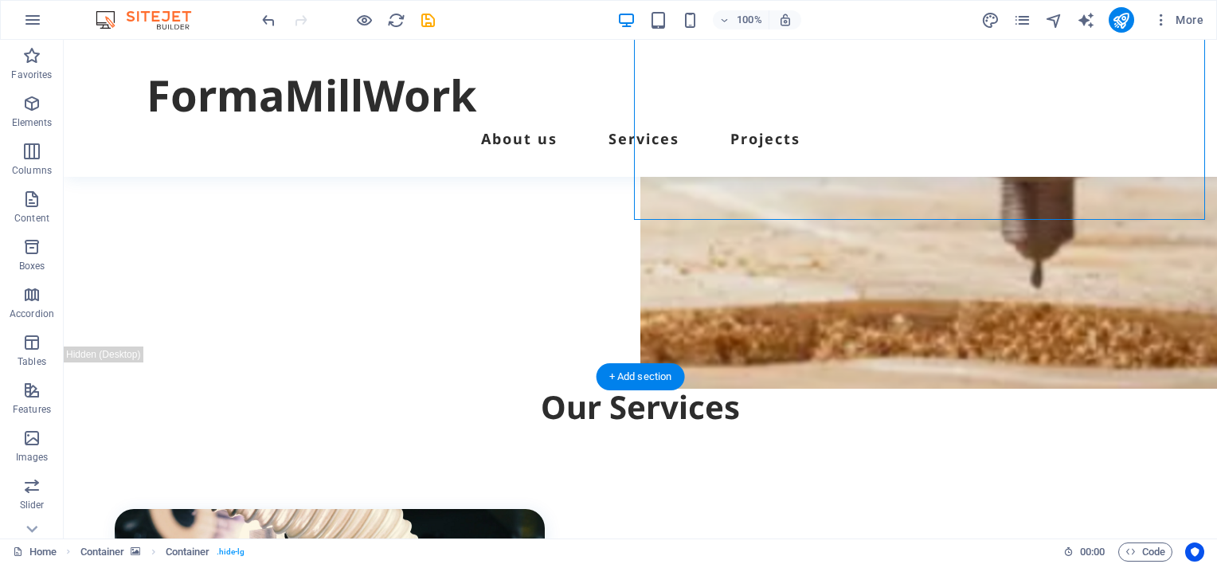
scroll to position [319, 0]
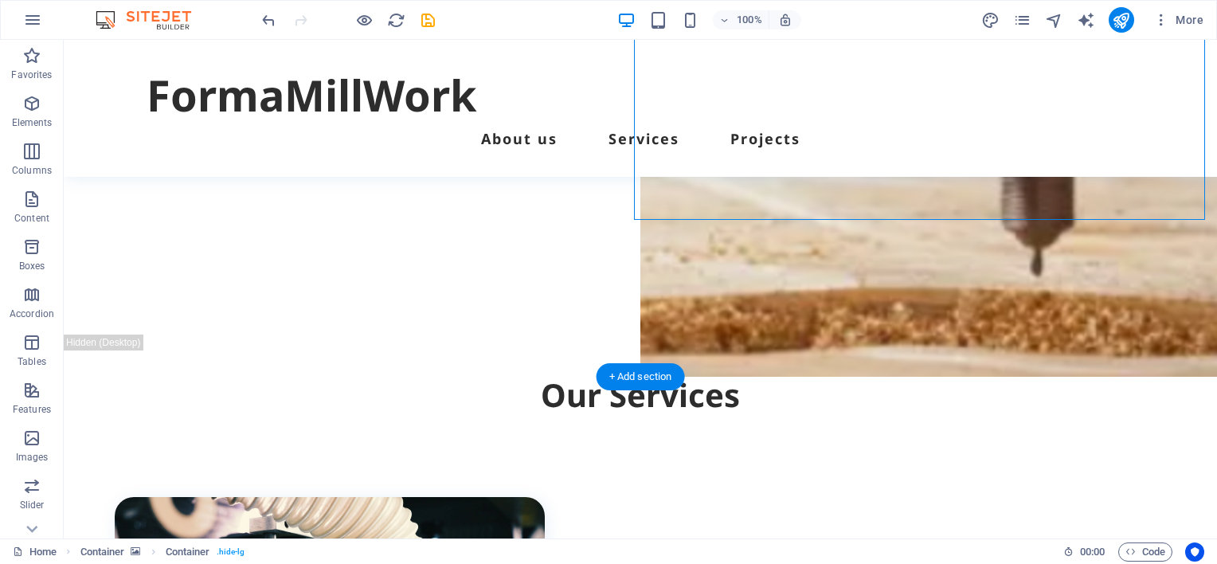
click at [914, 326] on figure at bounding box center [928, 48] width 577 height 655
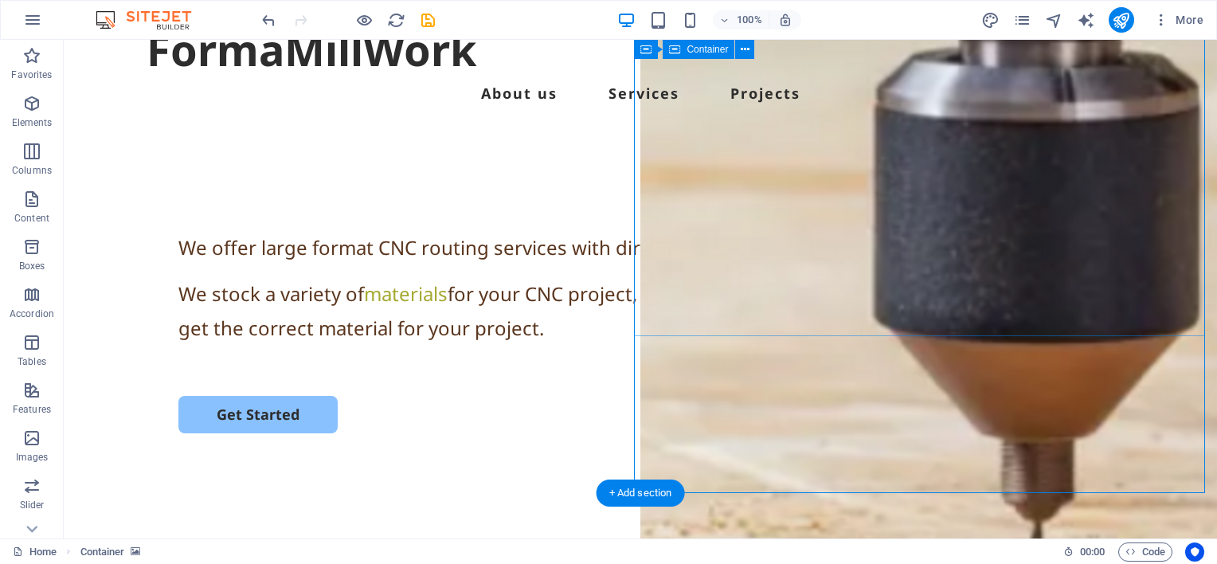
scroll to position [0, 0]
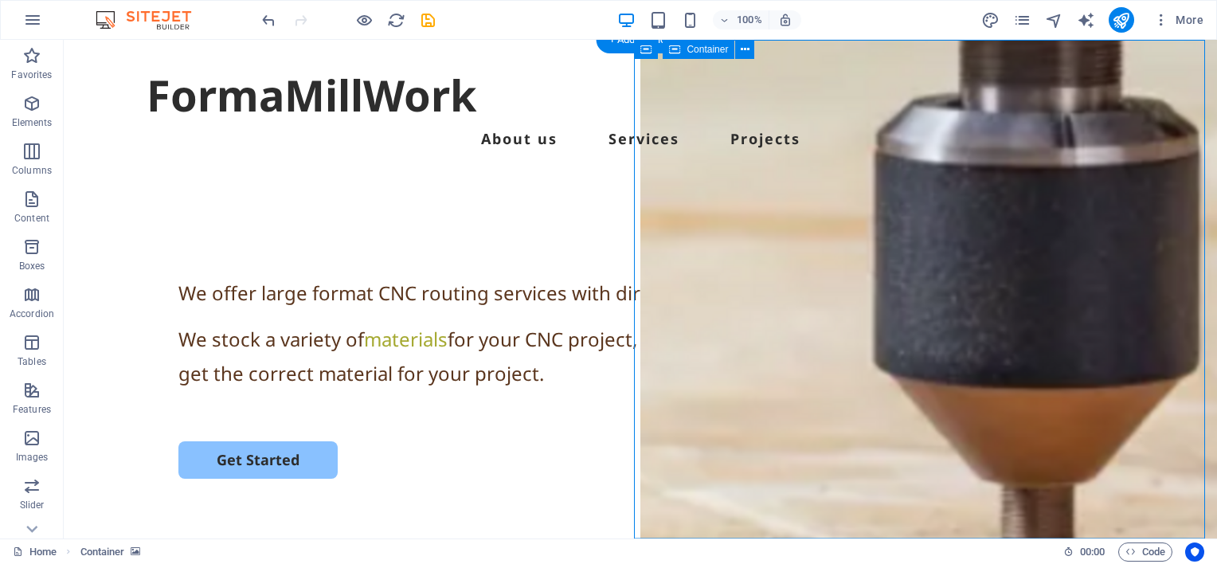
click at [737, 51] on icon at bounding box center [736, 49] width 12 height 17
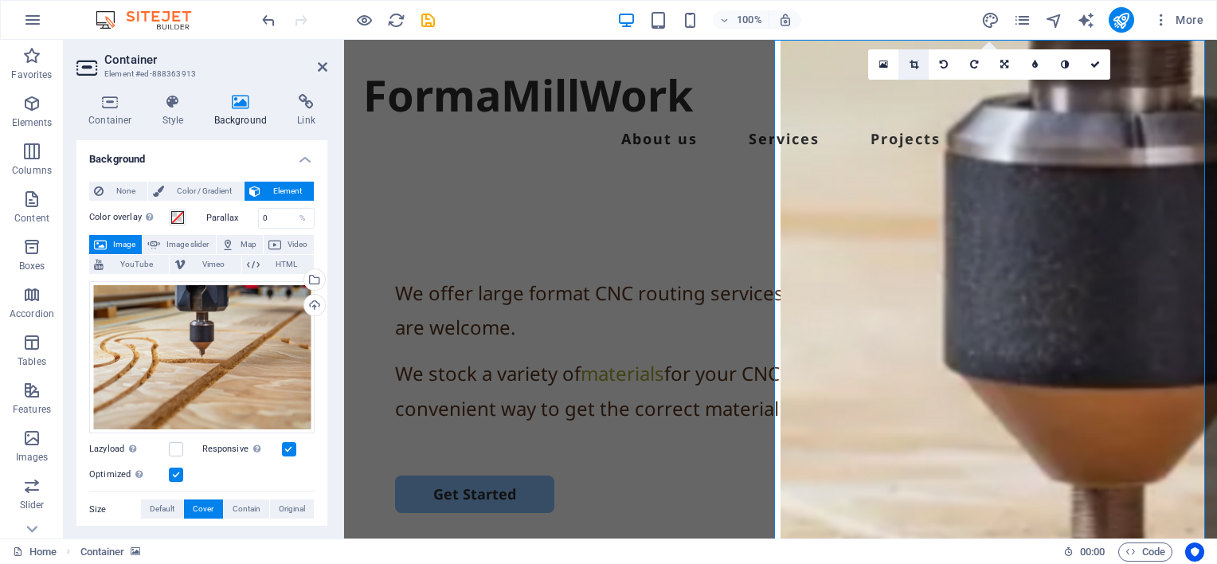
click at [912, 61] on icon at bounding box center [913, 65] width 9 height 10
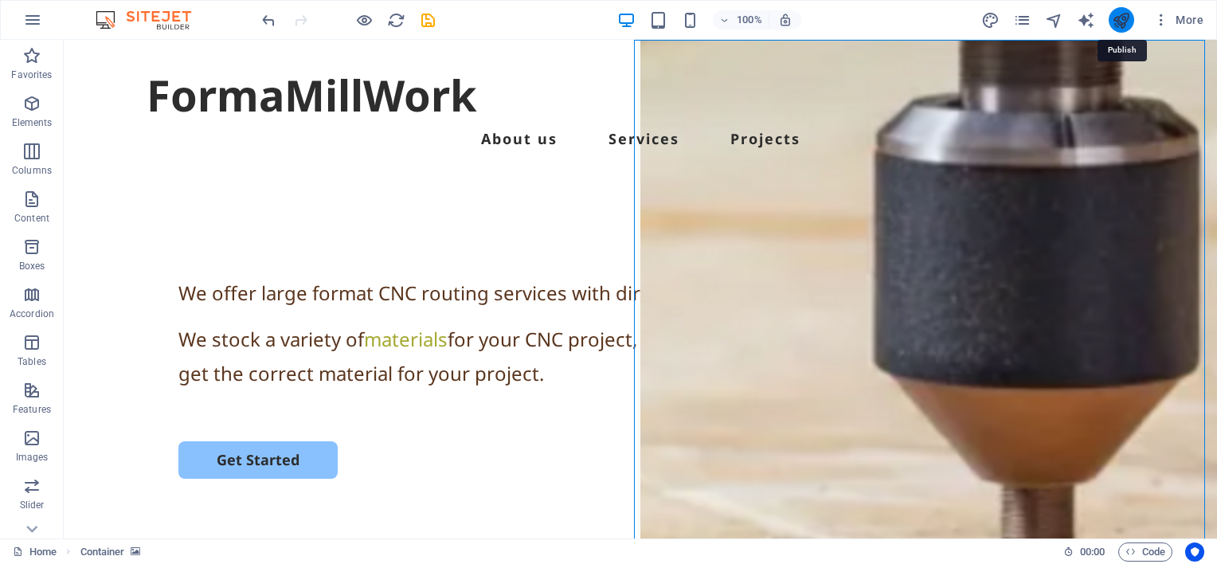
click at [1122, 18] on icon "publish" at bounding box center [1121, 20] width 18 height 18
